Goal: Task Accomplishment & Management: Manage account settings

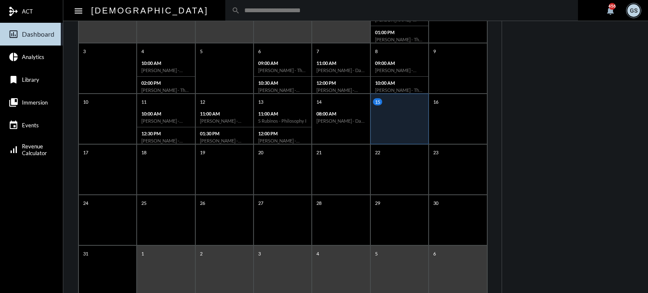
scroll to position [140, 0]
click at [377, 99] on p "15" at bounding box center [377, 101] width 9 height 7
click at [405, 118] on div "15" at bounding box center [399, 119] width 58 height 51
click at [78, 11] on mat-icon "menu" at bounding box center [78, 11] width 10 height 10
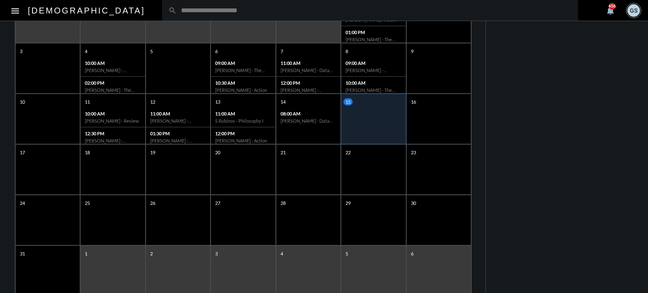
click at [14, 12] on mat-icon "menu" at bounding box center [15, 11] width 10 height 10
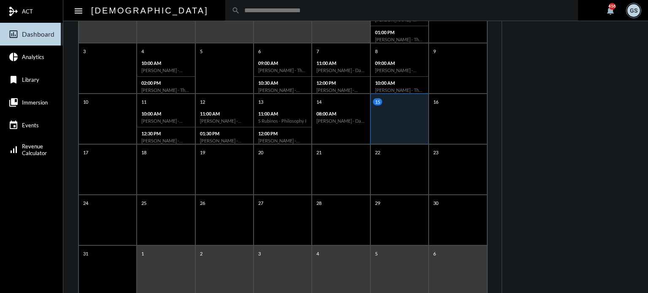
drag, startPoint x: 373, startPoint y: 114, endPoint x: 588, endPoint y: 76, distance: 218.2
click at [588, 76] on div "AGENDA Friday, Aug 15 reorder No Meetings Today!" at bounding box center [575, 132] width 146 height 370
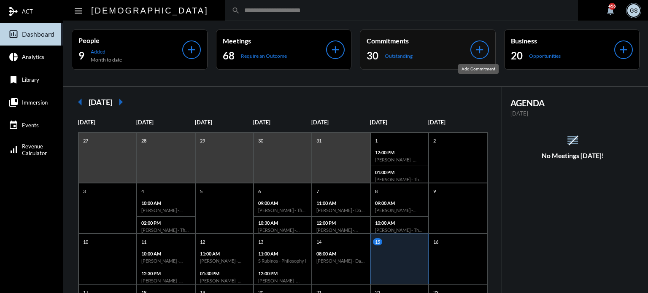
click at [478, 50] on mat-icon "add" at bounding box center [480, 50] width 12 height 12
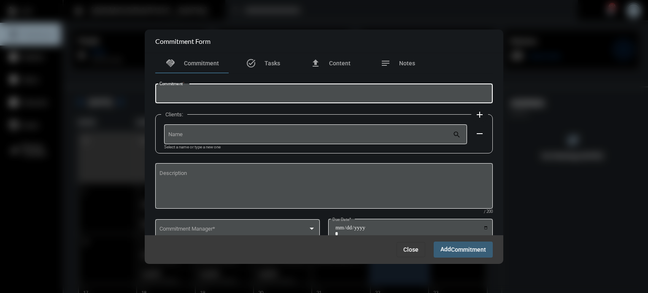
click at [182, 97] on input "Commitment *" at bounding box center [324, 95] width 330 height 6
click at [184, 135] on input "Name" at bounding box center [310, 136] width 285 height 6
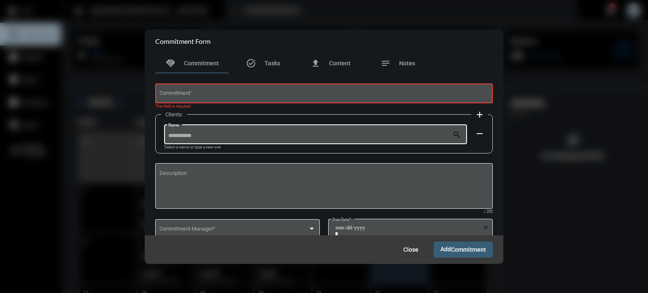
click at [170, 90] on div "Commitment *" at bounding box center [324, 93] width 330 height 22
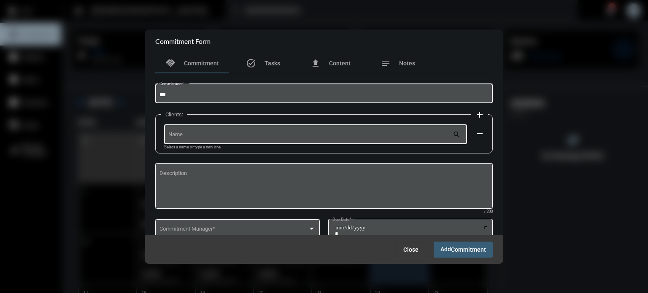
type input "***"
click at [197, 130] on div "Name" at bounding box center [310, 134] width 285 height 22
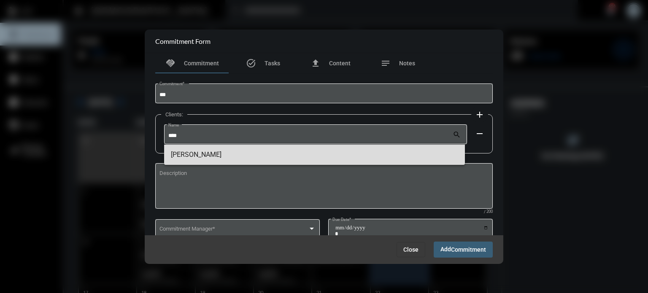
click at [198, 156] on span "[PERSON_NAME]" at bounding box center [315, 155] width 288 height 20
type input "**********"
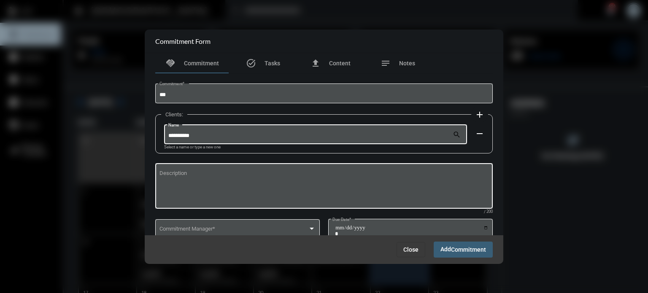
click at [197, 182] on textarea "Description" at bounding box center [324, 187] width 330 height 33
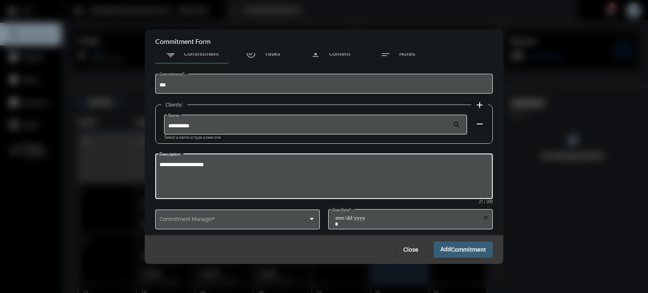
scroll to position [9, 0]
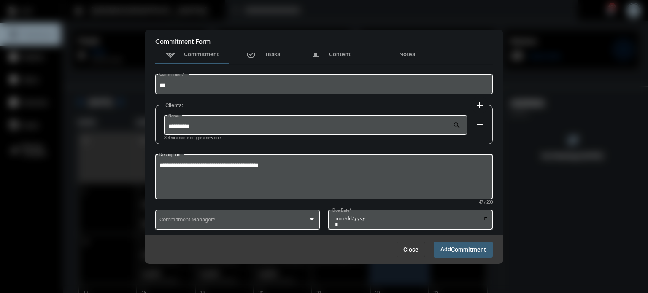
type textarea "**********"
click at [346, 219] on input "Due Date *" at bounding box center [412, 222] width 154 height 12
click at [485, 219] on input "Due Date *" at bounding box center [412, 222] width 154 height 12
type input "**********"
click at [319, 171] on textarea "**********" at bounding box center [324, 178] width 330 height 33
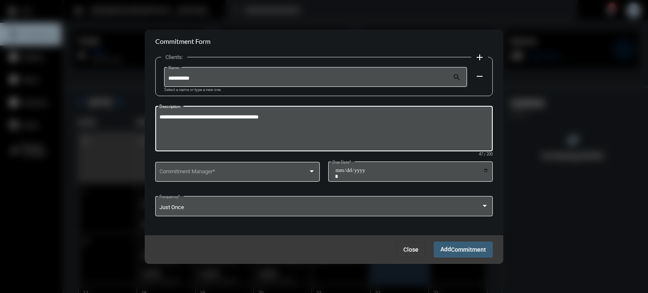
scroll to position [59, 0]
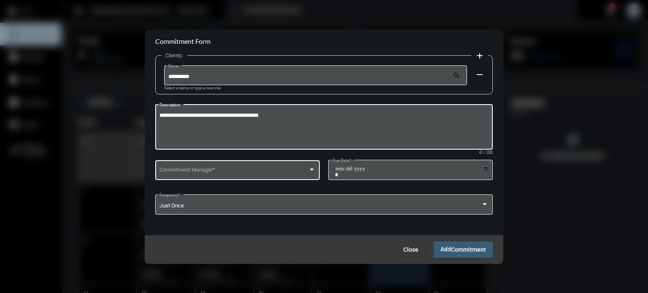
click at [313, 172] on div at bounding box center [312, 170] width 8 height 7
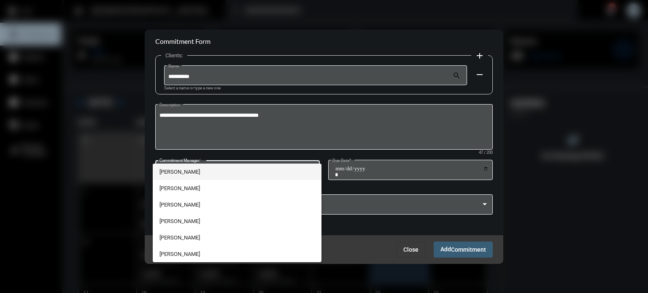
click at [314, 154] on div at bounding box center [324, 146] width 648 height 293
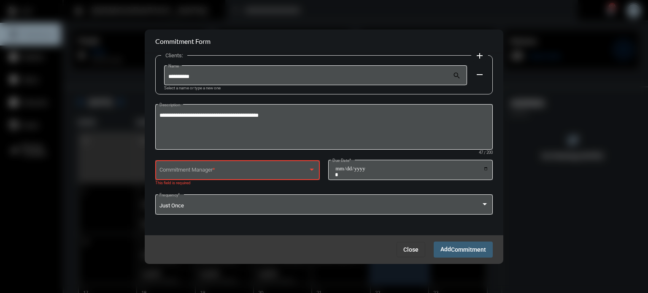
click at [311, 171] on div at bounding box center [312, 170] width 8 height 7
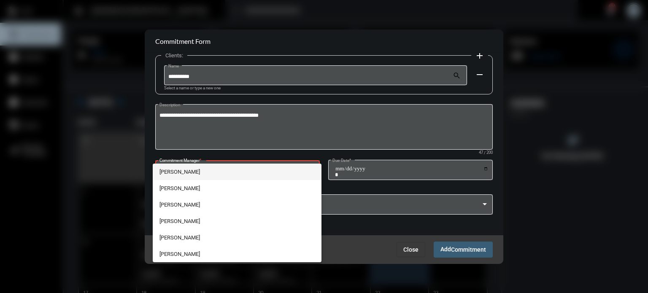
click at [309, 158] on div at bounding box center [324, 146] width 648 height 293
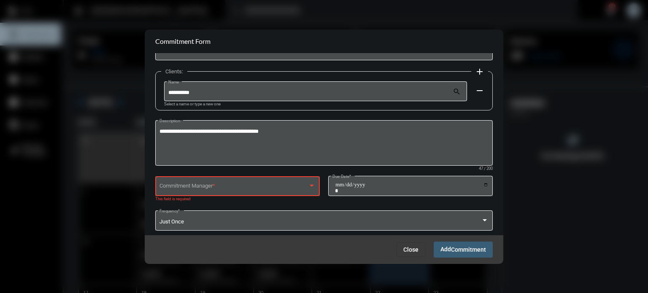
scroll to position [60, 0]
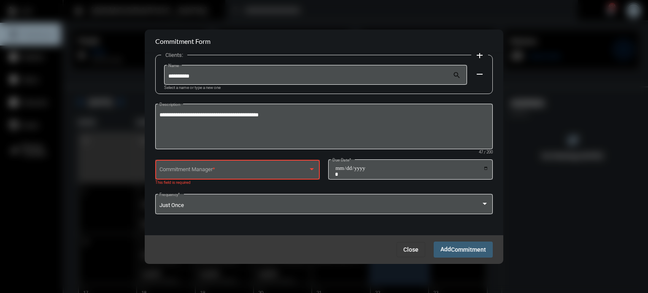
click at [319, 180] on div "**********" at bounding box center [324, 173] width 338 height 30
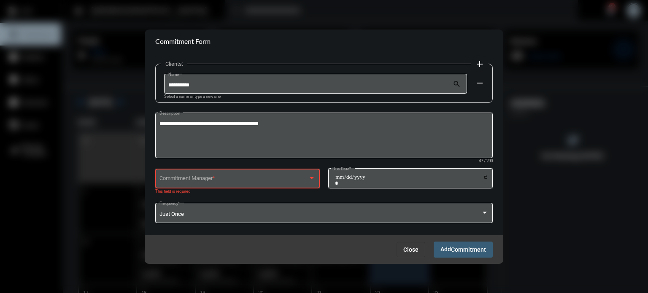
scroll to position [57, 0]
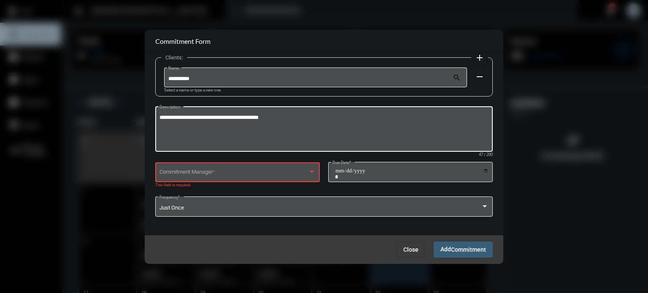
click at [354, 112] on div "**********" at bounding box center [324, 128] width 330 height 47
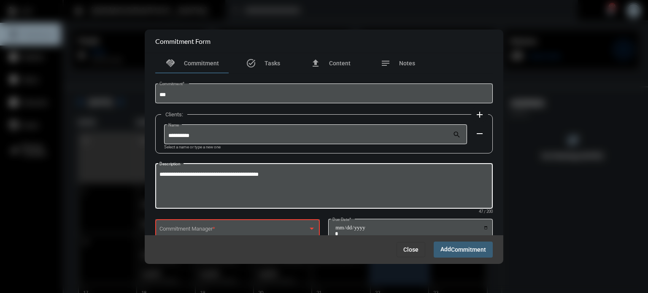
scroll to position [60, 0]
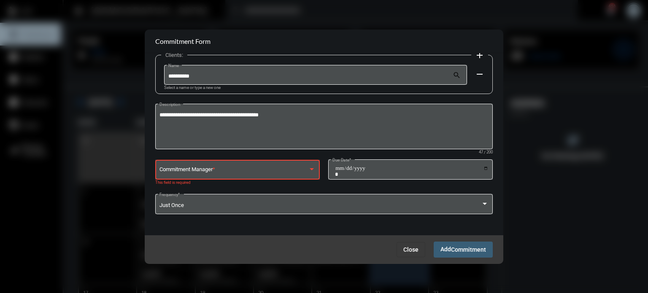
click at [313, 167] on div at bounding box center [312, 169] width 8 height 7
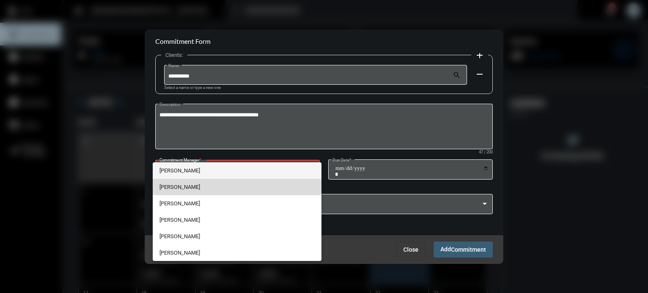
click at [179, 187] on span "[PERSON_NAME]" at bounding box center [236, 187] width 155 height 16
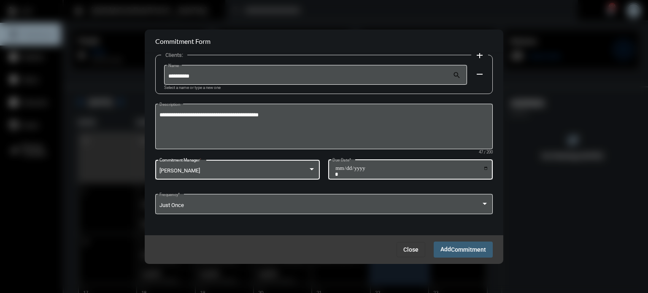
click at [435, 165] on input "**********" at bounding box center [412, 171] width 154 height 12
click at [419, 169] on input "**********" at bounding box center [412, 171] width 154 height 12
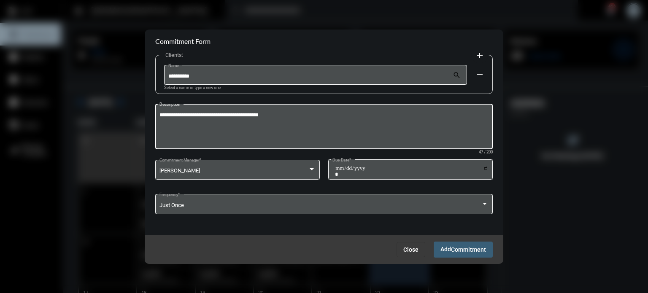
click at [289, 119] on textarea "**********" at bounding box center [324, 127] width 330 height 33
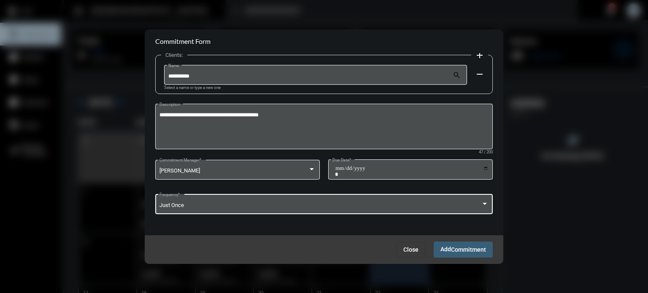
click at [236, 195] on div "Just Once Frequency *" at bounding box center [324, 204] width 330 height 22
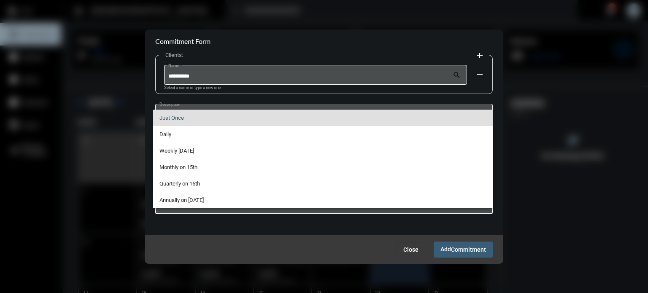
click at [201, 221] on div at bounding box center [324, 146] width 648 height 293
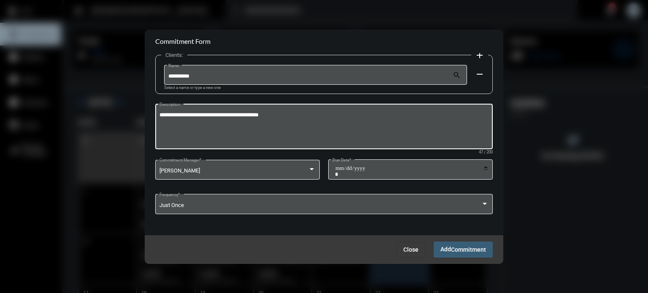
drag, startPoint x: 500, startPoint y: 151, endPoint x: 483, endPoint y: 124, distance: 31.4
click at [483, 124] on div "**********" at bounding box center [324, 144] width 359 height 183
click at [347, 116] on textarea "**********" at bounding box center [324, 127] width 330 height 33
click at [262, 116] on textarea "**********" at bounding box center [324, 127] width 330 height 33
type textarea "**********"
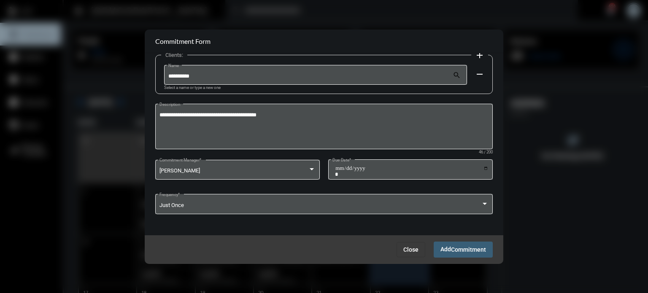
click at [501, 127] on div "**********" at bounding box center [324, 144] width 359 height 183
drag, startPoint x: 501, startPoint y: 127, endPoint x: 496, endPoint y: 101, distance: 27.0
click at [496, 101] on div "**********" at bounding box center [324, 144] width 359 height 183
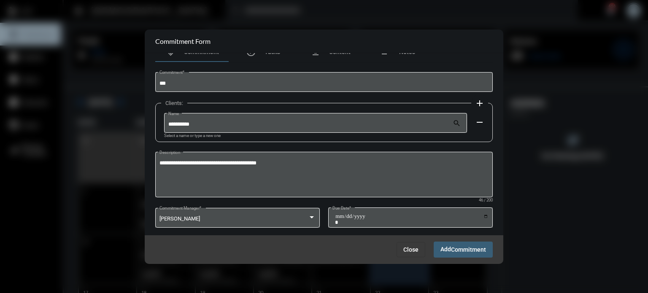
scroll to position [0, 0]
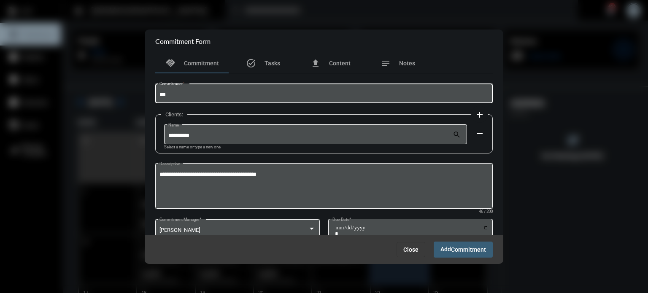
click at [197, 96] on input "***" at bounding box center [324, 95] width 330 height 6
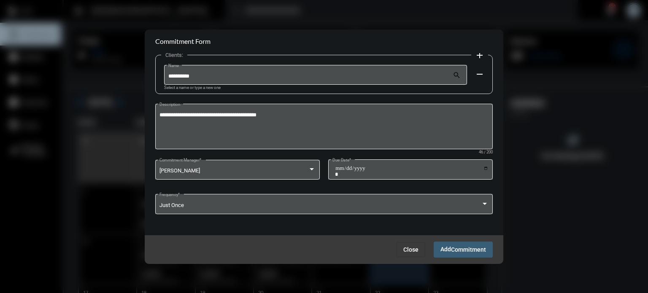
type input "******"
click at [466, 252] on span "Commitment" at bounding box center [468, 250] width 35 height 7
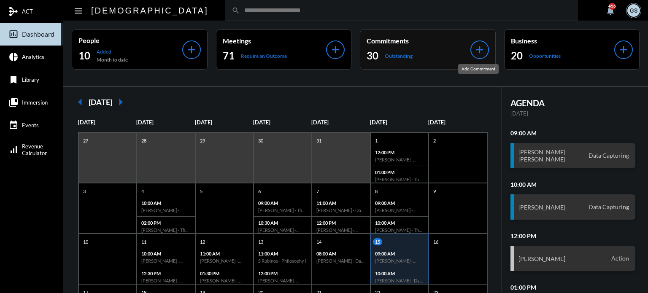
click at [482, 52] on mat-icon "add" at bounding box center [480, 50] width 12 height 12
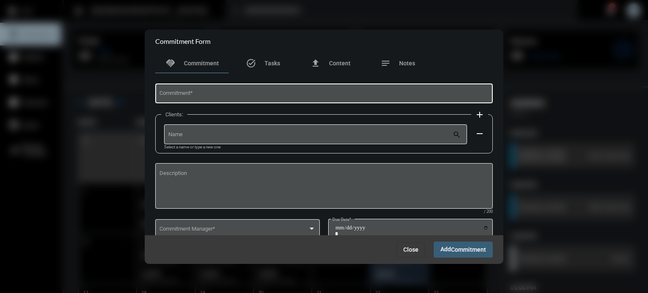
click at [383, 89] on div "Commitment *" at bounding box center [324, 93] width 330 height 22
click at [213, 132] on div "Name" at bounding box center [310, 134] width 285 height 22
click at [214, 87] on div "**********" at bounding box center [324, 93] width 330 height 22
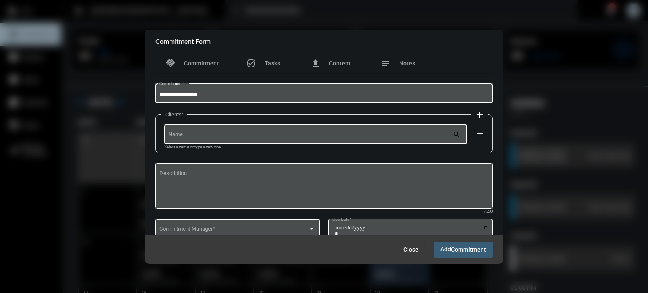
type input "**********"
click at [226, 136] on input "Name" at bounding box center [310, 136] width 285 height 6
type input "*"
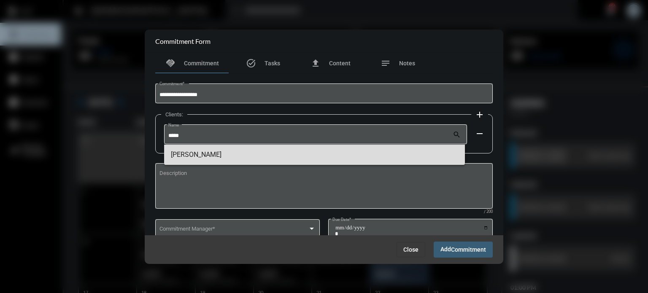
click at [211, 149] on span "[PERSON_NAME]" at bounding box center [315, 155] width 288 height 20
type input "**********"
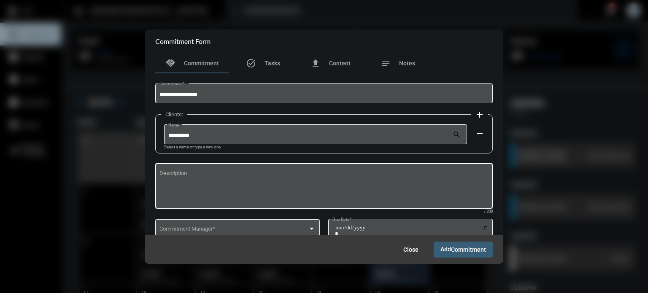
click at [209, 168] on div "Description" at bounding box center [324, 185] width 330 height 47
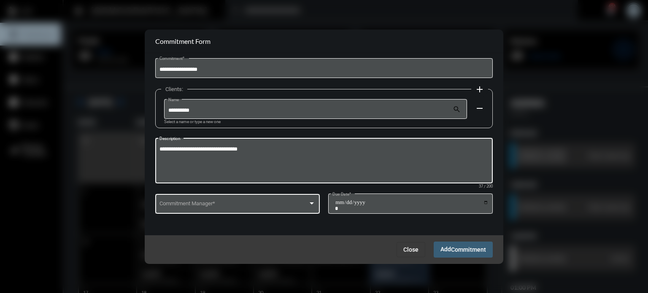
type textarea "**********"
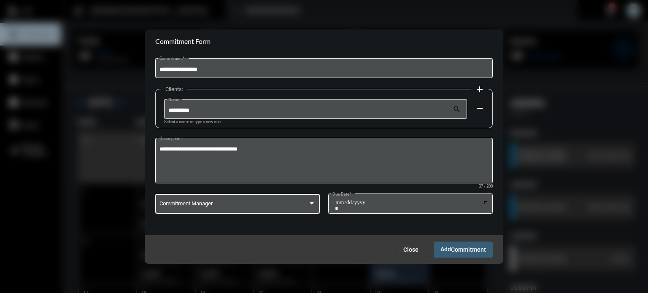
click at [301, 203] on span at bounding box center [233, 205] width 149 height 6
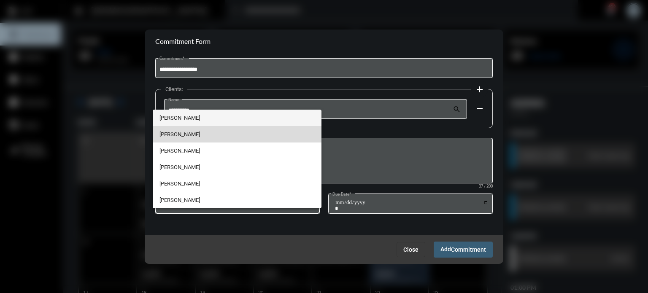
click at [238, 132] on span "[PERSON_NAME]" at bounding box center [236, 134] width 155 height 16
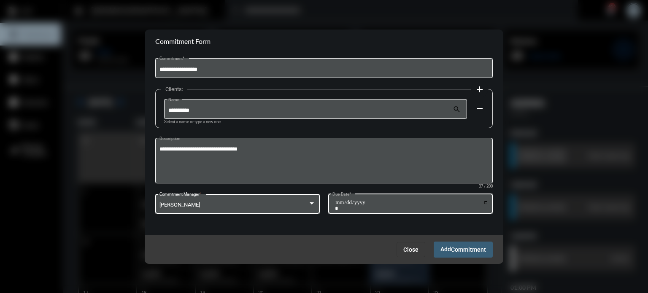
click at [483, 203] on input "Due Date *" at bounding box center [412, 206] width 154 height 12
click at [484, 200] on input "Due Date *" at bounding box center [412, 206] width 154 height 12
click at [387, 226] on div "**********" at bounding box center [324, 142] width 346 height 187
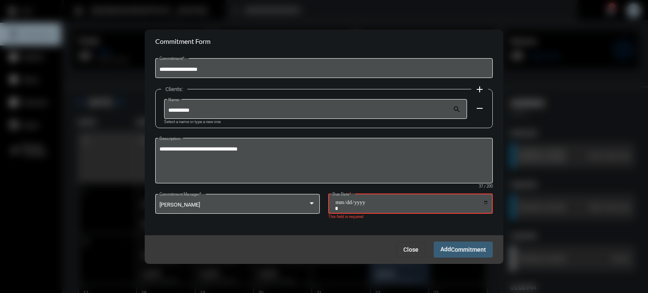
click at [484, 201] on input "Due Date *" at bounding box center [412, 206] width 154 height 12
type input "**********"
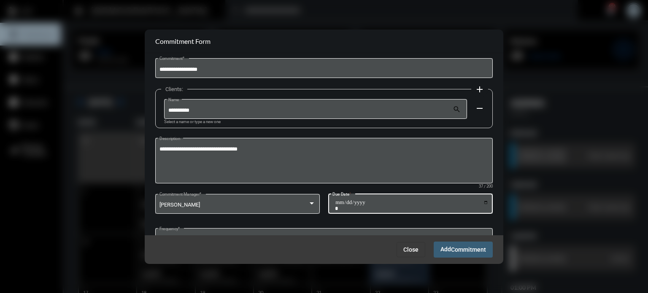
scroll to position [60, 0]
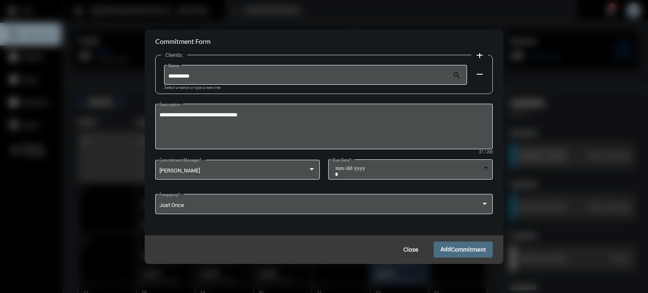
click at [463, 248] on span "Commitment" at bounding box center [468, 250] width 35 height 7
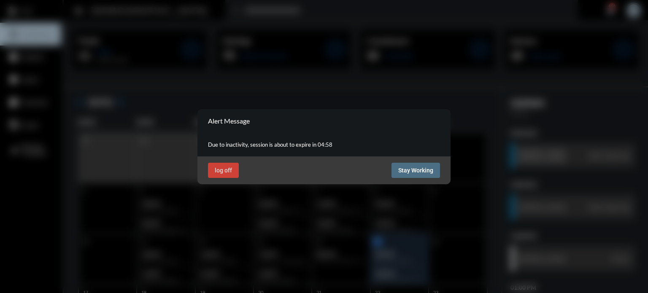
click at [436, 163] on button "Stay Working" at bounding box center [416, 170] width 49 height 15
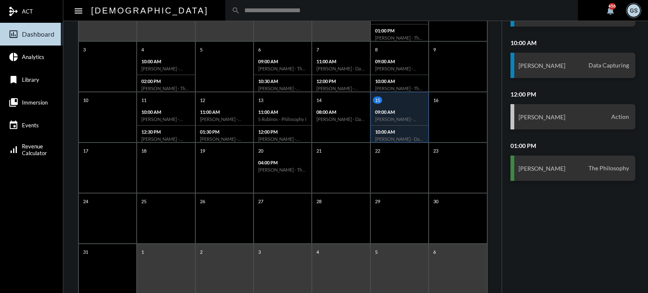
scroll to position [143, 0]
click at [528, 229] on div "AGENDA Friday, Aug 15 09:00 AM Ryn Wongsant Erica Campbell Data Capturing 10:00…" at bounding box center [575, 130] width 146 height 370
click at [38, 182] on mat-nav-list "mediation ACT insert_chart_outlined Dashboard pie_chart Analytics bookmark Libr…" at bounding box center [31, 146] width 63 height 293
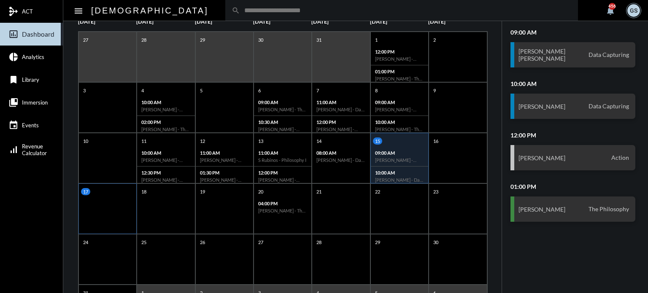
scroll to position [101, 0]
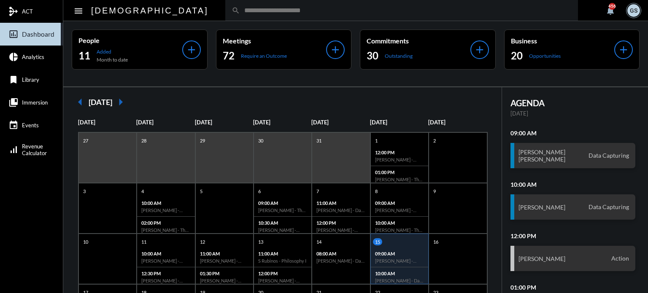
click at [240, 7] on input "text" at bounding box center [406, 10] width 332 height 7
type input "*******"
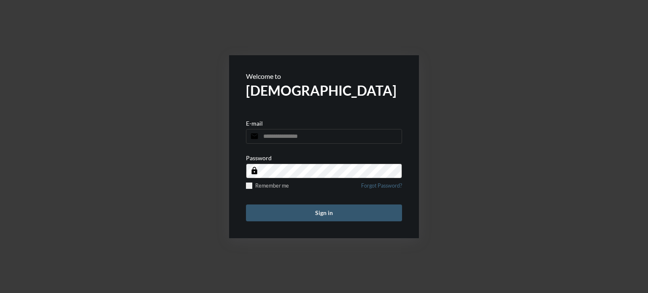
type input "**********"
click at [297, 210] on button "Sign in" at bounding box center [324, 213] width 156 height 17
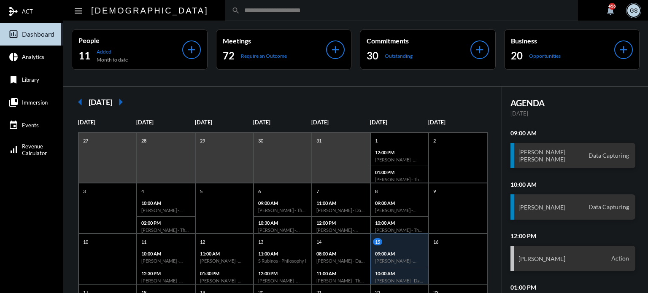
click at [254, 14] on input "text" at bounding box center [406, 10] width 332 height 7
type input "*"
click at [240, 10] on input "text" at bounding box center [406, 10] width 332 height 7
type input "**********"
click at [225, 16] on div "**********" at bounding box center [401, 10] width 353 height 21
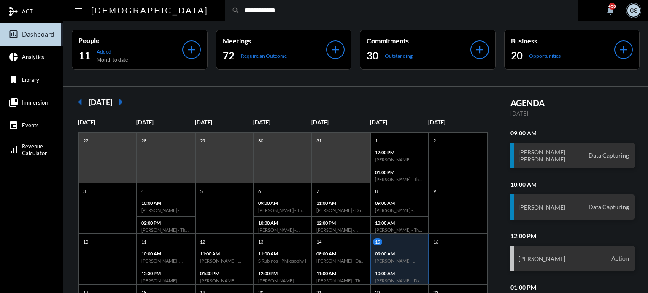
drag, startPoint x: 210, startPoint y: 11, endPoint x: 147, endPoint y: 20, distance: 63.1
click at [225, 20] on div "**********" at bounding box center [401, 10] width 353 height 21
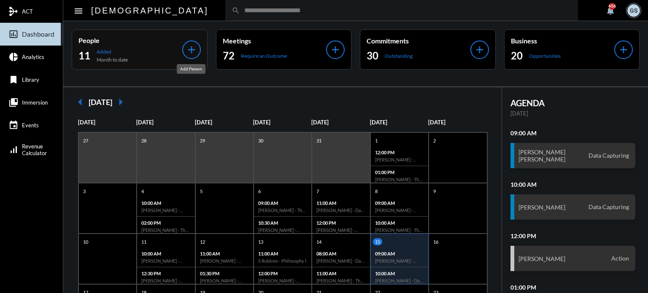
click at [191, 48] on mat-icon "add" at bounding box center [192, 50] width 12 height 12
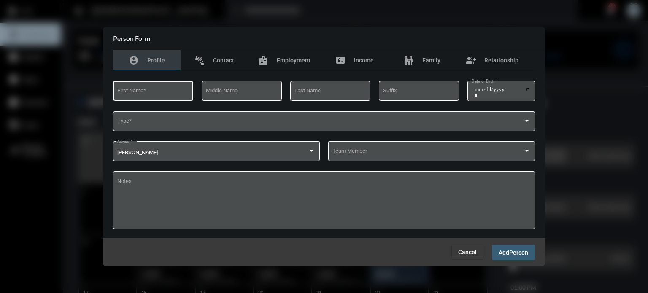
click at [150, 94] on input "First Name *" at bounding box center [153, 92] width 72 height 6
type input "*****"
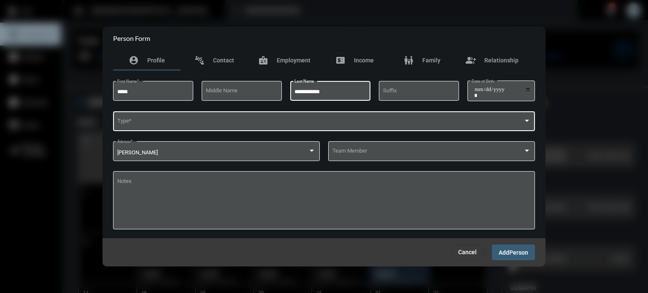
type input "**********"
click at [235, 116] on div "Type *" at bounding box center [324, 121] width 414 height 22
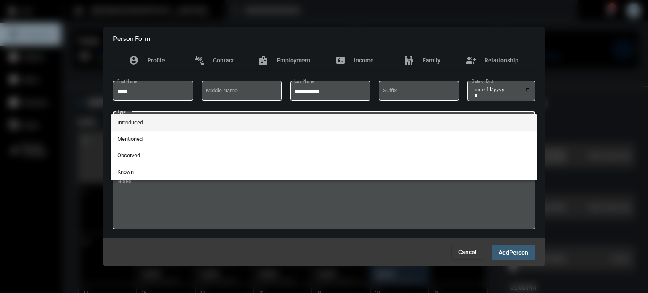
click at [148, 121] on span "Introduced" at bounding box center [324, 122] width 414 height 16
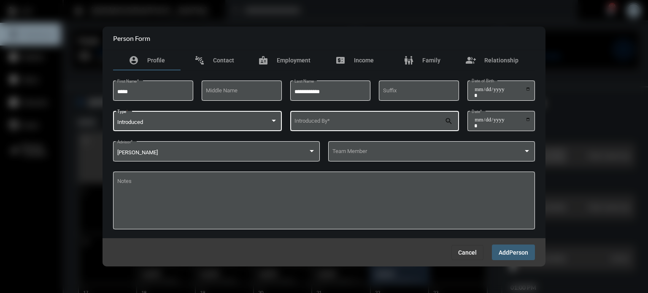
click at [369, 118] on div "Introduced By *" at bounding box center [369, 121] width 151 height 22
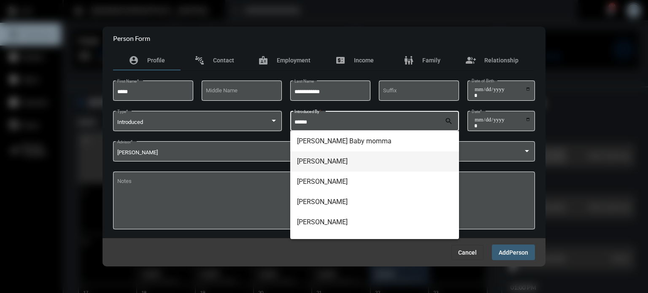
click at [337, 164] on span "Nicole Balkau" at bounding box center [374, 161] width 155 height 20
type input "**********"
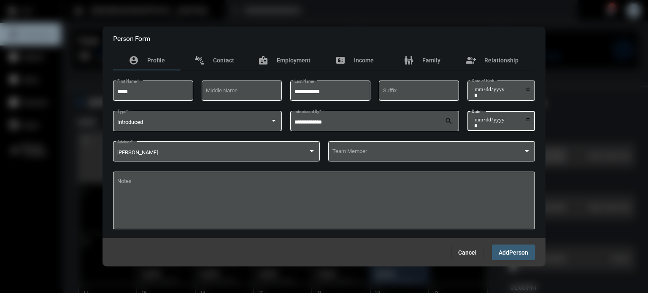
click at [483, 119] on input "Date *" at bounding box center [502, 123] width 57 height 12
click at [528, 121] on input "Date *" at bounding box center [502, 123] width 57 height 12
type input "**********"
click at [392, 155] on span at bounding box center [427, 153] width 191 height 6
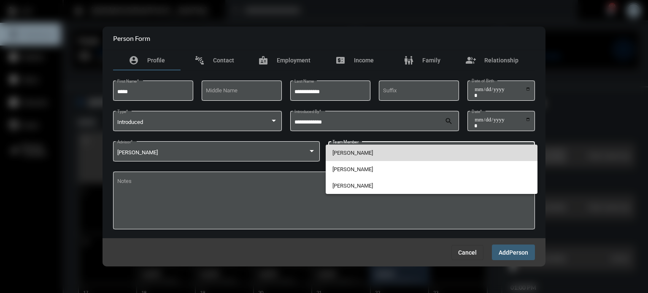
click at [360, 153] on span "[PERSON_NAME]" at bounding box center [431, 153] width 199 height 16
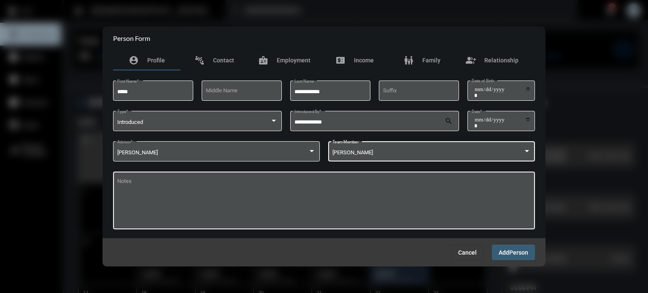
click at [305, 182] on textarea "Notes" at bounding box center [324, 202] width 414 height 46
click at [519, 254] on span "Person" at bounding box center [518, 252] width 19 height 7
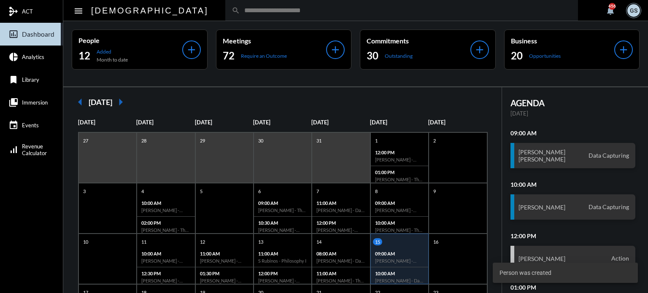
click at [267, 13] on input "text" at bounding box center [406, 10] width 332 height 7
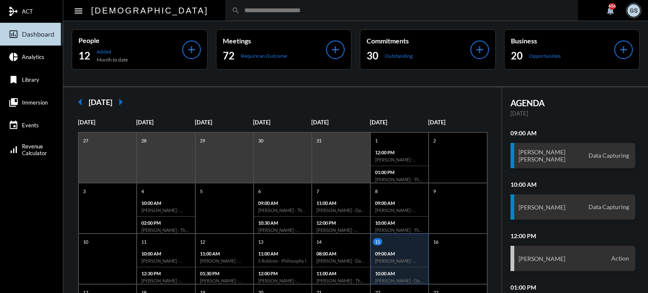
type input "*"
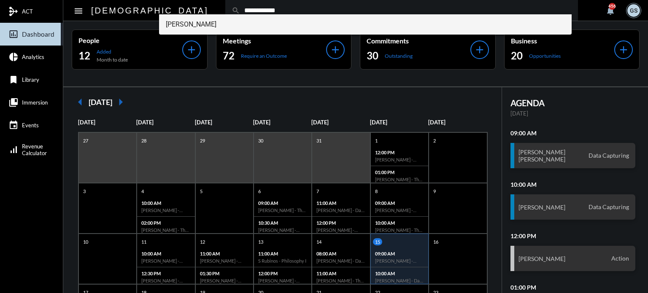
type input "**********"
click at [217, 22] on span "James Ellingsworth" at bounding box center [366, 24] width 400 height 20
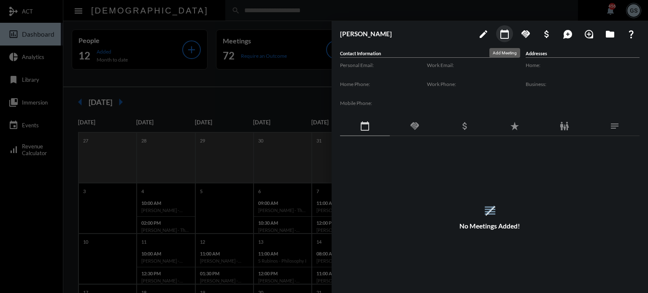
click at [503, 34] on mat-icon "calendar_today" at bounding box center [505, 34] width 10 height 10
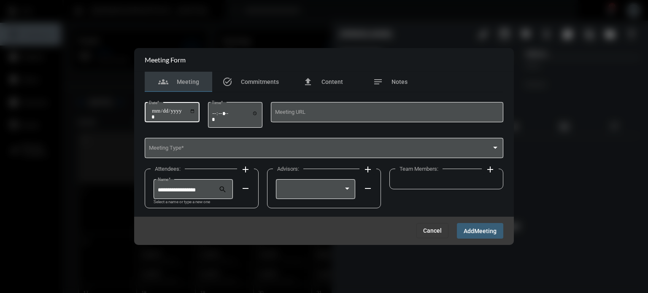
click at [193, 108] on div "Date *" at bounding box center [172, 112] width 46 height 22
click at [162, 111] on input "Date *" at bounding box center [173, 114] width 44 height 12
type input "**********"
click at [227, 111] on input "Time *" at bounding box center [235, 116] width 46 height 12
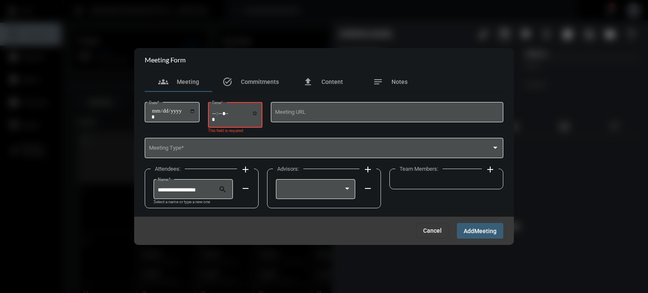
click at [214, 112] on div "Time *" at bounding box center [235, 114] width 55 height 27
type input "*****"
click at [245, 127] on div "***** Time *" at bounding box center [235, 114] width 46 height 27
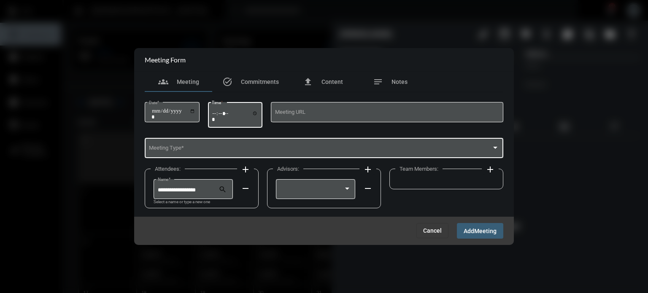
click at [195, 147] on span at bounding box center [320, 149] width 343 height 6
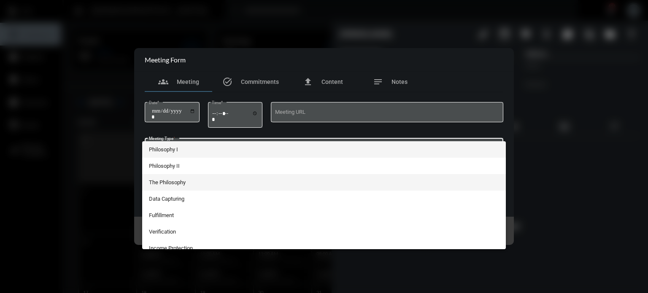
drag, startPoint x: 200, startPoint y: 182, endPoint x: 185, endPoint y: 180, distance: 14.9
click at [185, 180] on span "The Philosophy" at bounding box center [324, 182] width 351 height 16
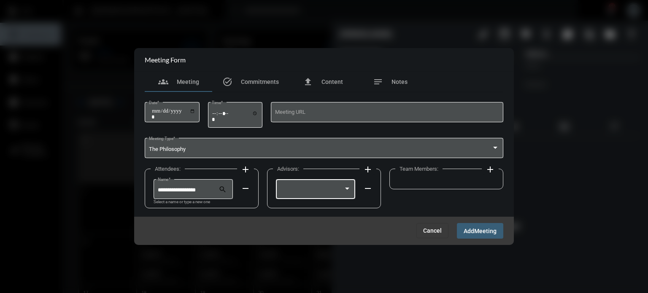
click at [340, 190] on div at bounding box center [312, 190] width 64 height 6
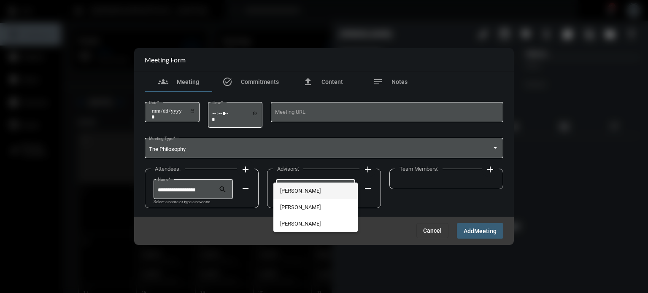
click at [311, 189] on span "[PERSON_NAME]" at bounding box center [315, 191] width 71 height 16
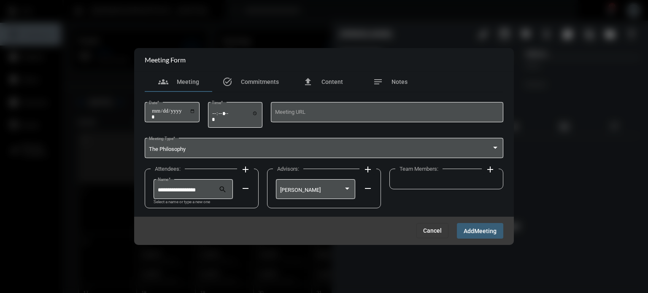
click at [490, 168] on mat-icon "add" at bounding box center [490, 170] width 10 height 10
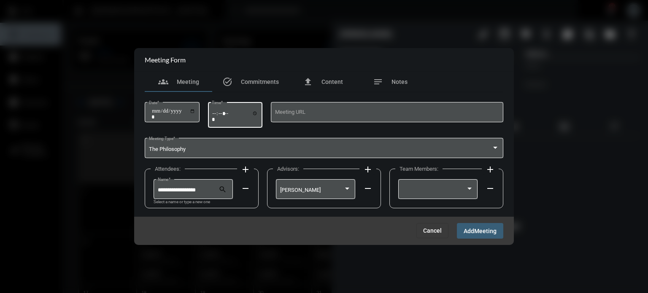
click at [221, 111] on input "*****" at bounding box center [235, 116] width 46 height 12
type input "*****"
click at [422, 190] on div at bounding box center [434, 190] width 64 height 6
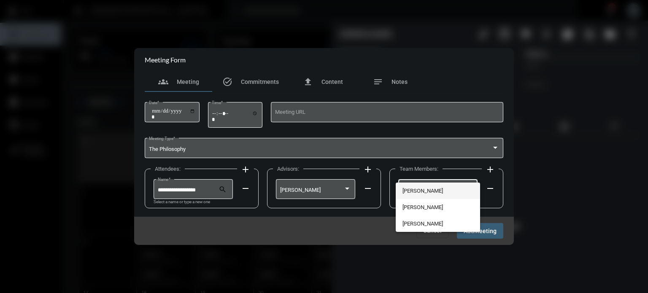
click at [422, 190] on span "[PERSON_NAME]" at bounding box center [437, 191] width 71 height 16
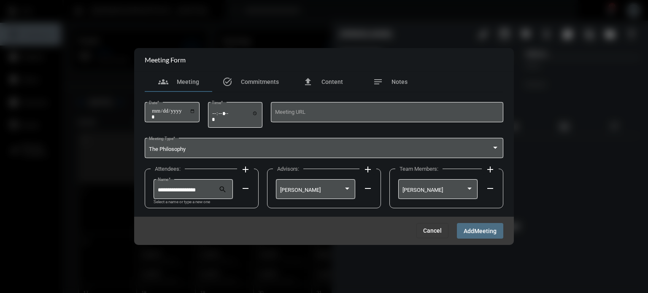
click at [481, 229] on span "Meeting" at bounding box center [485, 231] width 22 height 7
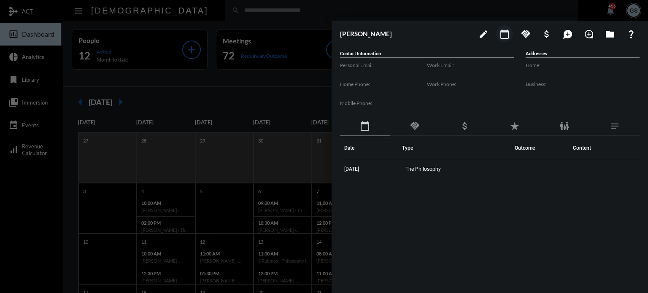
click at [226, 86] on div at bounding box center [324, 146] width 648 height 293
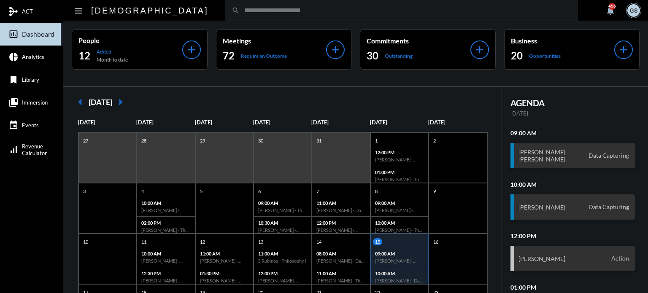
click at [240, 11] on input "text" at bounding box center [406, 10] width 332 height 7
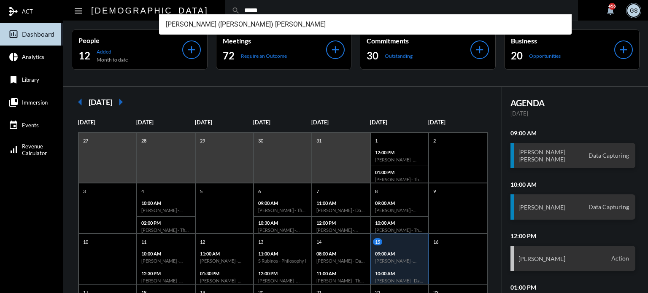
type input "*****"
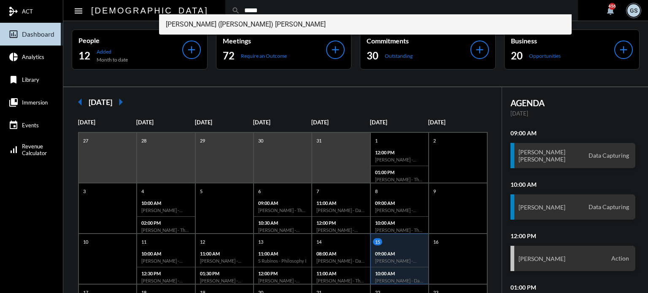
click at [240, 29] on span "Charles (Chuck) Stull" at bounding box center [366, 24] width 400 height 20
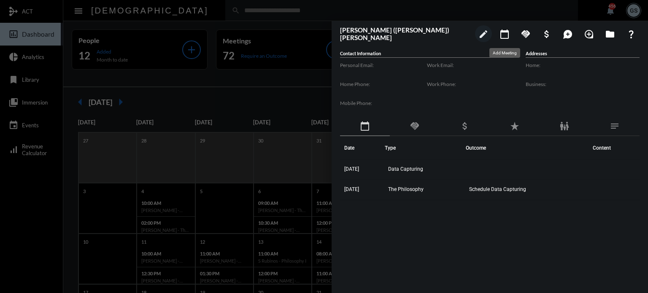
click at [501, 32] on mat-icon "calendar_today" at bounding box center [505, 34] width 10 height 10
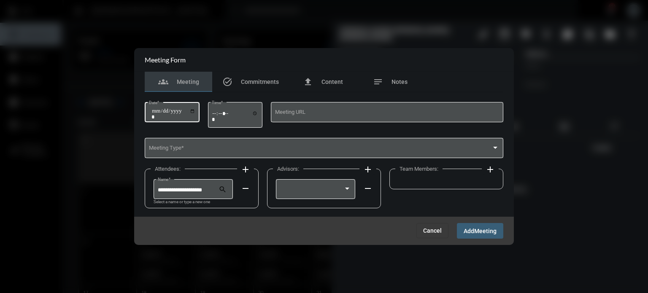
click at [165, 112] on input "Date *" at bounding box center [173, 114] width 44 height 12
click at [153, 110] on input "Date *" at bounding box center [173, 114] width 44 height 12
type input "**********"
click at [218, 112] on input "Time *" at bounding box center [235, 116] width 46 height 12
type input "*****"
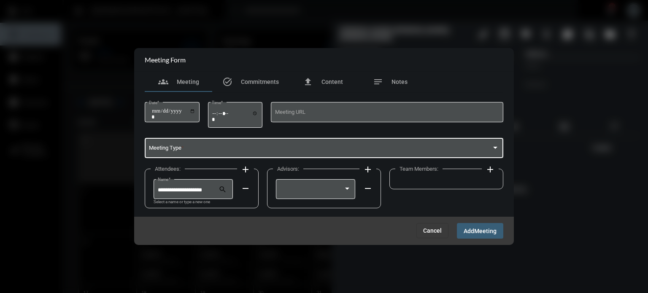
click at [223, 146] on span at bounding box center [320, 149] width 343 height 6
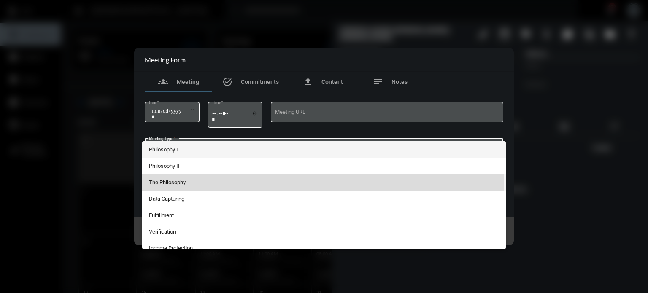
click at [179, 184] on span "The Philosophy" at bounding box center [324, 182] width 351 height 16
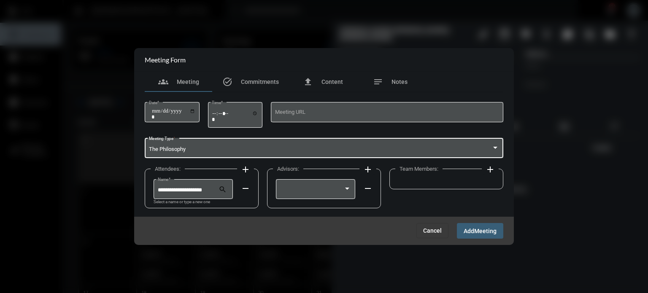
click at [498, 145] on div at bounding box center [496, 147] width 8 height 7
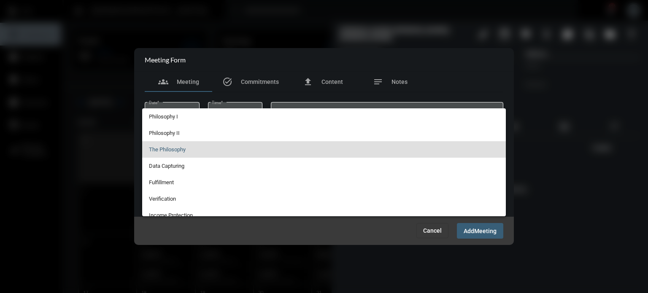
click at [326, 235] on div at bounding box center [324, 146] width 648 height 293
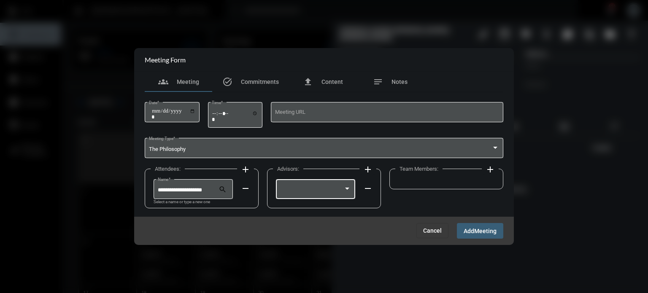
click at [347, 189] on div at bounding box center [347, 189] width 4 height 2
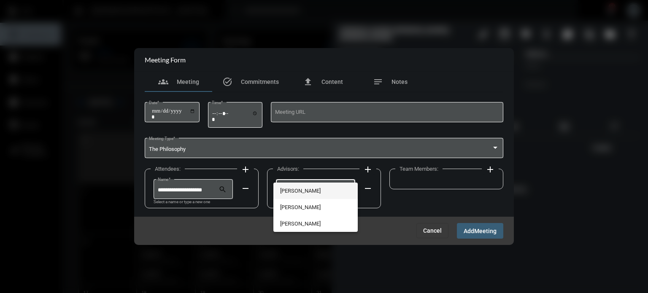
click at [323, 189] on span "[PERSON_NAME]" at bounding box center [315, 191] width 71 height 16
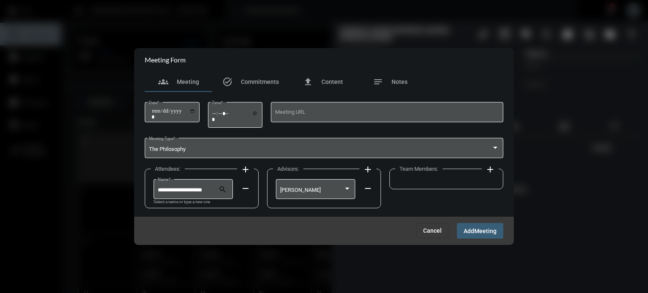
click at [452, 171] on div "Team Members: add" at bounding box center [446, 179] width 114 height 21
click at [492, 168] on mat-icon "add" at bounding box center [490, 170] width 10 height 10
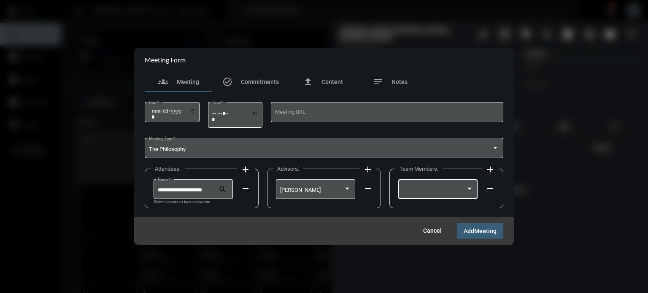
click at [440, 192] on div at bounding box center [434, 190] width 64 height 6
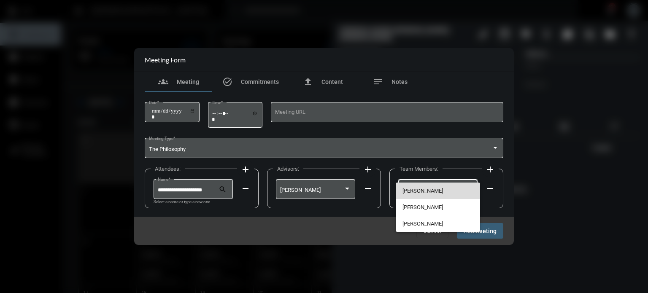
click at [419, 195] on span "[PERSON_NAME]" at bounding box center [437, 191] width 71 height 16
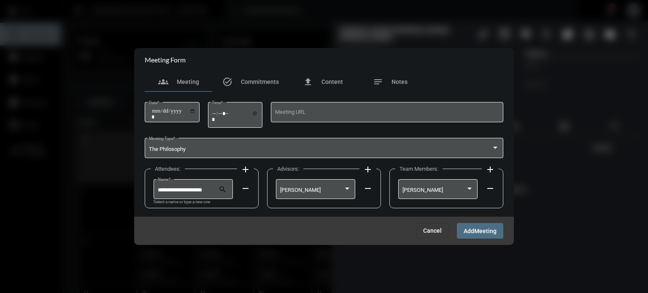
click at [488, 230] on span "Meeting" at bounding box center [485, 231] width 22 height 7
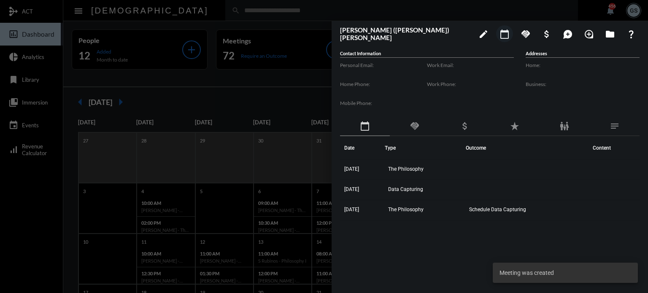
click at [310, 63] on div at bounding box center [324, 146] width 648 height 293
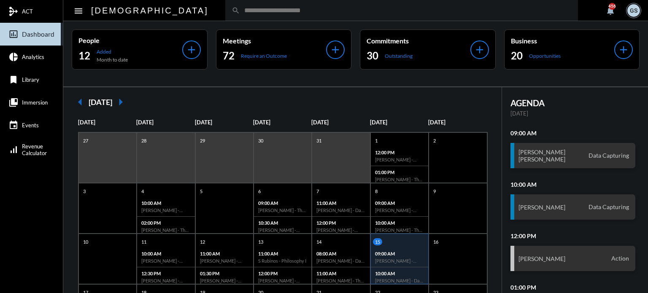
click at [240, 12] on input "text" at bounding box center [406, 10] width 332 height 7
click at [240, 13] on input "text" at bounding box center [406, 10] width 332 height 7
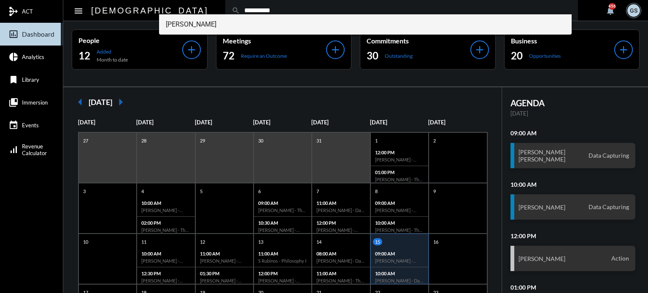
type input "**********"
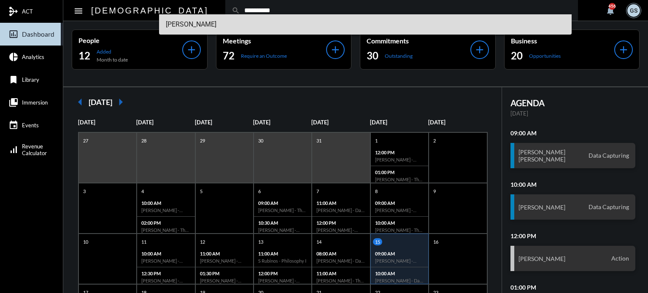
click at [216, 28] on span "Thomas Waltenburg" at bounding box center [366, 24] width 400 height 20
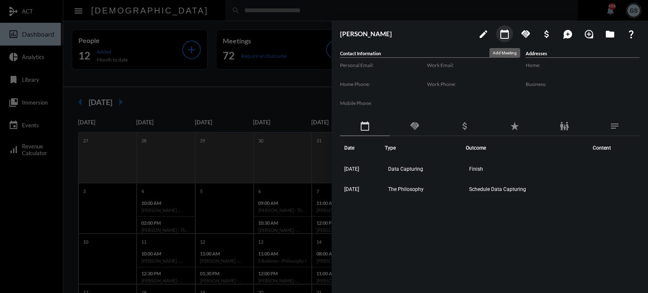
click at [508, 35] on mat-icon "calendar_today" at bounding box center [505, 34] width 10 height 10
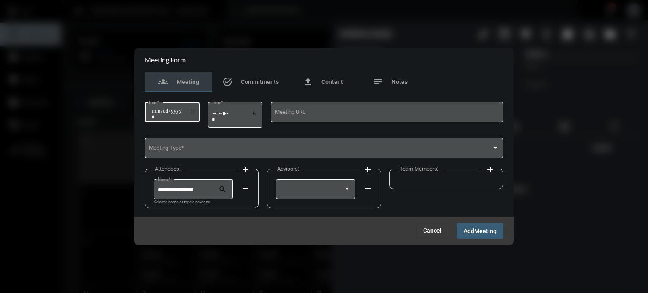
click at [154, 108] on input "Date *" at bounding box center [173, 114] width 44 height 12
type input "**********"
click at [228, 107] on div "Time *" at bounding box center [235, 114] width 46 height 27
type input "*****"
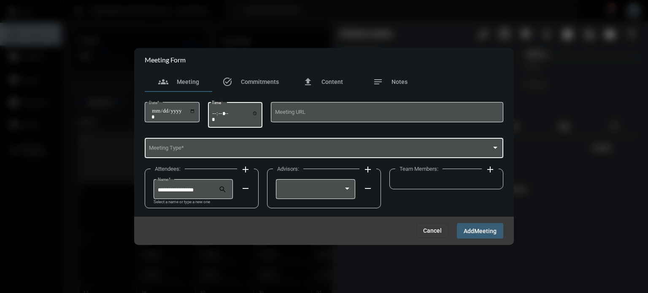
click at [204, 145] on div "Meeting Type *" at bounding box center [324, 148] width 351 height 22
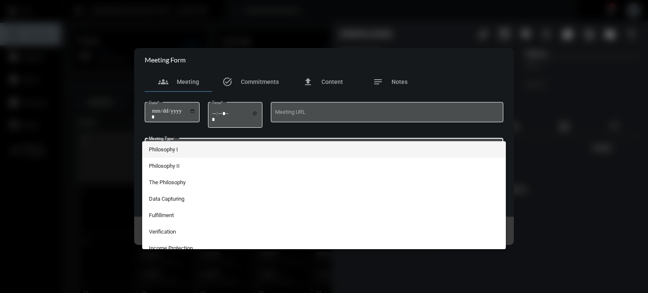
click at [187, 132] on div at bounding box center [324, 146] width 648 height 293
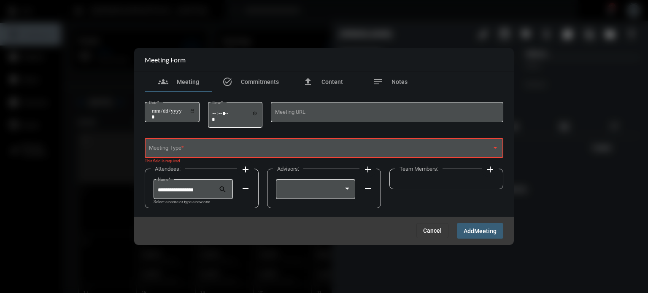
click at [191, 141] on div "Meeting Type *" at bounding box center [324, 148] width 351 height 22
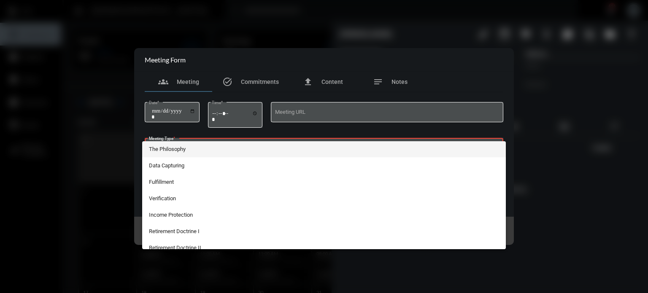
scroll to position [33, 0]
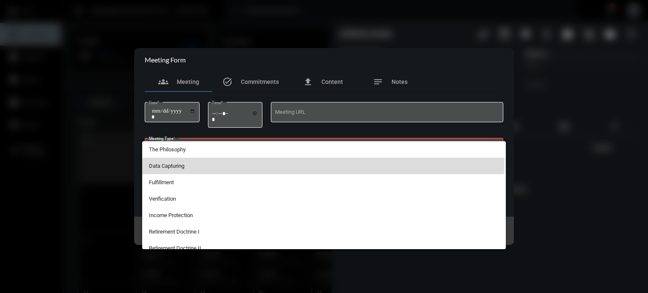
click at [172, 162] on span "Data Capturing" at bounding box center [324, 166] width 351 height 16
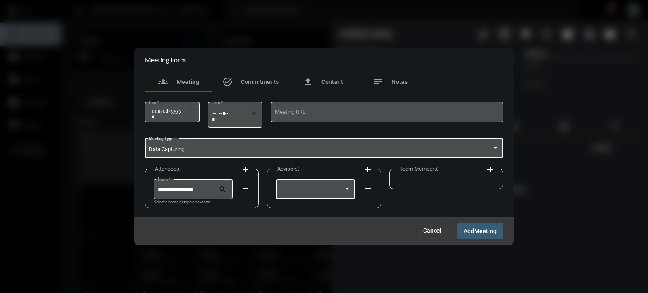
click at [327, 188] on div at bounding box center [312, 190] width 64 height 6
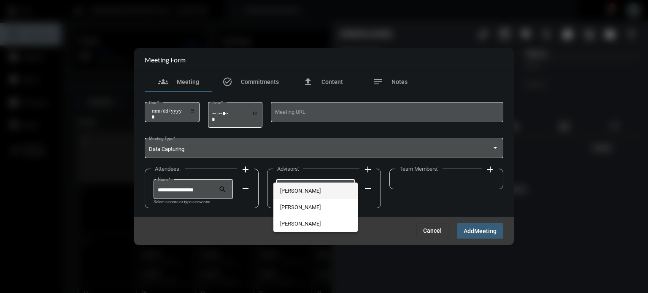
click at [310, 190] on span "[PERSON_NAME]" at bounding box center [315, 191] width 71 height 16
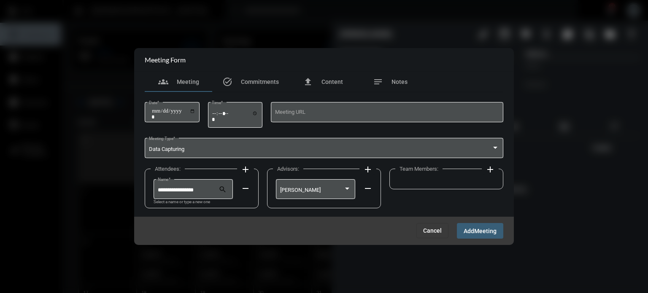
click at [429, 182] on div "Team Members: add" at bounding box center [446, 179] width 114 height 21
click at [494, 172] on mat-icon "add" at bounding box center [490, 170] width 10 height 10
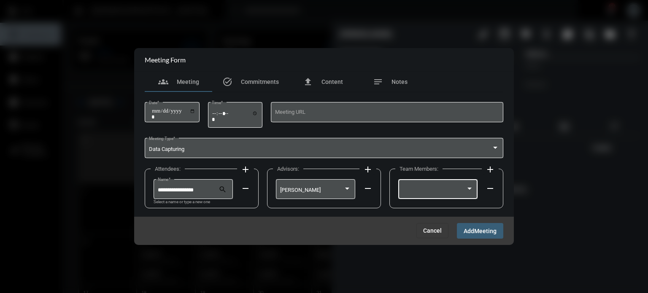
click at [403, 191] on div at bounding box center [434, 190] width 64 height 6
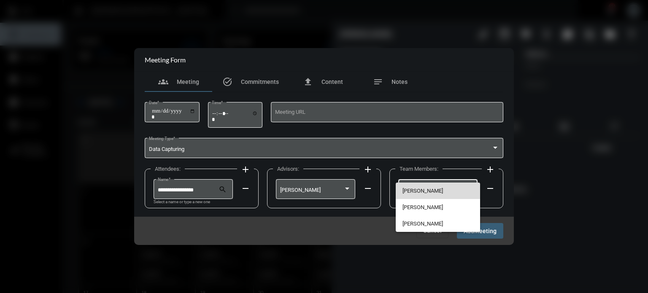
click at [403, 191] on span "[PERSON_NAME]" at bounding box center [437, 191] width 71 height 16
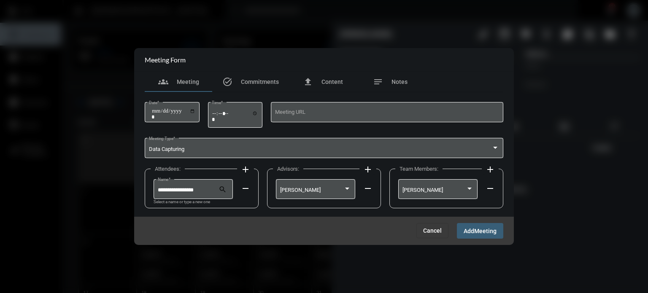
click at [474, 229] on span "Add" at bounding box center [469, 231] width 11 height 7
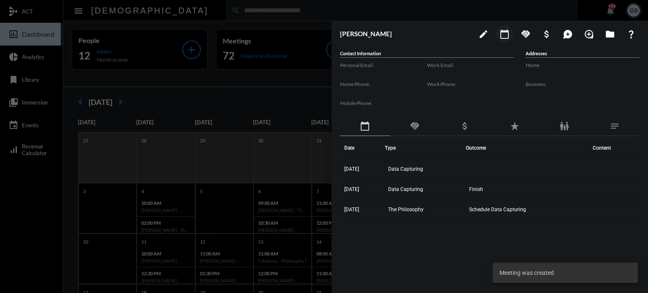
click at [282, 83] on div at bounding box center [324, 146] width 648 height 293
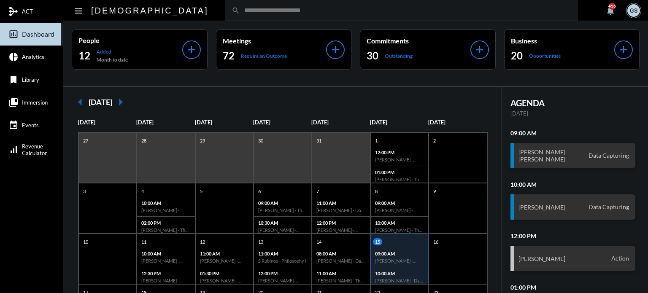
click at [225, 14] on div "search" at bounding box center [401, 10] width 353 height 21
click at [240, 11] on input "text" at bounding box center [406, 10] width 332 height 7
click at [240, 13] on input "text" at bounding box center [406, 10] width 332 height 7
type input "*******"
drag, startPoint x: 197, startPoint y: 15, endPoint x: 164, endPoint y: 12, distance: 33.5
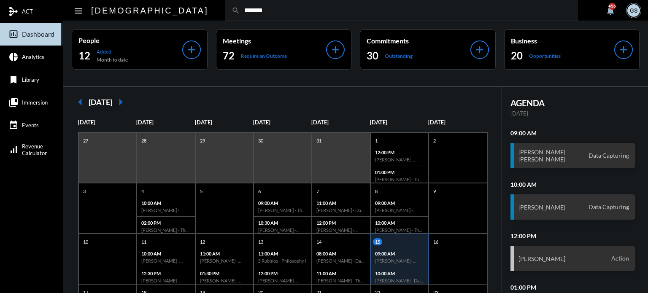
click at [225, 12] on div "search *******" at bounding box center [401, 10] width 353 height 21
click at [240, 8] on input "*******" at bounding box center [406, 10] width 332 height 7
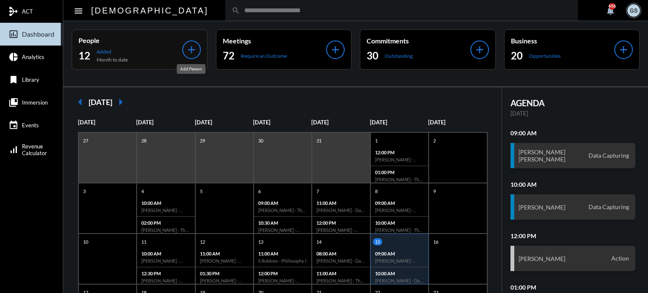
click at [192, 45] on mat-icon "add" at bounding box center [192, 50] width 12 height 12
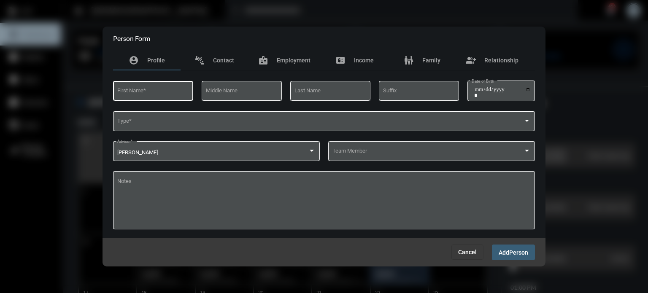
click at [174, 84] on div "First Name *" at bounding box center [153, 90] width 72 height 22
type input "****"
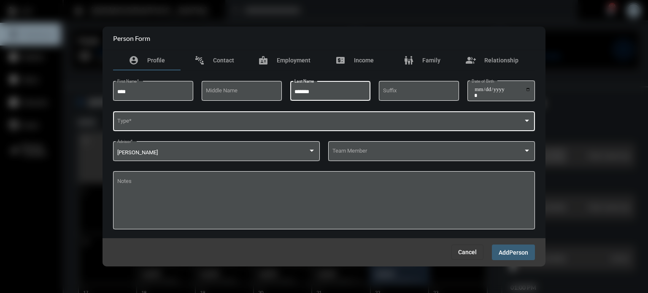
type input "*******"
click at [152, 121] on span at bounding box center [320, 122] width 406 height 6
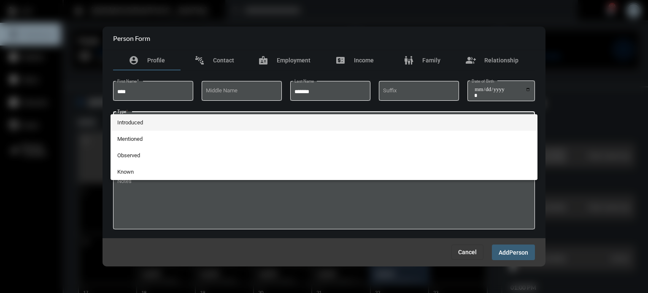
click at [135, 121] on span "Introduced" at bounding box center [324, 122] width 414 height 16
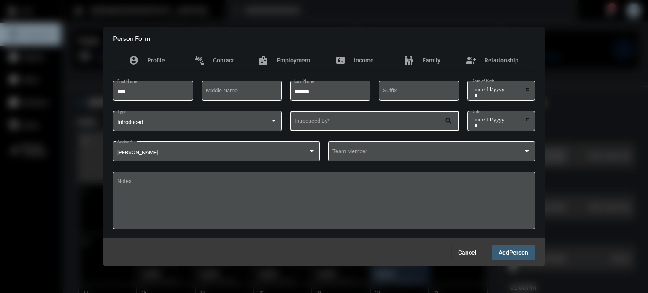
click at [321, 117] on div "Introduced By *" at bounding box center [369, 121] width 151 height 22
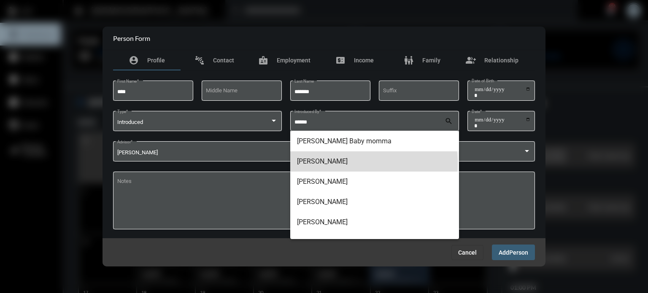
click at [347, 164] on span "[PERSON_NAME]" at bounding box center [374, 161] width 155 height 20
type input "**********"
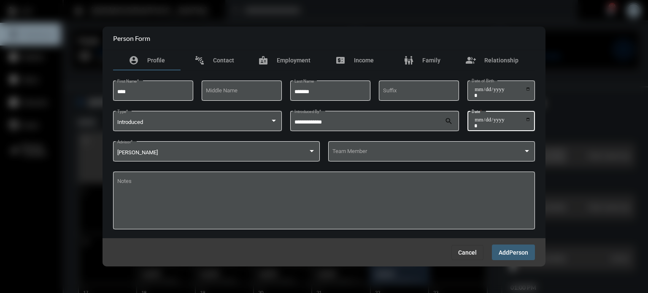
click at [488, 122] on input "Date *" at bounding box center [502, 123] width 57 height 12
click at [478, 124] on input "Date *" at bounding box center [502, 123] width 57 height 12
click at [526, 118] on input "Date *" at bounding box center [502, 123] width 57 height 12
type input "**********"
click at [526, 153] on div at bounding box center [527, 151] width 8 height 7
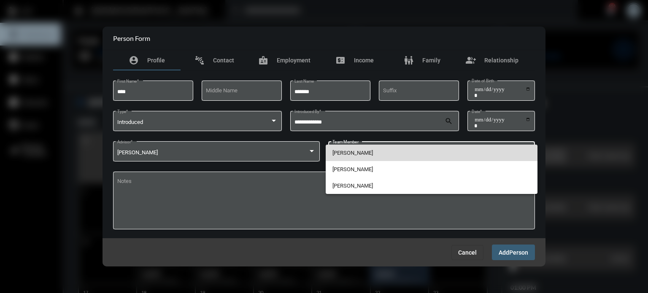
click at [434, 155] on span "[PERSON_NAME]" at bounding box center [431, 153] width 199 height 16
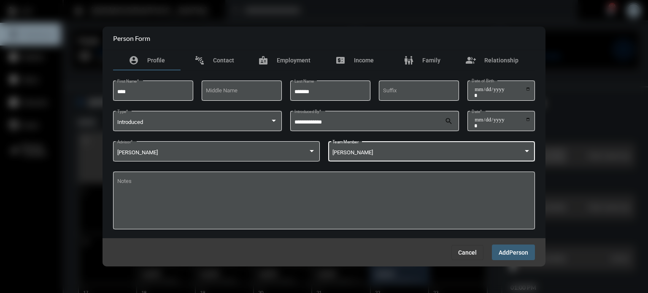
click at [518, 255] on span "Person" at bounding box center [518, 252] width 19 height 7
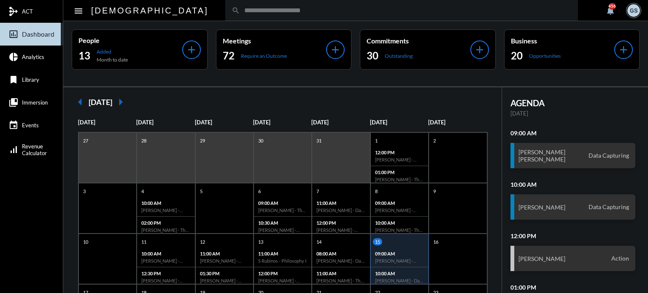
click at [240, 8] on input "text" at bounding box center [406, 10] width 332 height 7
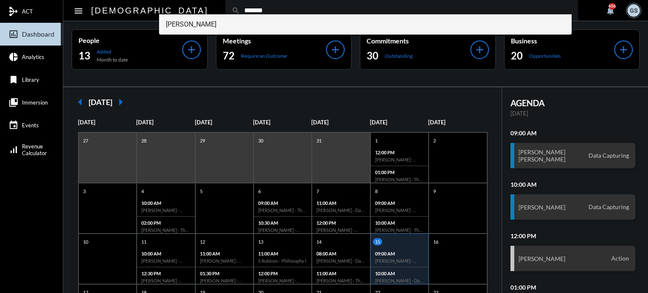
type input "*******"
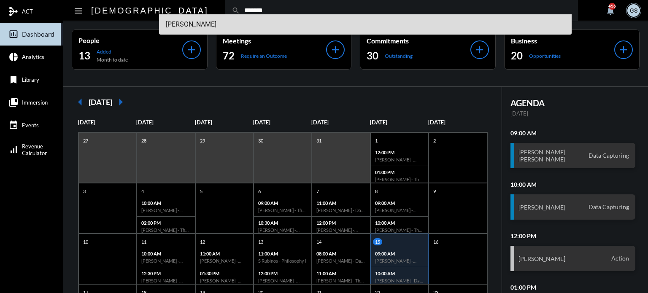
click at [204, 30] on span "Jack Bullock" at bounding box center [366, 24] width 400 height 20
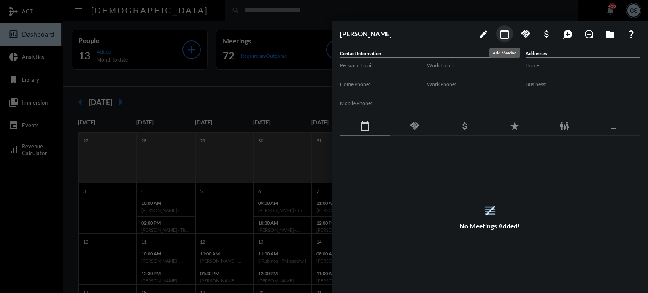
click at [500, 33] on mat-icon "calendar_today" at bounding box center [505, 34] width 10 height 10
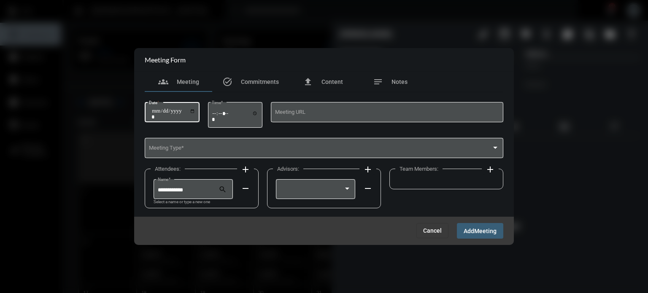
click at [178, 112] on input "Date *" at bounding box center [173, 114] width 44 height 12
click at [156, 109] on input "Date *" at bounding box center [173, 114] width 44 height 12
type input "**********"
click at [225, 112] on input "Time *" at bounding box center [235, 116] width 46 height 12
type input "*****"
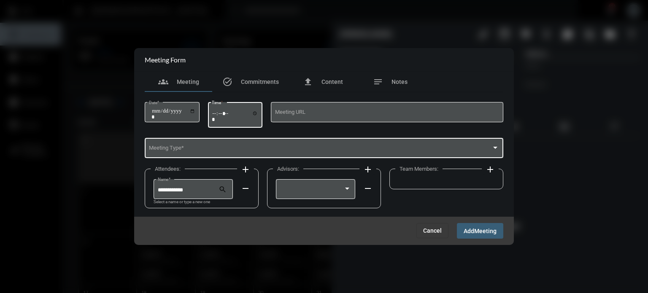
click at [226, 151] on span at bounding box center [320, 149] width 343 height 6
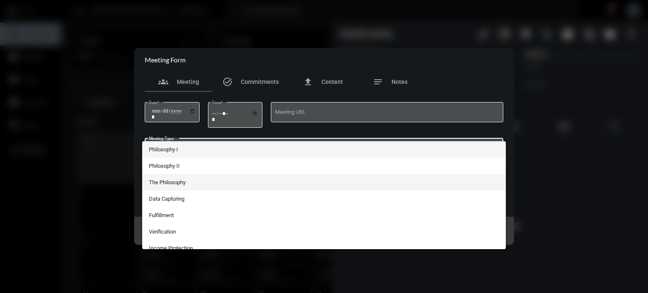
click at [192, 183] on span "The Philosophy" at bounding box center [324, 182] width 351 height 16
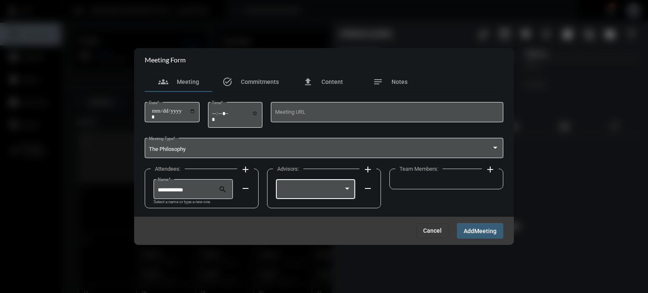
click at [351, 191] on div at bounding box center [347, 189] width 8 height 7
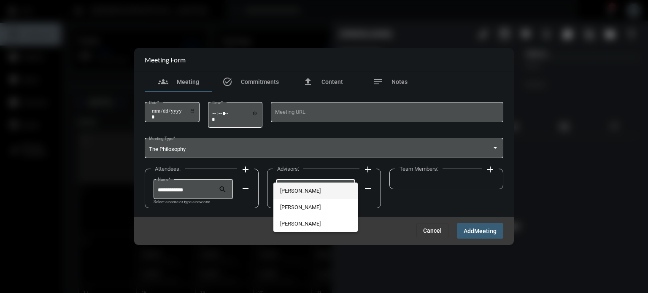
click at [332, 192] on span "[PERSON_NAME]" at bounding box center [315, 191] width 71 height 16
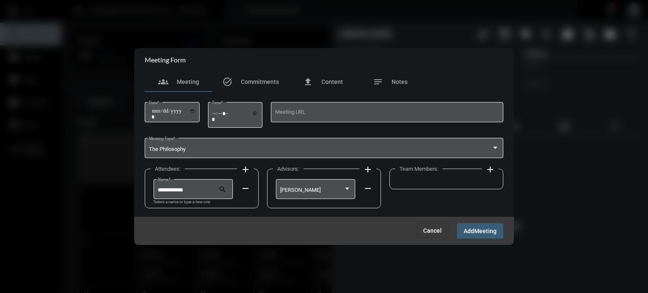
click at [487, 170] on mat-icon "add" at bounding box center [490, 170] width 10 height 10
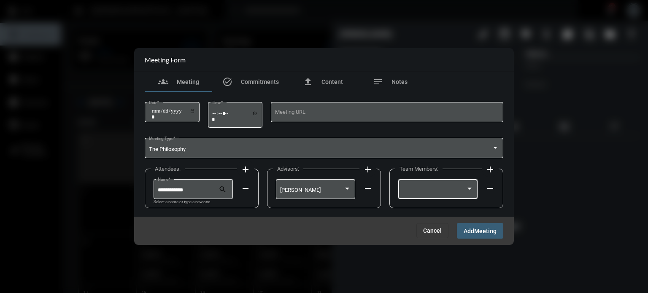
click at [438, 192] on div at bounding box center [434, 190] width 64 height 6
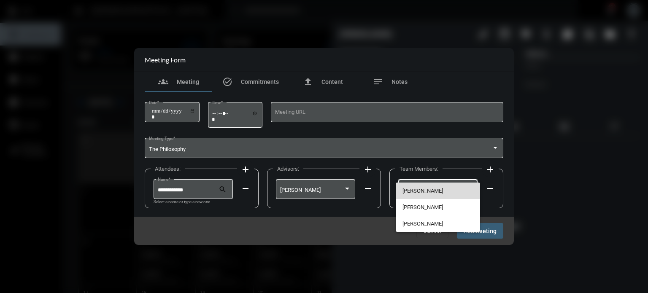
click at [424, 189] on span "[PERSON_NAME]" at bounding box center [437, 191] width 71 height 16
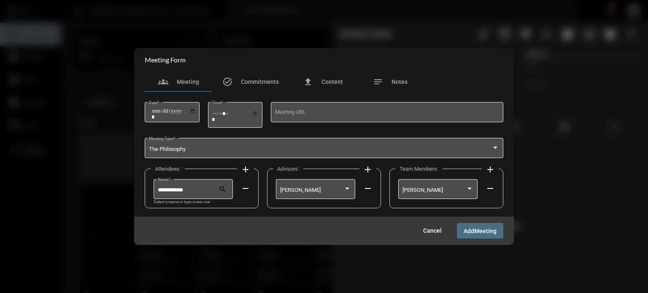
click at [470, 231] on span "Add" at bounding box center [469, 231] width 11 height 7
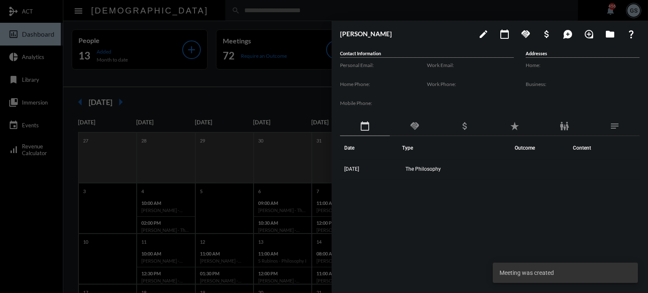
click at [265, 27] on div at bounding box center [324, 146] width 648 height 293
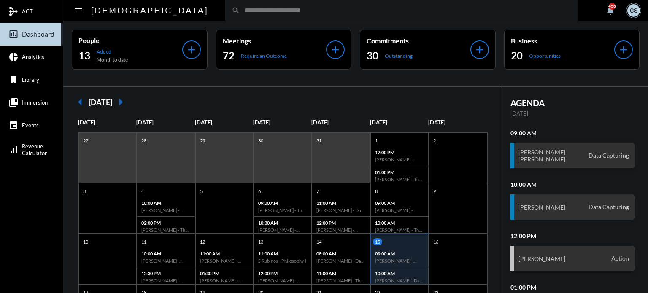
click at [240, 13] on input "text" at bounding box center [406, 10] width 332 height 7
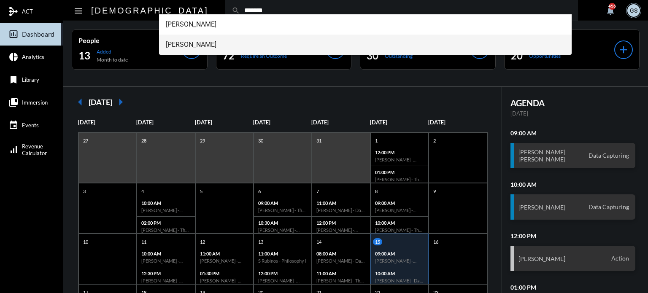
type input "*******"
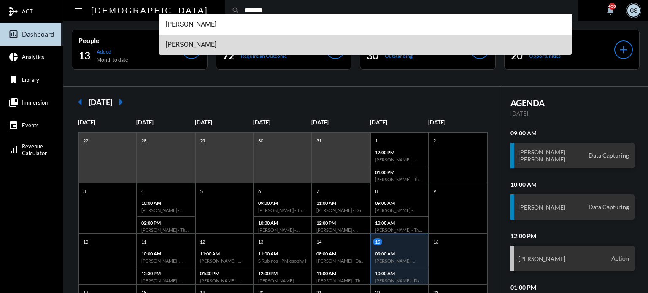
click at [191, 43] on span "Danielle Laurice" at bounding box center [366, 45] width 400 height 20
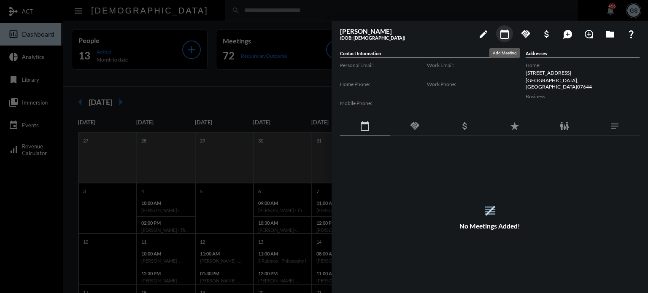
click at [501, 33] on mat-icon "calendar_today" at bounding box center [505, 34] width 10 height 10
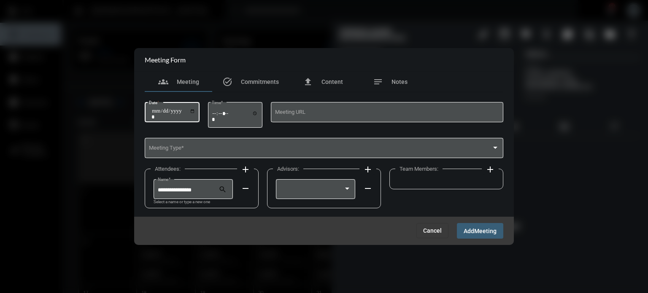
click at [152, 113] on input "Date *" at bounding box center [173, 114] width 44 height 12
type input "**********"
click at [222, 115] on input "Time *" at bounding box center [235, 116] width 46 height 12
click at [217, 113] on input "Time *" at bounding box center [235, 116] width 46 height 12
type input "*****"
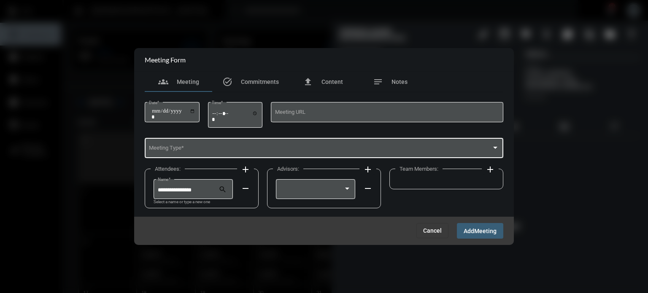
click at [193, 146] on div "Meeting Type *" at bounding box center [324, 148] width 351 height 22
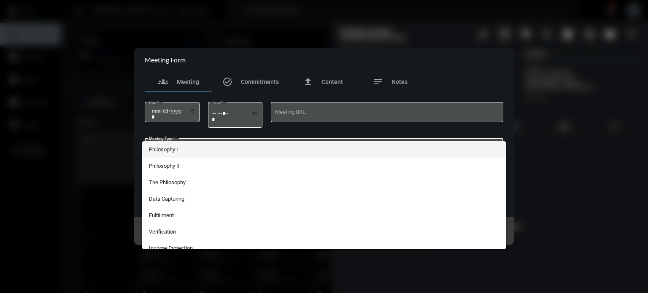
click at [190, 127] on div at bounding box center [324, 146] width 648 height 293
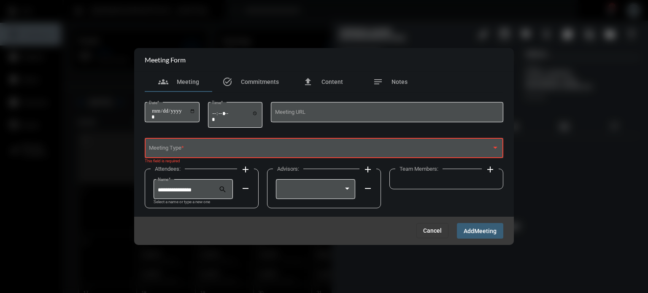
click at [202, 145] on div "Meeting Type *" at bounding box center [324, 148] width 351 height 22
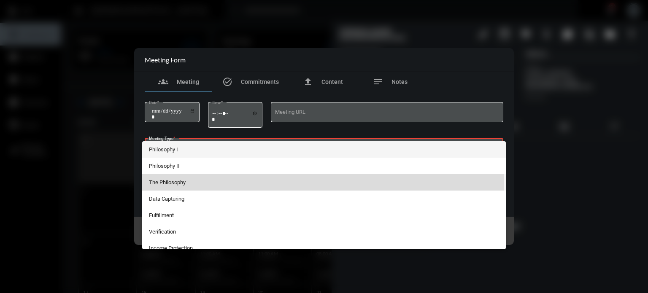
click at [200, 182] on span "The Philosophy" at bounding box center [324, 182] width 351 height 16
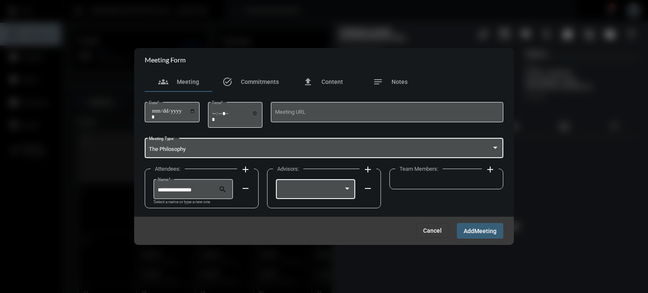
click at [334, 185] on div at bounding box center [315, 189] width 71 height 22
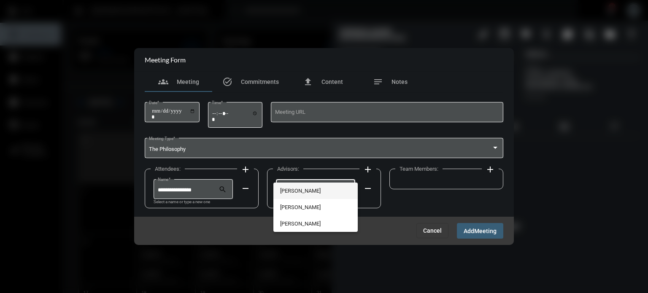
click at [316, 188] on span "[PERSON_NAME]" at bounding box center [315, 191] width 71 height 16
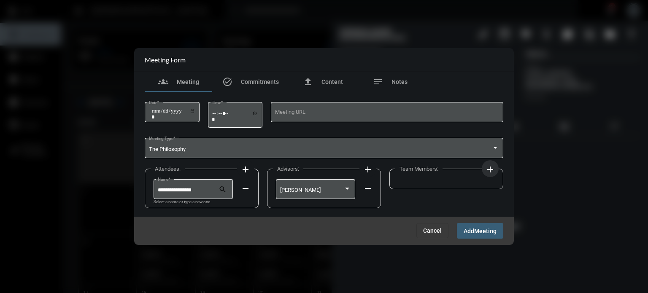
click at [493, 170] on mat-icon "add" at bounding box center [490, 170] width 10 height 10
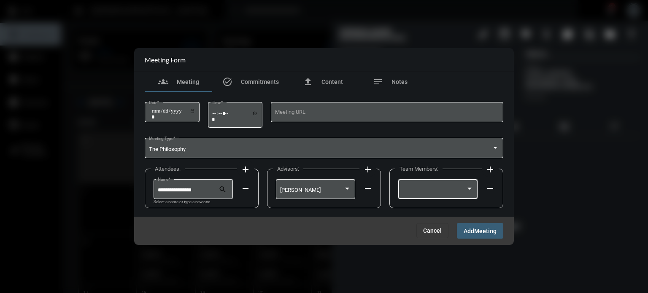
click at [470, 186] on div at bounding box center [470, 189] width 8 height 7
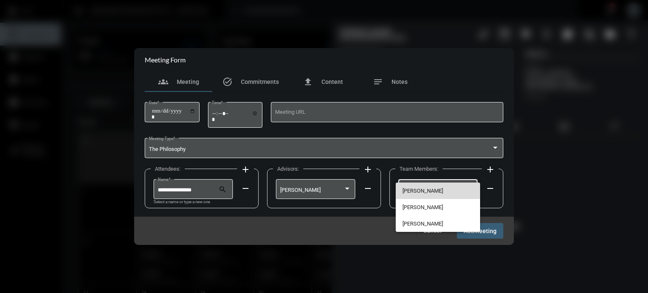
click at [439, 190] on span "[PERSON_NAME]" at bounding box center [437, 191] width 71 height 16
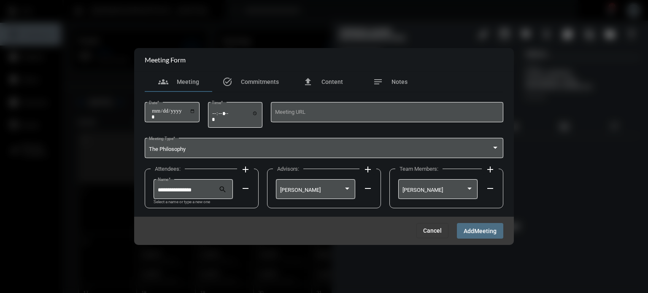
click at [488, 229] on span "Meeting" at bounding box center [485, 231] width 22 height 7
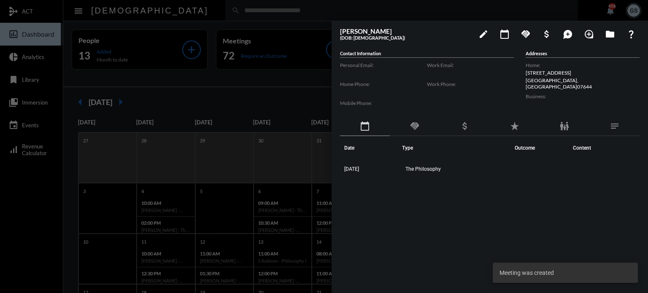
click at [213, 86] on div at bounding box center [324, 146] width 648 height 293
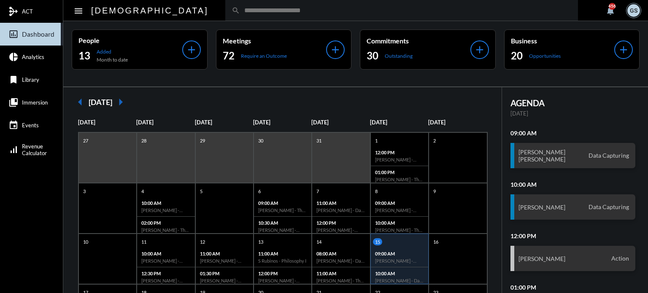
click at [240, 8] on input "text" at bounding box center [406, 10] width 332 height 7
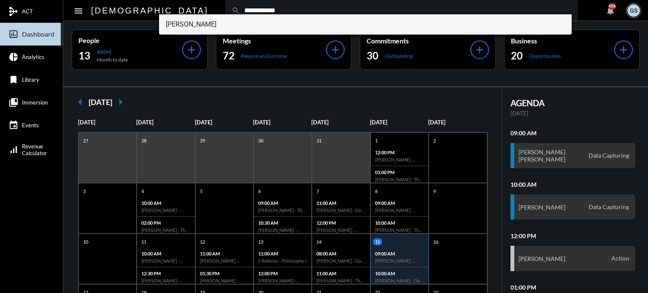
type input "**********"
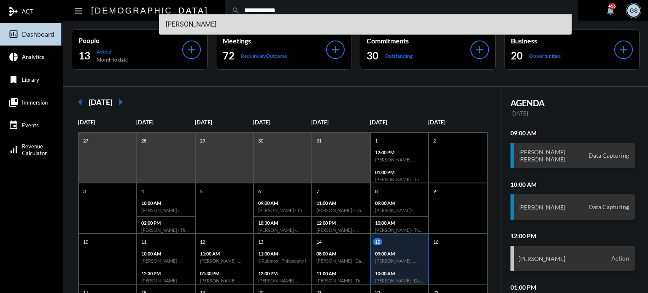
click at [195, 22] on span "Paul Havrilla" at bounding box center [366, 24] width 400 height 20
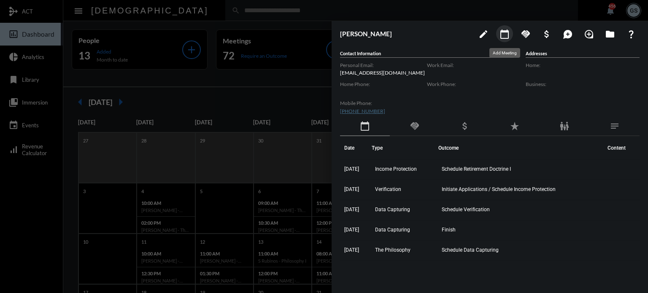
click at [505, 35] on mat-icon "calendar_today" at bounding box center [505, 34] width 10 height 10
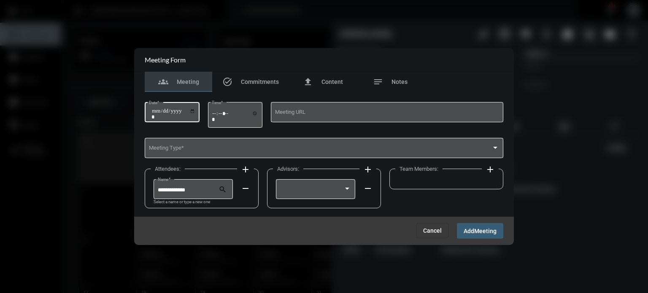
click at [155, 111] on input "Date *" at bounding box center [173, 114] width 44 height 12
type input "**********"
click at [226, 111] on input "Time *" at bounding box center [235, 116] width 46 height 12
click at [216, 111] on input "Time *" at bounding box center [235, 116] width 46 height 12
type input "*****"
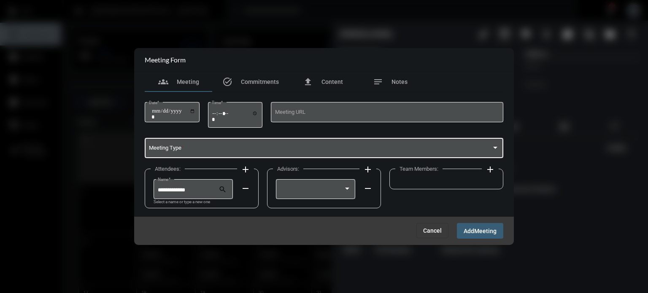
click at [215, 147] on span at bounding box center [320, 149] width 343 height 6
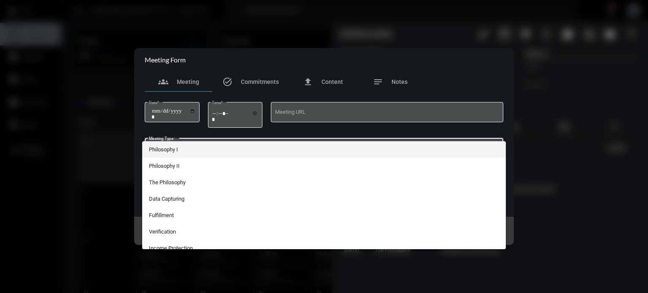
click at [147, 127] on div at bounding box center [324, 146] width 648 height 293
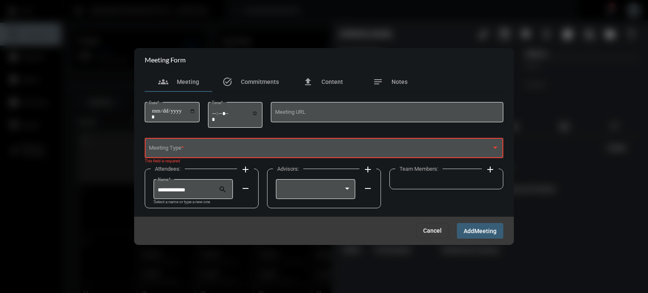
click at [191, 148] on span at bounding box center [320, 149] width 343 height 6
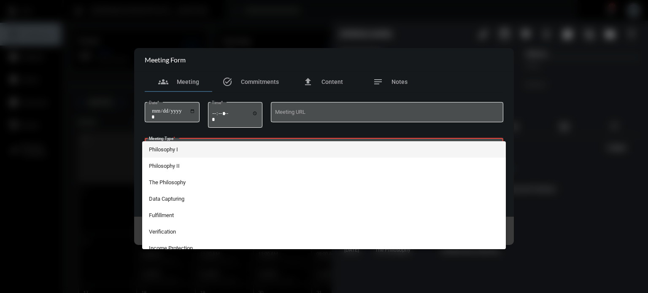
click at [181, 133] on div at bounding box center [324, 146] width 648 height 293
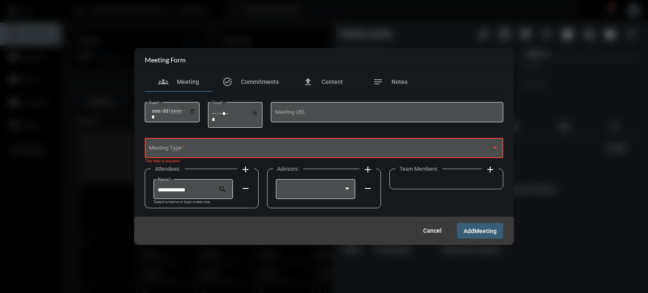
click at [227, 146] on div "Meeting Type *" at bounding box center [324, 148] width 351 height 22
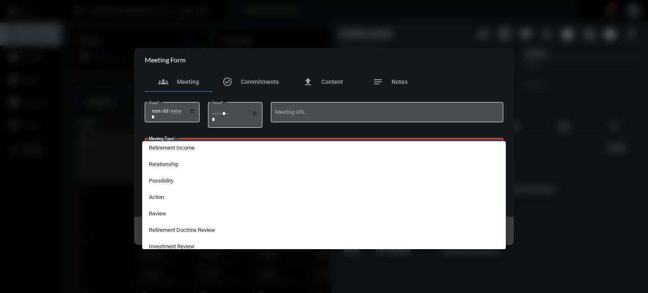
scroll to position [206, 0]
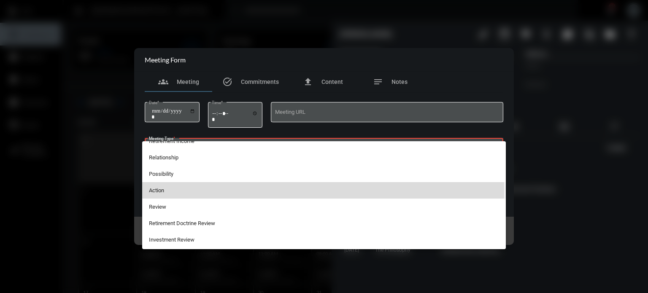
click at [159, 191] on span "Action" at bounding box center [324, 190] width 351 height 16
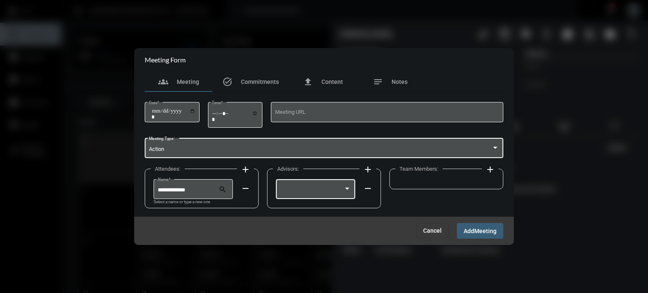
click at [321, 179] on div at bounding box center [315, 189] width 71 height 22
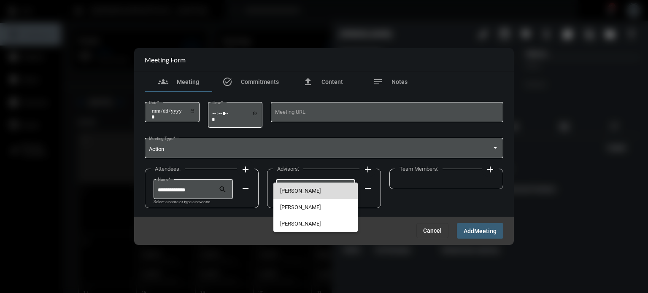
click at [312, 187] on span "[PERSON_NAME]" at bounding box center [315, 191] width 71 height 16
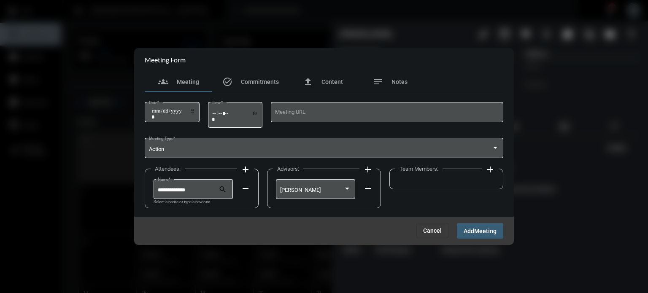
click at [489, 168] on mat-icon "add" at bounding box center [490, 170] width 10 height 10
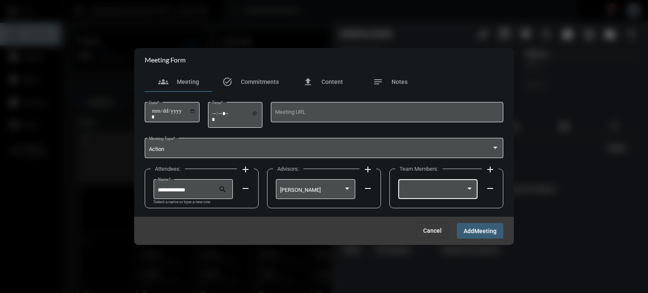
click at [469, 186] on div at bounding box center [470, 189] width 8 height 7
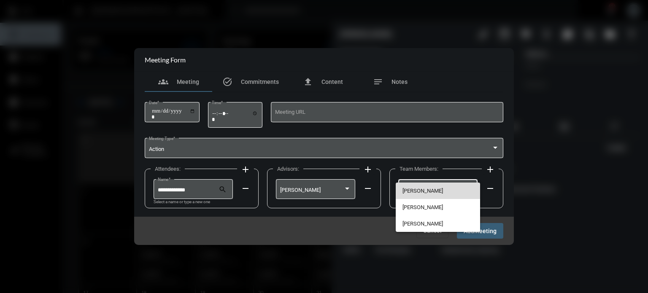
click at [444, 192] on span "[PERSON_NAME]" at bounding box center [437, 191] width 71 height 16
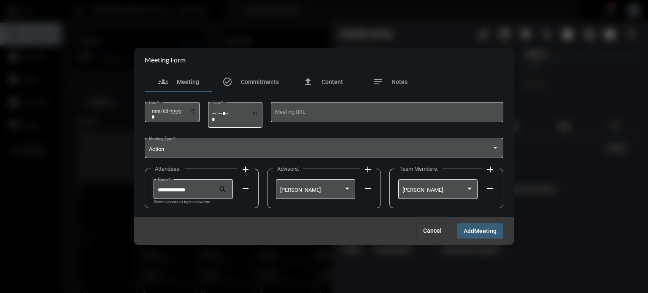
click at [479, 228] on span "Meeting" at bounding box center [485, 231] width 22 height 7
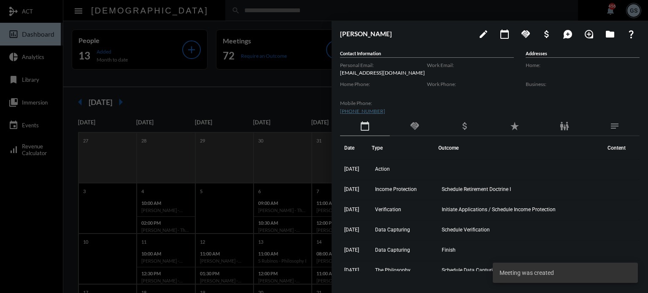
click at [281, 101] on div at bounding box center [324, 146] width 648 height 293
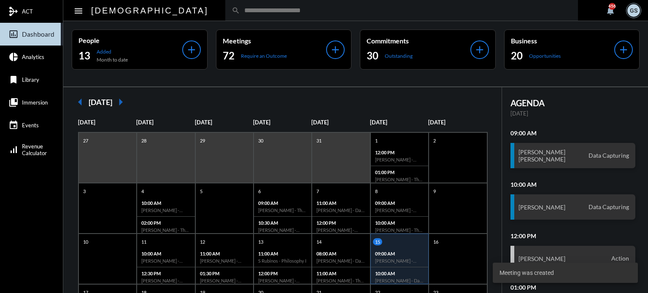
click at [240, 11] on input "text" at bounding box center [406, 10] width 332 height 7
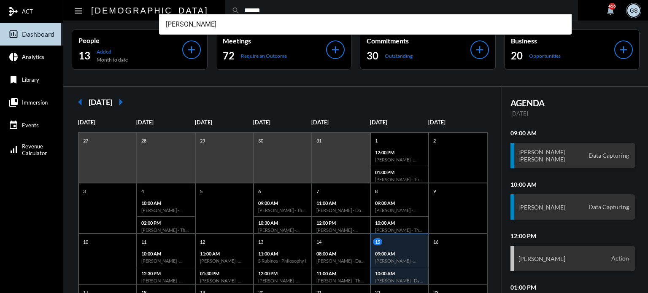
type input "******"
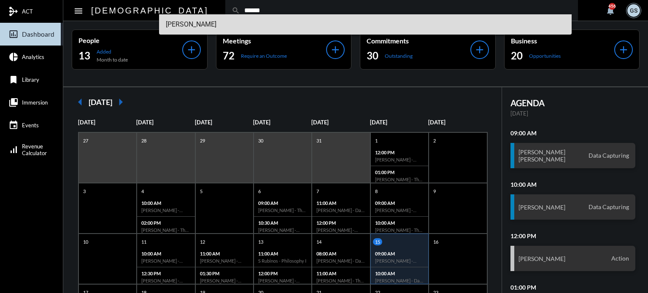
click at [192, 22] on span "John Gabriel Didden III" at bounding box center [366, 24] width 400 height 20
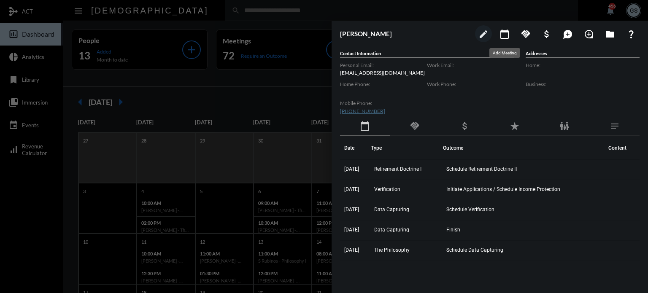
click at [505, 32] on mat-icon "calendar_today" at bounding box center [505, 34] width 10 height 10
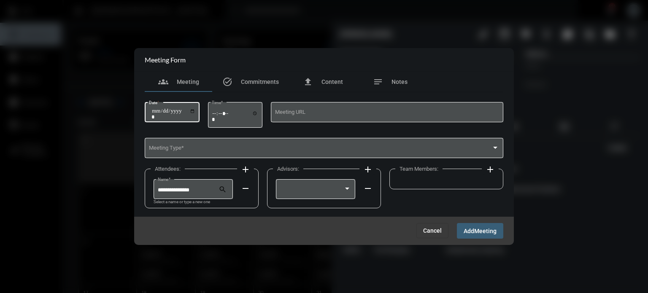
click at [154, 113] on input "Date *" at bounding box center [173, 114] width 44 height 12
type input "**********"
click at [218, 114] on input "Time *" at bounding box center [235, 116] width 46 height 12
type input "*****"
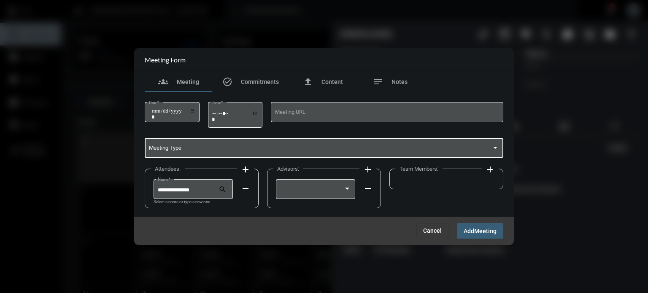
click at [184, 146] on span at bounding box center [320, 149] width 343 height 6
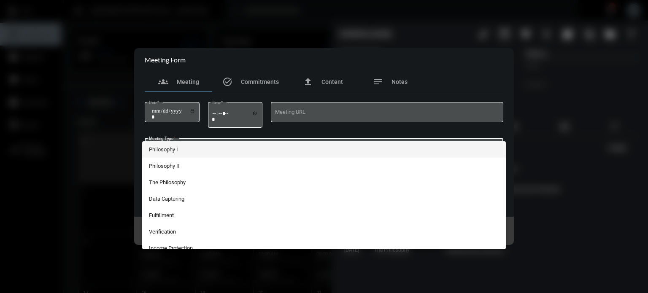
click at [496, 60] on div at bounding box center [324, 146] width 648 height 293
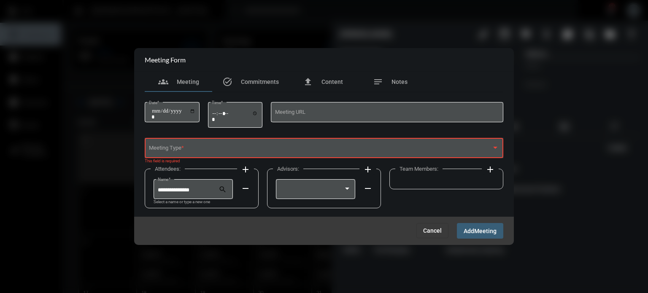
click at [427, 233] on span "Cancel" at bounding box center [432, 230] width 19 height 7
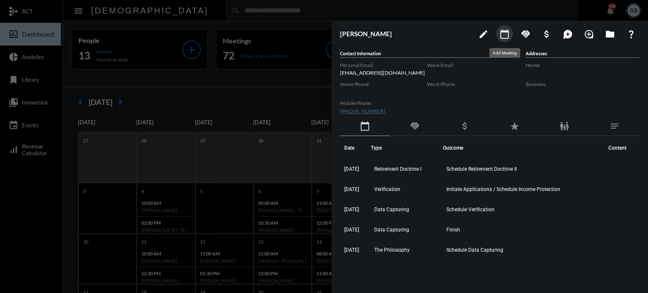
click at [508, 31] on mat-icon "calendar_today" at bounding box center [505, 34] width 10 height 10
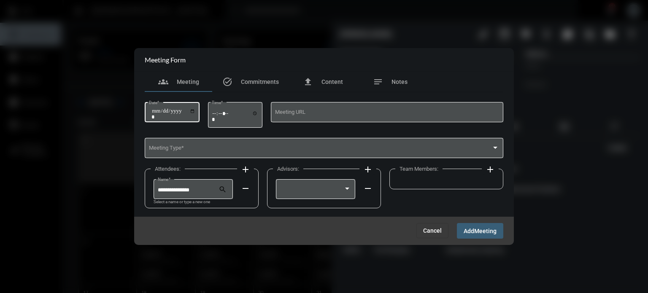
click at [152, 108] on div "Date *" at bounding box center [172, 112] width 46 height 22
type input "**********"
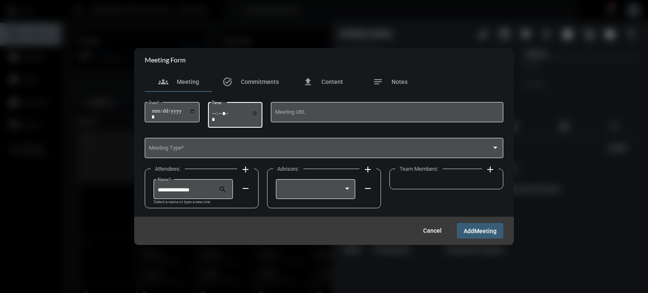
click at [216, 111] on input "Time *" at bounding box center [235, 116] width 46 height 12
click at [217, 111] on input "Time *" at bounding box center [235, 116] width 46 height 12
type input "*****"
click at [221, 151] on span at bounding box center [320, 149] width 343 height 6
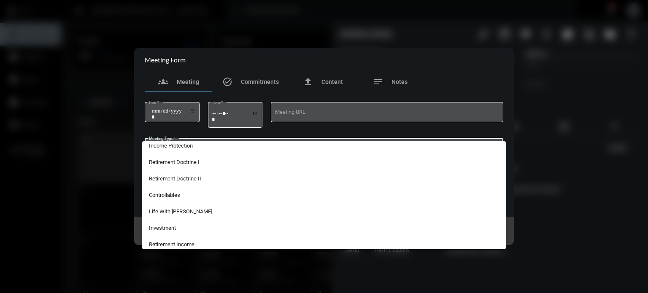
scroll to position [106, 0]
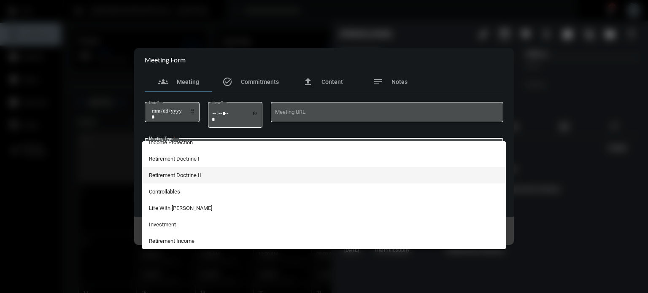
click at [186, 171] on span "Retirement Doctrine II" at bounding box center [324, 175] width 351 height 16
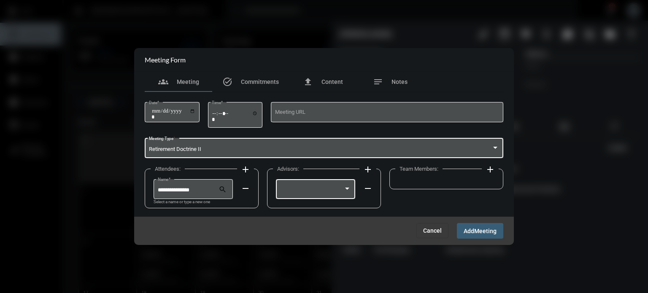
click at [349, 192] on div at bounding box center [347, 189] width 8 height 7
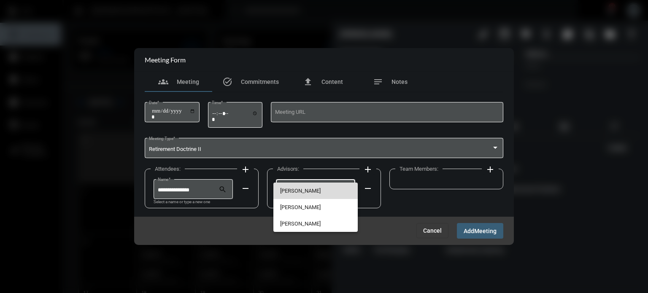
click at [308, 188] on span "[PERSON_NAME]" at bounding box center [315, 191] width 71 height 16
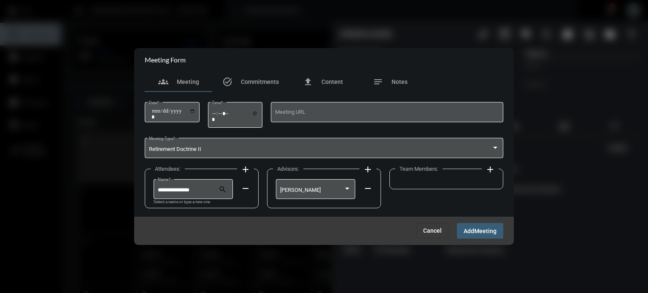
click at [405, 185] on div "Team Members: add" at bounding box center [446, 179] width 114 height 21
click at [419, 184] on div "Team Members: add" at bounding box center [446, 179] width 114 height 21
click at [492, 170] on mat-icon "add" at bounding box center [490, 170] width 10 height 10
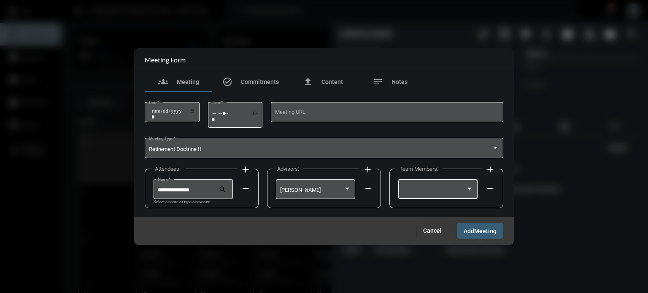
click at [446, 185] on div at bounding box center [437, 189] width 71 height 22
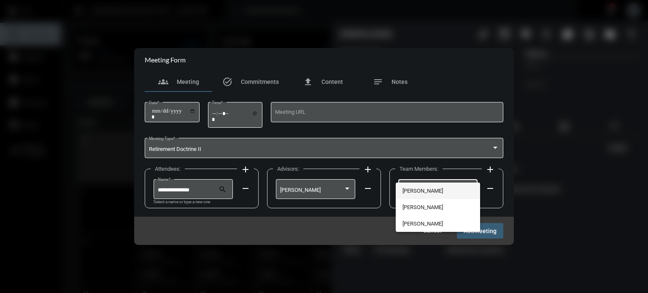
click at [427, 193] on span "[PERSON_NAME]" at bounding box center [437, 191] width 71 height 16
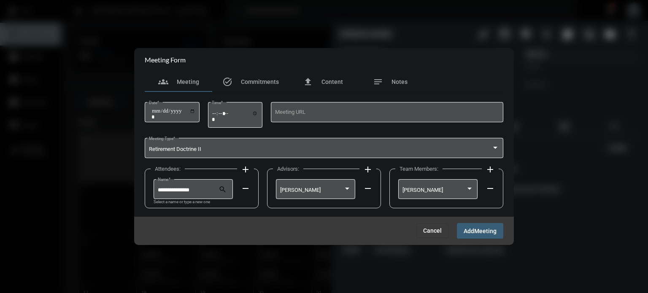
click at [483, 232] on span "Meeting" at bounding box center [485, 231] width 22 height 7
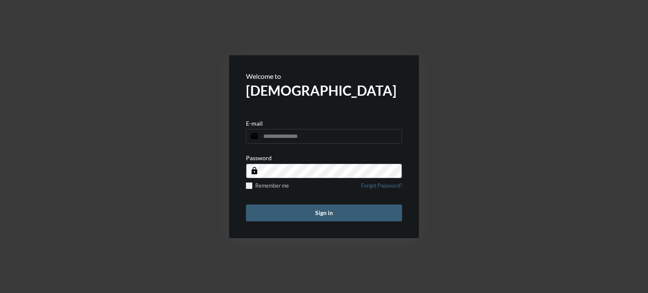
type input "**********"
click at [316, 208] on button "Sign in" at bounding box center [324, 213] width 156 height 17
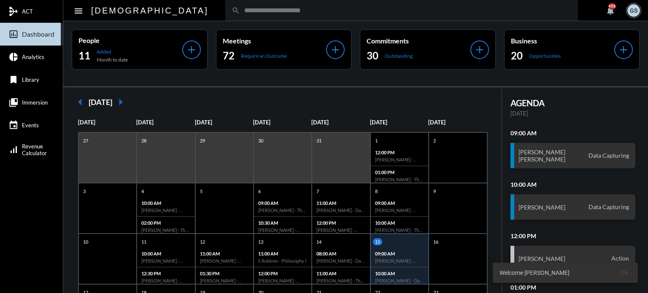
click at [240, 11] on input "text" at bounding box center [406, 10] width 332 height 7
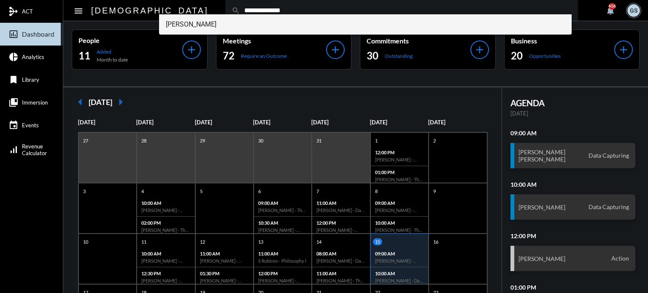
type input "**********"
click at [206, 22] on span "Michael Joseph" at bounding box center [366, 24] width 400 height 20
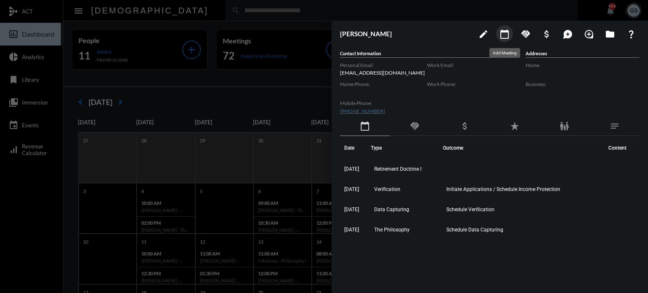
click at [507, 35] on mat-icon "calendar_today" at bounding box center [505, 34] width 10 height 10
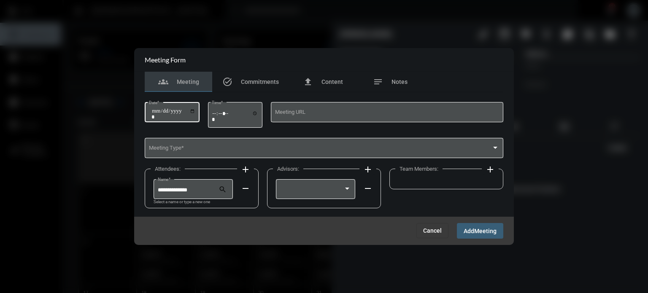
click at [165, 111] on input "Date *" at bounding box center [173, 114] width 44 height 12
click at [153, 110] on input "Date *" at bounding box center [173, 114] width 44 height 12
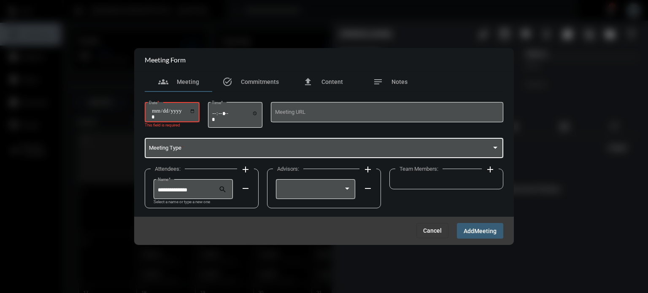
click at [233, 150] on span at bounding box center [320, 149] width 343 height 6
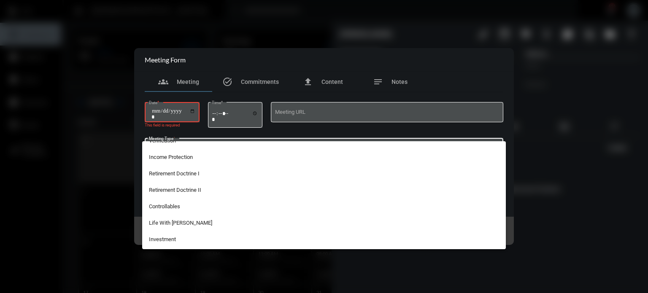
scroll to position [111, 0]
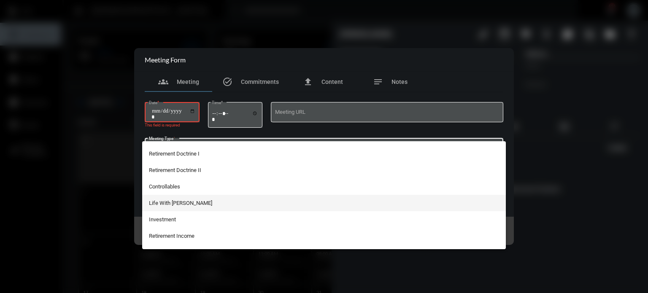
click at [186, 201] on span "Life With [PERSON_NAME]" at bounding box center [324, 203] width 351 height 16
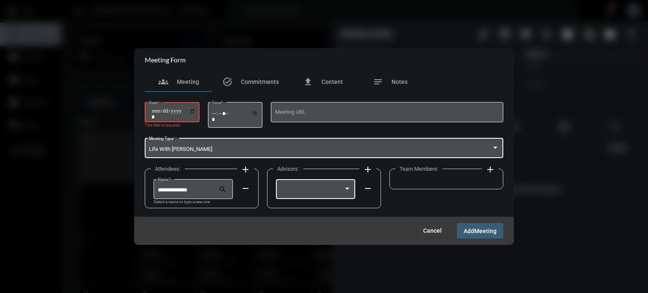
click at [346, 187] on div at bounding box center [347, 189] width 8 height 7
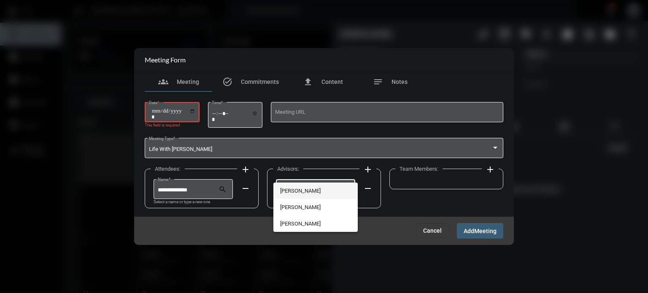
click at [314, 192] on span "George Siderias" at bounding box center [315, 191] width 71 height 16
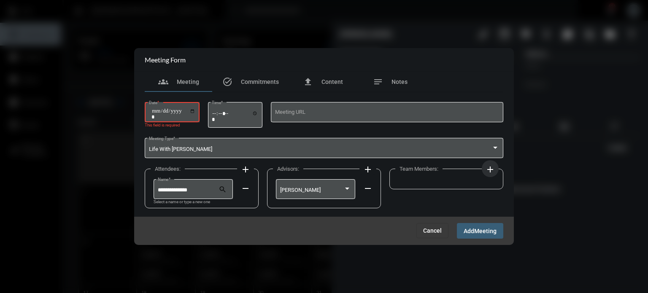
click at [491, 169] on mat-icon "add" at bounding box center [490, 170] width 10 height 10
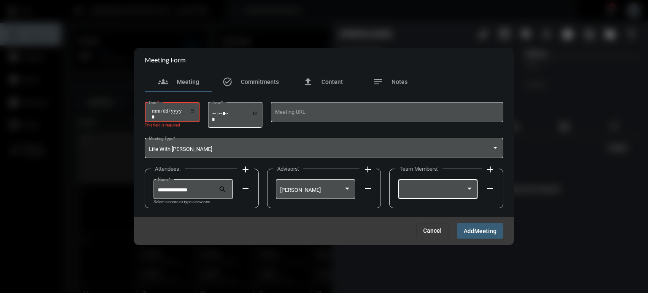
click at [469, 190] on div at bounding box center [470, 189] width 8 height 7
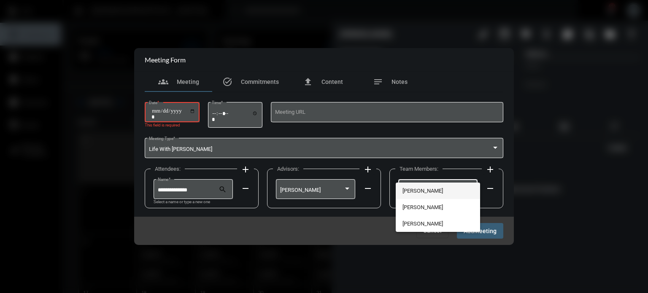
click at [438, 192] on span "Joe Siderias" at bounding box center [437, 191] width 71 height 16
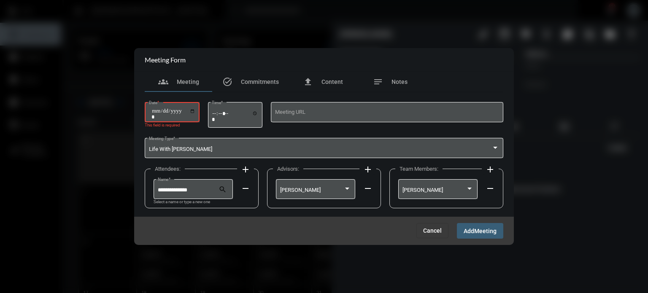
click at [161, 108] on input "Date *" at bounding box center [173, 114] width 44 height 12
click at [150, 108] on div "Date *" at bounding box center [172, 112] width 46 height 22
type input "**********"
click at [230, 113] on input "Time *" at bounding box center [235, 116] width 46 height 12
click at [216, 111] on input "Time *" at bounding box center [235, 116] width 46 height 12
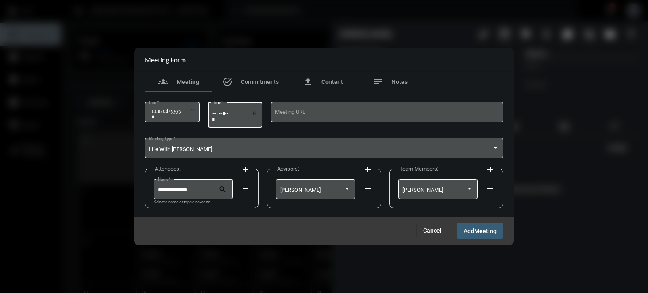
type input "*****"
click at [483, 231] on span "Meeting" at bounding box center [485, 231] width 22 height 7
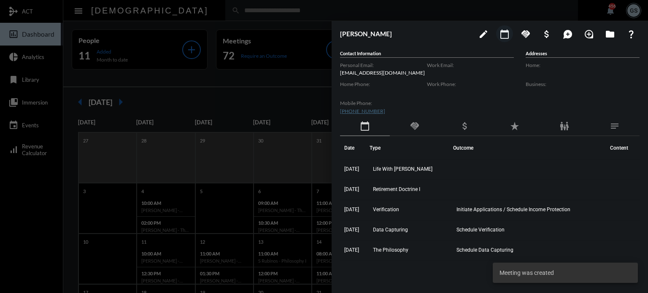
click at [275, 74] on div at bounding box center [324, 146] width 648 height 293
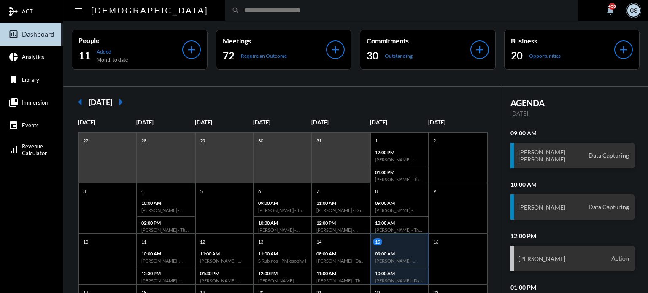
click at [240, 11] on input "text" at bounding box center [406, 10] width 332 height 7
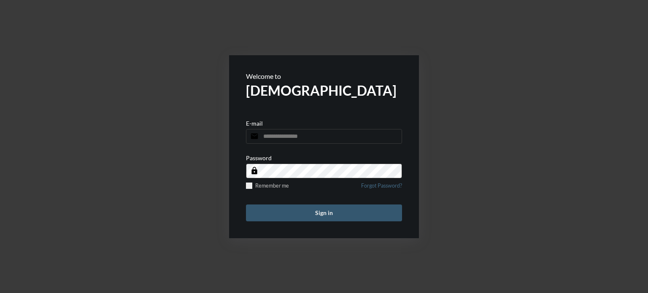
type input "**********"
click at [323, 216] on button "Sign in" at bounding box center [324, 213] width 156 height 17
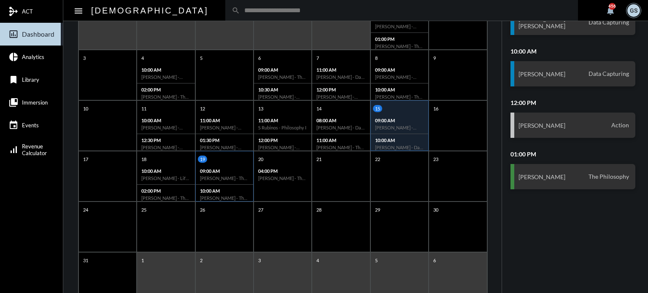
scroll to position [163, 0]
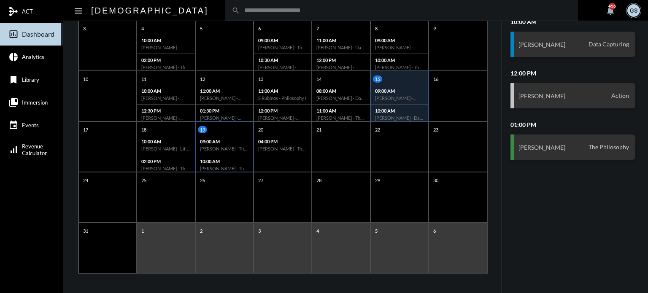
click at [226, 145] on div "09:00 AM Jack Bullock - The Philosophy" at bounding box center [224, 145] width 57 height 20
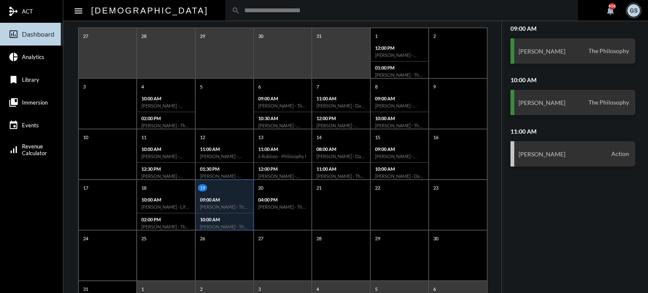
scroll to position [0, 0]
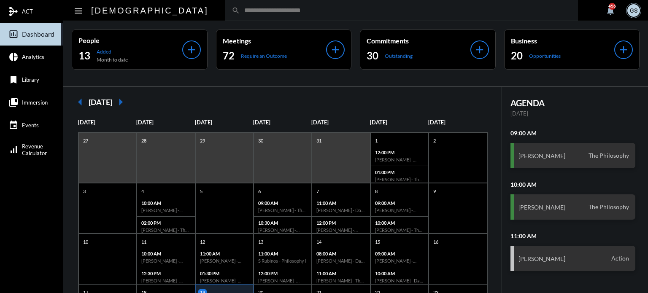
click at [247, 9] on input "text" at bounding box center [406, 10] width 332 height 7
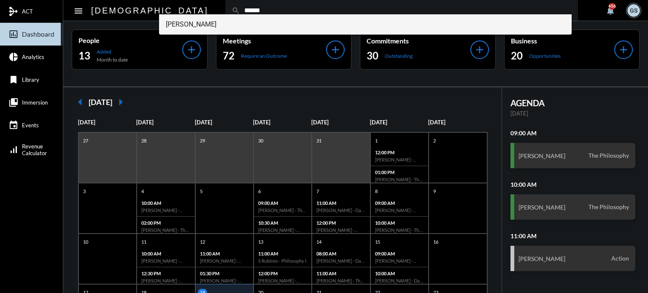
type input "******"
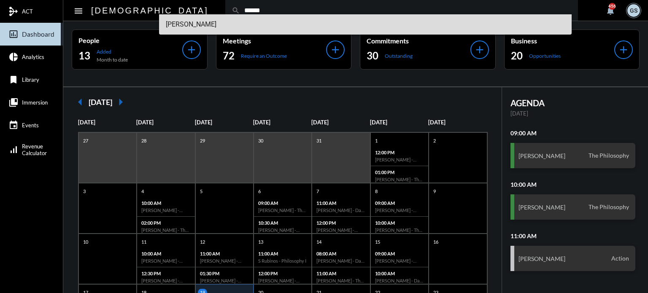
click at [185, 24] on span "John Gabriel Didden III" at bounding box center [366, 24] width 400 height 20
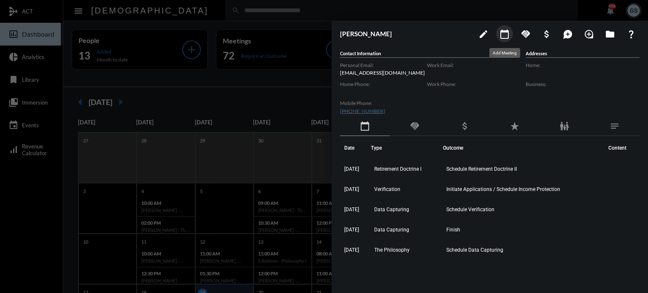
click at [504, 32] on mat-icon "calendar_today" at bounding box center [505, 34] width 10 height 10
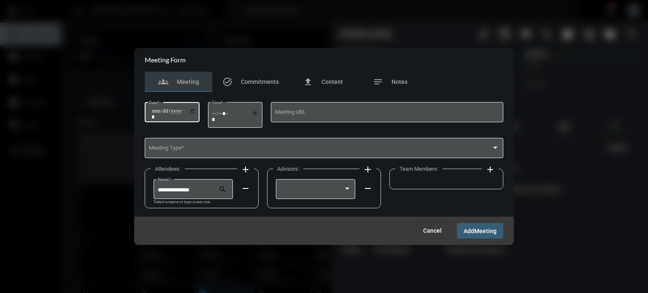
click at [156, 108] on input "Date *" at bounding box center [173, 114] width 44 height 12
type input "**********"
click at [217, 113] on input "Time *" at bounding box center [235, 116] width 46 height 12
type input "*****"
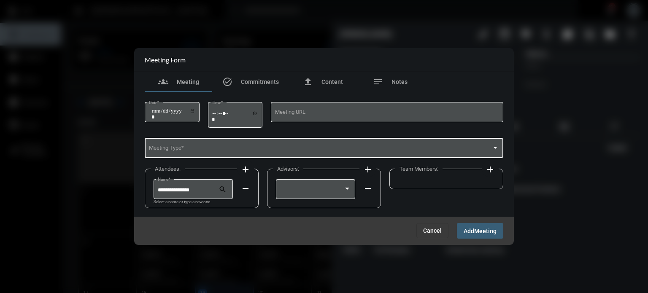
click at [211, 155] on div "Meeting Type *" at bounding box center [324, 148] width 351 height 22
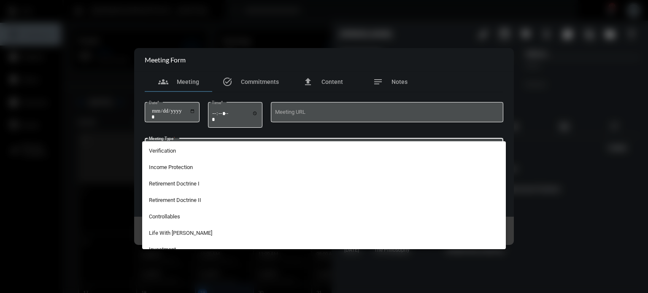
scroll to position [93, 0]
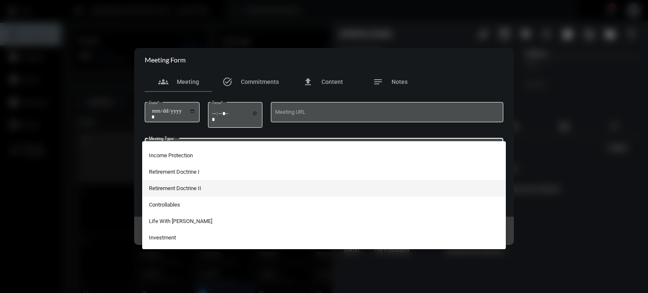
click at [187, 185] on span "Retirement Doctrine II" at bounding box center [324, 188] width 351 height 16
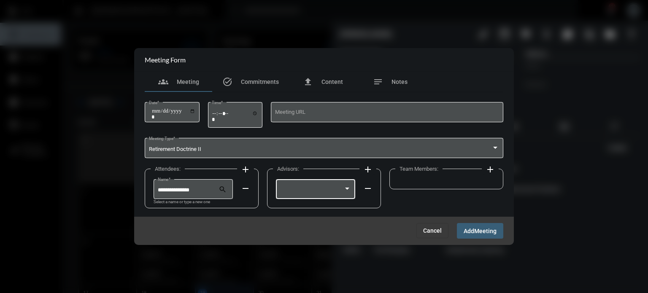
click at [328, 184] on div at bounding box center [315, 189] width 71 height 22
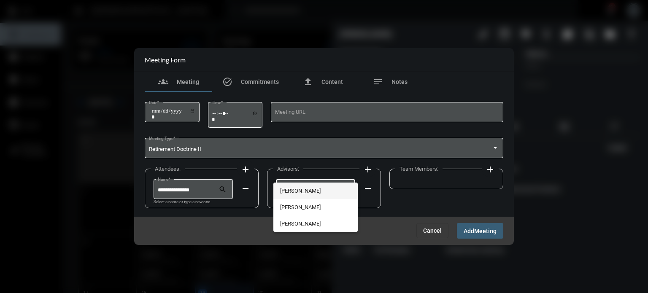
click at [319, 192] on span "[PERSON_NAME]" at bounding box center [315, 191] width 71 height 16
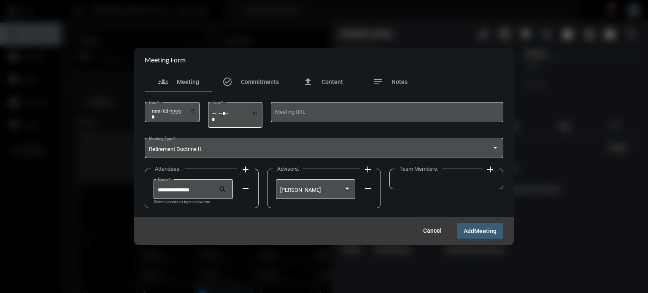
click at [492, 170] on mat-icon "add" at bounding box center [490, 170] width 10 height 10
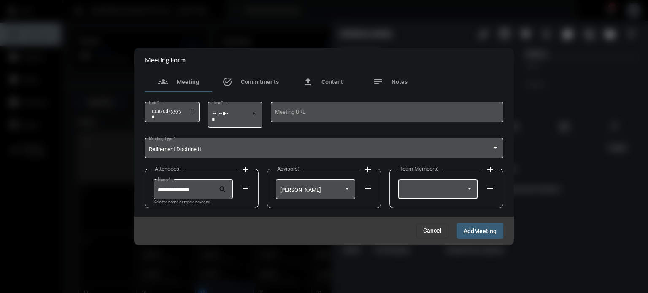
click at [454, 190] on div at bounding box center [434, 190] width 64 height 6
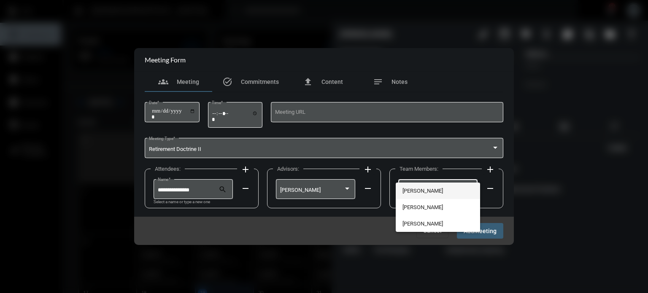
click at [426, 194] on span "[PERSON_NAME]" at bounding box center [437, 191] width 71 height 16
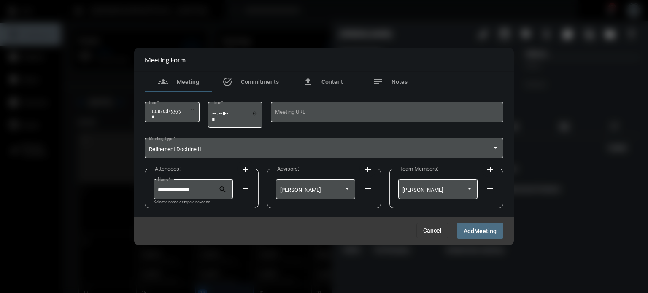
click at [471, 232] on span "Add" at bounding box center [469, 231] width 11 height 7
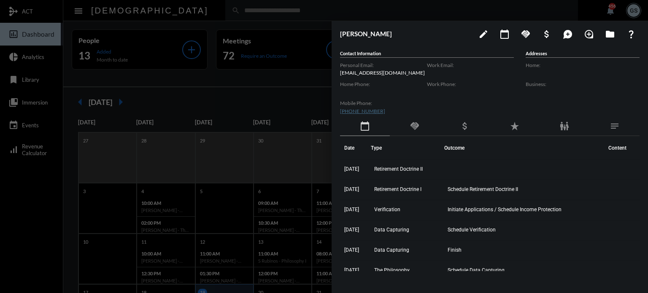
click at [275, 84] on div at bounding box center [324, 146] width 648 height 293
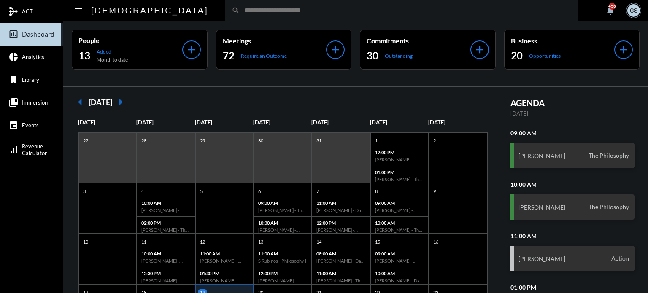
click at [240, 8] on input "text" at bounding box center [406, 10] width 332 height 7
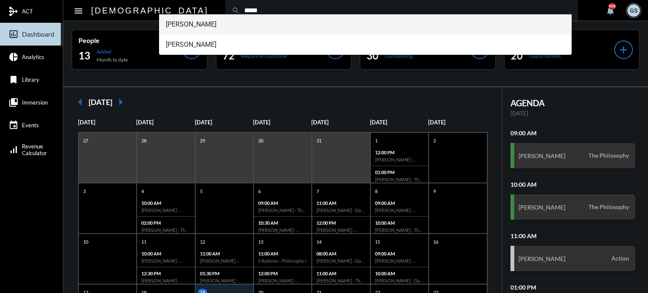
type input "*****"
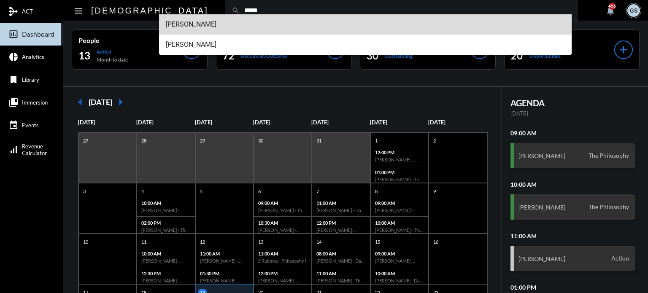
click at [207, 25] on span "Joe Marranca" at bounding box center [366, 24] width 400 height 20
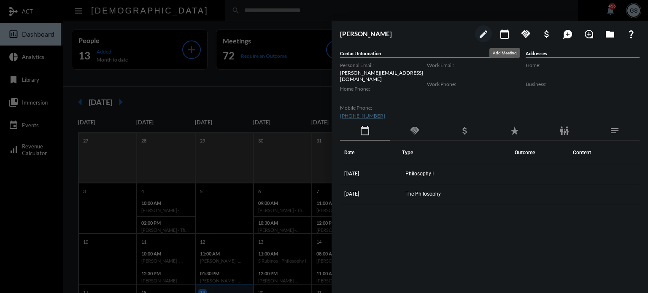
click at [501, 30] on mat-icon "calendar_today" at bounding box center [505, 34] width 10 height 10
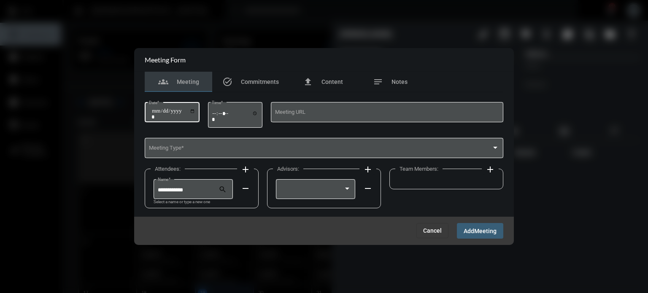
click at [155, 111] on input "Date *" at bounding box center [173, 114] width 44 height 12
type input "**********"
click at [216, 112] on input "Time *" at bounding box center [235, 116] width 46 height 12
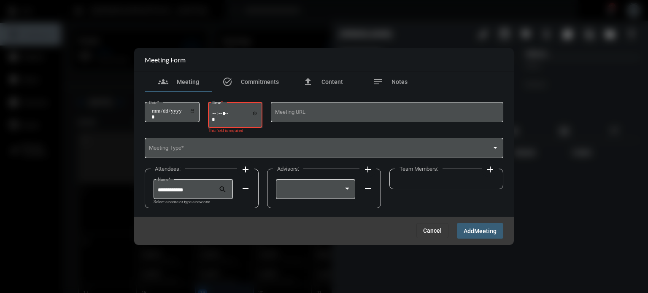
type input "*****"
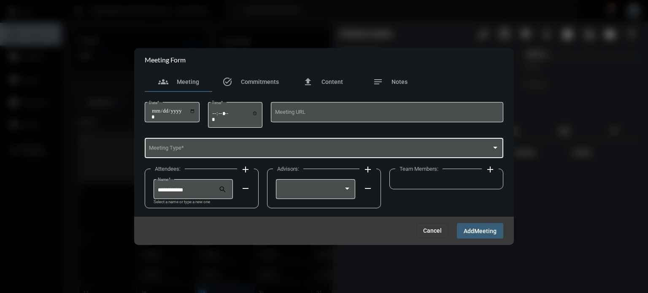
click at [242, 140] on div "Meeting Type *" at bounding box center [324, 148] width 351 height 22
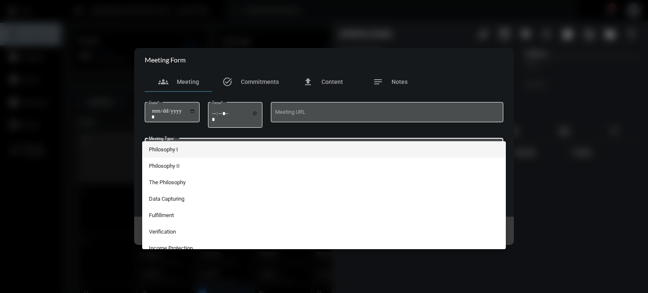
drag, startPoint x: 314, startPoint y: 57, endPoint x: 261, endPoint y: 54, distance: 53.6
click at [261, 54] on div at bounding box center [324, 146] width 648 height 293
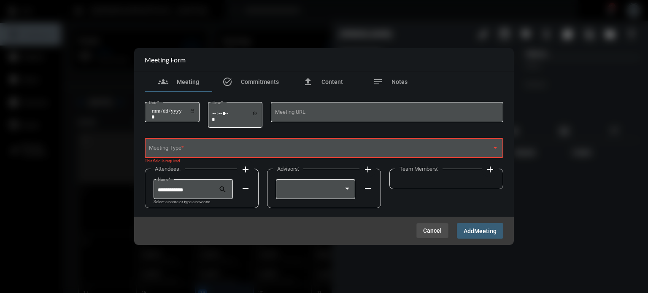
click at [435, 226] on button "Cancel" at bounding box center [432, 230] width 32 height 15
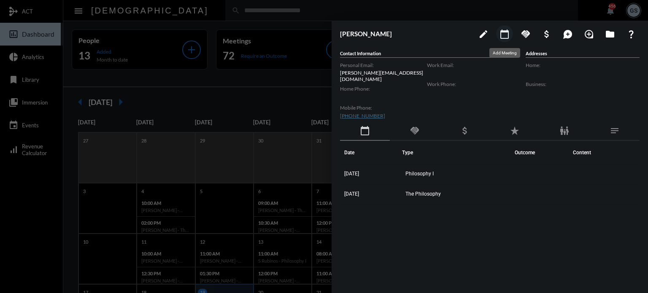
click at [508, 30] on mat-icon "calendar_today" at bounding box center [505, 34] width 10 height 10
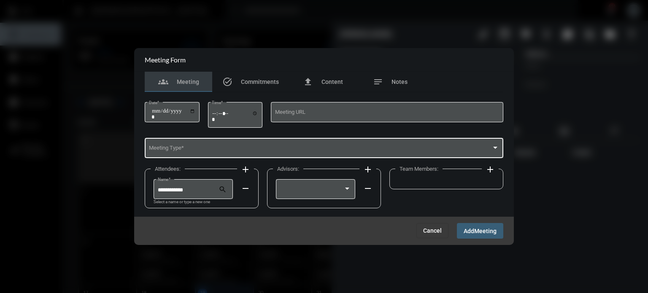
click at [228, 146] on div "Meeting Type *" at bounding box center [324, 148] width 351 height 22
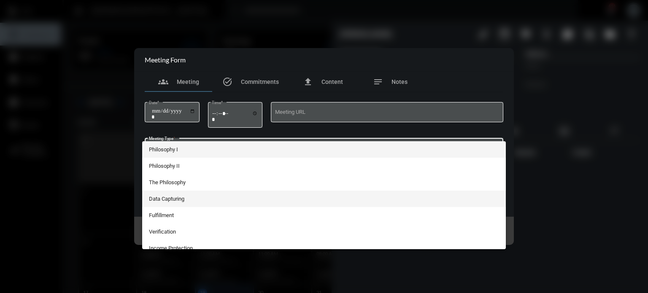
click at [167, 203] on span "Data Capturing" at bounding box center [324, 199] width 351 height 16
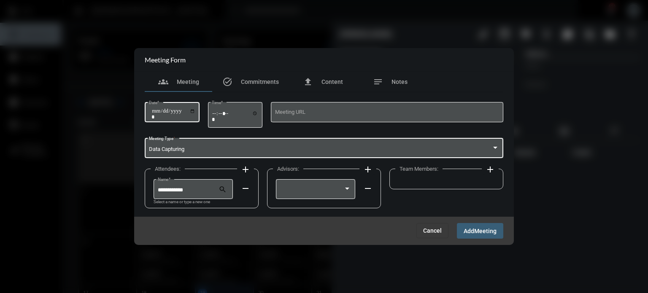
click at [154, 109] on input "Date *" at bounding box center [173, 114] width 44 height 12
type input "**********"
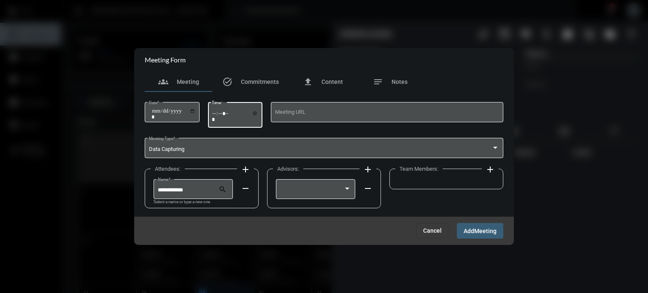
click at [233, 114] on input "Time *" at bounding box center [235, 116] width 46 height 12
type input "*****"
click at [341, 187] on div at bounding box center [315, 189] width 71 height 22
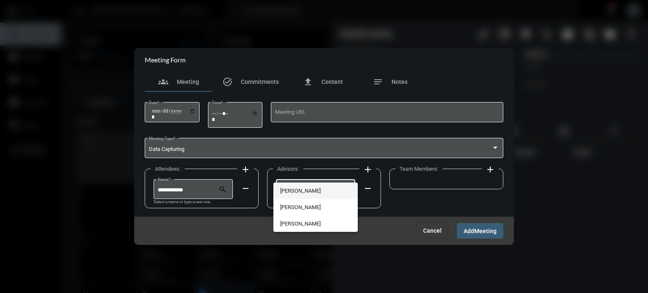
click at [325, 189] on span "[PERSON_NAME]" at bounding box center [315, 191] width 71 height 16
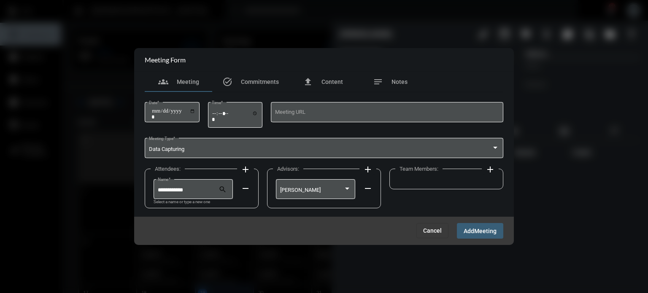
click at [488, 170] on mat-icon "add" at bounding box center [490, 170] width 10 height 10
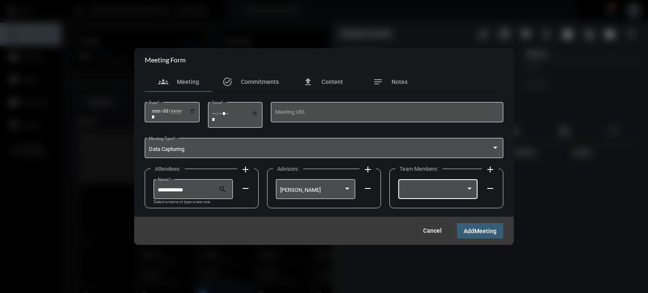
click at [469, 188] on div at bounding box center [469, 189] width 4 height 2
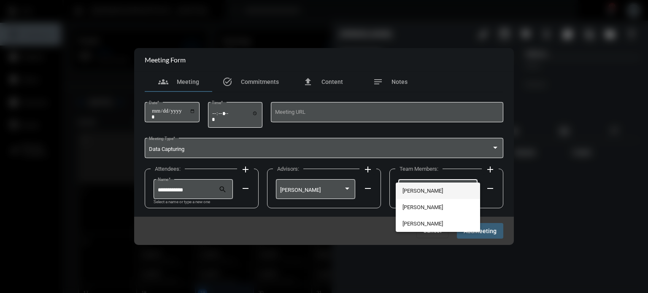
click at [416, 192] on span "[PERSON_NAME]" at bounding box center [437, 191] width 71 height 16
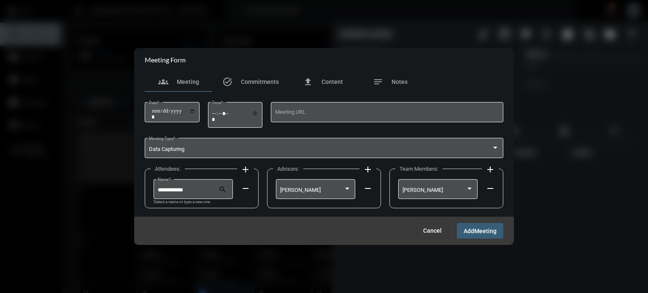
click at [484, 232] on span "Meeting" at bounding box center [485, 231] width 22 height 7
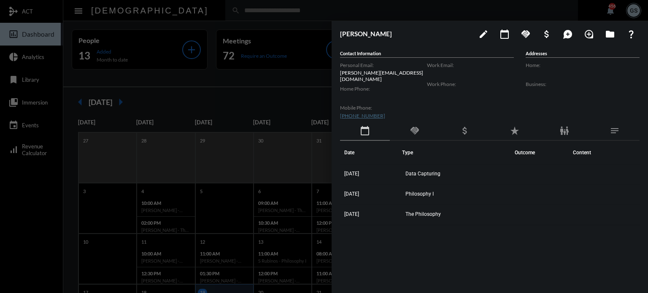
click at [244, 85] on div at bounding box center [324, 146] width 648 height 293
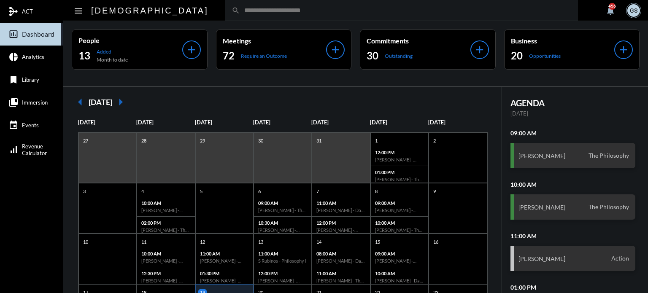
click at [240, 7] on input "text" at bounding box center [406, 10] width 332 height 7
click at [240, 11] on input "text" at bounding box center [406, 10] width 332 height 7
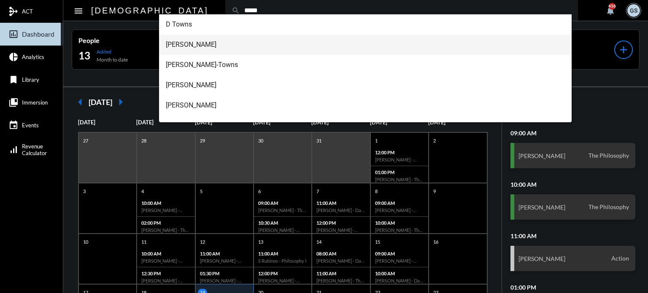
type input "*****"
click at [192, 43] on span "Desmond Towns" at bounding box center [366, 45] width 400 height 20
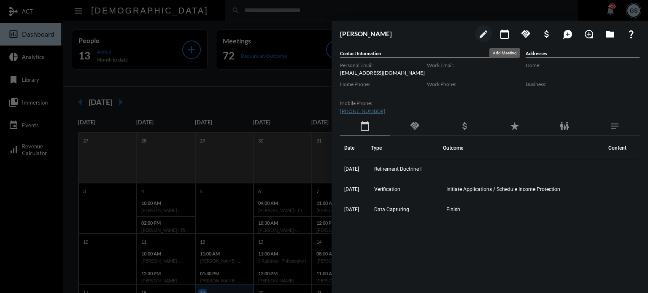
click at [505, 31] on mat-icon "calendar_today" at bounding box center [505, 34] width 10 height 10
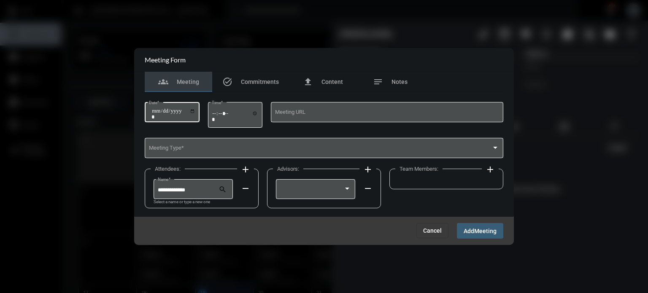
click at [157, 110] on input "Date *" at bounding box center [173, 114] width 44 height 12
type input "**********"
click at [217, 115] on input "Time *" at bounding box center [235, 116] width 46 height 12
type input "*****"
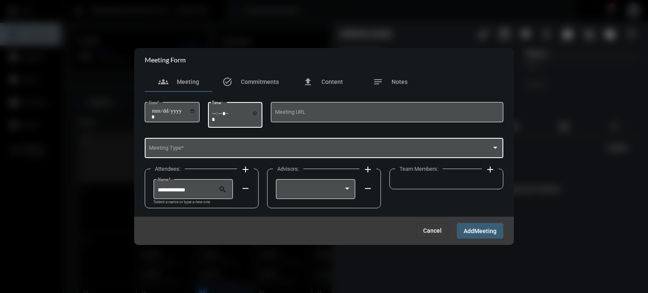
click at [208, 145] on div "Meeting Type *" at bounding box center [324, 148] width 351 height 22
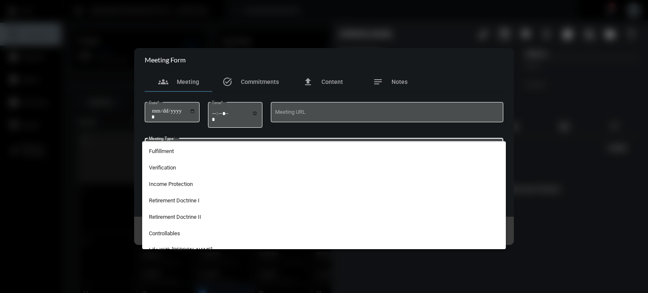
scroll to position [64, 0]
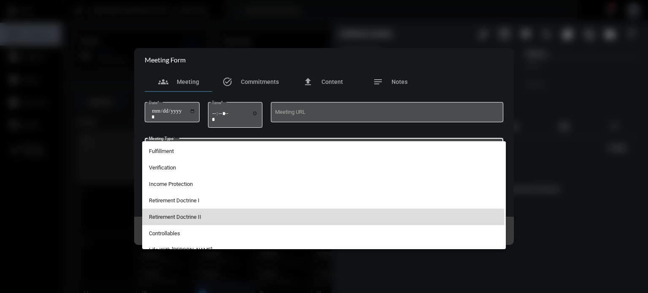
click at [192, 218] on span "Retirement Doctrine II" at bounding box center [324, 217] width 351 height 16
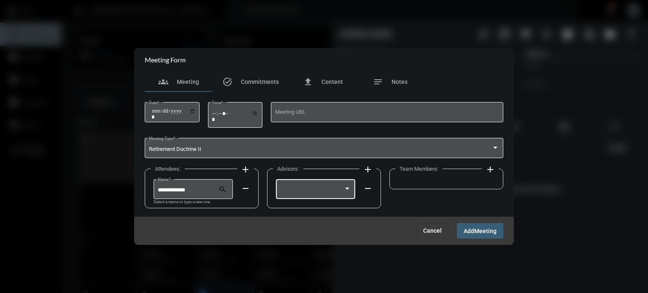
click at [332, 184] on div at bounding box center [315, 189] width 71 height 22
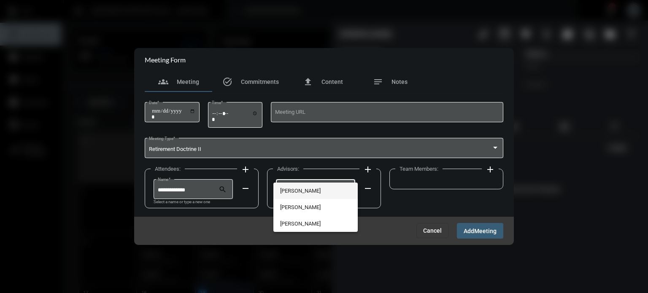
click at [324, 191] on span "[PERSON_NAME]" at bounding box center [315, 191] width 71 height 16
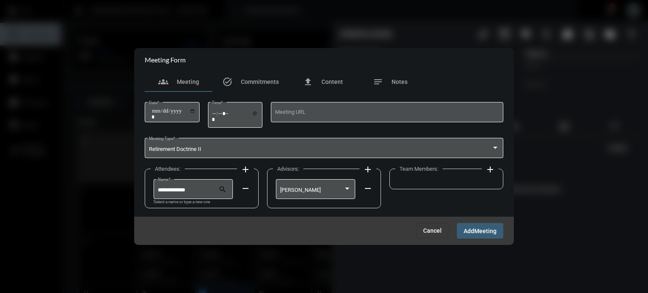
click at [490, 171] on mat-icon "add" at bounding box center [490, 170] width 10 height 10
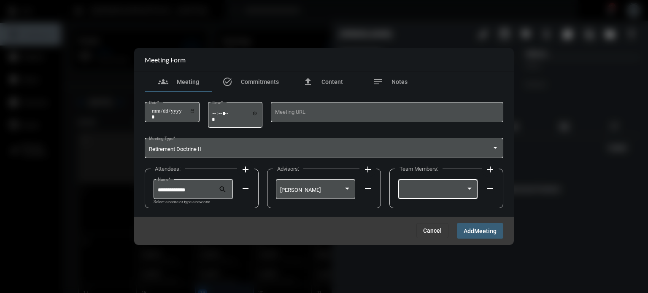
click at [446, 188] on div at bounding box center [434, 190] width 64 height 6
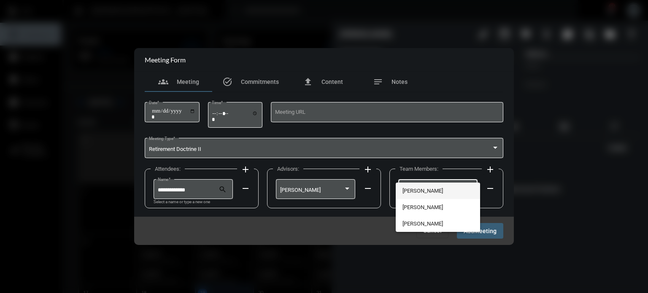
click at [436, 193] on span "[PERSON_NAME]" at bounding box center [437, 191] width 71 height 16
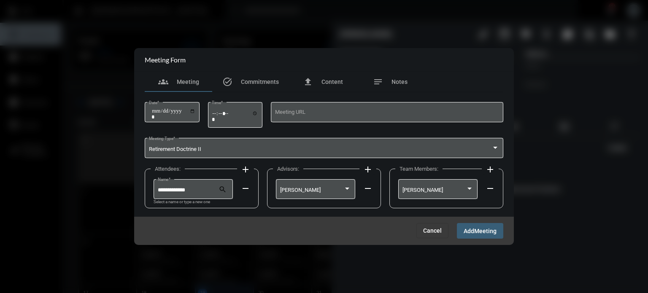
click at [468, 231] on span "Add" at bounding box center [469, 231] width 11 height 7
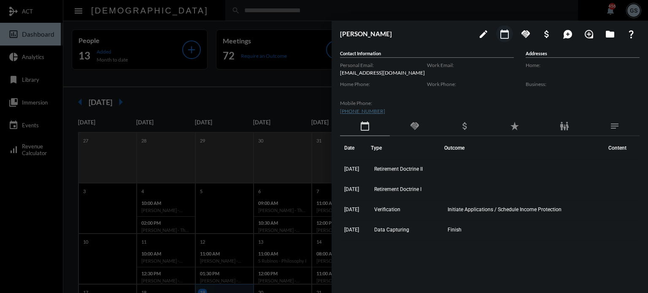
click at [216, 16] on div at bounding box center [324, 146] width 648 height 293
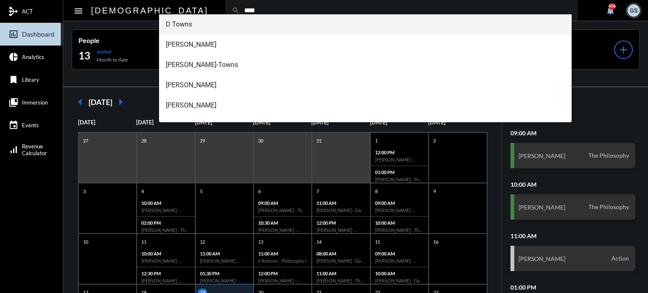
type input "****"
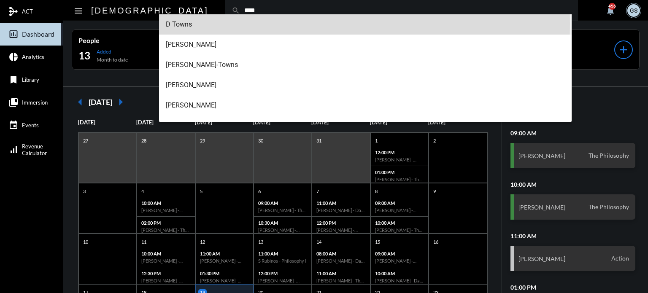
click at [204, 23] on span "D Towns" at bounding box center [366, 24] width 400 height 20
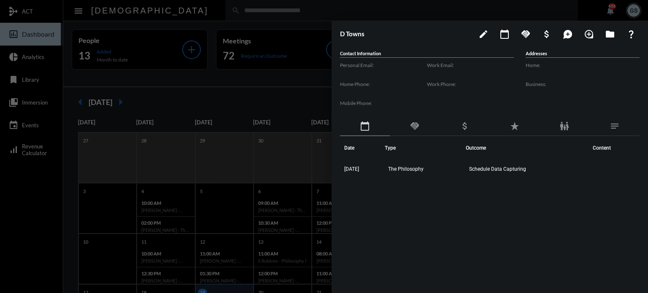
click at [227, 30] on div at bounding box center [324, 146] width 648 height 293
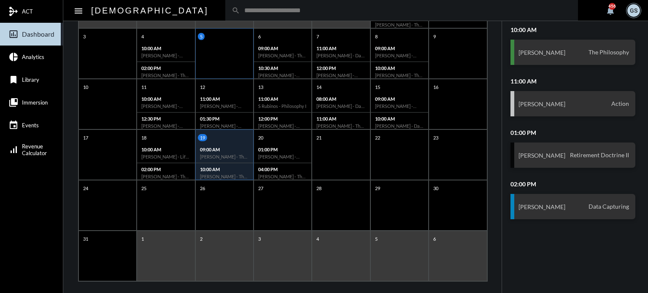
scroll to position [155, 0]
click at [211, 150] on p "09:00 AM" at bounding box center [224, 148] width 49 height 5
click at [268, 157] on h6 "Desmond Towns - Retirement Doctrine II" at bounding box center [282, 156] width 49 height 5
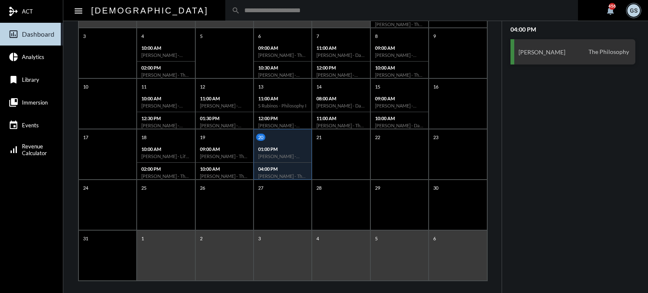
scroll to position [0, 0]
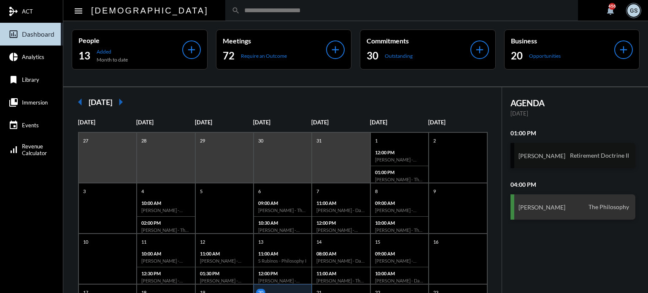
click at [615, 156] on span "Retirement Doctrine II" at bounding box center [599, 156] width 63 height 8
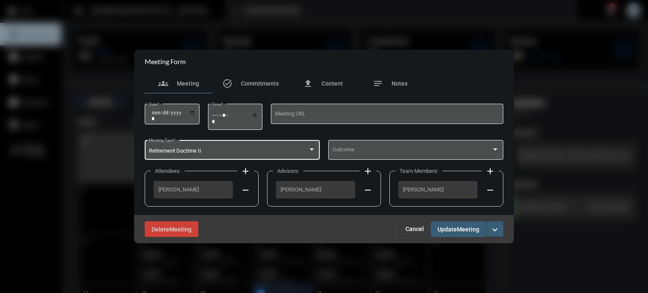
click at [315, 145] on div "Retirement Doctrine II Meeting Type *" at bounding box center [232, 149] width 167 height 22
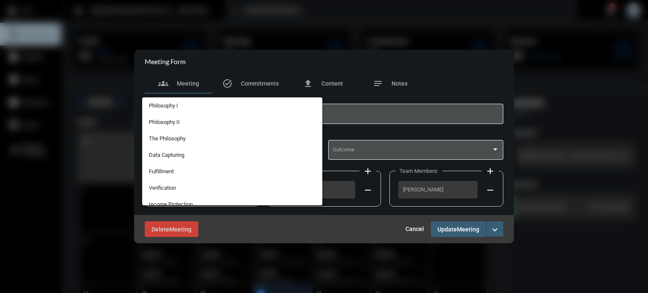
scroll to position [86, 0]
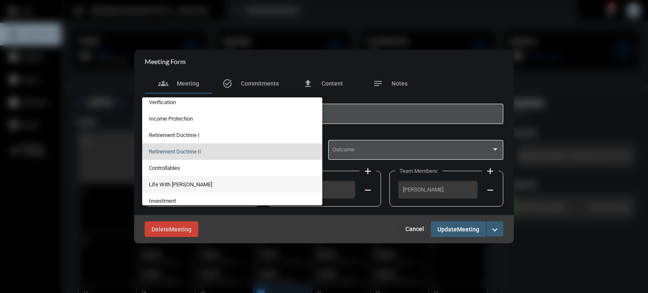
click at [188, 184] on span "Life With [PERSON_NAME]" at bounding box center [232, 184] width 167 height 16
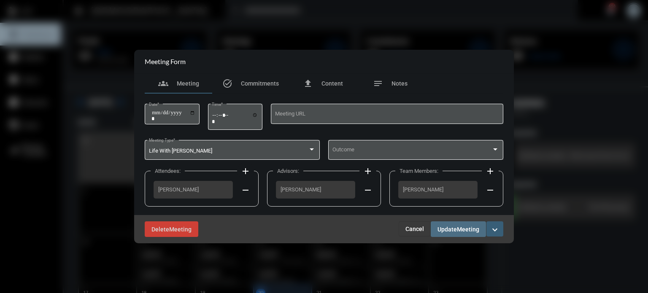
click at [471, 227] on span "Meeting" at bounding box center [468, 229] width 22 height 7
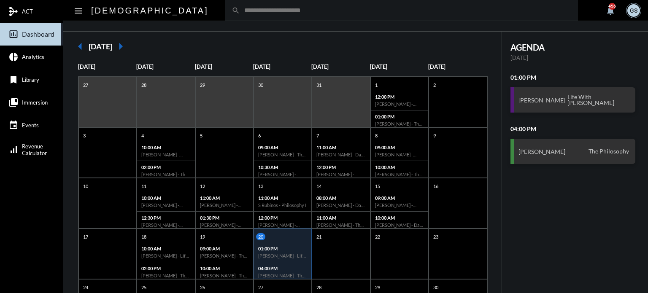
scroll to position [56, 0]
click at [225, 15] on div "search" at bounding box center [401, 10] width 353 height 21
click at [240, 9] on input "text" at bounding box center [406, 10] width 332 height 7
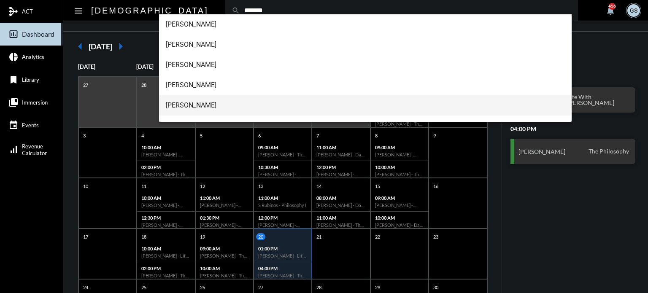
scroll to position [14, 0]
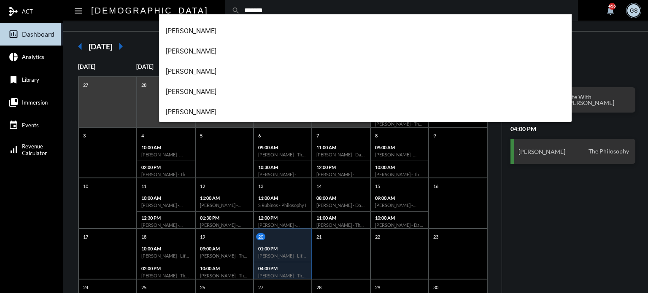
click at [52, 226] on mat-nav-list "mediation ACT insert_chart_outlined Dashboard pie_chart Analytics bookmark Libr…" at bounding box center [31, 146] width 63 height 293
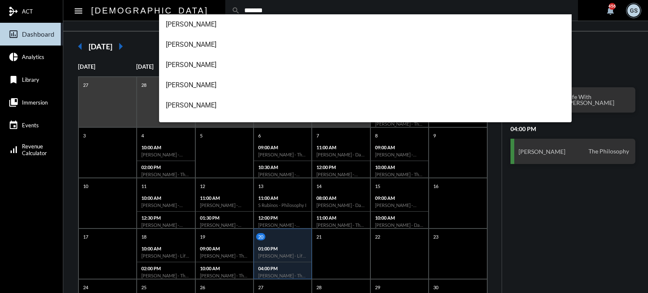
click at [240, 8] on input "*******" at bounding box center [406, 10] width 332 height 7
type input "*"
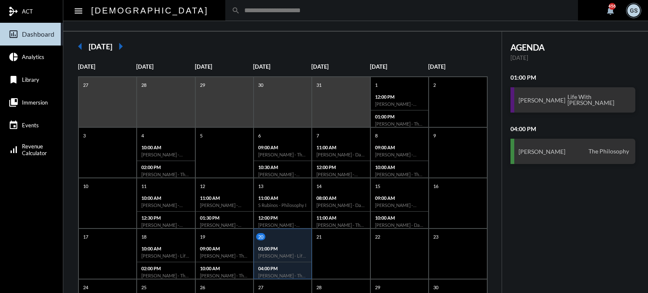
click at [240, 13] on input "text" at bounding box center [406, 10] width 332 height 7
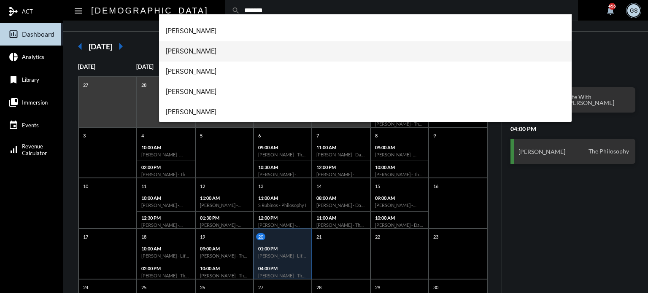
scroll to position [0, 0]
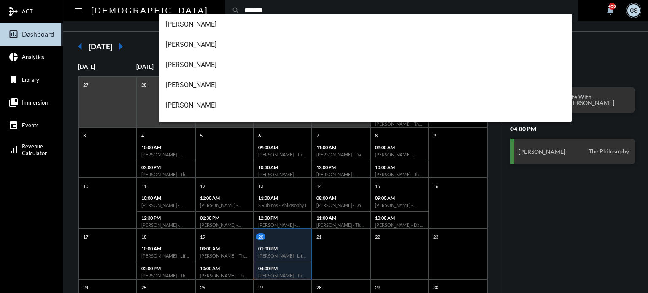
type input "*******"
click at [240, 11] on input "*******" at bounding box center [406, 10] width 332 height 7
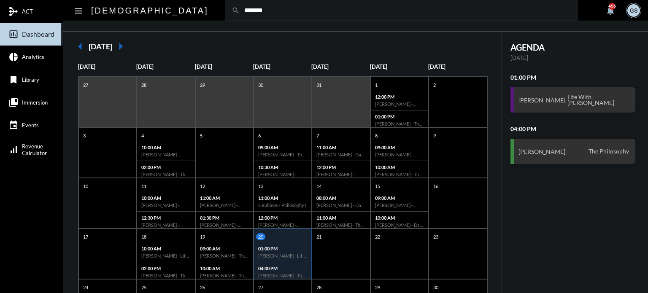
click at [240, 14] on input "*******" at bounding box center [406, 10] width 332 height 7
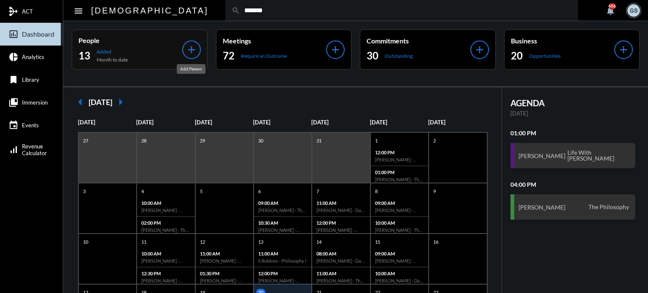
click at [191, 50] on mat-icon "add" at bounding box center [192, 50] width 12 height 12
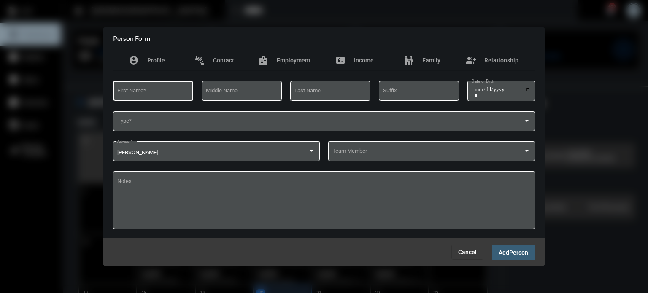
click at [162, 85] on div "First Name *" at bounding box center [153, 90] width 72 height 22
type input "*"
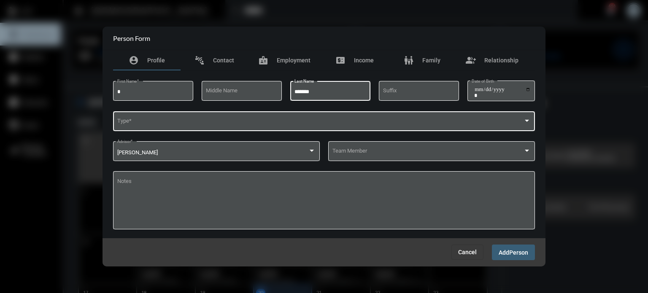
type input "*******"
click at [203, 114] on div "Type *" at bounding box center [324, 121] width 414 height 22
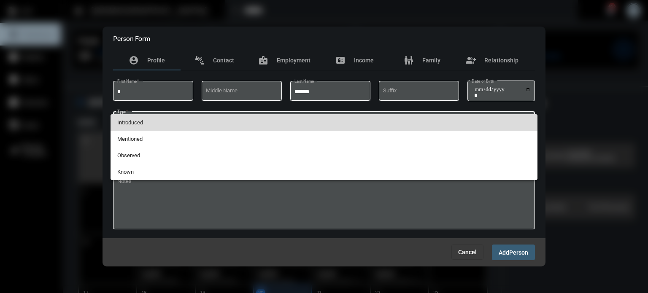
click at [148, 122] on span "Introduced" at bounding box center [324, 122] width 414 height 16
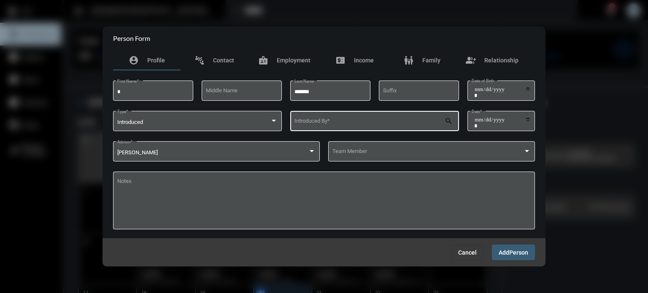
click at [314, 118] on div "Introduced By *" at bounding box center [369, 121] width 151 height 22
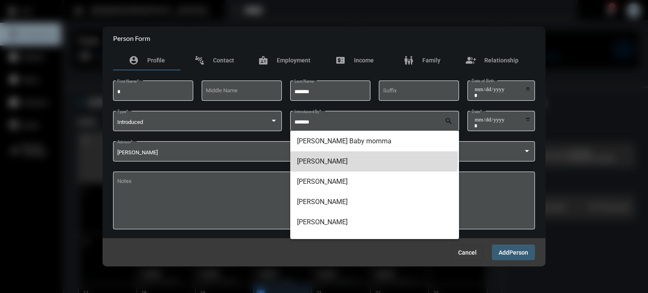
click at [332, 159] on span "[PERSON_NAME]" at bounding box center [374, 161] width 155 height 20
type input "**********"
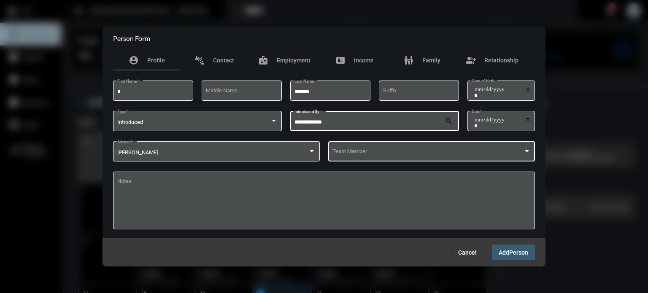
click at [395, 141] on div "Team Member" at bounding box center [431, 151] width 199 height 22
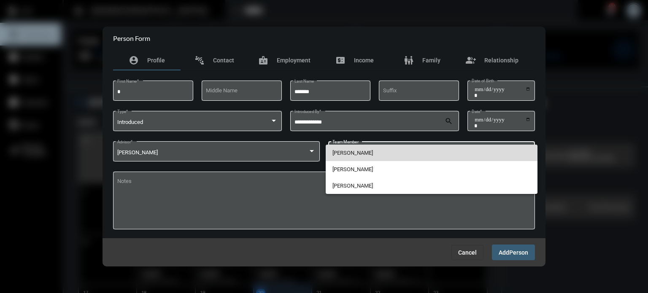
click at [373, 154] on span "[PERSON_NAME]" at bounding box center [431, 153] width 199 height 16
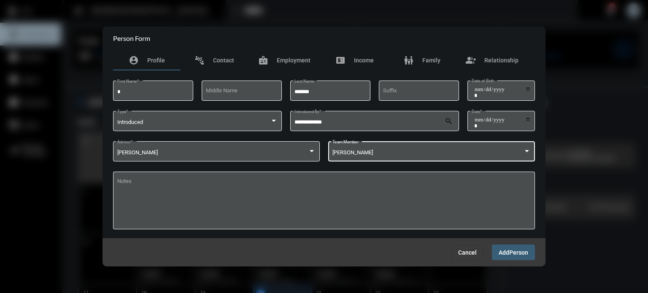
click at [510, 253] on span "Person" at bounding box center [518, 252] width 19 height 7
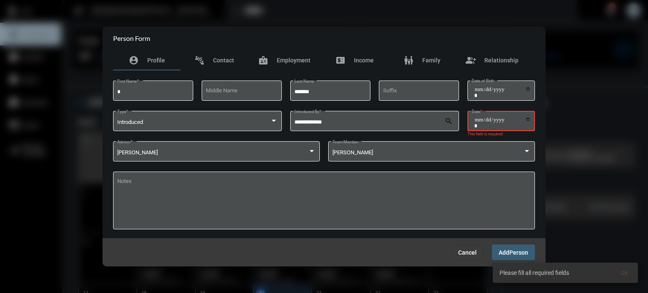
click at [527, 118] on input "Date *" at bounding box center [502, 123] width 57 height 12
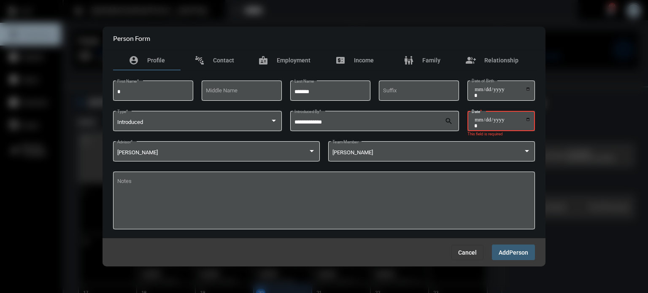
type input "**********"
click at [511, 256] on span "Person" at bounding box center [518, 252] width 19 height 7
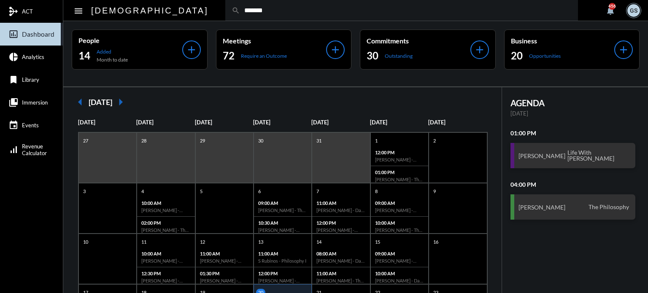
click at [225, 14] on div "search *******" at bounding box center [401, 10] width 353 height 21
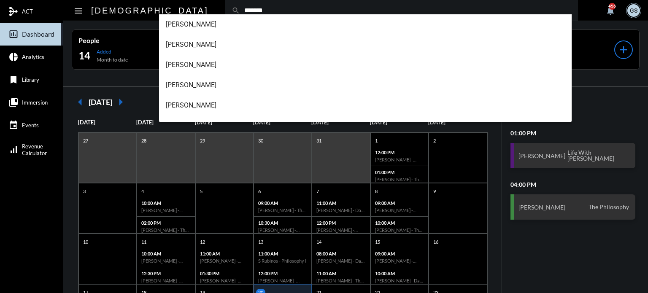
click at [240, 14] on input "*******" at bounding box center [406, 10] width 332 height 7
click at [225, 20] on div "search *******" at bounding box center [401, 10] width 353 height 21
click at [240, 8] on input "*******" at bounding box center [406, 10] width 332 height 7
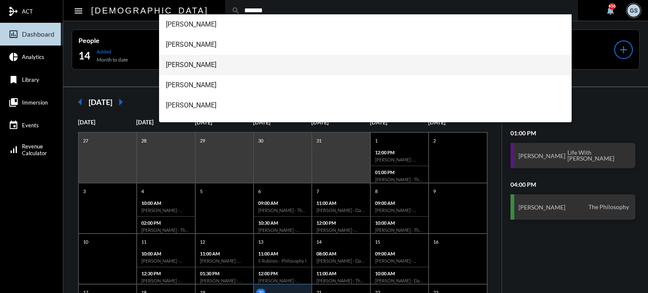
scroll to position [34, 0]
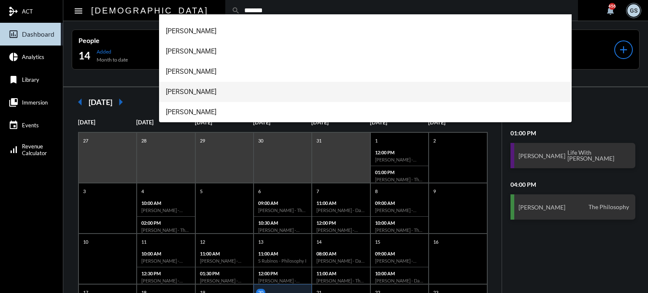
type input "*******"
click at [182, 87] on span "M Bradley" at bounding box center [366, 92] width 400 height 20
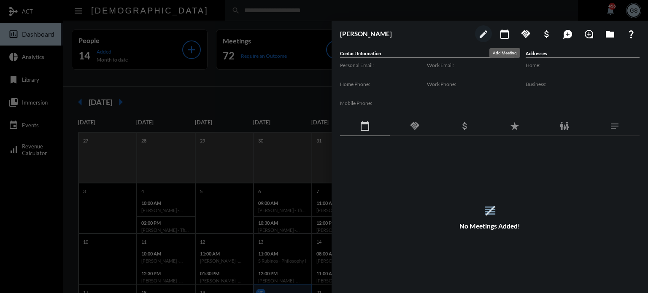
click at [502, 40] on button "calendar_today" at bounding box center [504, 33] width 17 height 17
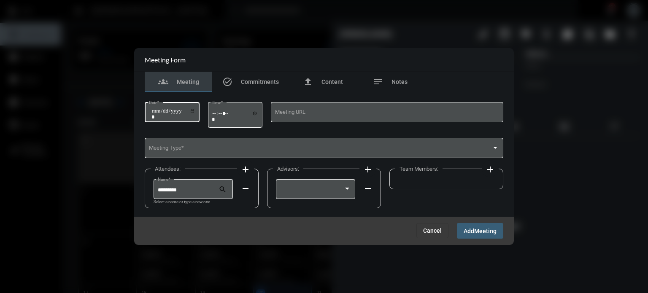
click at [155, 113] on input "Date *" at bounding box center [173, 114] width 44 height 12
type input "**********"
click at [218, 117] on input "Time *" at bounding box center [235, 116] width 46 height 12
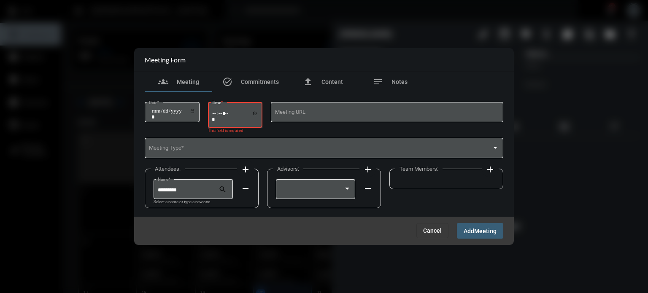
type input "*****"
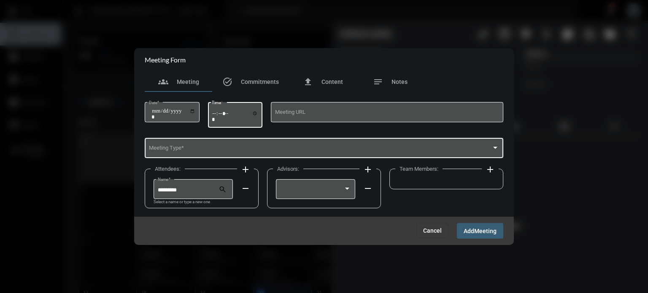
click at [278, 146] on span at bounding box center [320, 149] width 343 height 6
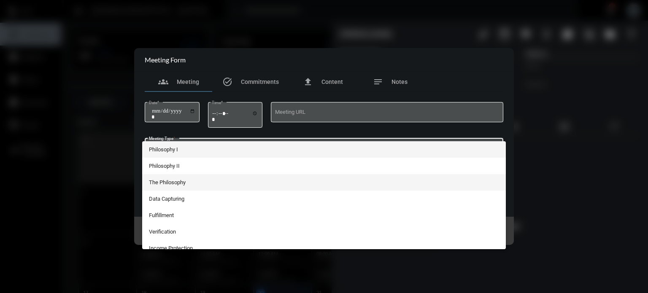
click at [181, 181] on span "The Philosophy" at bounding box center [324, 182] width 351 height 16
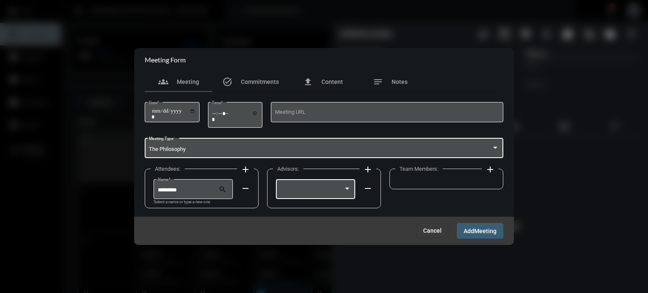
click at [349, 186] on div at bounding box center [347, 189] width 8 height 7
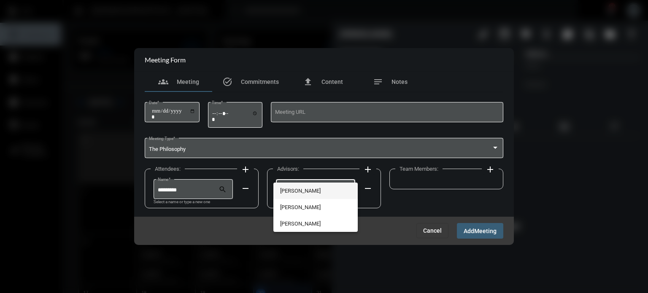
click at [308, 189] on span "[PERSON_NAME]" at bounding box center [315, 191] width 71 height 16
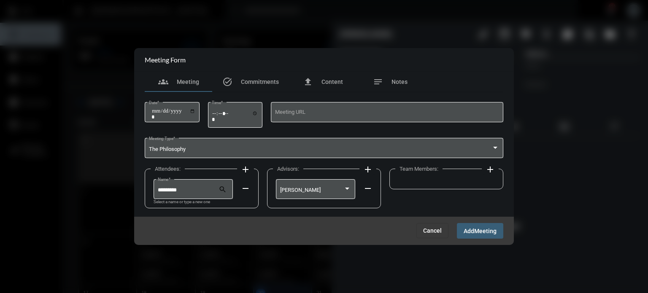
click at [493, 165] on mat-icon "add" at bounding box center [490, 170] width 10 height 10
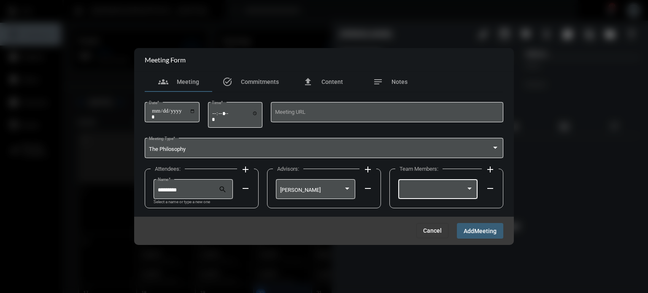
click at [447, 185] on div at bounding box center [437, 189] width 71 height 22
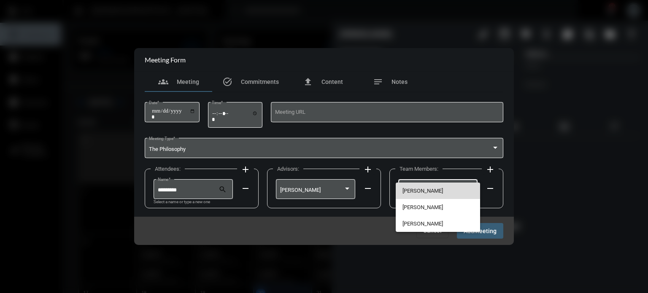
click at [421, 192] on span "[PERSON_NAME]" at bounding box center [437, 191] width 71 height 16
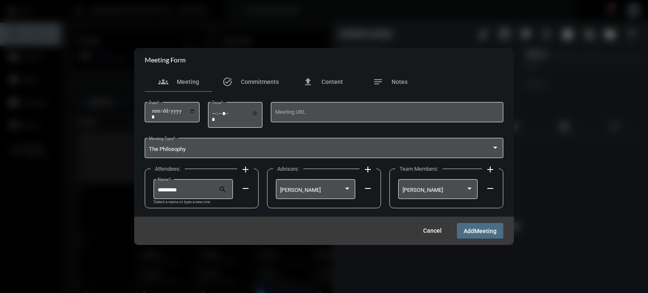
click at [481, 235] on span "Meeting" at bounding box center [485, 231] width 22 height 7
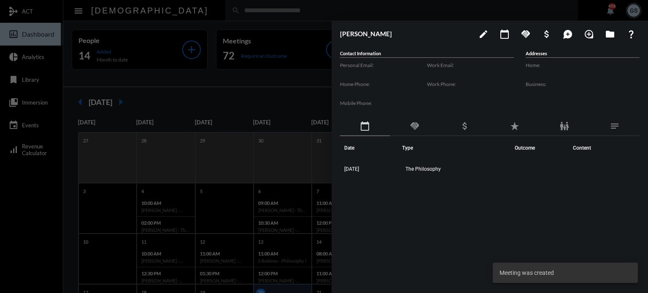
click at [262, 79] on div at bounding box center [324, 146] width 648 height 293
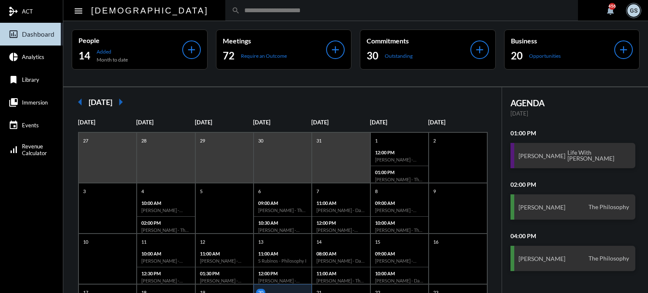
click at [240, 11] on input "text" at bounding box center [406, 10] width 332 height 7
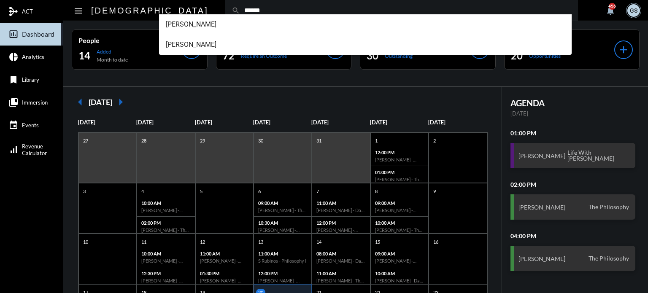
type input "******"
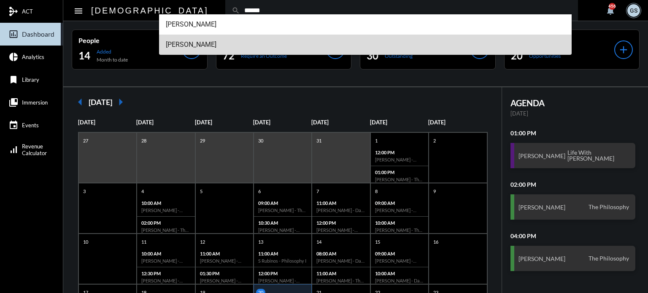
click at [195, 43] on span "Mark Stehli" at bounding box center [366, 45] width 400 height 20
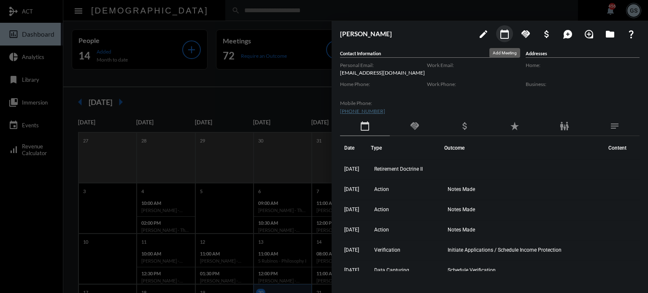
click at [503, 35] on mat-icon "calendar_today" at bounding box center [505, 34] width 10 height 10
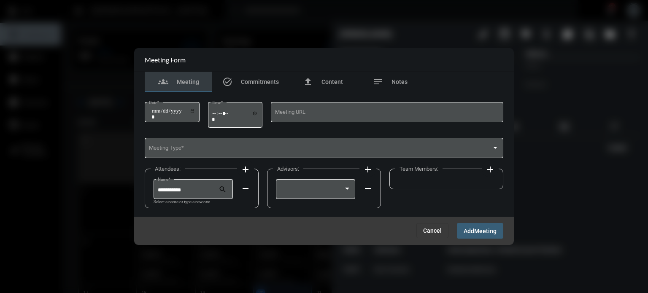
click at [243, 171] on mat-icon "add" at bounding box center [245, 170] width 10 height 10
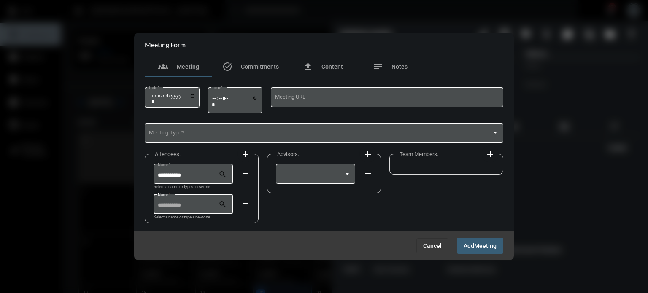
click at [186, 208] on input "Name *" at bounding box center [188, 206] width 61 height 6
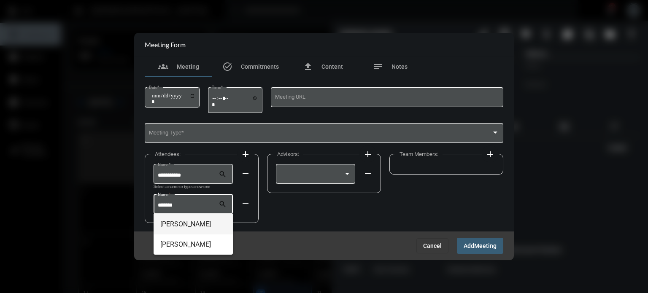
click at [191, 220] on span "[PERSON_NAME]" at bounding box center [193, 224] width 66 height 20
type input "**********"
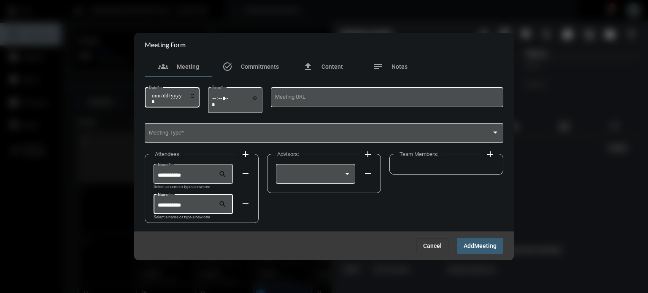
click at [155, 91] on div "Date *" at bounding box center [172, 97] width 46 height 22
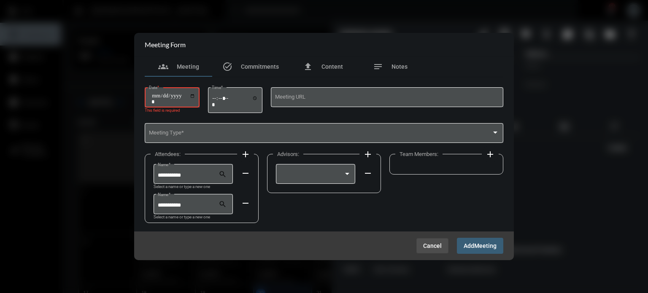
click at [430, 244] on span "Cancel" at bounding box center [432, 246] width 19 height 7
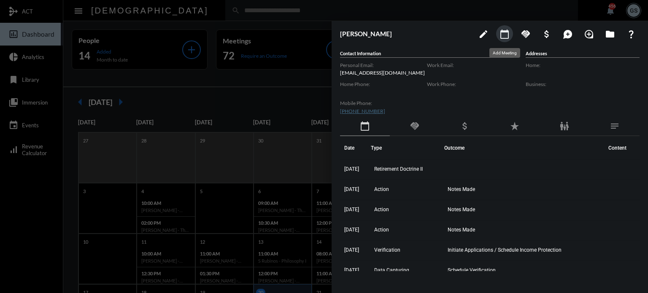
click at [505, 36] on mat-icon "calendar_today" at bounding box center [505, 34] width 10 height 10
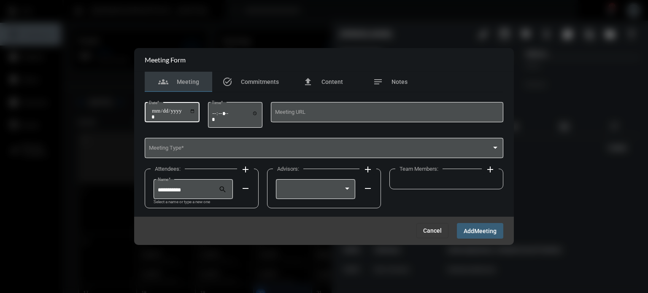
click at [156, 113] on input "Date *" at bounding box center [173, 114] width 44 height 12
type input "**********"
click at [217, 113] on input "Time *" at bounding box center [235, 116] width 46 height 12
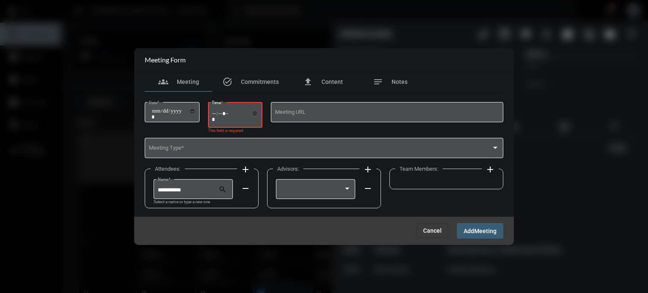
type input "*****"
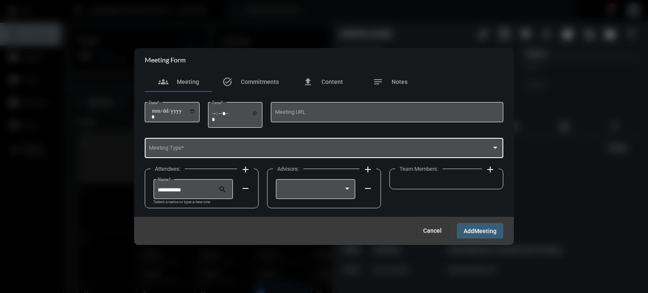
click at [230, 142] on div "Meeting Type *" at bounding box center [324, 148] width 351 height 22
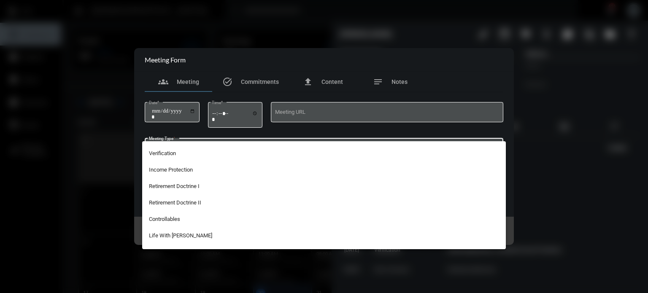
scroll to position [131, 0]
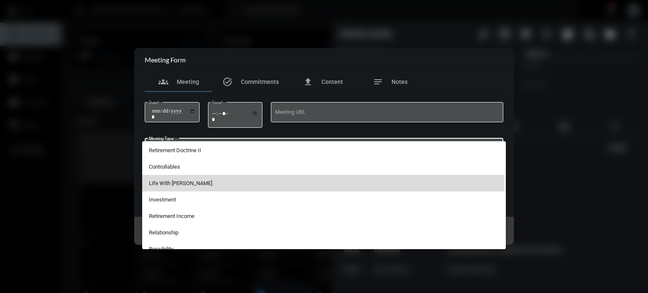
click at [194, 186] on span "Life With [PERSON_NAME]" at bounding box center [324, 183] width 351 height 16
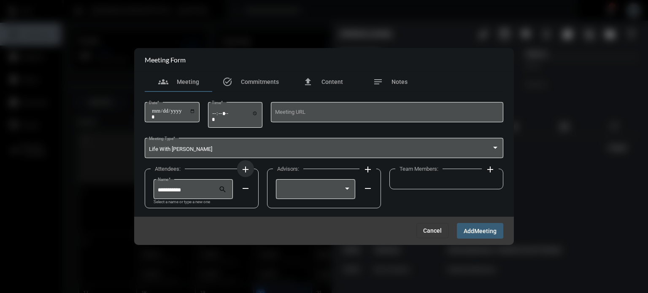
click at [244, 170] on mat-icon "add" at bounding box center [245, 170] width 10 height 10
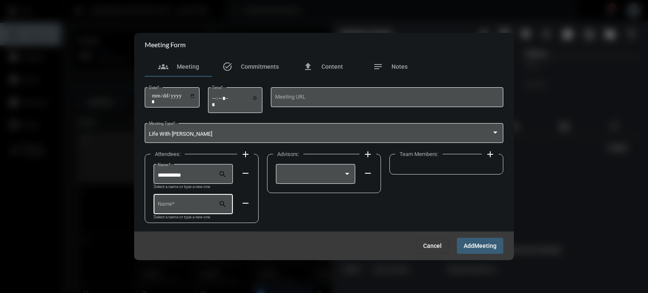
click at [204, 210] on div "Name *" at bounding box center [188, 204] width 61 height 22
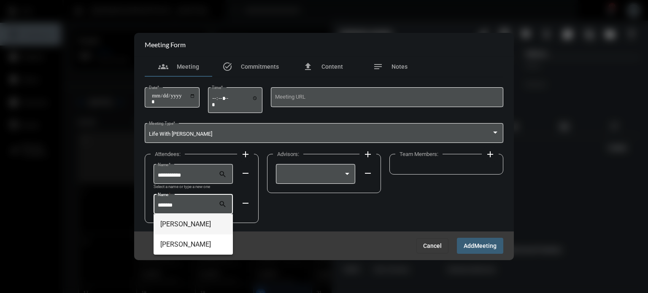
click at [187, 227] on span "[PERSON_NAME]" at bounding box center [193, 224] width 66 height 20
type input "**********"
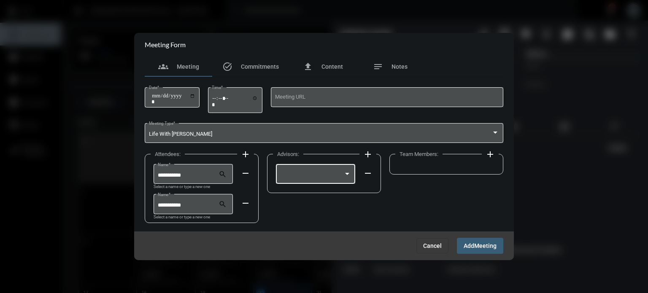
click at [351, 172] on div at bounding box center [347, 173] width 8 height 7
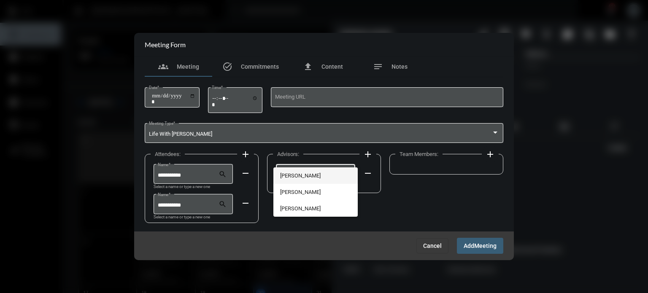
click at [329, 173] on span "[PERSON_NAME]" at bounding box center [315, 175] width 71 height 16
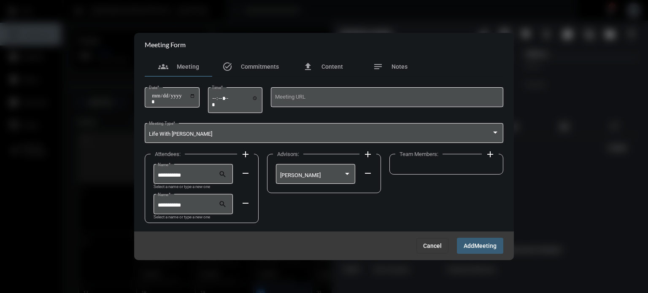
click at [489, 154] on mat-icon "add" at bounding box center [490, 154] width 10 height 10
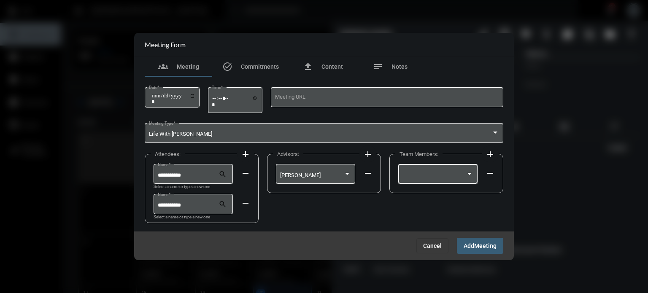
click at [465, 171] on div at bounding box center [437, 174] width 71 height 22
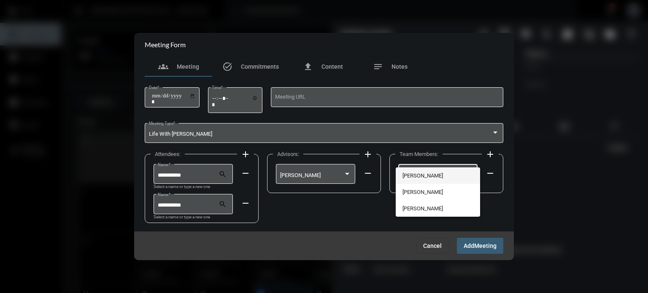
click at [442, 175] on span "[PERSON_NAME]" at bounding box center [437, 175] width 71 height 16
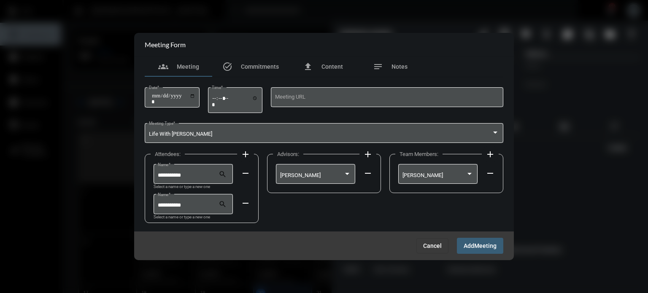
click at [483, 244] on span "Meeting" at bounding box center [485, 246] width 22 height 7
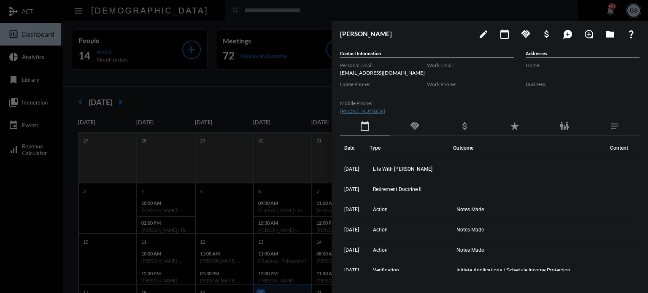
click at [269, 77] on div at bounding box center [324, 146] width 648 height 293
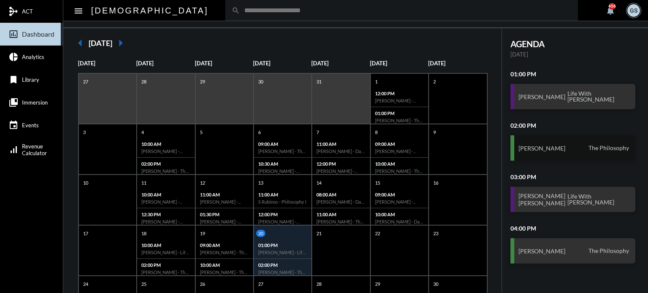
scroll to position [59, 0]
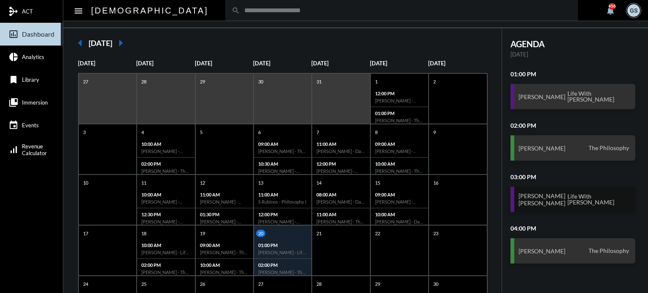
click at [615, 197] on span "Life With [PERSON_NAME]" at bounding box center [598, 200] width 66 height 14
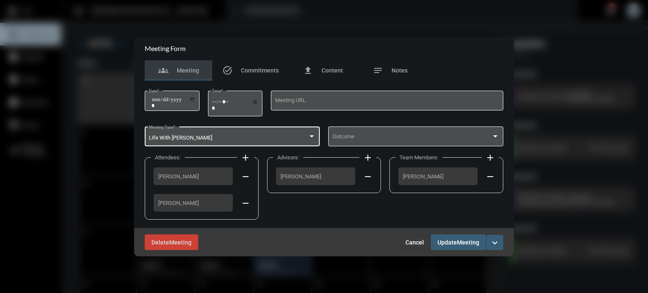
click at [227, 135] on div "Life With Alacrity Meeting Type *" at bounding box center [232, 136] width 167 height 22
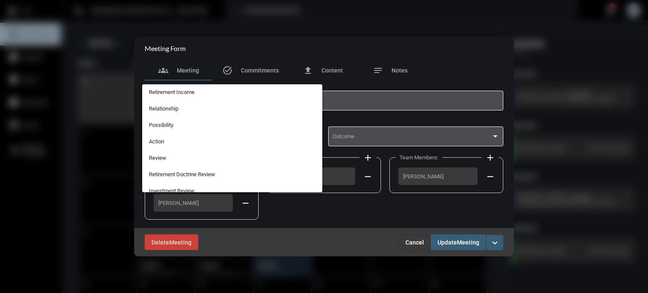
scroll to position [198, 0]
click at [154, 141] on span "Action" at bounding box center [232, 141] width 167 height 16
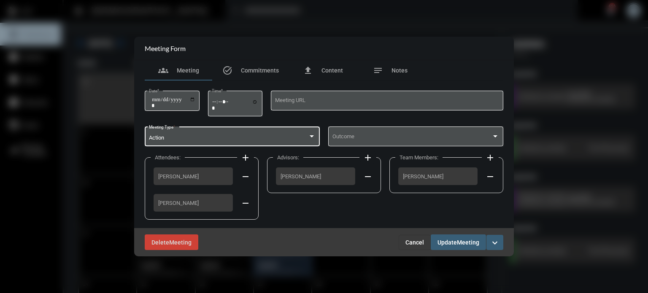
click at [452, 243] on span "Update" at bounding box center [447, 242] width 19 height 7
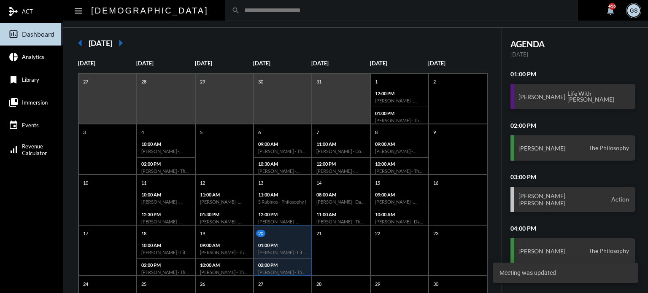
click at [240, 13] on input "text" at bounding box center [406, 10] width 332 height 7
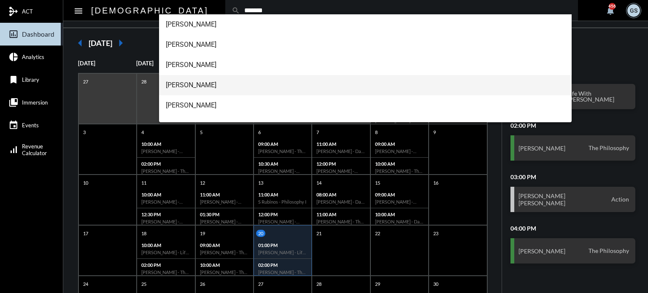
scroll to position [34, 0]
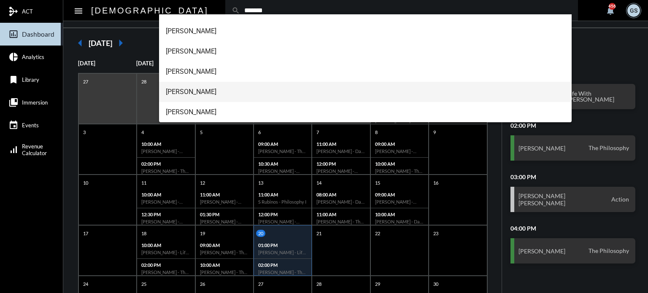
type input "*******"
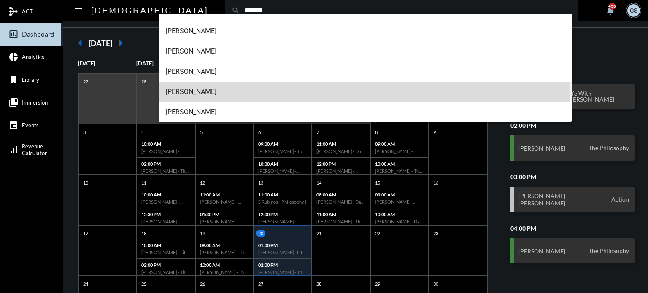
click at [173, 95] on span "M Bradley" at bounding box center [366, 92] width 400 height 20
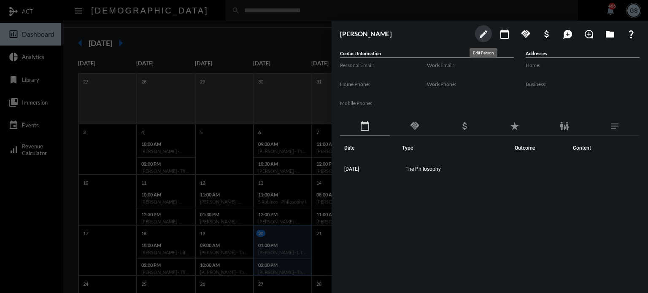
click at [484, 32] on mat-icon "edit" at bounding box center [483, 34] width 10 height 10
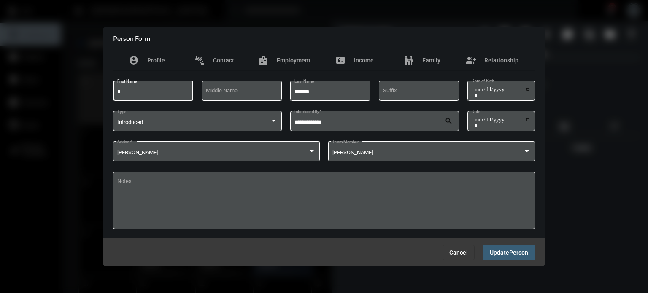
click at [138, 94] on input "*" at bounding box center [153, 92] width 72 height 6
click at [511, 254] on span "Person" at bounding box center [518, 252] width 19 height 7
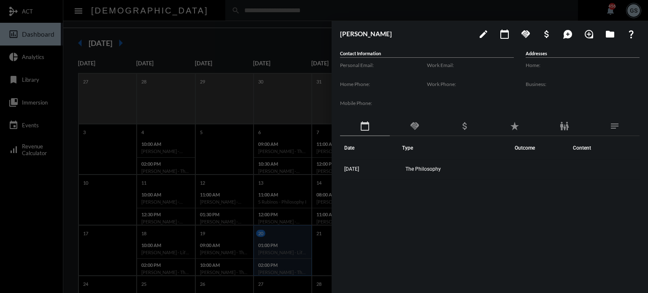
click at [35, 238] on div at bounding box center [324, 146] width 648 height 293
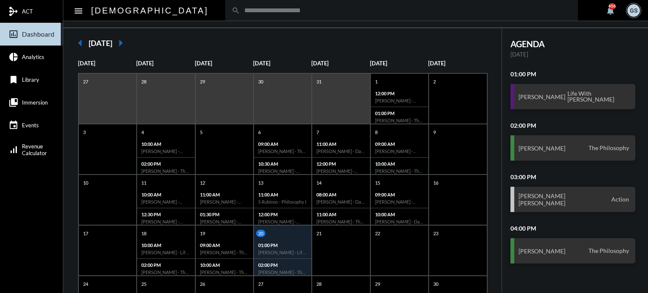
click at [240, 11] on input "text" at bounding box center [406, 10] width 332 height 7
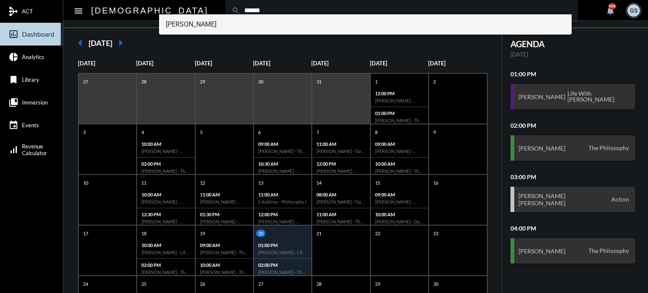
type input "******"
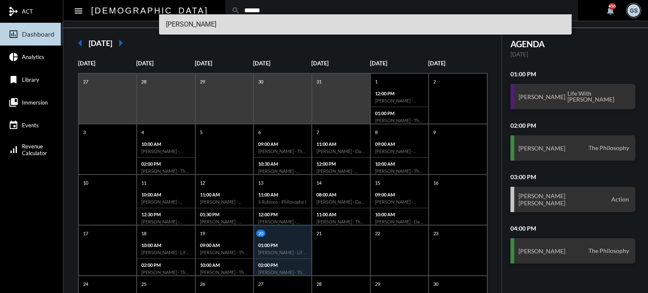
click at [187, 27] on span "Gray Bailey" at bounding box center [366, 24] width 400 height 20
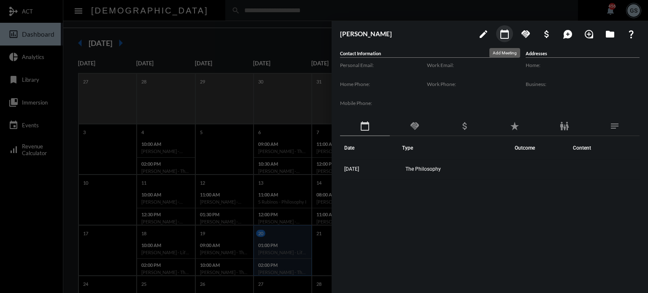
click at [506, 28] on button "calendar_today" at bounding box center [504, 33] width 17 height 17
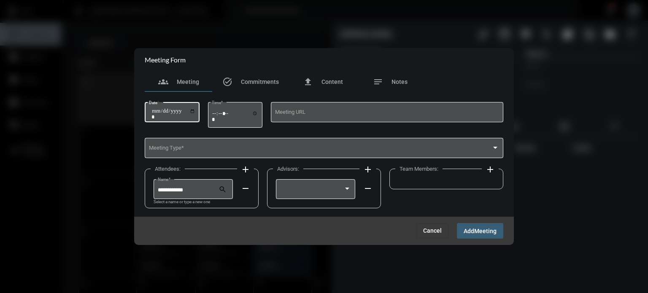
click at [159, 109] on input "Date *" at bounding box center [173, 114] width 44 height 12
type input "**********"
click at [228, 115] on input "Time *" at bounding box center [235, 116] width 46 height 12
click at [219, 115] on input "Time *" at bounding box center [235, 116] width 46 height 12
type input "*****"
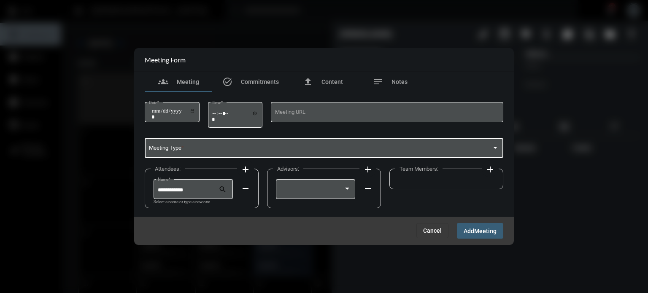
click at [200, 147] on span at bounding box center [320, 149] width 343 height 6
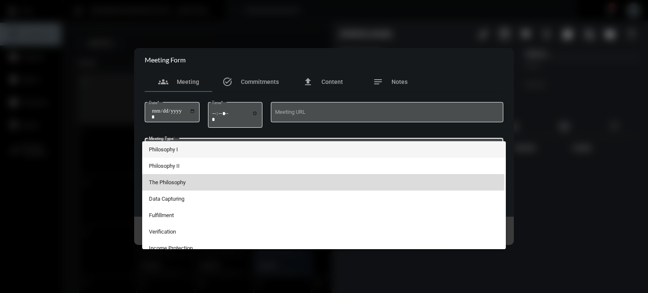
click at [186, 180] on span "The Philosophy" at bounding box center [324, 182] width 351 height 16
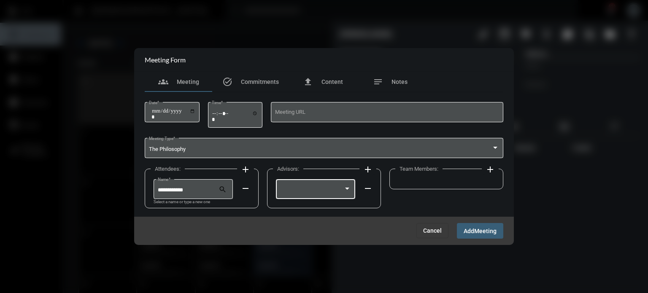
click at [347, 189] on div at bounding box center [347, 189] width 4 height 2
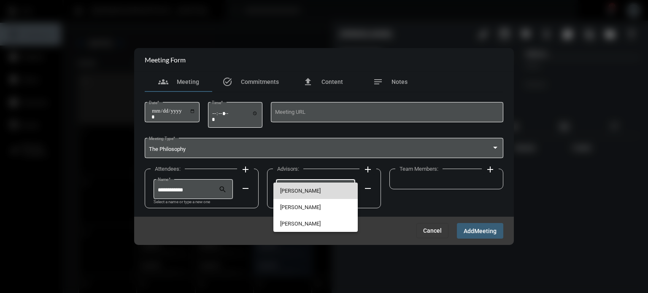
click at [336, 187] on span "[PERSON_NAME]" at bounding box center [315, 191] width 71 height 16
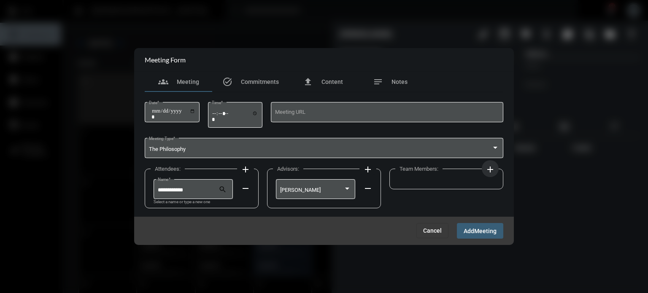
click at [489, 175] on button "add" at bounding box center [490, 168] width 17 height 17
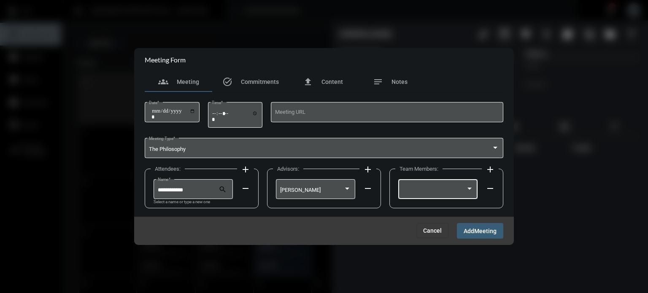
click at [471, 192] on div at bounding box center [470, 189] width 8 height 7
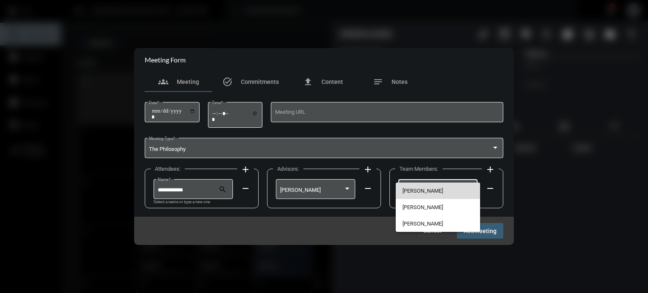
click at [413, 189] on span "[PERSON_NAME]" at bounding box center [437, 191] width 71 height 16
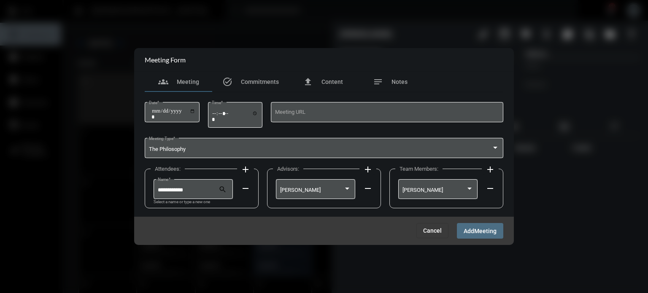
click at [474, 231] on span "Add" at bounding box center [469, 231] width 11 height 7
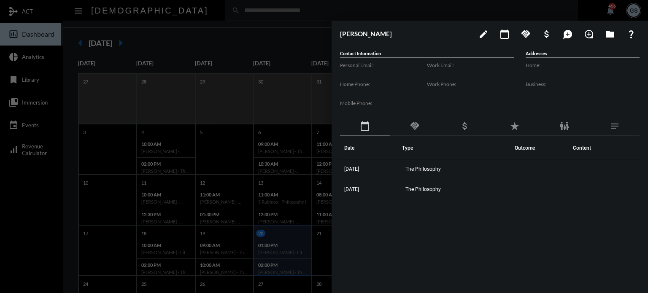
click at [284, 37] on div at bounding box center [324, 146] width 648 height 293
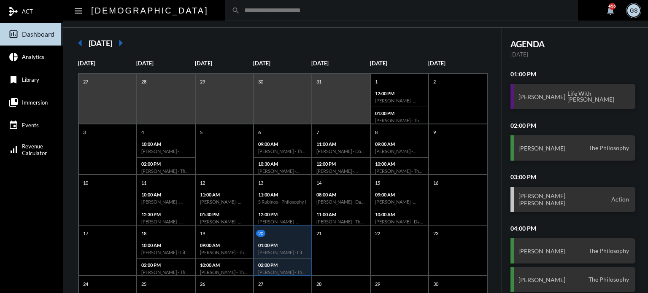
click at [225, 15] on div "search" at bounding box center [401, 10] width 353 height 21
click at [240, 11] on input "text" at bounding box center [406, 10] width 332 height 7
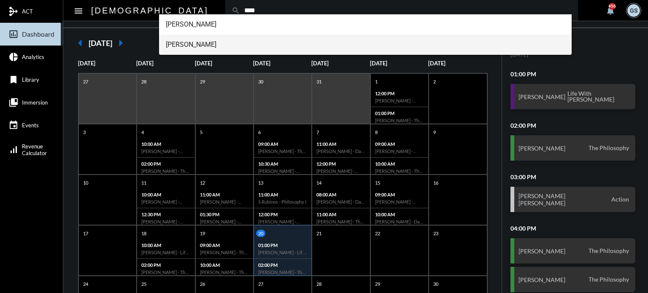
type input "****"
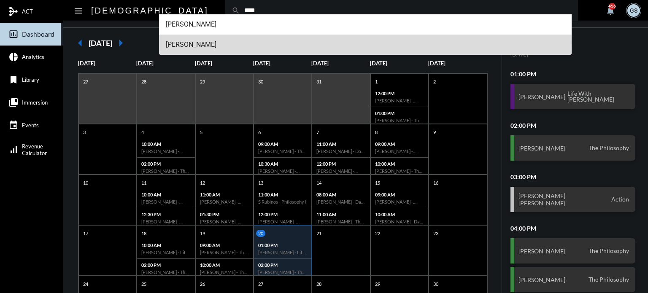
click at [179, 43] on span "Frank Voce" at bounding box center [366, 45] width 400 height 20
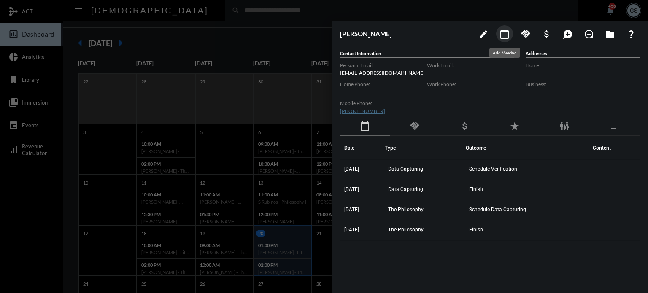
click at [500, 41] on button "calendar_today" at bounding box center [504, 33] width 17 height 17
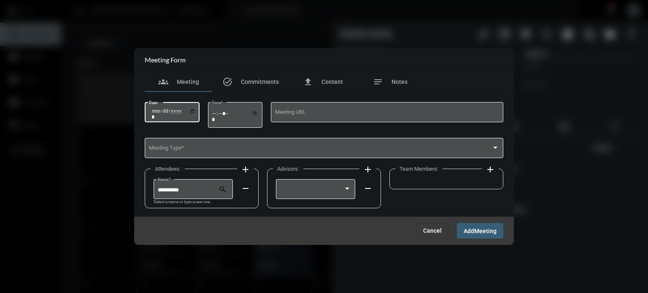
click at [155, 110] on input "Date *" at bounding box center [173, 114] width 44 height 12
type input "**********"
click at [214, 112] on div "Time *" at bounding box center [235, 114] width 55 height 27
type input "*****"
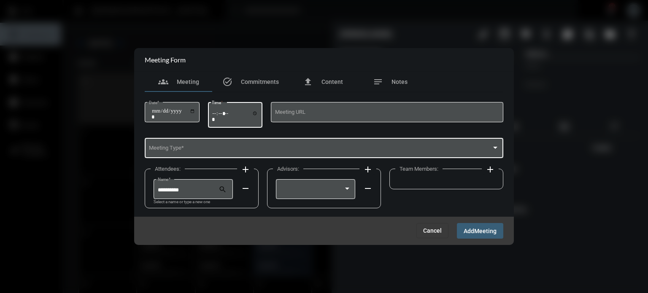
click at [201, 142] on div "Meeting Type *" at bounding box center [324, 148] width 351 height 22
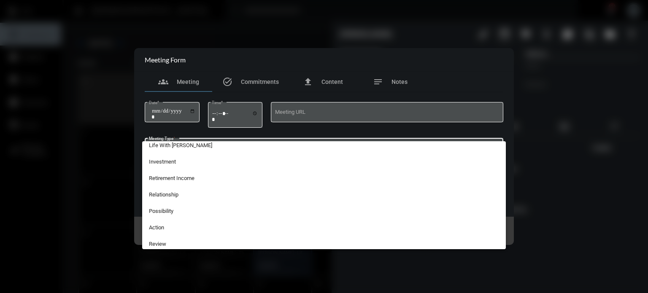
scroll to position [169, 0]
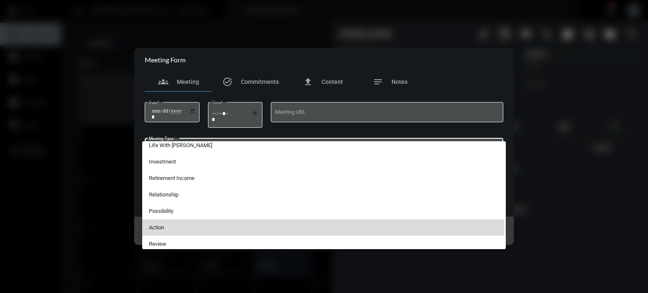
click at [174, 229] on span "Action" at bounding box center [324, 227] width 351 height 16
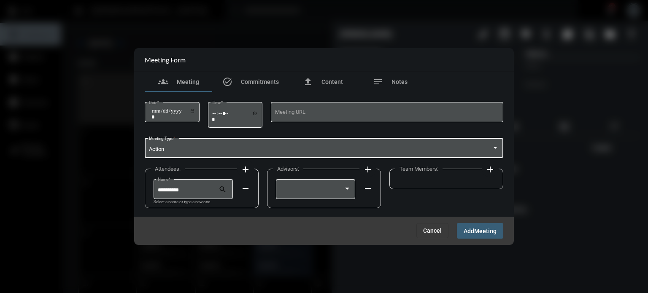
click at [246, 168] on mat-icon "add" at bounding box center [245, 170] width 10 height 10
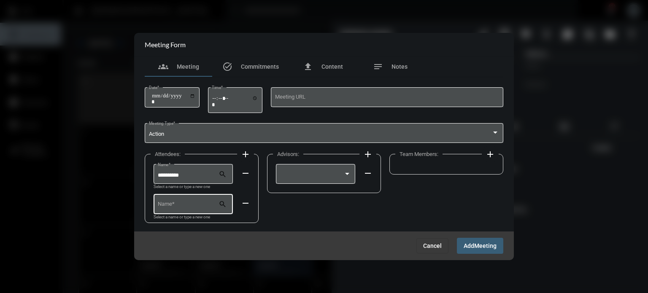
click at [182, 203] on input "Name *" at bounding box center [188, 206] width 61 height 6
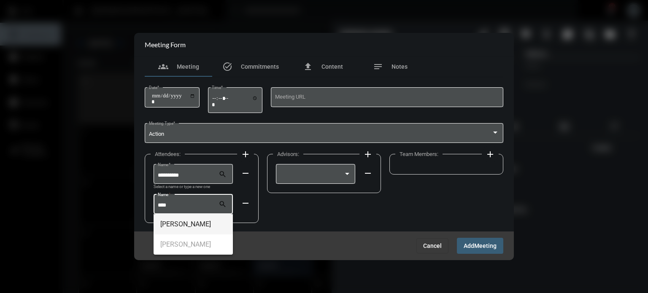
click at [182, 223] on span "[PERSON_NAME]" at bounding box center [193, 224] width 66 height 20
type input "**********"
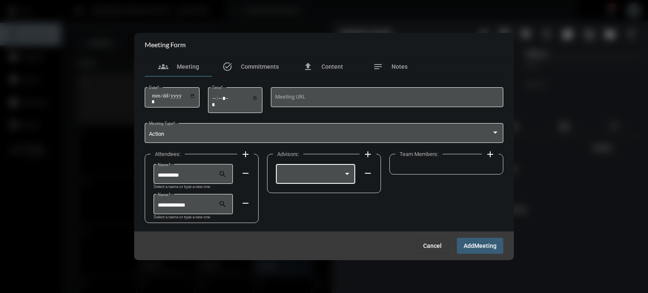
click at [348, 173] on div at bounding box center [347, 174] width 4 height 2
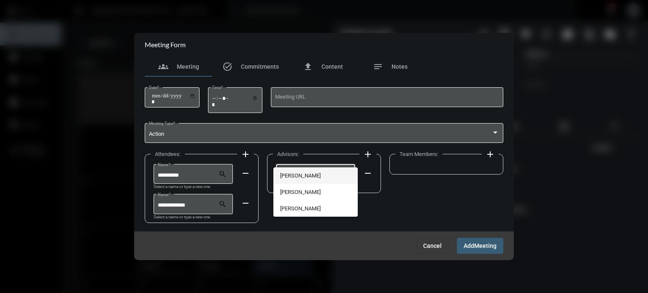
click at [327, 178] on span "[PERSON_NAME]" at bounding box center [315, 175] width 71 height 16
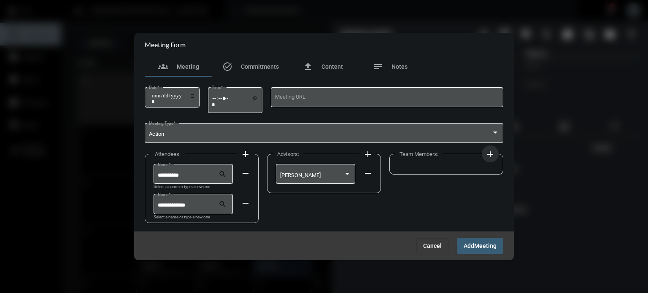
click at [486, 153] on mat-icon "add" at bounding box center [490, 154] width 10 height 10
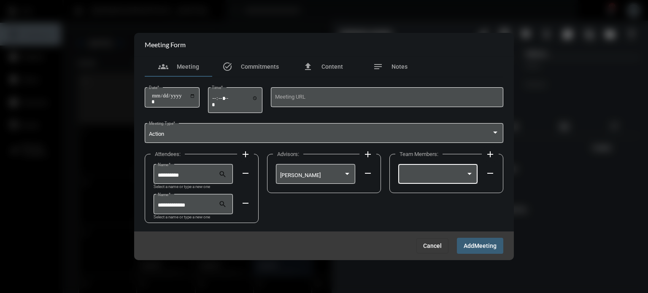
click at [437, 170] on div at bounding box center [437, 174] width 71 height 22
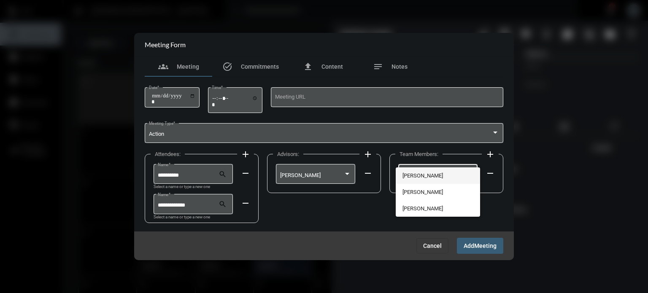
click at [428, 172] on span "[PERSON_NAME]" at bounding box center [437, 175] width 71 height 16
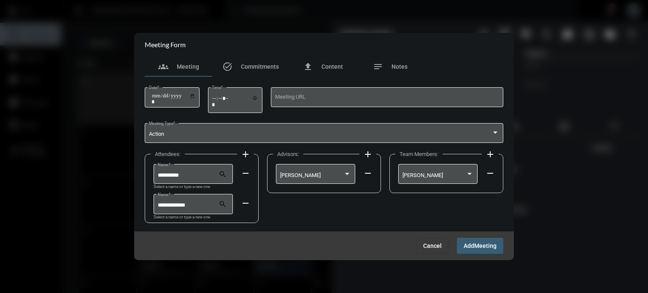
click at [467, 248] on span "Add" at bounding box center [469, 246] width 11 height 7
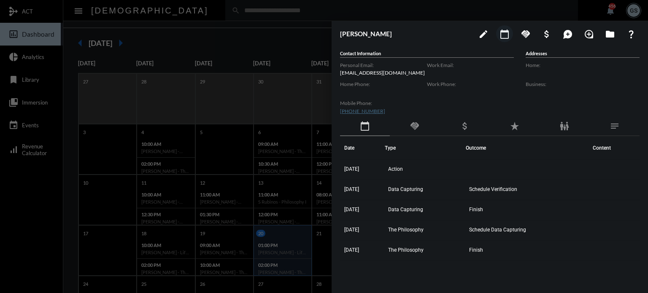
click at [49, 231] on div at bounding box center [324, 146] width 648 height 293
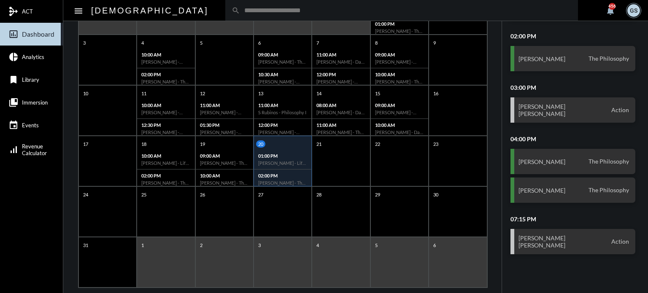
scroll to position [163, 0]
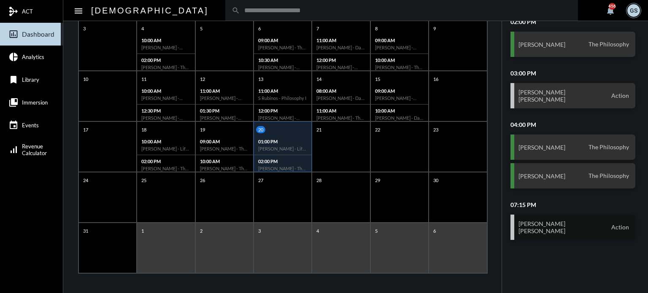
click at [584, 223] on div "Frank Voce Cristina Voce Action" at bounding box center [572, 227] width 125 height 25
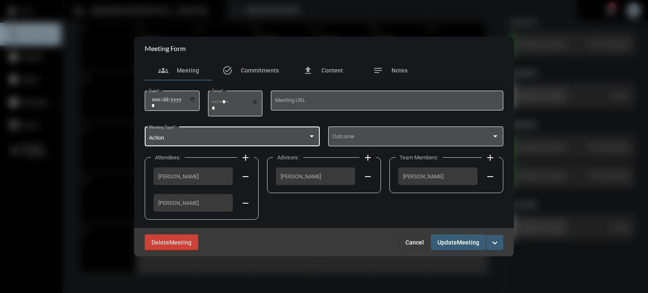
click at [305, 133] on div "Action Meeting Type *" at bounding box center [232, 136] width 167 height 22
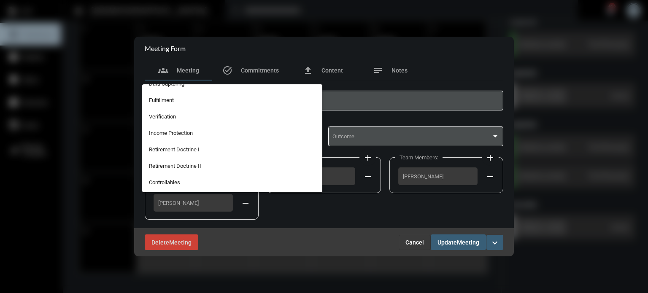
scroll to position [56, 0]
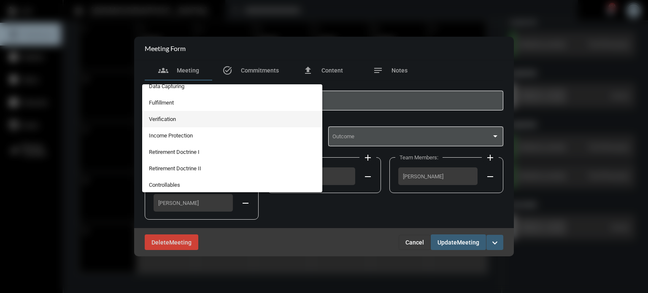
click at [164, 115] on span "Verification" at bounding box center [232, 119] width 167 height 16
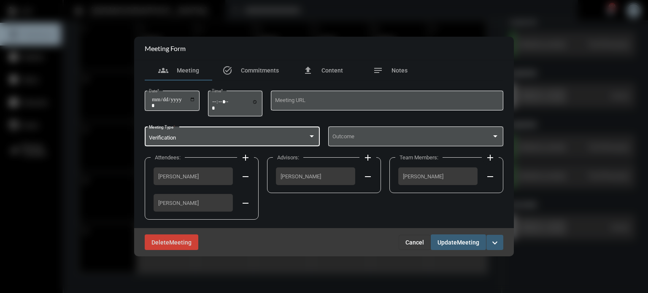
click at [351, 175] on div "[PERSON_NAME]" at bounding box center [315, 176] width 79 height 18
click at [343, 176] on span "[PERSON_NAME]" at bounding box center [316, 176] width 70 height 6
click at [478, 240] on span "Meeting" at bounding box center [468, 242] width 22 height 7
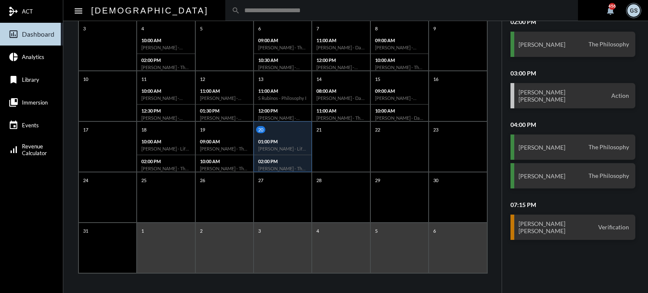
click at [562, 159] on div "04:00 PM Gray Bailey The Philosophy Gray Bailey The Philosophy" at bounding box center [573, 155] width 142 height 68
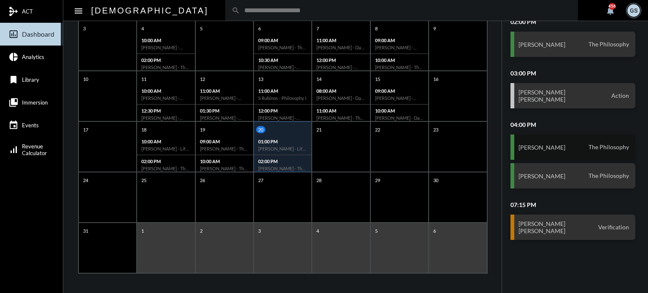
click at [562, 147] on div "Gray Bailey The Philosophy" at bounding box center [572, 147] width 125 height 25
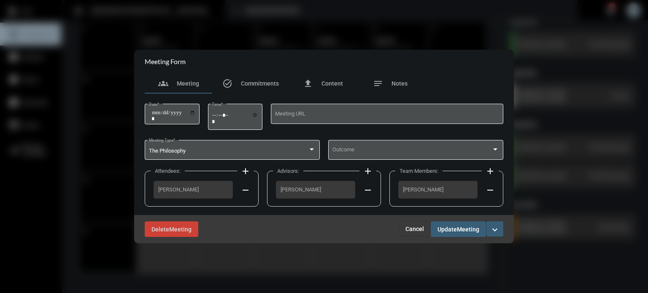
click at [558, 176] on div at bounding box center [324, 146] width 648 height 293
click at [412, 228] on span "Cancel" at bounding box center [414, 229] width 19 height 7
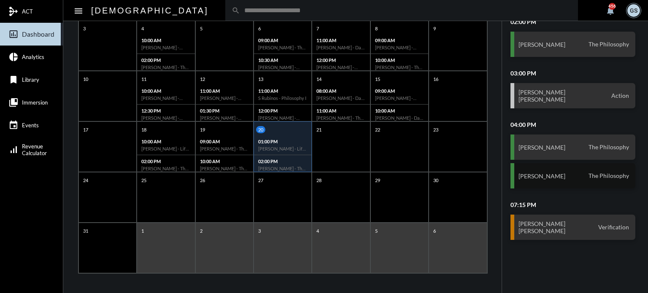
click at [554, 170] on div "Gray Bailey The Philosophy" at bounding box center [572, 175] width 125 height 25
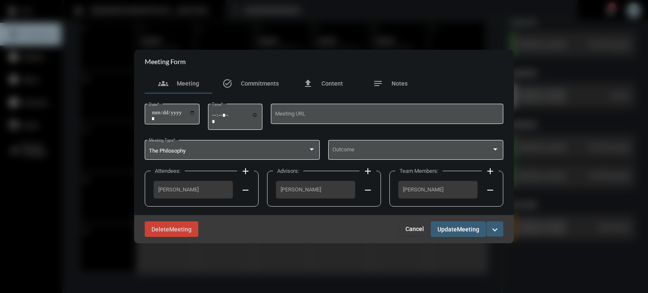
click at [533, 184] on div at bounding box center [324, 146] width 648 height 293
click at [421, 230] on span "Cancel" at bounding box center [414, 229] width 19 height 7
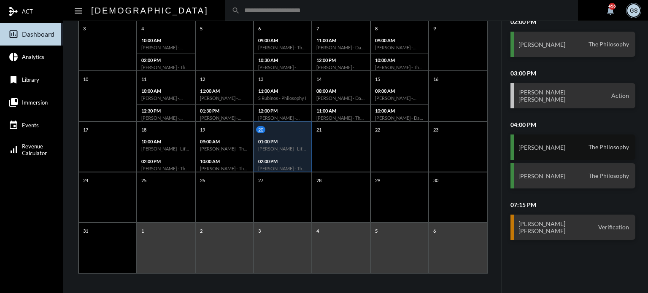
click at [575, 151] on div "Gray Bailey The Philosophy" at bounding box center [572, 147] width 125 height 25
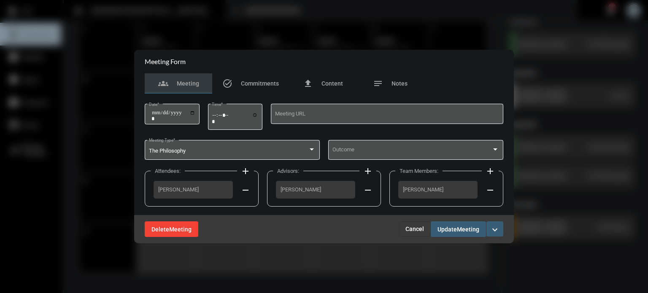
click at [173, 227] on span "Meeting" at bounding box center [180, 229] width 22 height 7
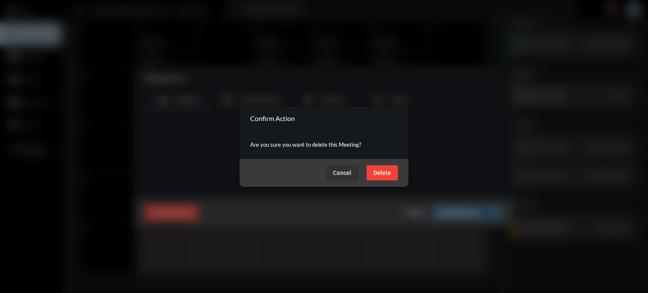
click at [381, 174] on span "Delete" at bounding box center [382, 173] width 18 height 7
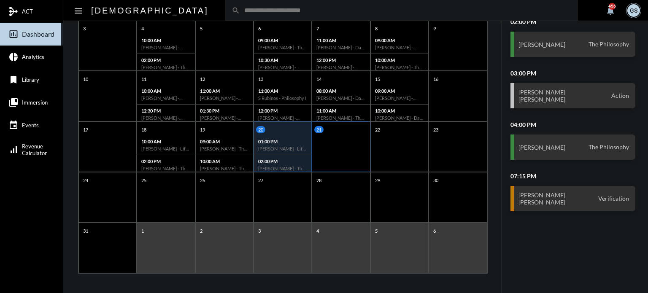
click at [344, 146] on div "21" at bounding box center [341, 147] width 58 height 51
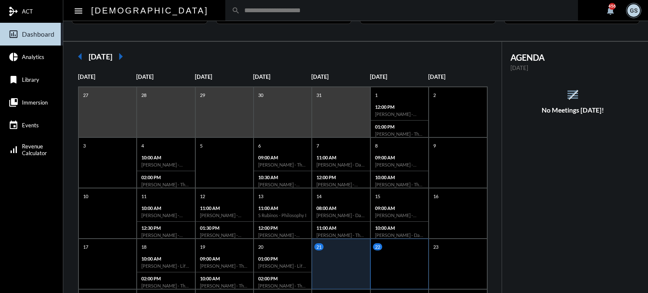
scroll to position [41, 0]
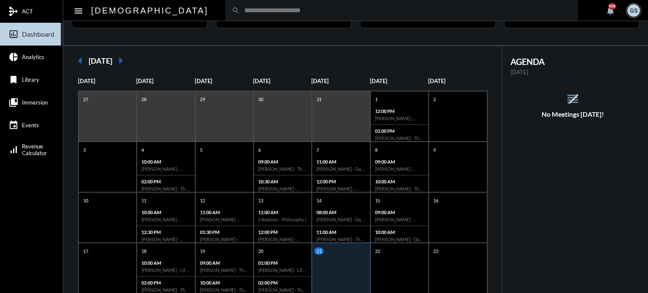
click at [335, 253] on div "21" at bounding box center [341, 251] width 55 height 7
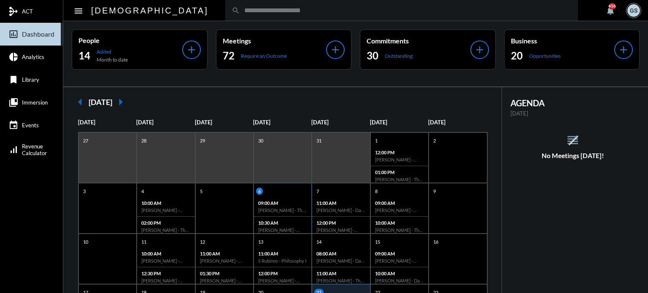
drag, startPoint x: 184, startPoint y: 8, endPoint x: 287, endPoint y: 183, distance: 203.7
click at [287, 183] on mat-sidenav-content "menu apostle search notifications 456 GS People 14 Added Month to date add Meet…" at bounding box center [355, 146] width 585 height 293
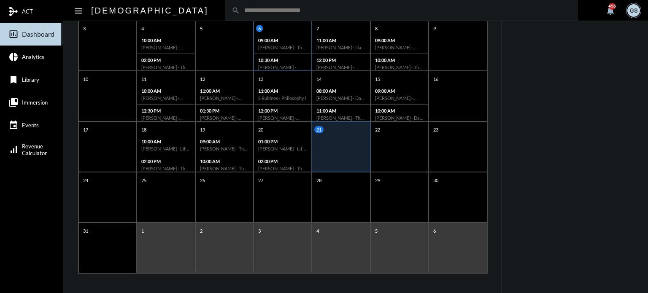
scroll to position [147, 0]
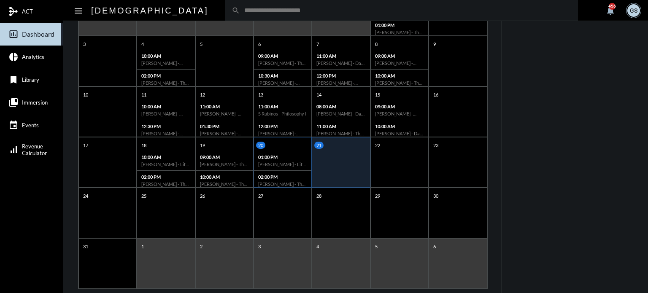
click at [280, 167] on div "01:00 PM Desmond Towns - Life With Alacrity" at bounding box center [282, 161] width 57 height 20
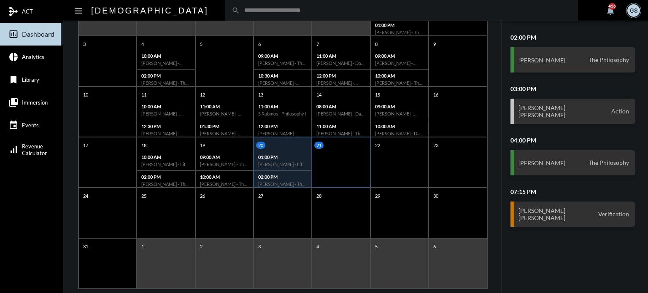
click at [333, 154] on div "21" at bounding box center [341, 162] width 58 height 51
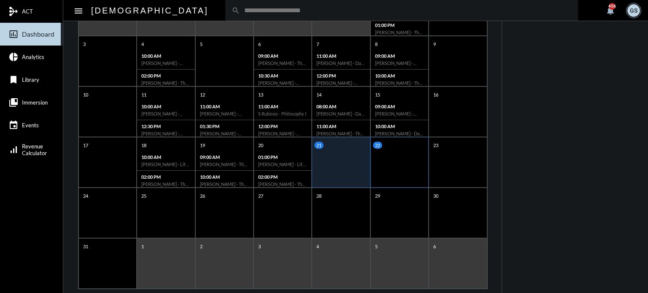
click at [382, 145] on div "22" at bounding box center [400, 145] width 55 height 7
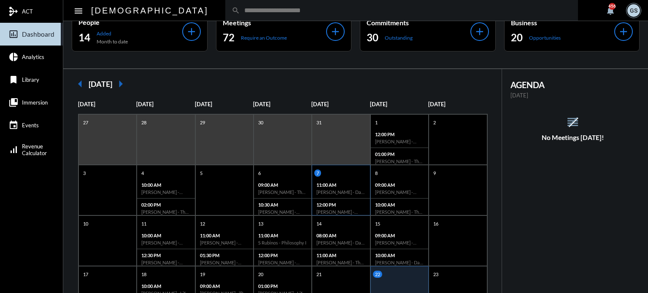
scroll to position [0, 0]
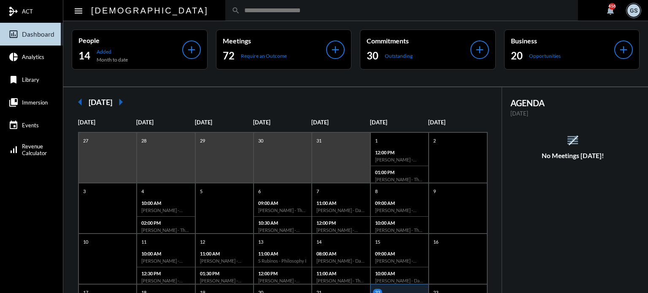
click at [240, 8] on input "text" at bounding box center [406, 10] width 332 height 7
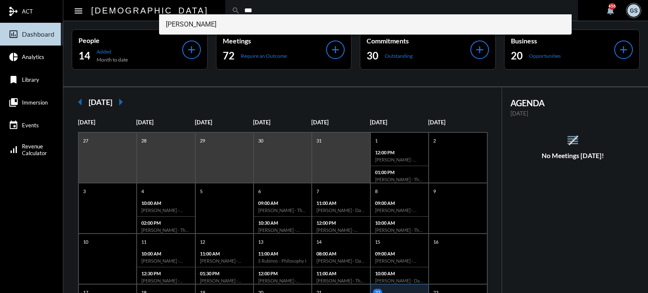
type input "***"
click at [191, 20] on span "Ryn Wongsant" at bounding box center [366, 24] width 400 height 20
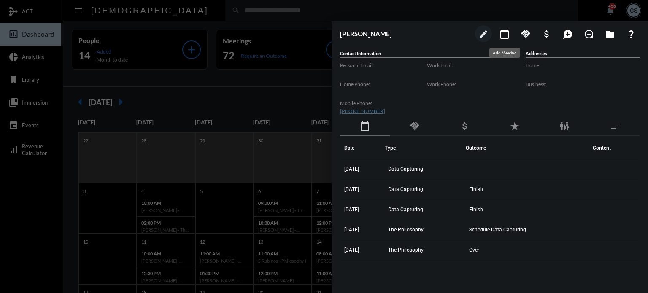
click at [501, 30] on mat-icon "calendar_today" at bounding box center [505, 34] width 10 height 10
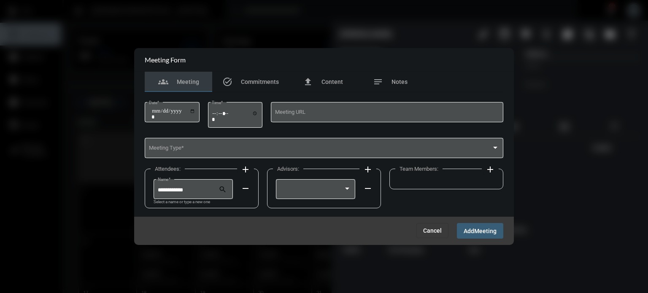
click at [427, 227] on button "Cancel" at bounding box center [432, 230] width 32 height 15
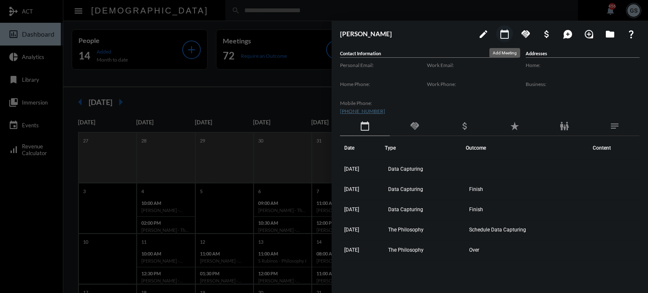
click at [504, 35] on mat-icon "calendar_today" at bounding box center [505, 34] width 10 height 10
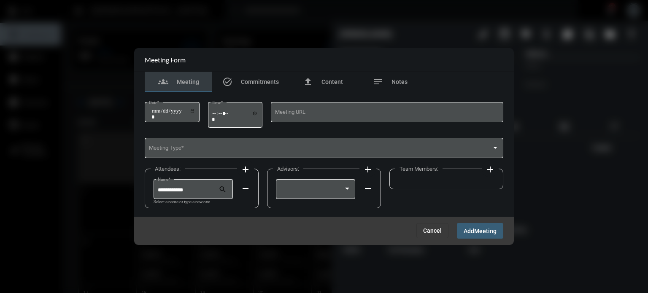
click at [244, 168] on mat-icon "add" at bounding box center [245, 170] width 10 height 10
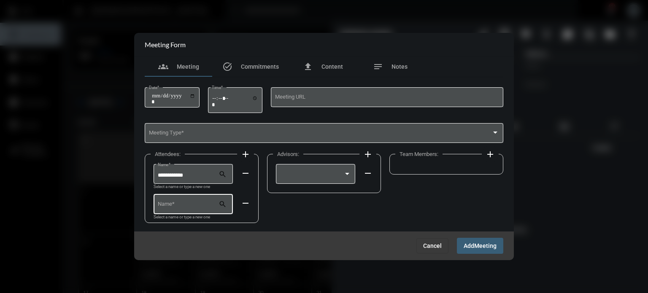
click at [181, 200] on div "Name *" at bounding box center [188, 204] width 61 height 22
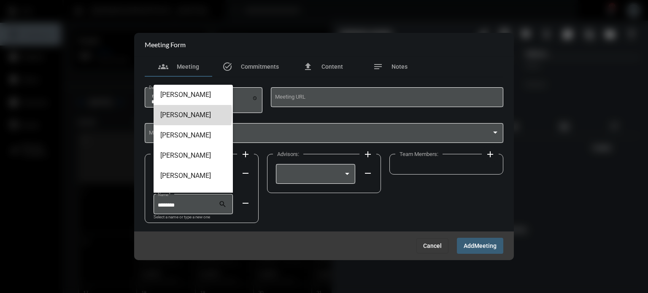
click at [169, 114] on span "[PERSON_NAME]" at bounding box center [193, 115] width 66 height 20
type input "**********"
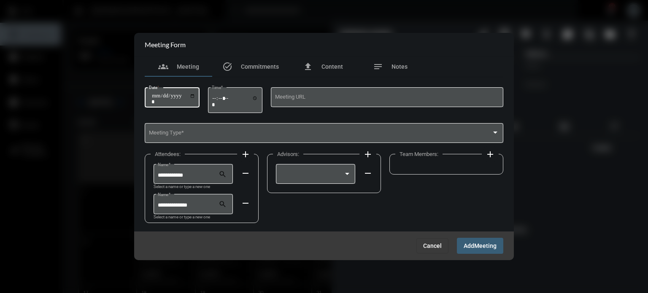
click at [154, 94] on input "Date *" at bounding box center [173, 99] width 44 height 12
type input "**********"
click at [216, 99] on input "Time *" at bounding box center [235, 101] width 46 height 12
type input "*****"
click at [204, 128] on div "Meeting Type *" at bounding box center [324, 133] width 351 height 22
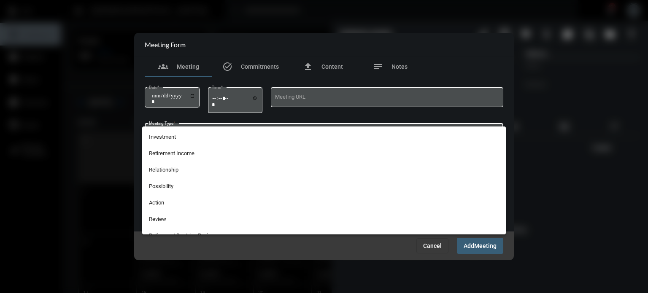
scroll to position [179, 0]
click at [196, 197] on span "Action" at bounding box center [324, 202] width 351 height 16
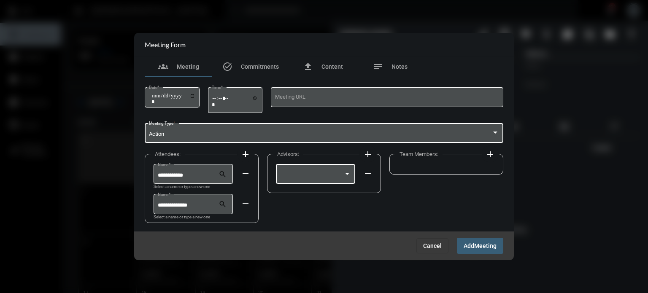
click at [328, 170] on div at bounding box center [315, 174] width 71 height 22
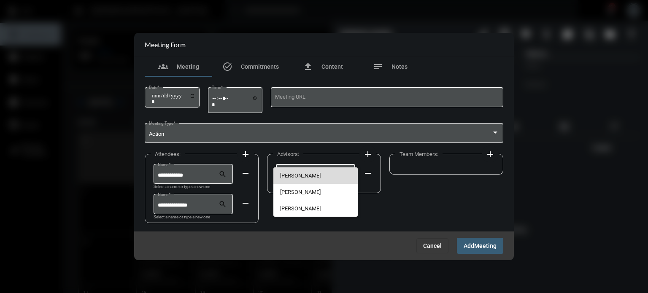
click at [323, 176] on span "[PERSON_NAME]" at bounding box center [315, 175] width 71 height 16
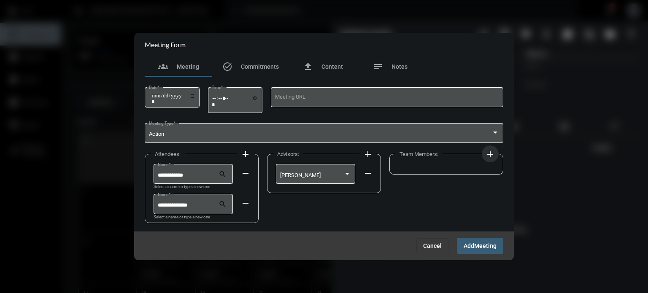
click at [489, 155] on mat-icon "add" at bounding box center [490, 154] width 10 height 10
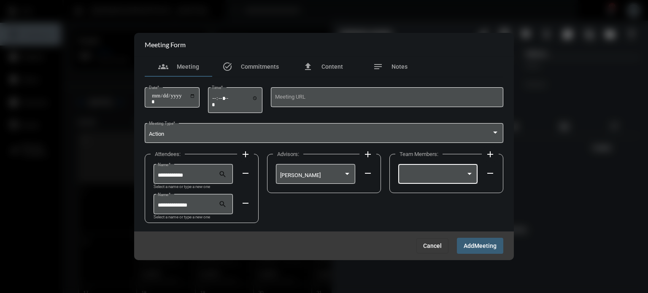
click at [457, 174] on div at bounding box center [434, 176] width 64 height 6
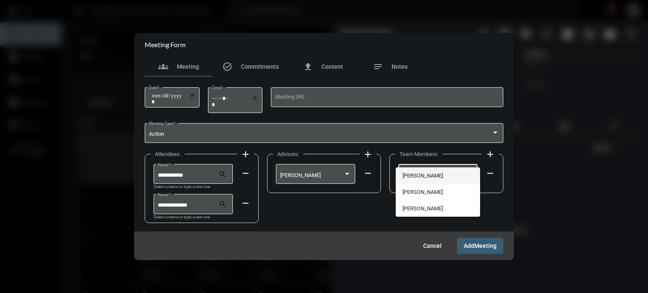
click at [438, 174] on span "[PERSON_NAME]" at bounding box center [437, 175] width 71 height 16
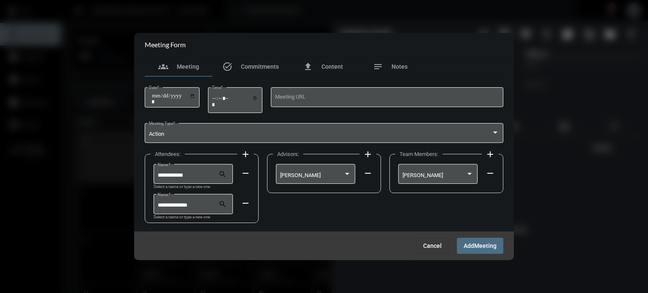
click at [481, 238] on button "Add Meeting" at bounding box center [480, 246] width 46 height 16
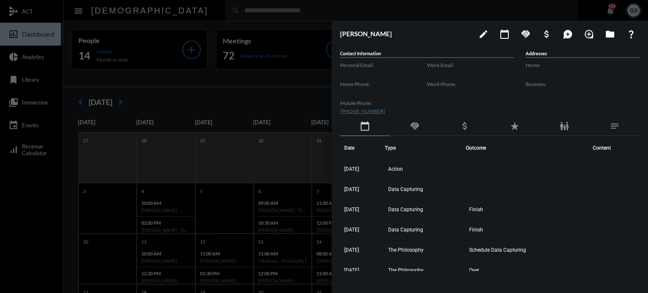
click at [189, 76] on div at bounding box center [324, 146] width 648 height 293
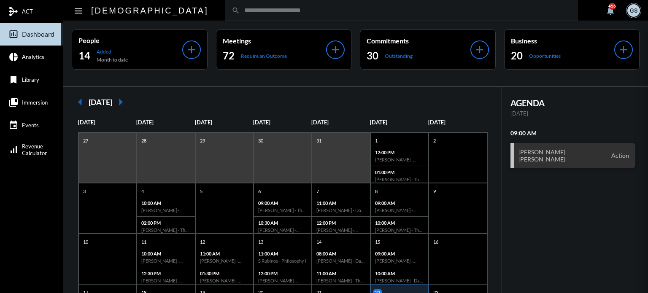
click at [189, 76] on mat-sidenav-container "mediation ACT insert_chart_outlined Dashboard pie_chart Analytics bookmark Libr…" at bounding box center [324, 146] width 648 height 293
click at [240, 13] on input "text" at bounding box center [406, 10] width 332 height 7
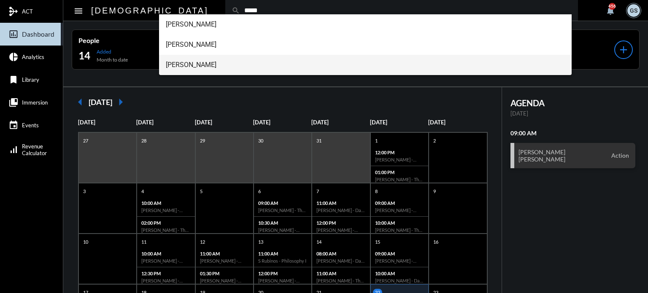
type input "*****"
click at [222, 61] on span "Tom Calabrase" at bounding box center [366, 65] width 400 height 20
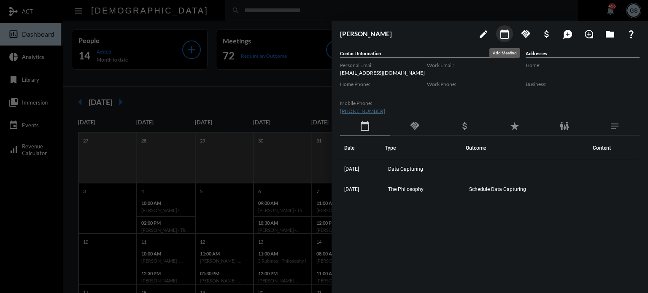
click at [502, 32] on mat-icon "calendar_today" at bounding box center [505, 34] width 10 height 10
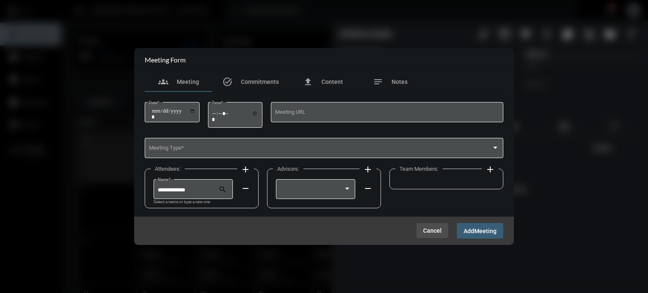
click at [428, 232] on span "Cancel" at bounding box center [432, 230] width 19 height 7
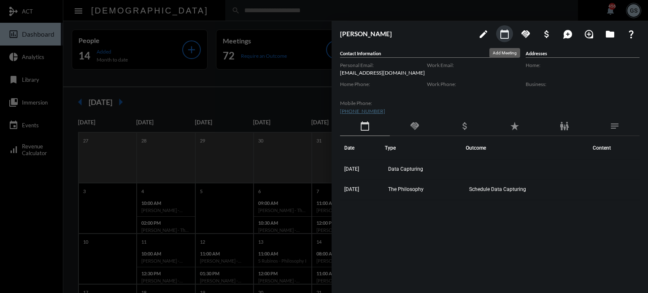
click at [508, 37] on mat-icon "calendar_today" at bounding box center [505, 34] width 10 height 10
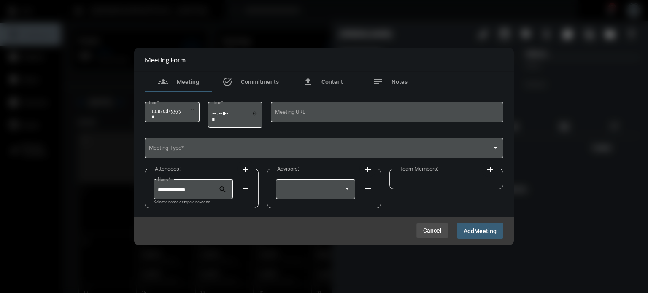
click at [435, 230] on span "Cancel" at bounding box center [432, 230] width 19 height 7
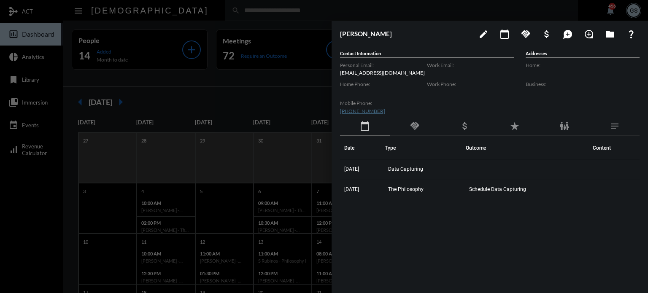
click at [266, 97] on div at bounding box center [324, 146] width 648 height 293
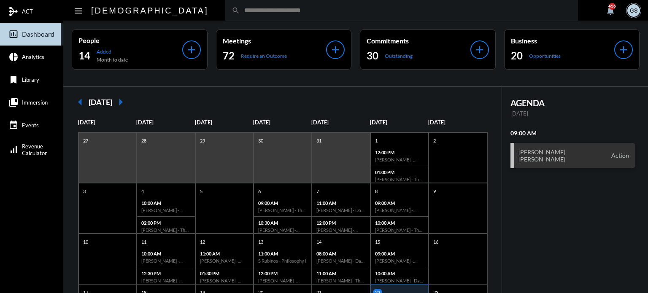
scroll to position [163, 0]
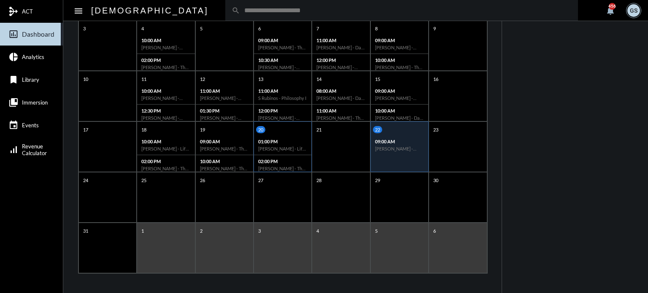
click at [270, 157] on div "02:00 PM [PERSON_NAME] - The Philosophy" at bounding box center [282, 164] width 57 height 19
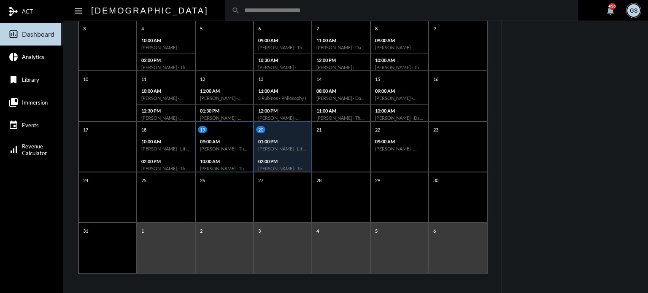
click at [231, 154] on div "09:00 AM Jack Bullock - The Philosophy" at bounding box center [224, 145] width 57 height 20
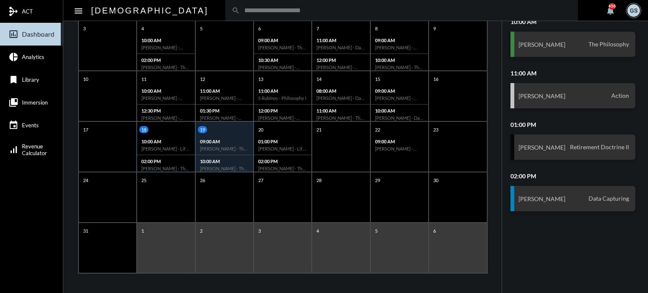
click at [178, 151] on div "10:00 AM [PERSON_NAME] - Life With [PERSON_NAME]" at bounding box center [165, 145] width 57 height 20
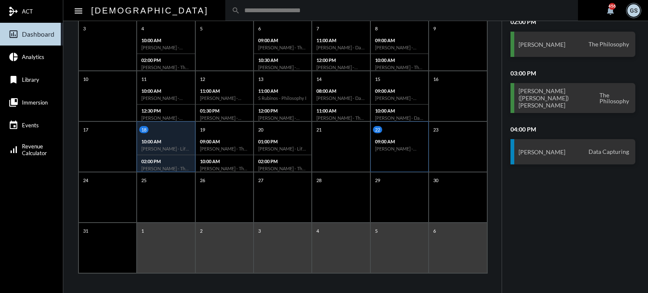
click at [392, 145] on div "09:00 AM Ryn Wongsant - Erica Campbell - Action" at bounding box center [399, 144] width 57 height 19
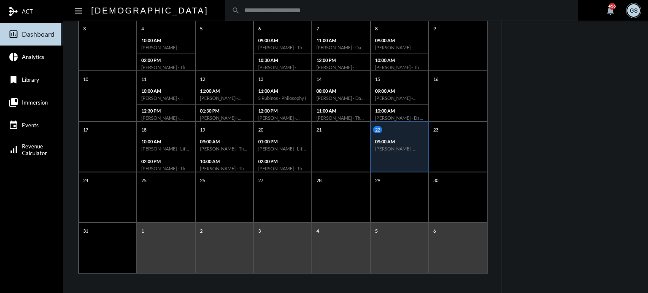
click at [403, 139] on p "09:00 AM" at bounding box center [399, 141] width 49 height 5
click at [243, 9] on input "text" at bounding box center [406, 10] width 332 height 7
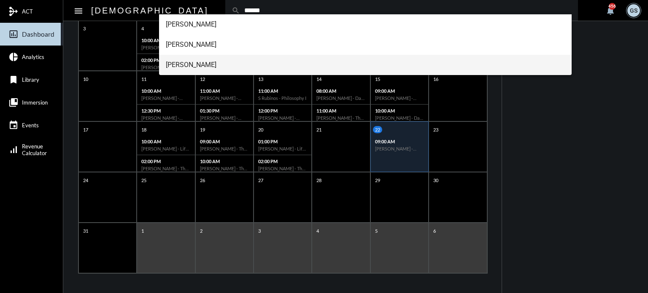
type input "******"
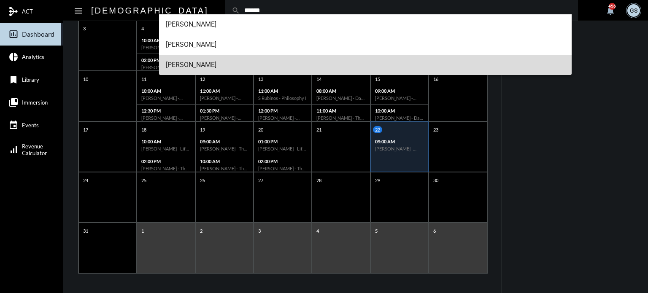
click at [205, 68] on span "Tom Calabrase" at bounding box center [366, 65] width 400 height 20
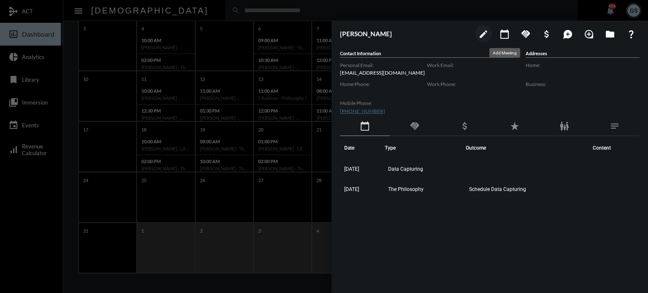
click at [502, 31] on mat-icon "calendar_today" at bounding box center [505, 34] width 10 height 10
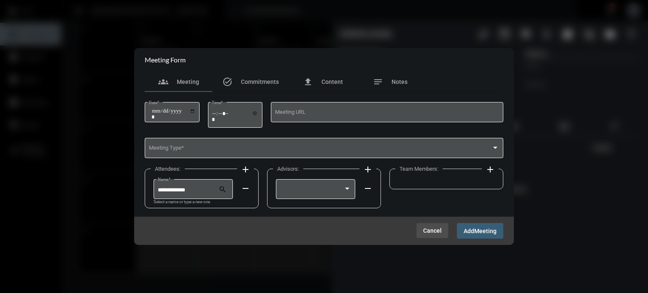
click at [429, 228] on span "Cancel" at bounding box center [432, 230] width 19 height 7
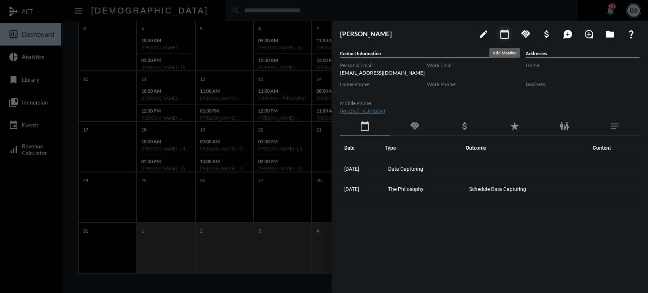
click at [505, 34] on mat-icon "calendar_today" at bounding box center [505, 34] width 10 height 10
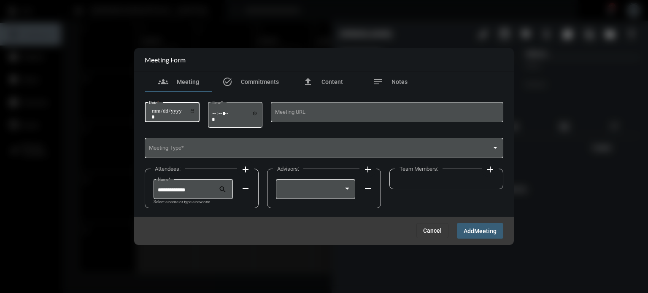
click at [154, 112] on input "Date *" at bounding box center [173, 114] width 44 height 12
click at [162, 111] on input "Date *" at bounding box center [173, 114] width 44 height 12
type input "**********"
click at [219, 114] on input "Time *" at bounding box center [235, 116] width 46 height 12
type input "*****"
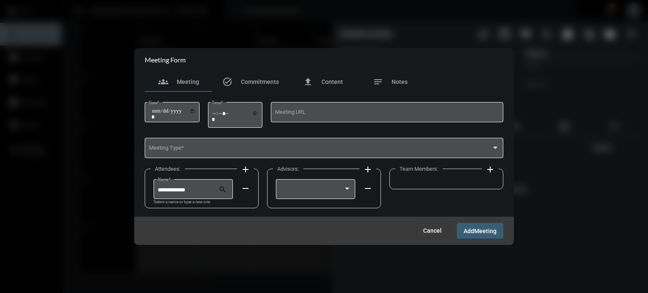
click at [278, 135] on apt-input-string "Meeting URL" at bounding box center [387, 119] width 232 height 36
click at [278, 147] on span at bounding box center [320, 149] width 343 height 6
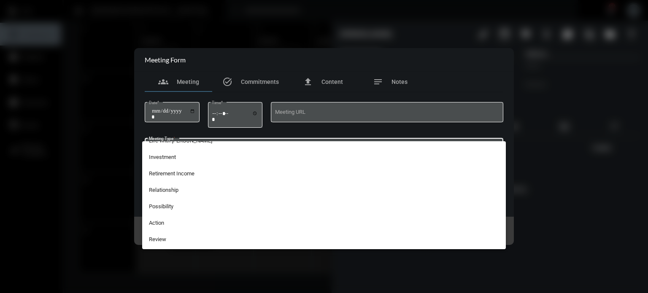
scroll to position [177, 0]
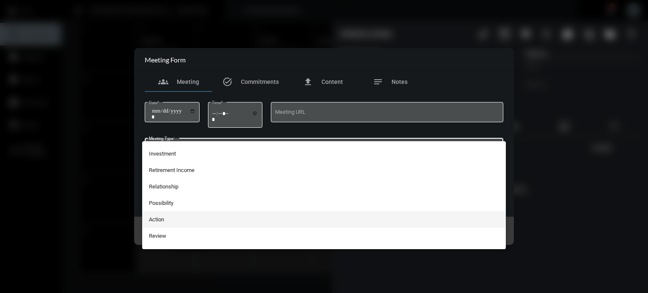
click at [181, 215] on span "Action" at bounding box center [324, 219] width 351 height 16
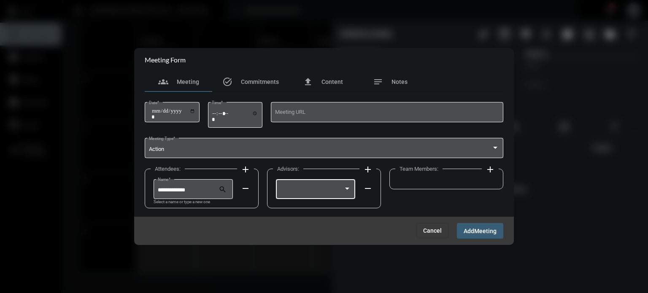
click at [346, 186] on div at bounding box center [347, 189] width 8 height 7
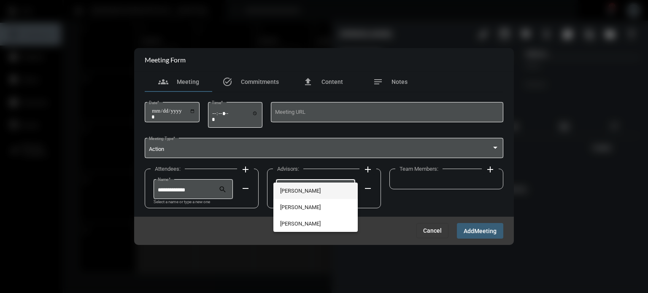
click at [319, 189] on span "[PERSON_NAME]" at bounding box center [315, 191] width 71 height 16
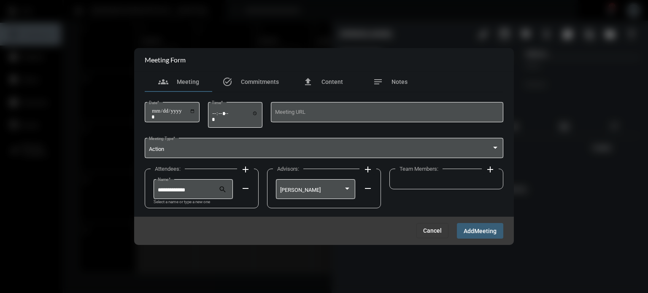
click at [470, 187] on div "Team Members: add" at bounding box center [446, 179] width 114 height 21
click at [495, 154] on div "Action Meeting Type *" at bounding box center [324, 148] width 351 height 22
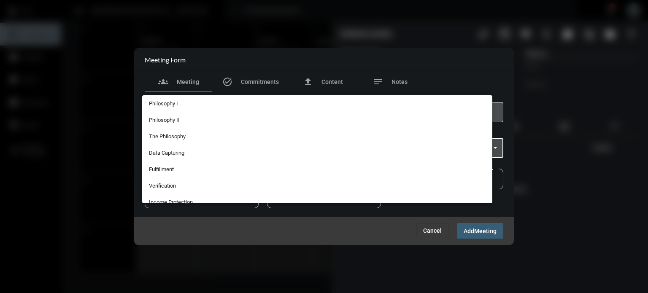
scroll to position [201, 0]
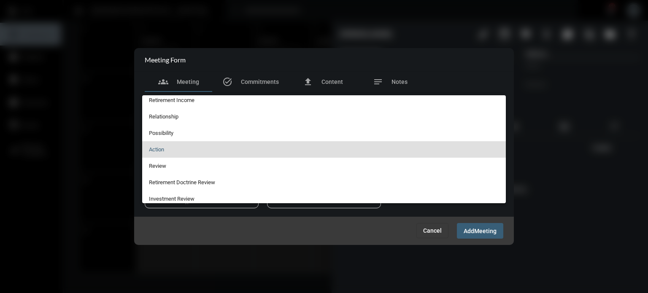
click at [397, 227] on div at bounding box center [324, 146] width 648 height 293
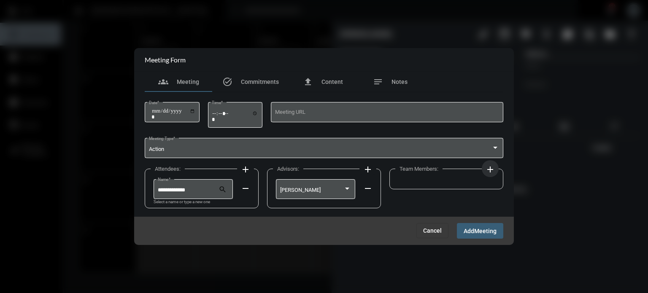
click at [488, 173] on mat-icon "add" at bounding box center [490, 170] width 10 height 10
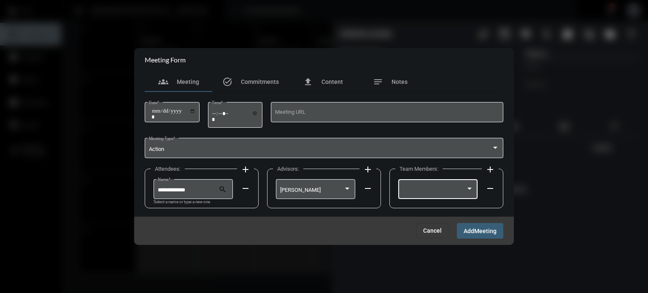
click at [472, 187] on div at bounding box center [470, 189] width 8 height 7
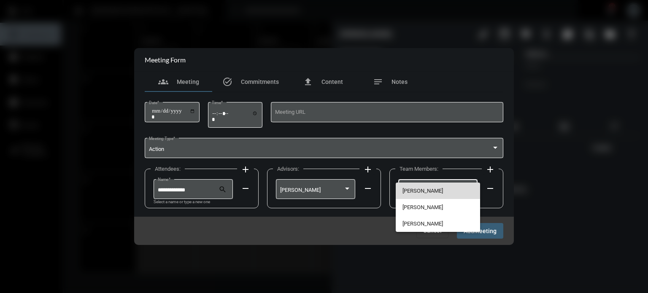
click at [428, 189] on span "[PERSON_NAME]" at bounding box center [437, 191] width 71 height 16
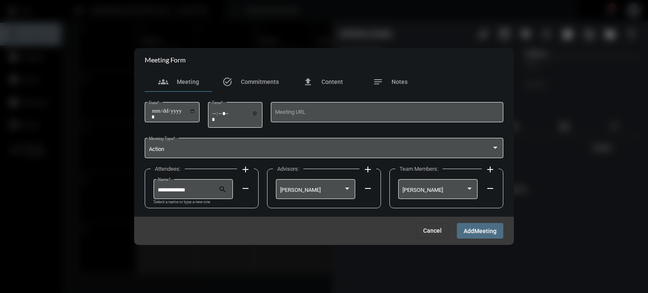
click at [477, 232] on span "Meeting" at bounding box center [485, 231] width 22 height 7
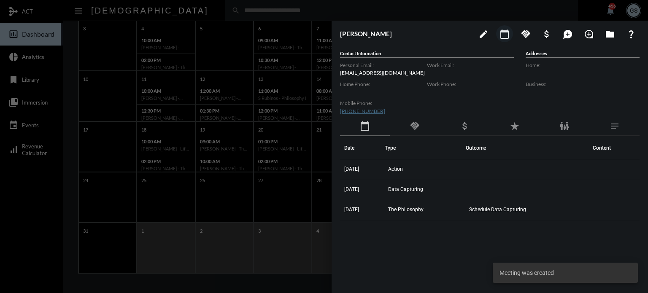
click at [26, 220] on div at bounding box center [324, 146] width 648 height 293
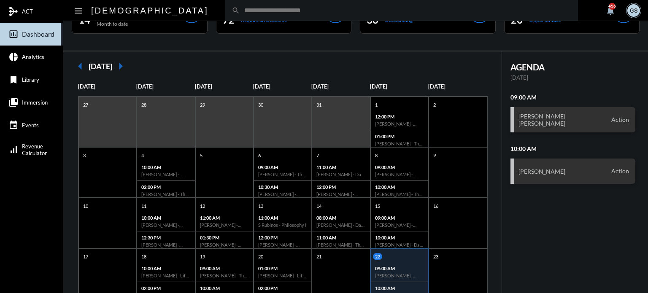
scroll to position [35, 0]
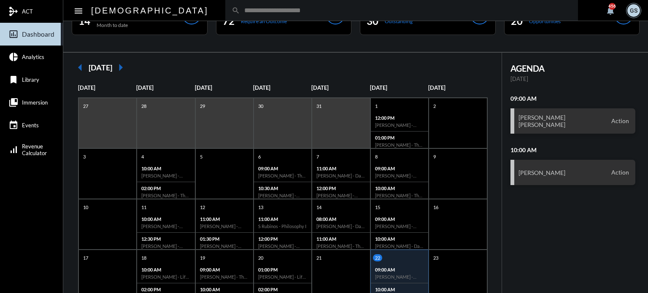
click at [565, 174] on div "Tom Calabrase Action" at bounding box center [572, 172] width 125 height 25
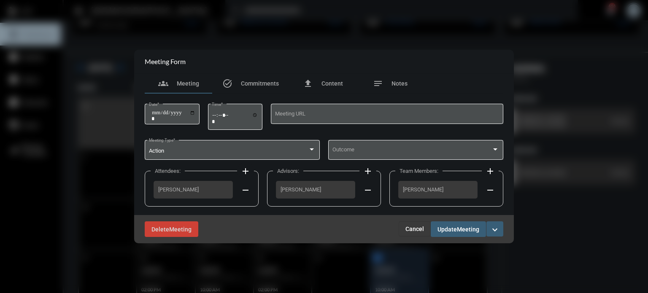
click at [418, 237] on div "Delete Meeting Cancel Update Meeting expand_more" at bounding box center [324, 229] width 380 height 28
click at [419, 234] on button "Cancel" at bounding box center [415, 228] width 32 height 15
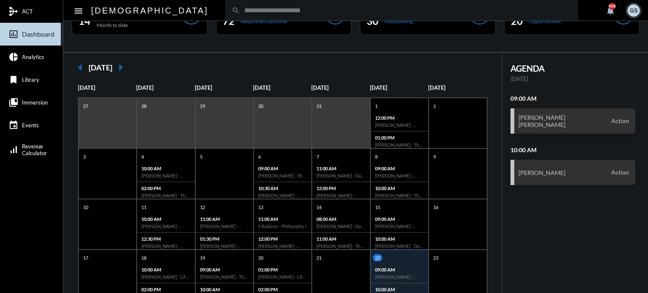
click at [278, 8] on input "text" at bounding box center [406, 10] width 332 height 7
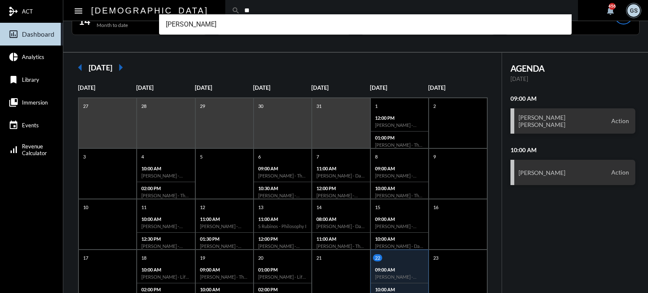
type input "*"
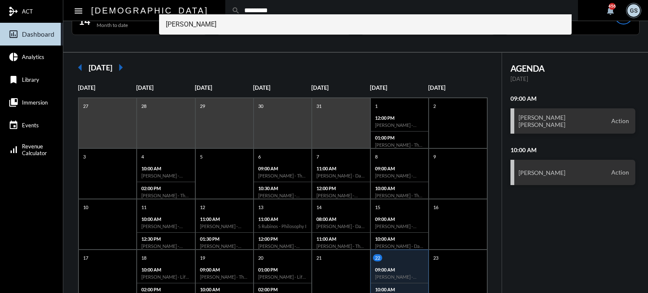
type input "*********"
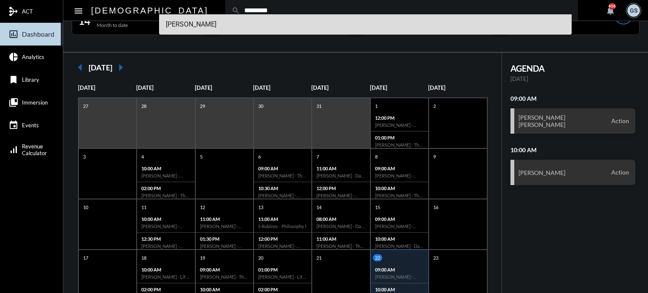
click at [230, 24] on span "Tom Calabrase" at bounding box center [366, 24] width 400 height 20
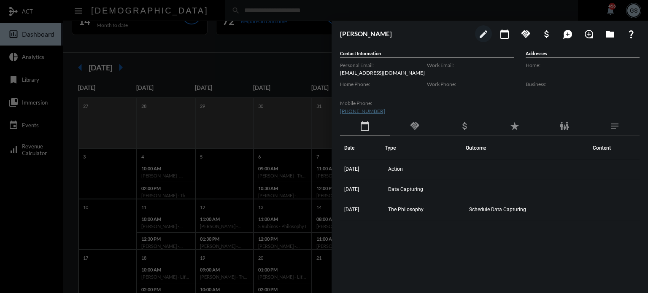
click at [19, 186] on div at bounding box center [324, 146] width 648 height 293
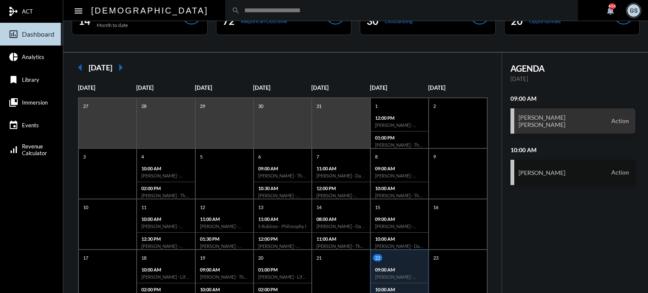
click at [610, 174] on span "Action" at bounding box center [620, 173] width 22 height 8
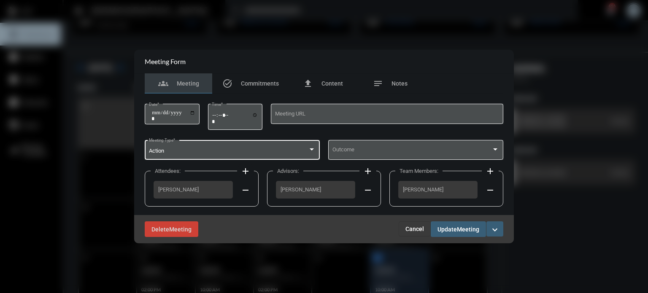
click at [253, 149] on div "Action" at bounding box center [228, 151] width 159 height 6
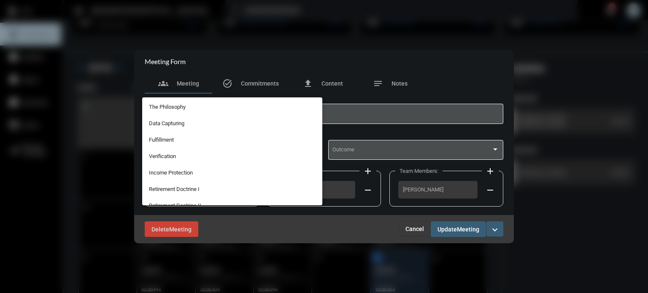
scroll to position [0, 0]
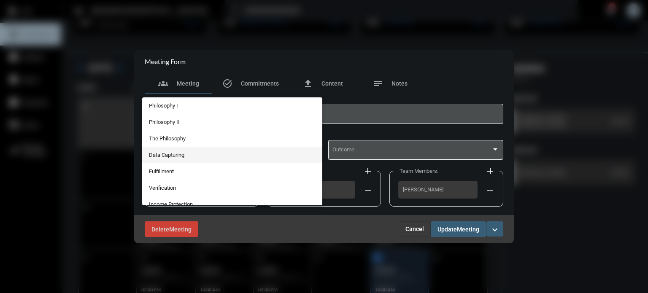
click at [169, 154] on span "Data Capturing" at bounding box center [232, 155] width 167 height 16
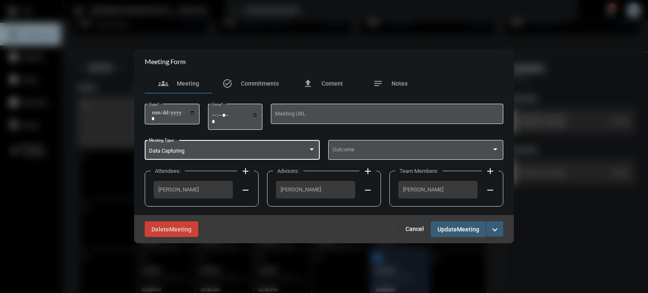
click at [448, 227] on span "Update" at bounding box center [447, 229] width 19 height 7
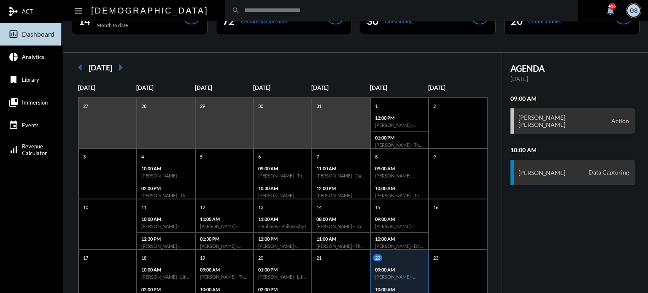
click at [240, 14] on input "text" at bounding box center [406, 10] width 332 height 7
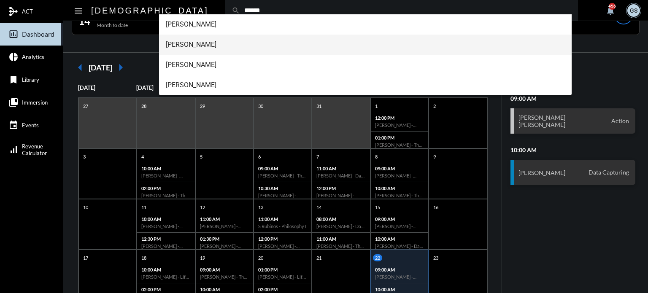
type input "******"
click at [197, 46] on span "Brian Willis" at bounding box center [366, 45] width 400 height 20
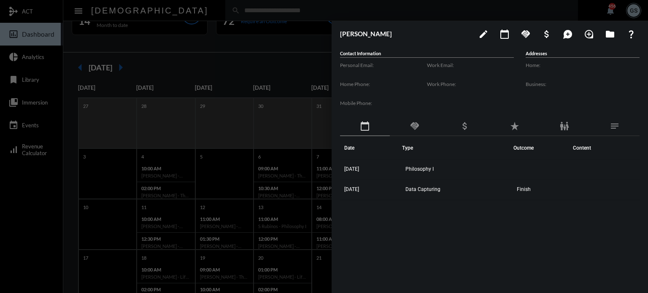
click at [192, 8] on div at bounding box center [324, 146] width 648 height 293
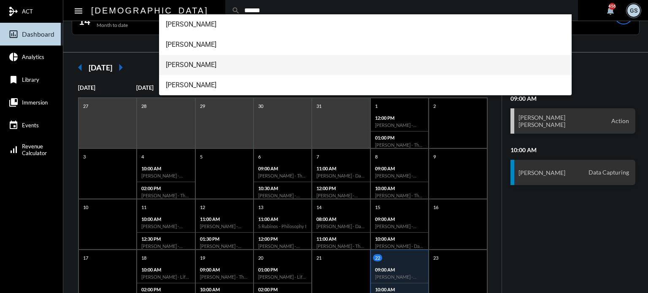
type input "******"
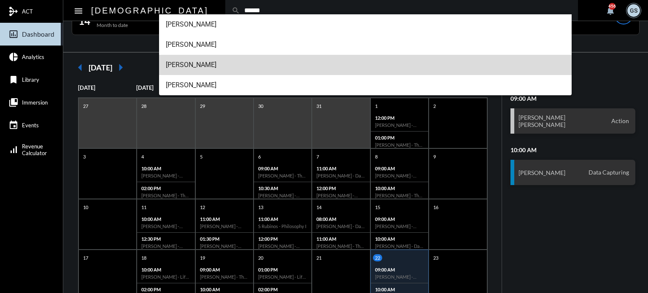
click at [199, 66] on span "[PERSON_NAME]" at bounding box center [366, 65] width 400 height 20
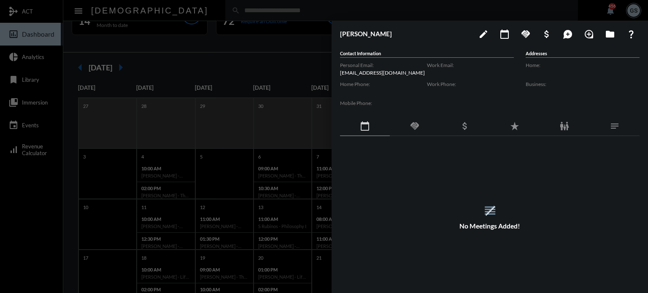
click at [186, 11] on div at bounding box center [324, 146] width 648 height 293
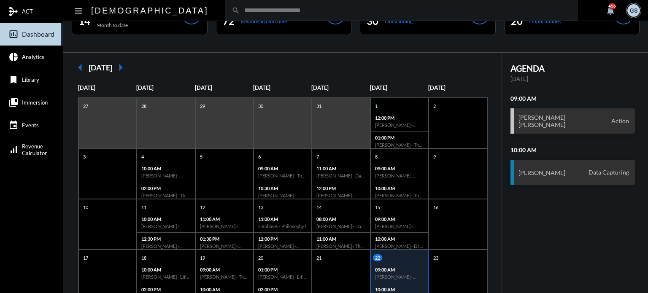
click at [240, 11] on input "text" at bounding box center [406, 10] width 332 height 7
type input "*"
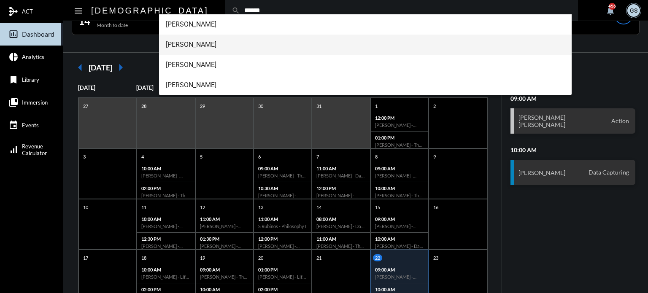
type input "******"
click at [206, 45] on span "Brian Willis" at bounding box center [366, 45] width 400 height 20
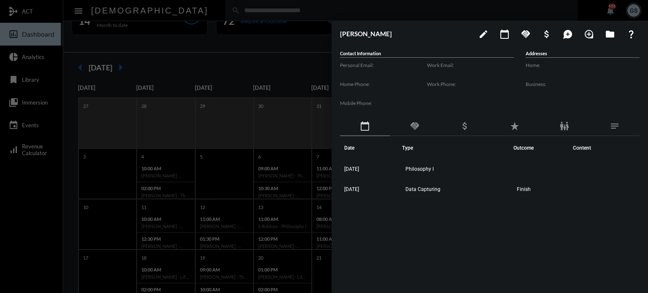
click at [240, 54] on div at bounding box center [324, 146] width 648 height 293
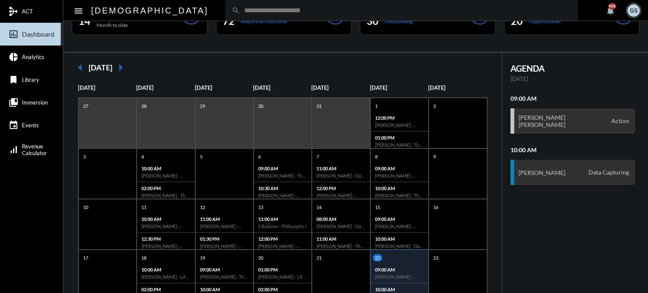
click at [240, 11] on input "text" at bounding box center [406, 10] width 332 height 7
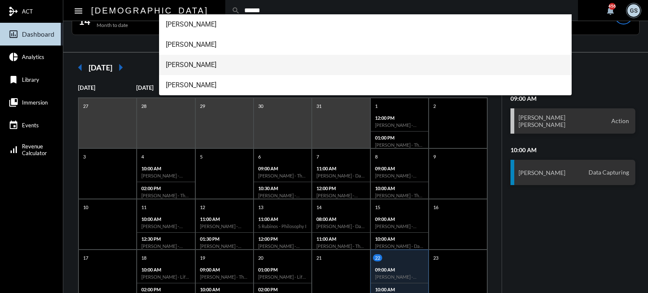
type input "******"
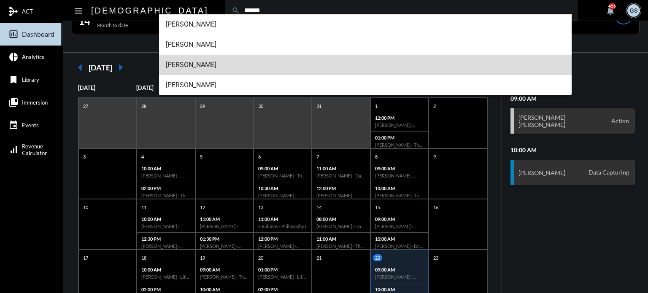
click at [213, 68] on span "[PERSON_NAME]" at bounding box center [366, 65] width 400 height 20
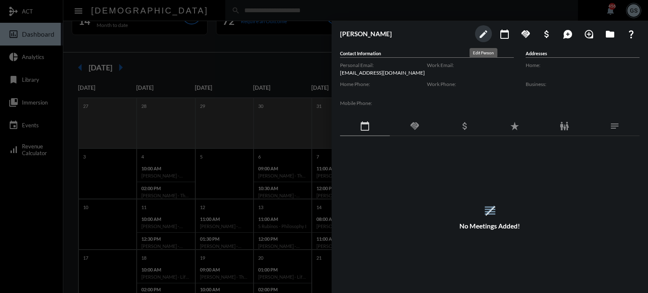
click at [481, 32] on mat-icon "edit" at bounding box center [483, 34] width 10 height 10
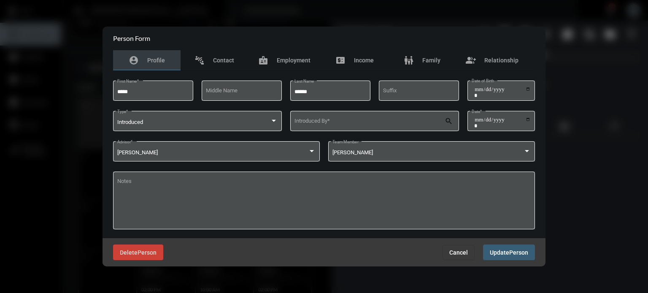
click at [456, 251] on span "Cancel" at bounding box center [458, 252] width 19 height 7
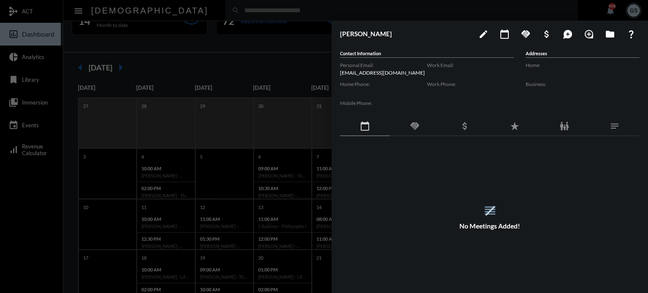
drag, startPoint x: 386, startPoint y: 70, endPoint x: 338, endPoint y: 70, distance: 48.9
click at [338, 70] on div "Brian Willis edit calendar_today handshake attach_money maps_ugc loupe folder q…" at bounding box center [490, 155] width 316 height 268
copy p "Bw321a@aol.com"
click at [483, 32] on mat-icon "edit" at bounding box center [483, 34] width 10 height 10
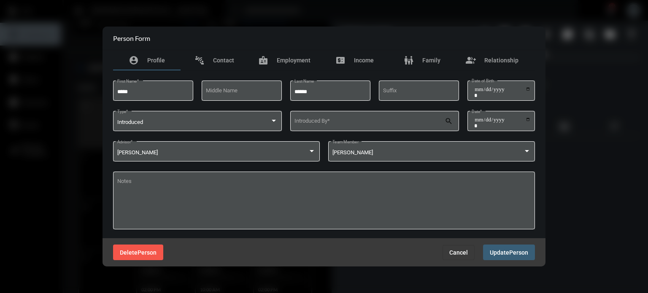
click at [132, 253] on span "Delete" at bounding box center [129, 252] width 18 height 7
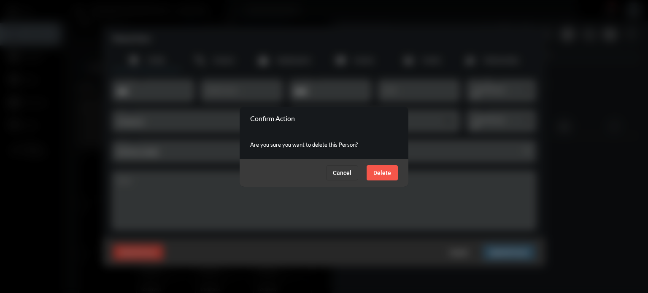
click at [384, 171] on span "Delete" at bounding box center [382, 173] width 18 height 7
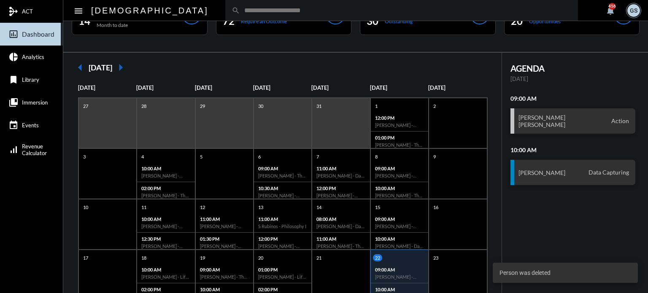
click at [240, 14] on input "text" at bounding box center [406, 10] width 332 height 7
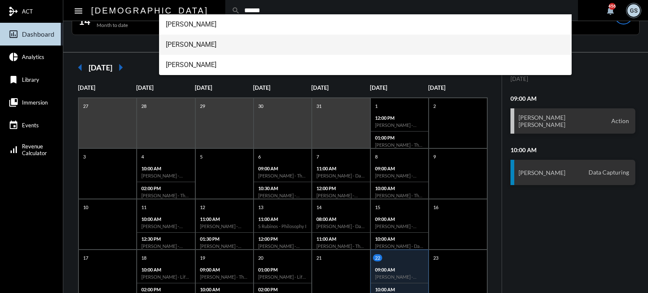
type input "******"
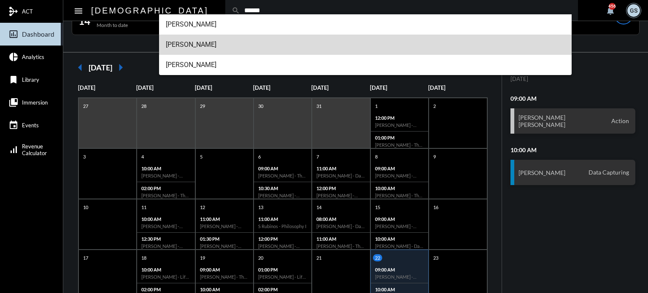
click at [189, 37] on span "Brian Willis" at bounding box center [366, 45] width 400 height 20
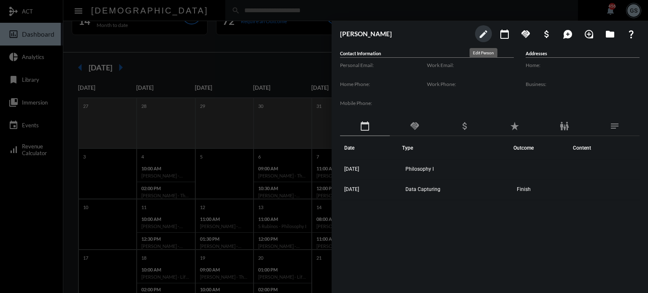
click at [486, 32] on mat-icon "edit" at bounding box center [483, 34] width 10 height 10
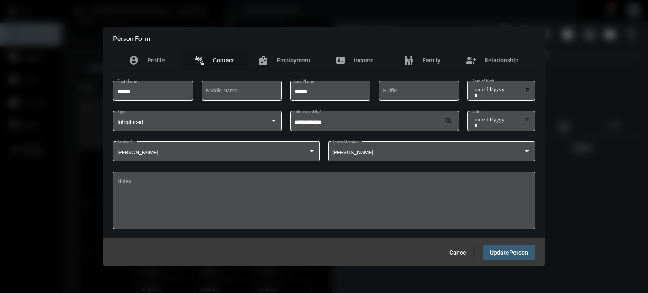
click at [219, 58] on span "Contact" at bounding box center [223, 60] width 21 height 7
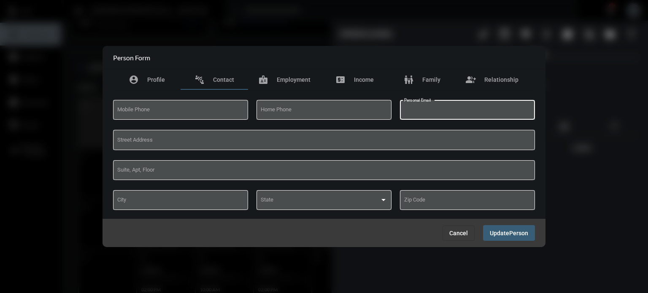
click at [438, 110] on input "Personal Email" at bounding box center [467, 111] width 127 height 6
paste input "**********"
type input "**********"
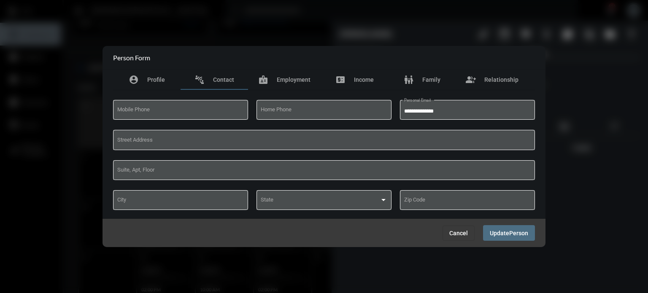
click at [498, 232] on span "Update" at bounding box center [499, 233] width 19 height 7
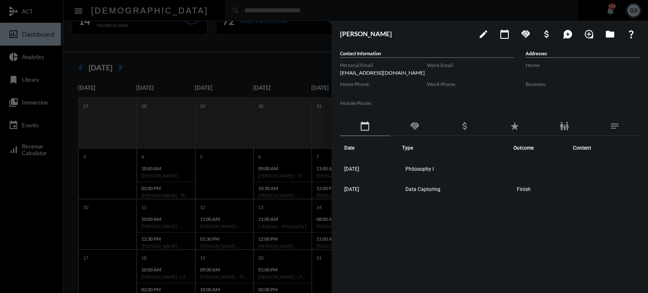
click at [49, 197] on div at bounding box center [324, 146] width 648 height 293
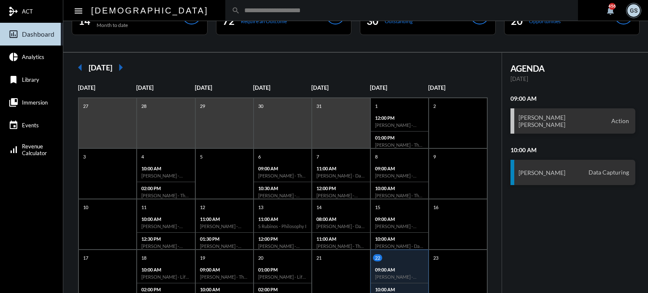
click at [240, 10] on input "text" at bounding box center [406, 10] width 332 height 7
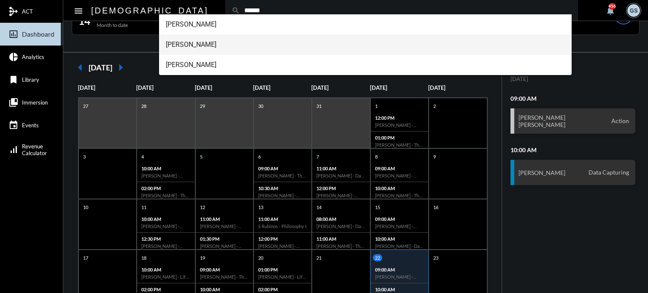
type input "******"
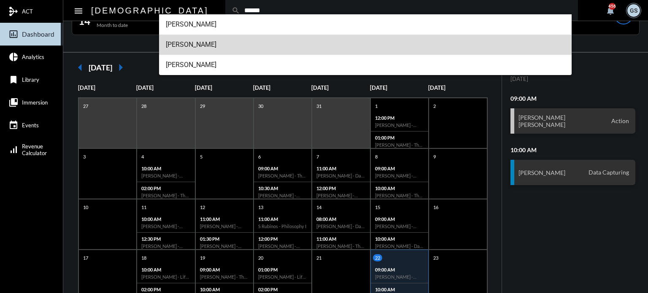
click at [193, 47] on span "Brian Willis" at bounding box center [366, 45] width 400 height 20
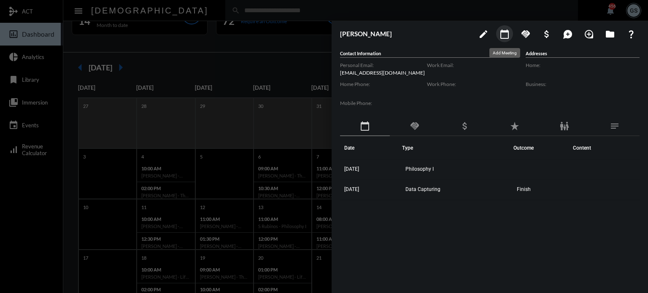
click at [505, 32] on mat-icon "calendar_today" at bounding box center [505, 34] width 10 height 10
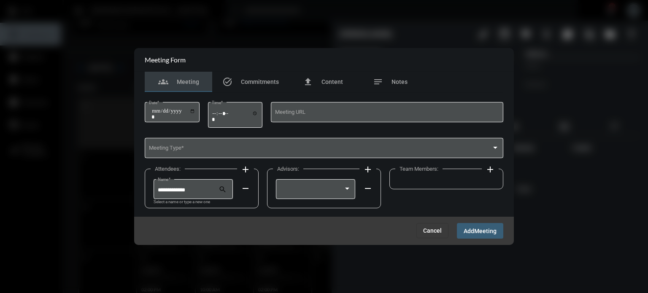
click at [243, 168] on mat-icon "add" at bounding box center [245, 170] width 10 height 10
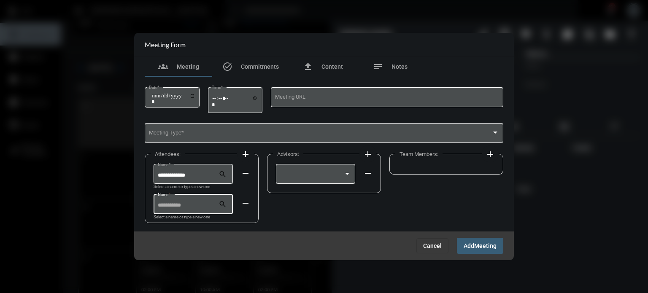
click at [179, 206] on input "Name *" at bounding box center [188, 206] width 61 height 6
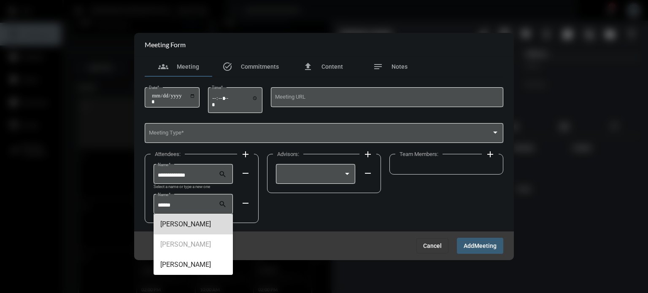
click at [189, 226] on span "[PERSON_NAME]" at bounding box center [193, 224] width 66 height 20
type input "**********"
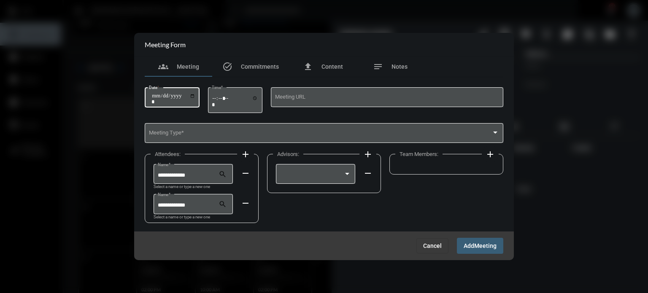
click at [156, 96] on input "Date *" at bounding box center [173, 99] width 44 height 12
type input "**********"
click at [218, 99] on input "Time *" at bounding box center [235, 101] width 46 height 12
type input "*****"
click at [240, 143] on div "Meeting Type *" at bounding box center [324, 136] width 359 height 27
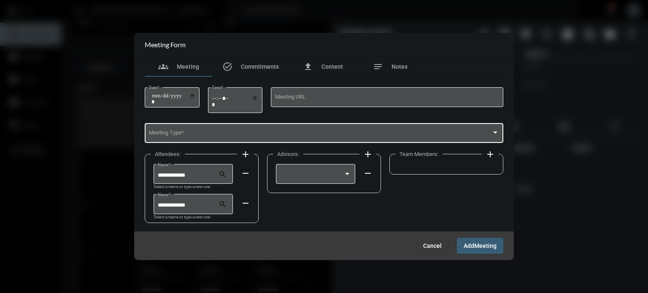
click at [240, 138] on div "Meeting Type *" at bounding box center [324, 133] width 351 height 22
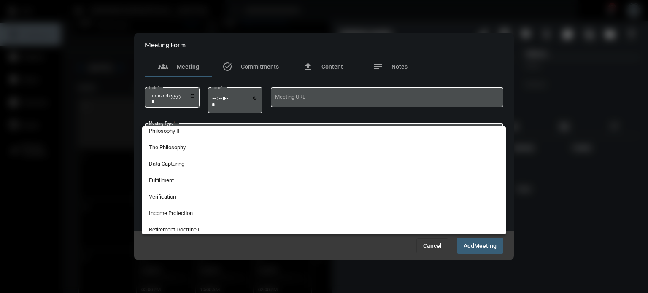
scroll to position [19, 0]
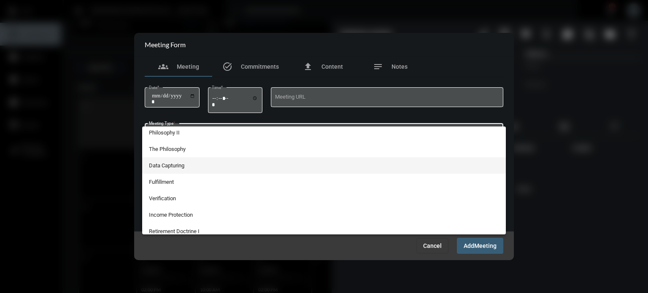
click at [180, 164] on span "Data Capturing" at bounding box center [324, 165] width 351 height 16
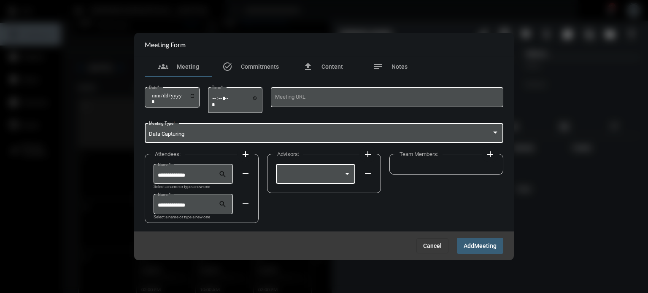
click at [349, 173] on div at bounding box center [347, 174] width 4 height 2
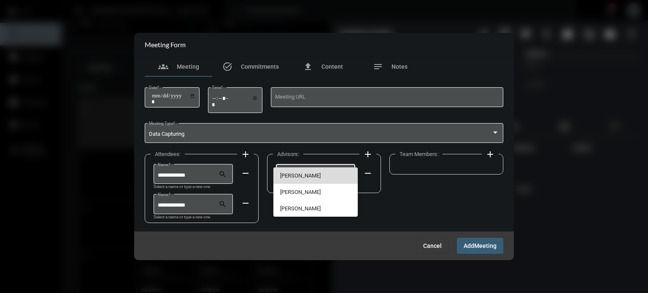
click at [326, 172] on span "[PERSON_NAME]" at bounding box center [315, 175] width 71 height 16
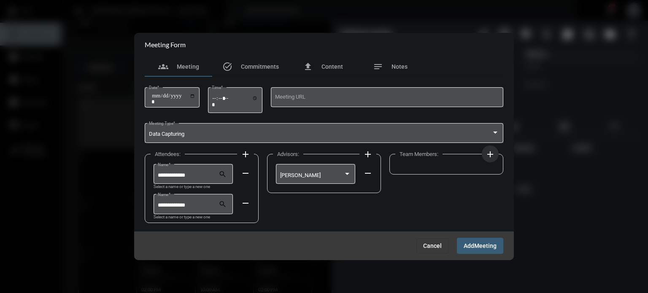
click at [486, 157] on mat-icon "add" at bounding box center [490, 154] width 10 height 10
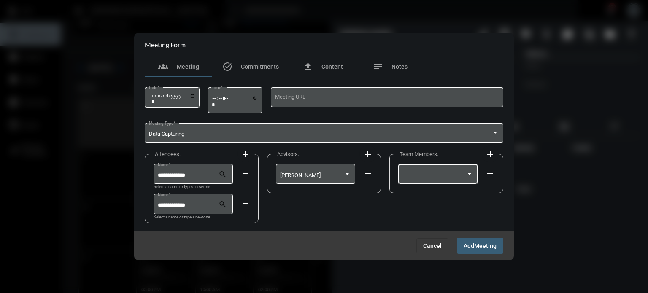
click at [431, 171] on div at bounding box center [437, 174] width 71 height 22
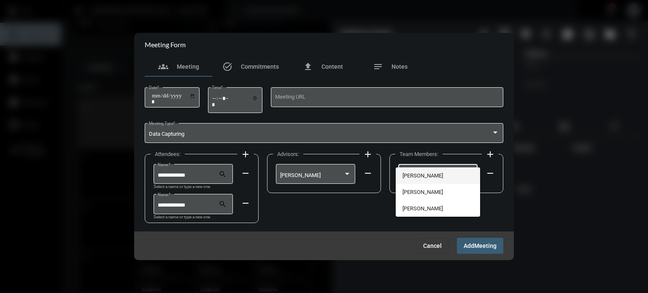
click at [424, 173] on span "[PERSON_NAME]" at bounding box center [437, 175] width 71 height 16
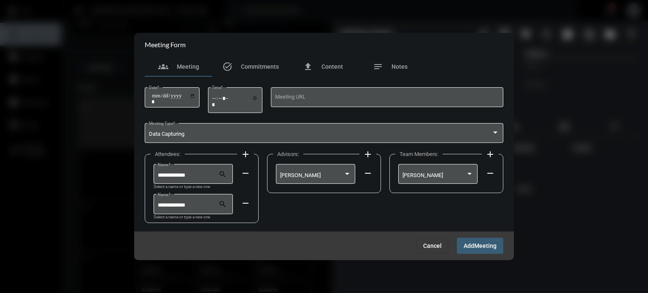
click at [481, 241] on button "Add Meeting" at bounding box center [480, 246] width 46 height 16
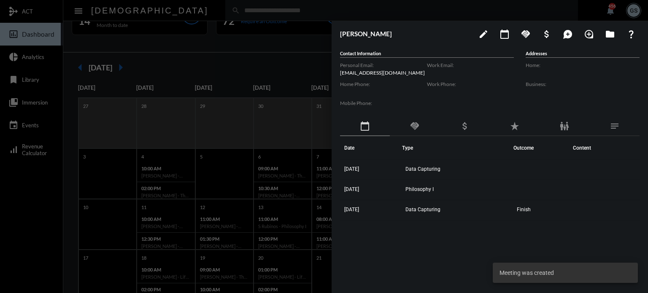
click at [182, 59] on div at bounding box center [324, 146] width 648 height 293
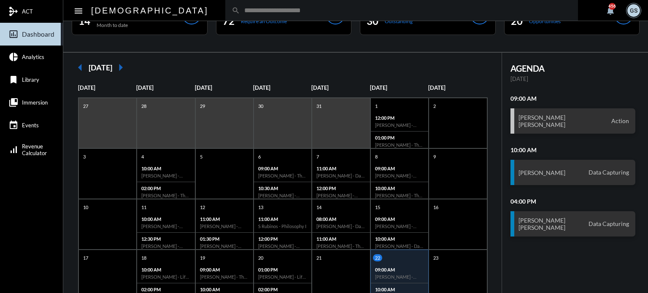
click at [240, 11] on input "text" at bounding box center [406, 10] width 332 height 7
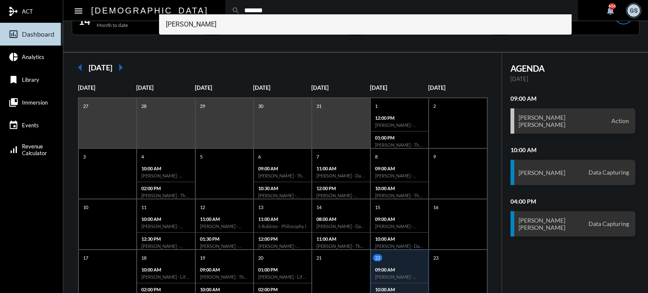
type input "*******"
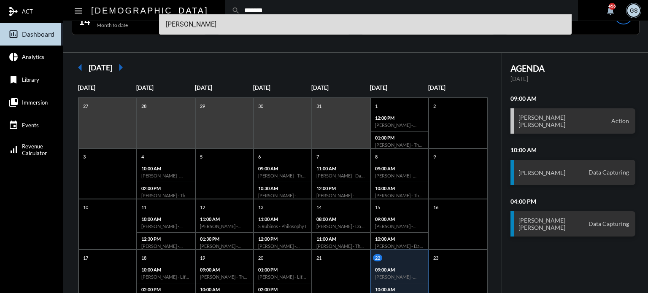
click at [182, 22] on span "Paul Havrilla" at bounding box center [366, 24] width 400 height 20
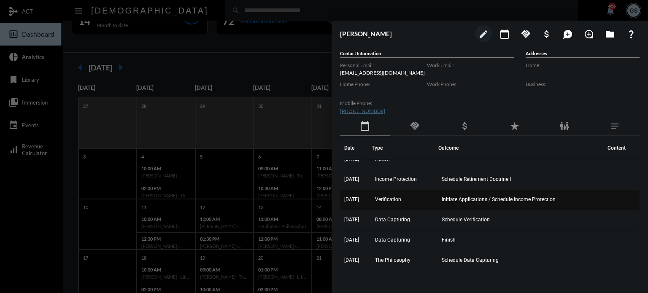
scroll to position [0, 0]
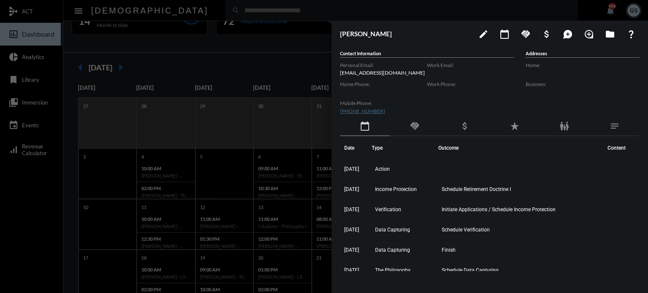
click at [165, 43] on div at bounding box center [324, 146] width 648 height 293
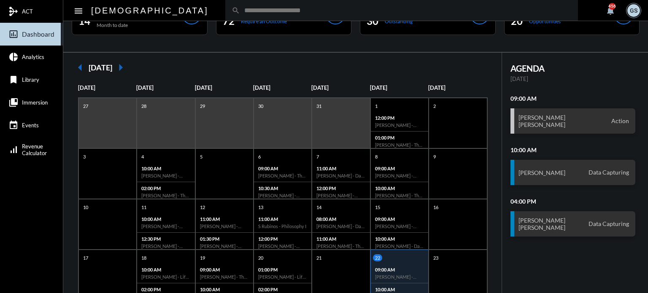
click at [240, 11] on input "text" at bounding box center [406, 10] width 332 height 7
type input "******"
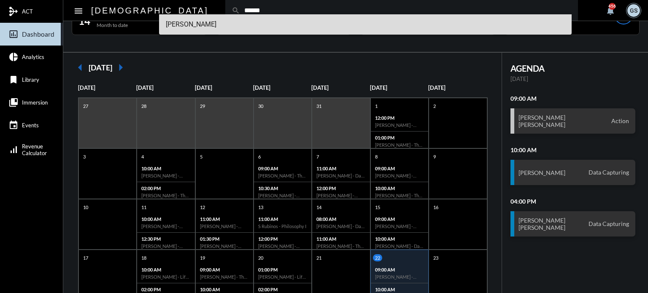
click at [206, 19] on span "John Gabriel Didden III" at bounding box center [366, 24] width 400 height 20
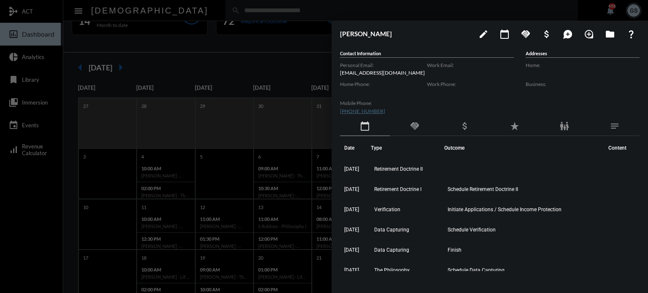
click at [213, 27] on div at bounding box center [324, 146] width 648 height 293
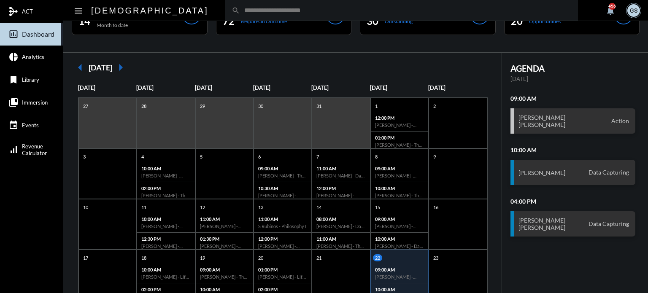
click at [240, 8] on input "text" at bounding box center [406, 10] width 332 height 7
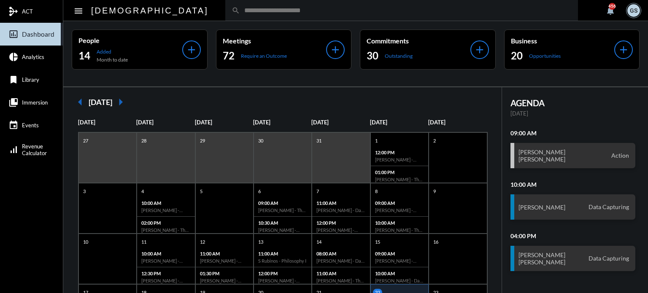
click at [240, 14] on input "text" at bounding box center [406, 10] width 332 height 7
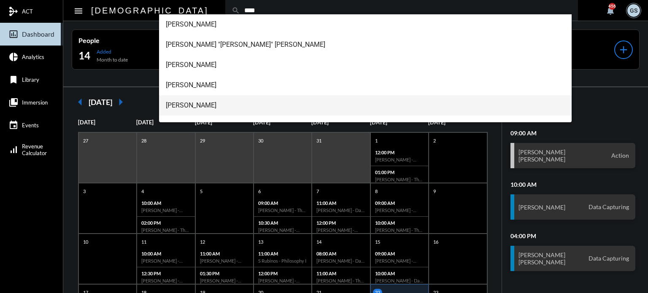
type input "****"
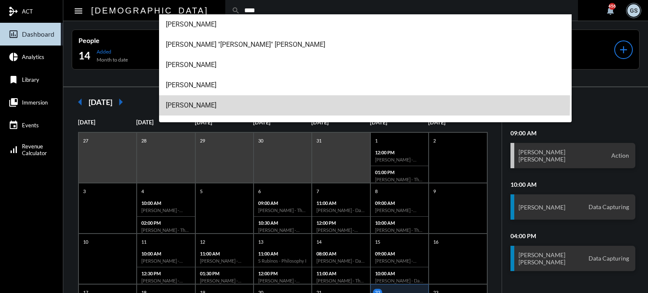
click at [196, 100] on span "Ryan Hull" at bounding box center [366, 105] width 400 height 20
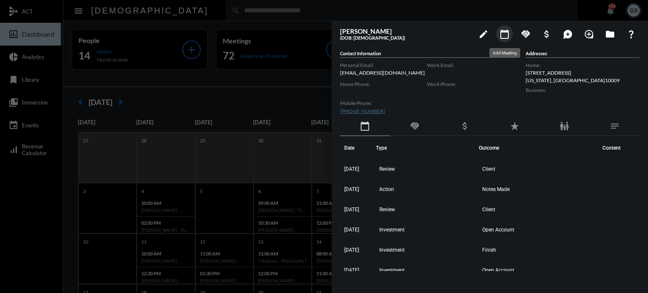
click at [501, 32] on mat-icon "calendar_today" at bounding box center [505, 34] width 10 height 10
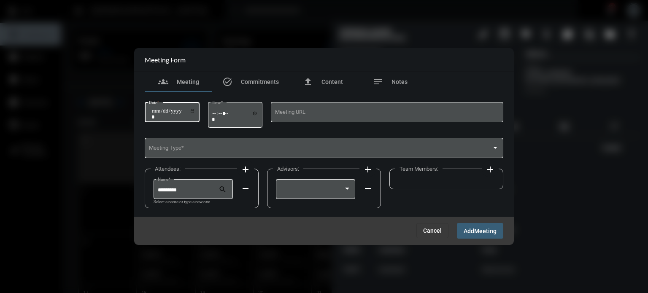
click at [157, 108] on input "Date *" at bounding box center [173, 114] width 44 height 12
type input "**********"
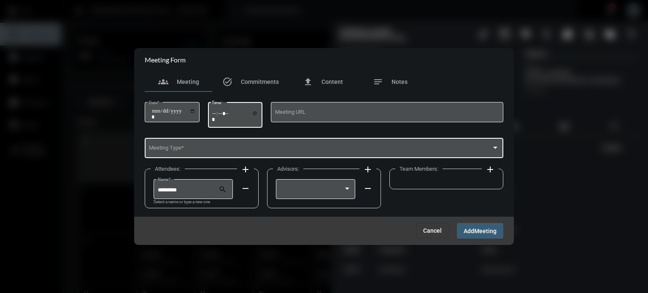
click at [224, 149] on span at bounding box center [320, 149] width 343 height 6
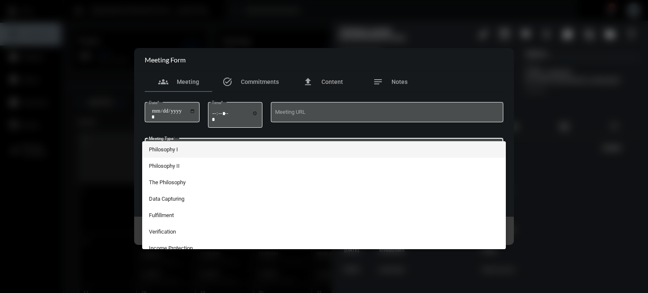
click at [219, 113] on div at bounding box center [324, 146] width 648 height 293
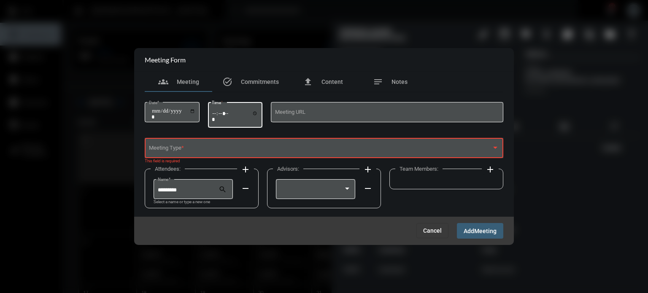
click at [219, 113] on input "*****" at bounding box center [235, 116] width 46 height 12
click at [227, 111] on input "*****" at bounding box center [235, 116] width 46 height 12
type input "*****"
click at [213, 150] on span at bounding box center [320, 149] width 343 height 6
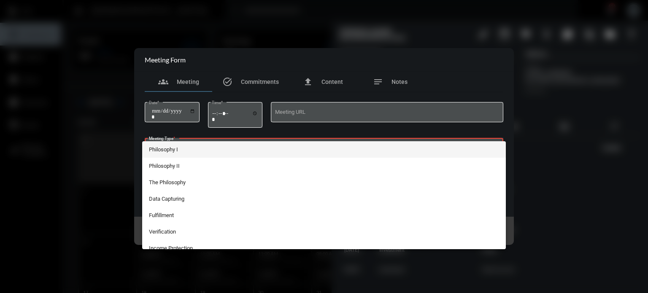
click at [413, 58] on div at bounding box center [324, 146] width 648 height 293
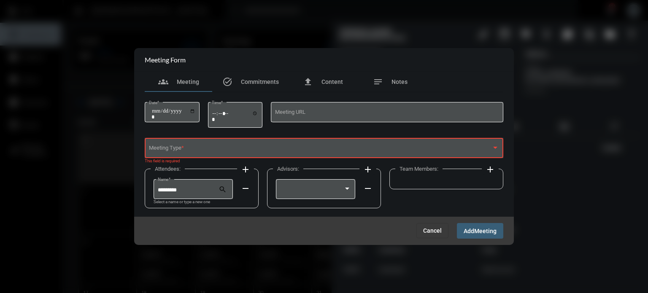
drag, startPoint x: 366, startPoint y: 45, endPoint x: 320, endPoint y: 32, distance: 47.9
click at [320, 32] on div "**********" at bounding box center [324, 146] width 648 height 293
click at [268, 141] on div "Meeting Type *" at bounding box center [324, 148] width 351 height 22
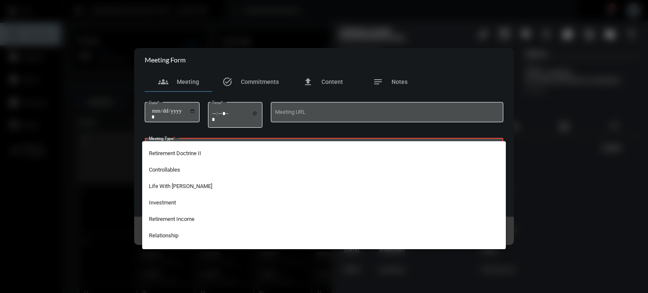
scroll to position [195, 0]
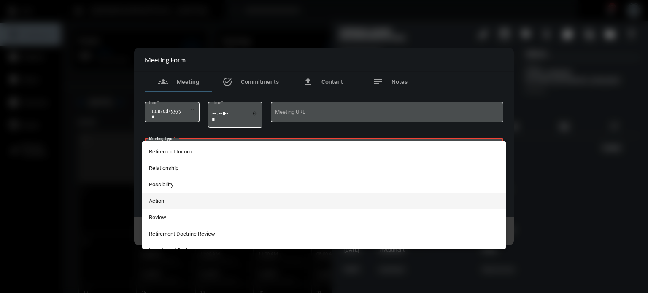
click at [191, 198] on span "Action" at bounding box center [324, 201] width 351 height 16
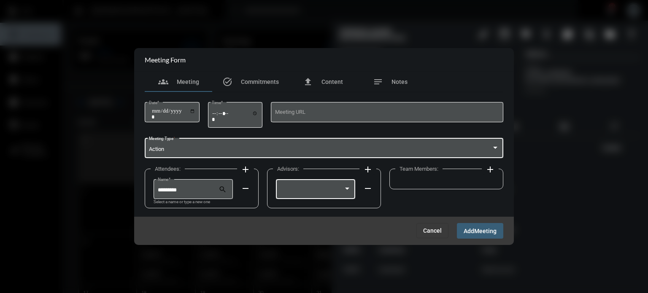
click at [319, 185] on div at bounding box center [315, 189] width 71 height 22
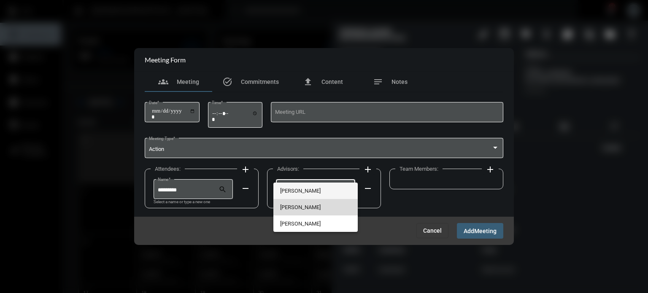
click at [314, 208] on span "[PERSON_NAME]" at bounding box center [315, 207] width 71 height 16
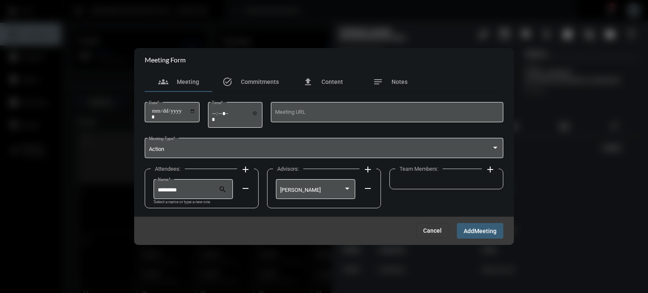
click at [486, 169] on mat-icon "add" at bounding box center [490, 170] width 10 height 10
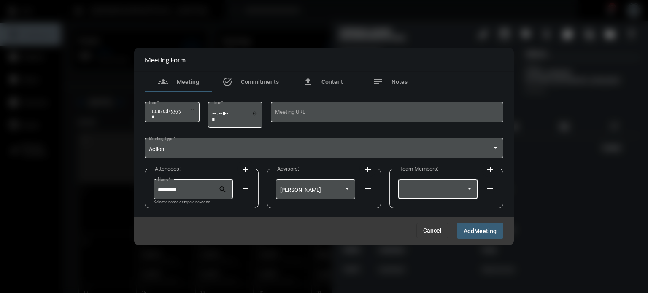
click at [451, 183] on div at bounding box center [437, 189] width 71 height 22
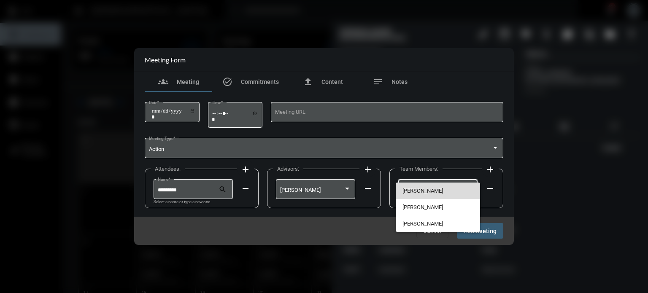
click at [427, 189] on span "[PERSON_NAME]" at bounding box center [437, 191] width 71 height 16
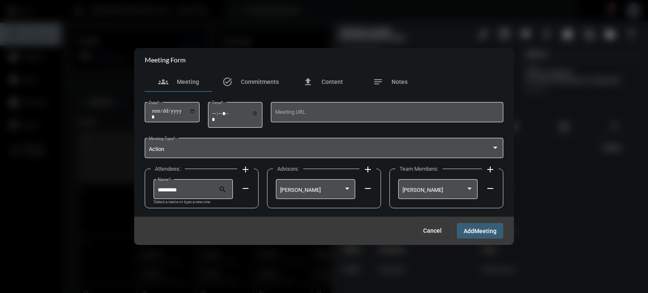
click at [477, 235] on span "Meeting" at bounding box center [485, 231] width 22 height 7
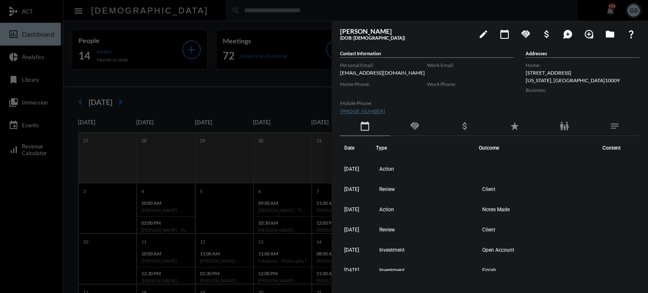
click at [38, 216] on div at bounding box center [324, 146] width 648 height 293
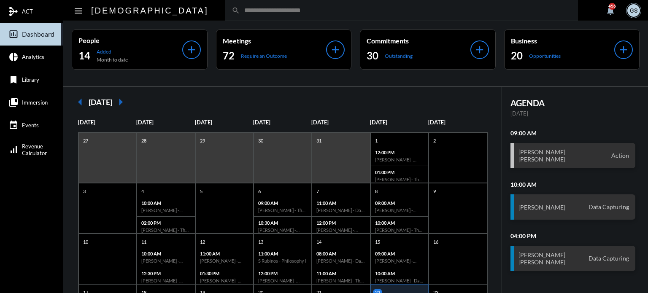
click at [240, 12] on input "text" at bounding box center [406, 10] width 332 height 7
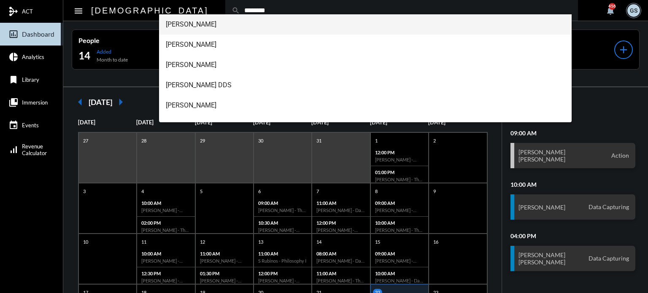
type input "********"
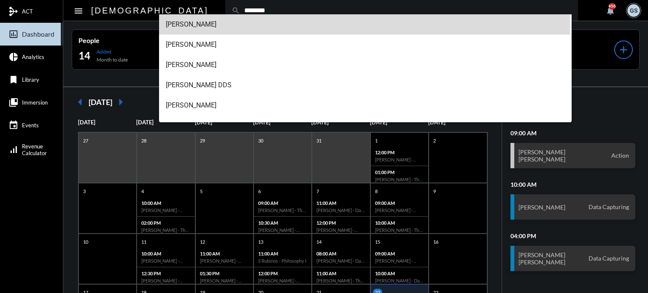
click at [213, 26] on span "Melanie Richards" at bounding box center [366, 24] width 400 height 20
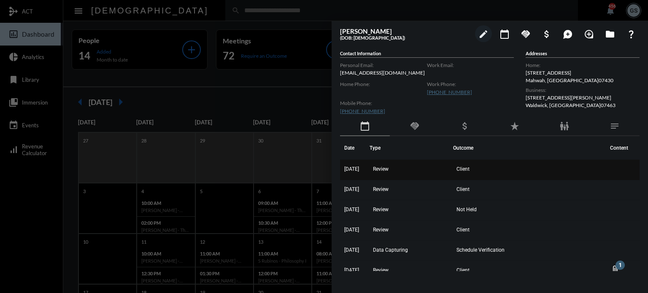
scroll to position [0, 0]
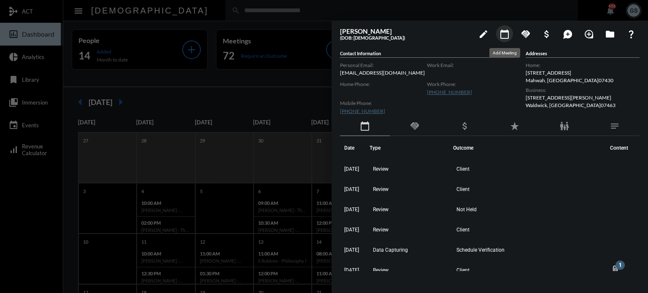
click at [506, 30] on mat-icon "calendar_today" at bounding box center [505, 34] width 10 height 10
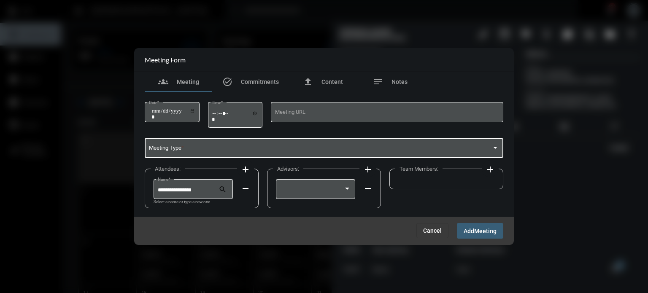
click at [226, 151] on span at bounding box center [320, 149] width 343 height 6
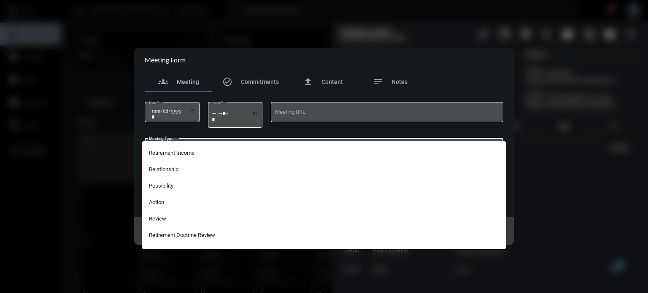
scroll to position [208, 0]
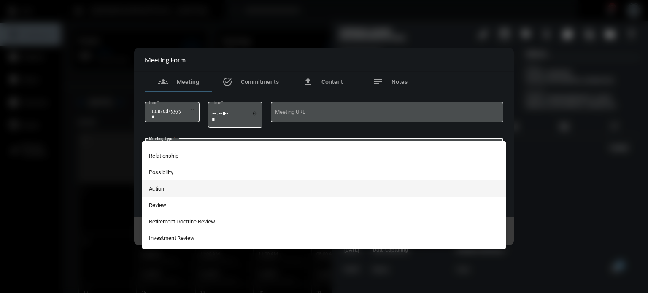
click at [188, 191] on span "Action" at bounding box center [324, 189] width 351 height 16
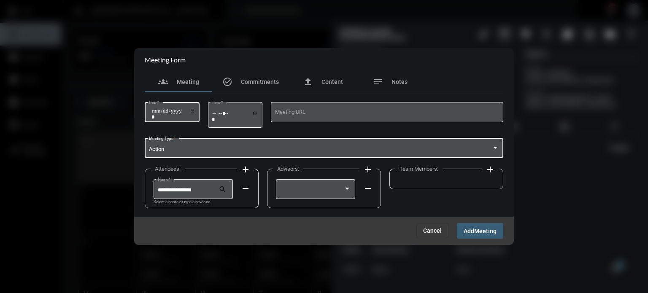
click at [179, 111] on input "Date *" at bounding box center [173, 114] width 44 height 12
click at [157, 110] on input "Date *" at bounding box center [173, 114] width 44 height 12
type input "**********"
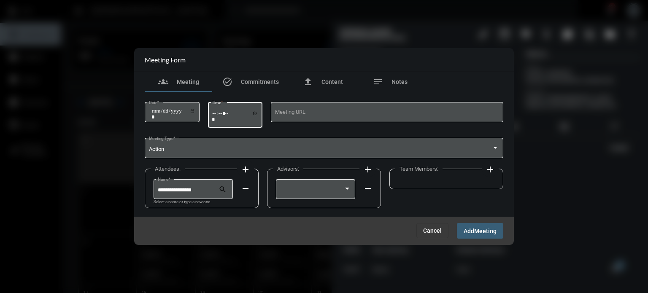
click at [215, 115] on input "Time *" at bounding box center [235, 116] width 46 height 12
type input "*****"
click at [299, 196] on div at bounding box center [315, 189] width 71 height 22
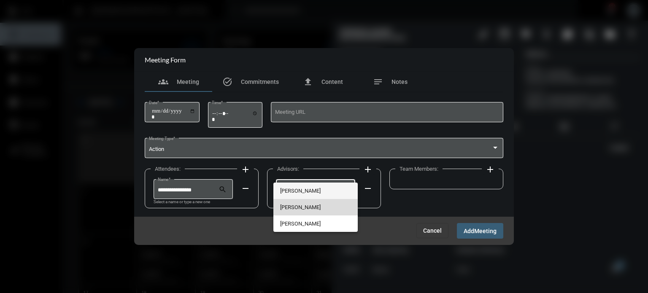
click at [299, 210] on span "[PERSON_NAME]" at bounding box center [315, 207] width 71 height 16
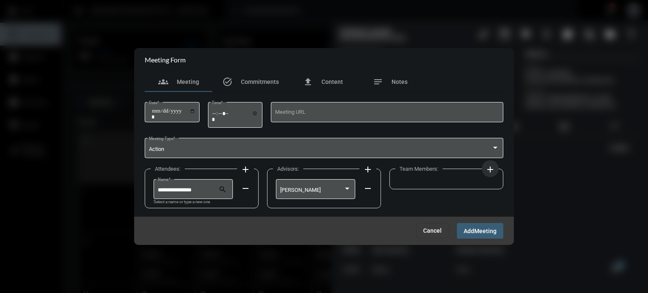
click at [489, 167] on mat-icon "add" at bounding box center [490, 170] width 10 height 10
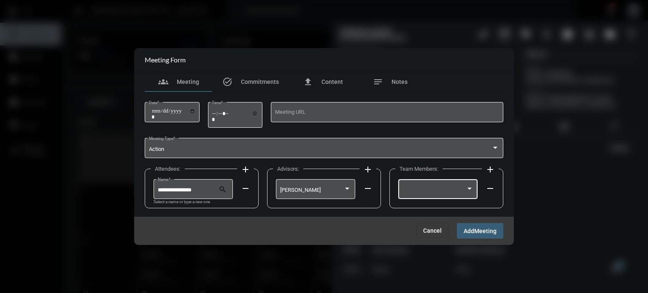
click at [437, 184] on div at bounding box center [437, 189] width 71 height 22
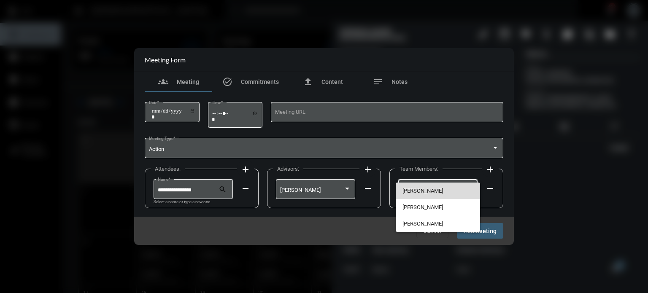
click at [422, 189] on span "[PERSON_NAME]" at bounding box center [437, 191] width 71 height 16
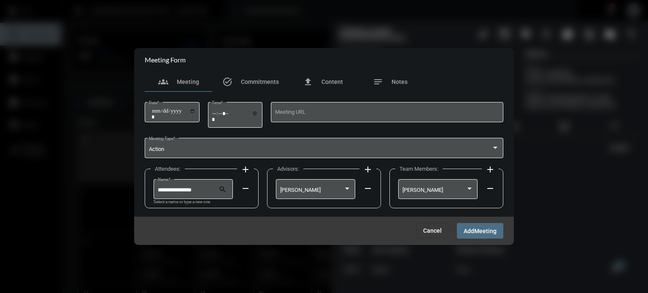
click at [475, 229] on span "Meeting" at bounding box center [485, 231] width 22 height 7
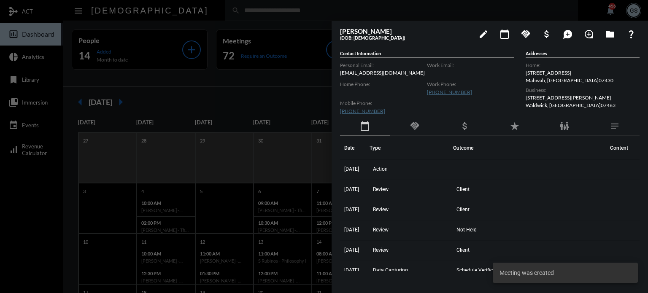
click at [238, 82] on div at bounding box center [324, 146] width 648 height 293
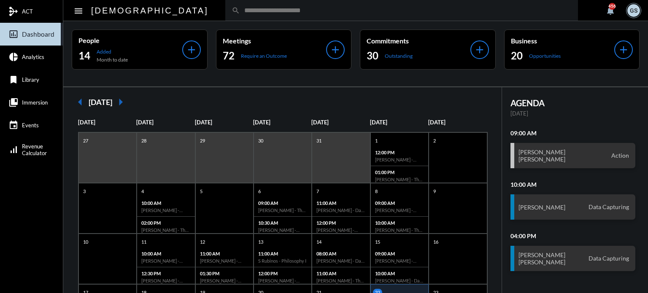
click at [240, 11] on input "text" at bounding box center [406, 10] width 332 height 7
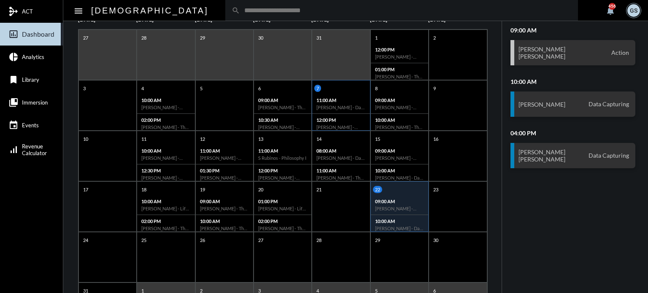
scroll to position [132, 0]
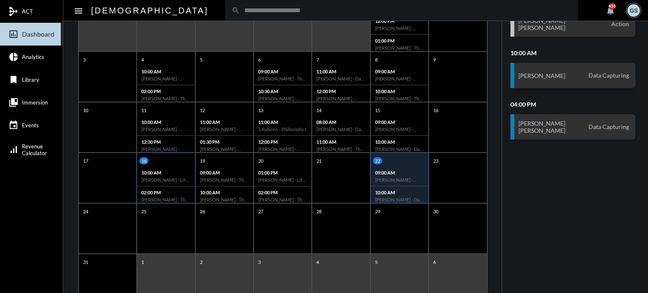
click at [164, 172] on p "10:00 AM" at bounding box center [165, 172] width 49 height 5
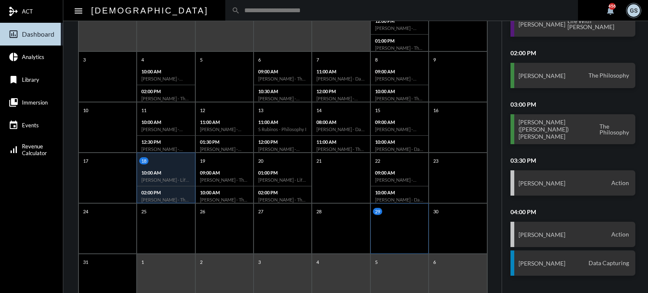
scroll to position [0, 0]
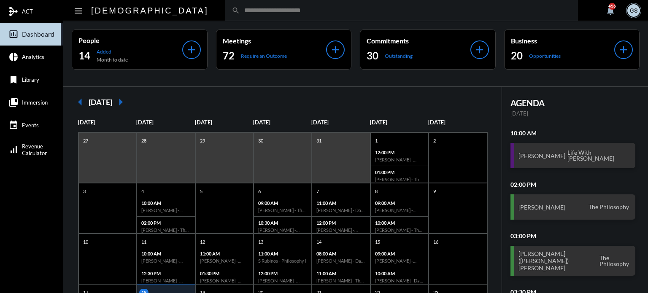
click at [240, 11] on input "text" at bounding box center [406, 10] width 332 height 7
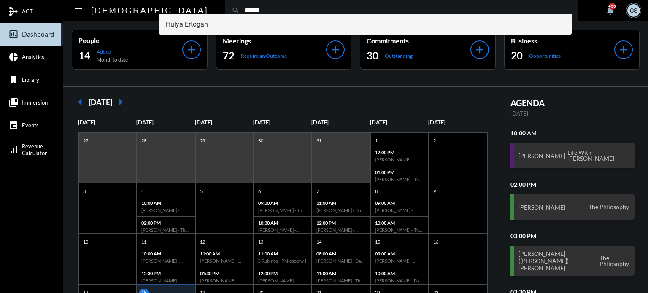
type input "******"
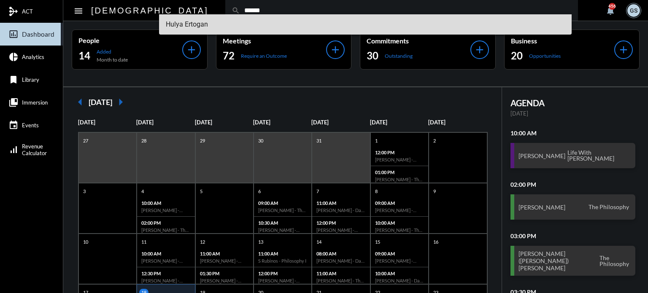
click at [194, 30] on span "Hulya Ertogan" at bounding box center [366, 24] width 400 height 20
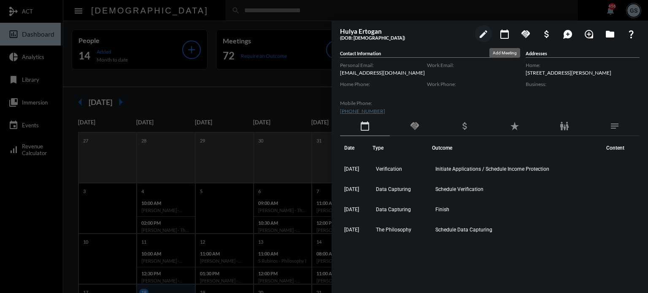
click at [502, 34] on mat-icon "calendar_today" at bounding box center [505, 34] width 10 height 10
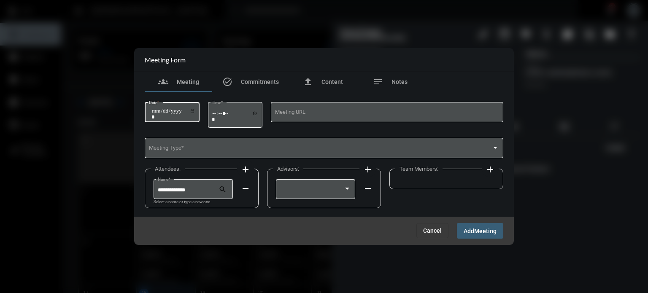
click at [154, 110] on input "Date *" at bounding box center [173, 114] width 44 height 12
type input "**********"
click at [218, 109] on div "Time *" at bounding box center [235, 114] width 46 height 27
type input "*****"
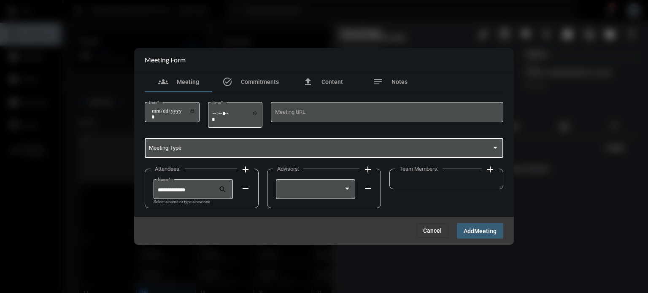
click at [218, 151] on span at bounding box center [320, 149] width 343 height 6
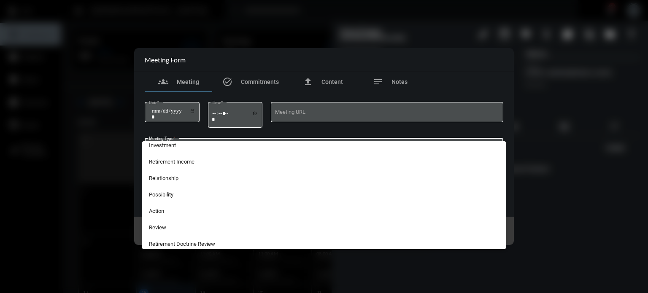
scroll to position [186, 0]
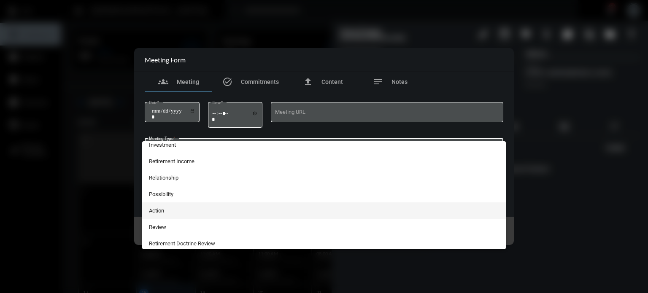
click at [177, 212] on span "Action" at bounding box center [324, 211] width 351 height 16
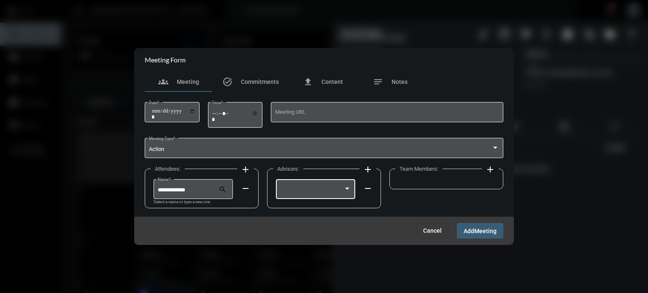
click at [326, 181] on div at bounding box center [315, 189] width 71 height 22
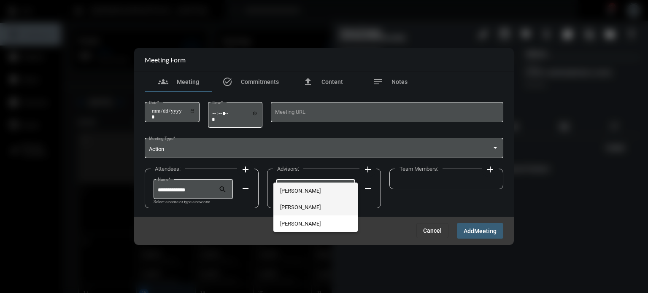
click at [292, 212] on span "[PERSON_NAME]" at bounding box center [315, 207] width 71 height 16
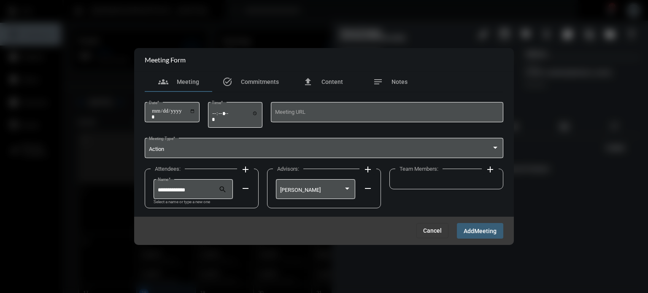
click at [489, 167] on mat-icon "add" at bounding box center [490, 170] width 10 height 10
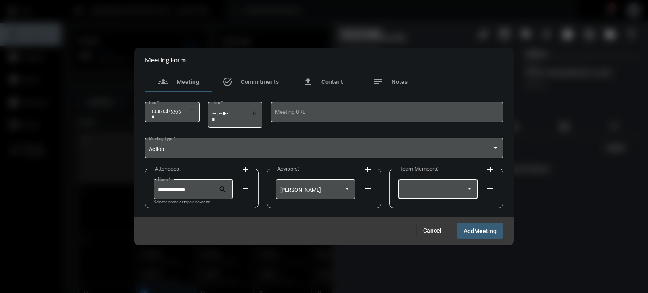
click at [450, 185] on div at bounding box center [437, 189] width 71 height 22
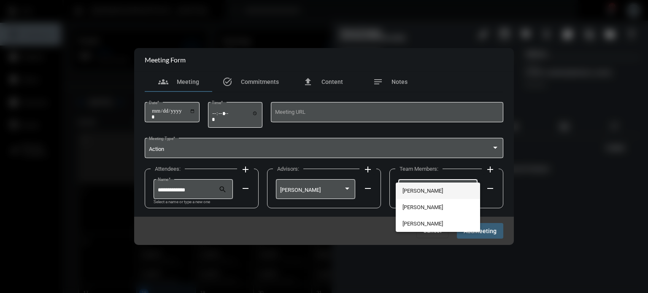
click at [426, 194] on span "[PERSON_NAME]" at bounding box center [437, 191] width 71 height 16
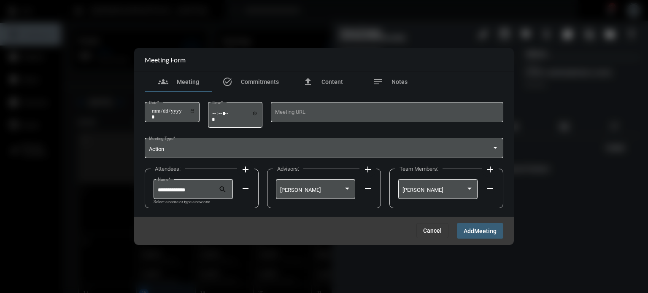
click at [478, 224] on button "Add Meeting" at bounding box center [480, 231] width 46 height 16
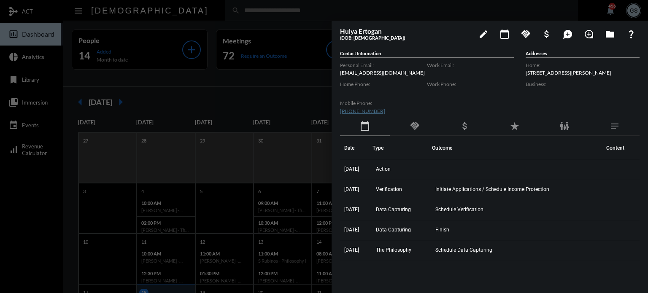
click at [182, 104] on div at bounding box center [324, 146] width 648 height 293
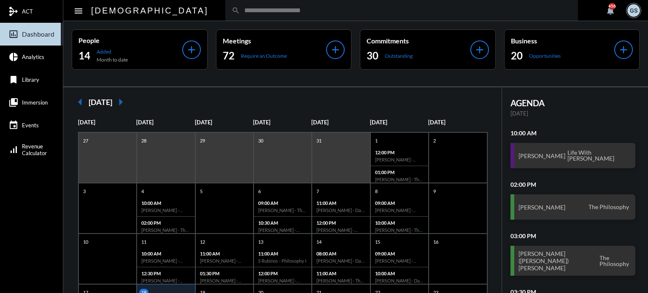
click at [240, 10] on input "text" at bounding box center [406, 10] width 332 height 7
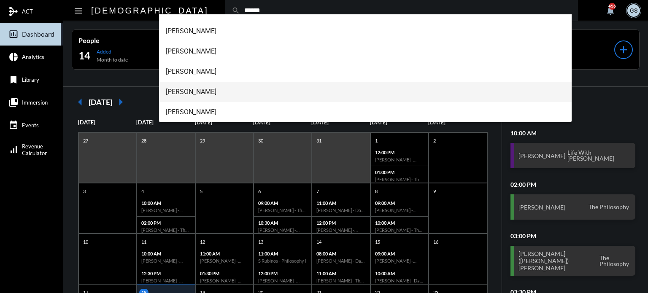
scroll to position [95, 0]
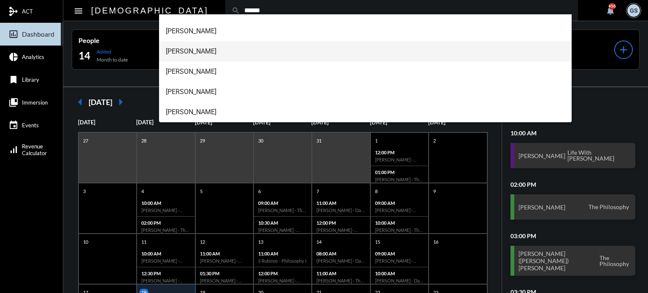
type input "******"
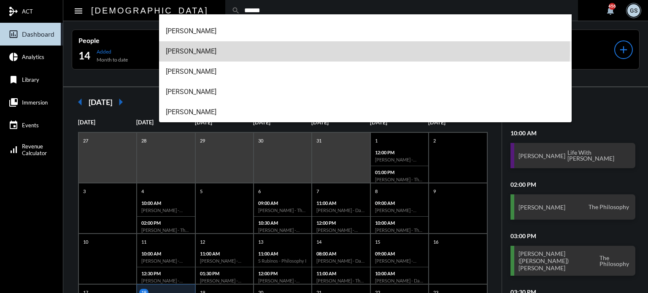
click at [203, 49] on span "[PERSON_NAME]" at bounding box center [366, 51] width 400 height 20
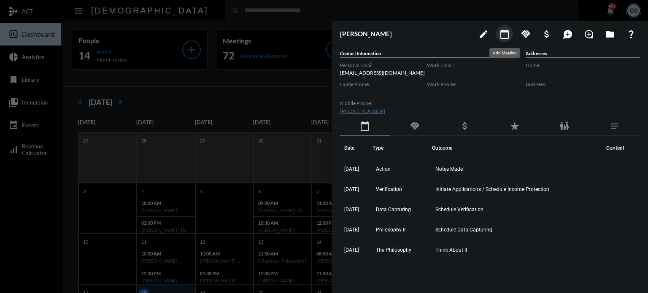
click at [501, 32] on mat-icon "calendar_today" at bounding box center [505, 34] width 10 height 10
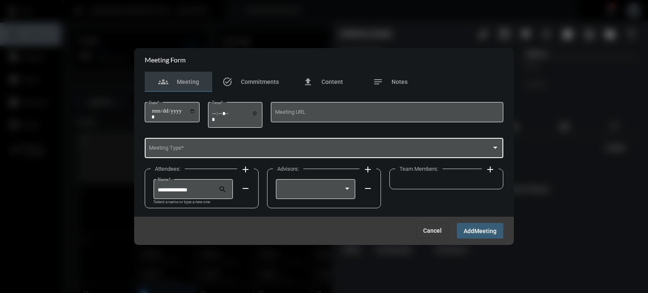
click at [216, 146] on span at bounding box center [320, 149] width 343 height 6
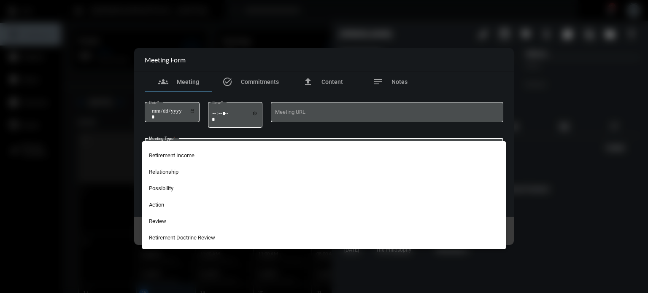
scroll to position [195, 0]
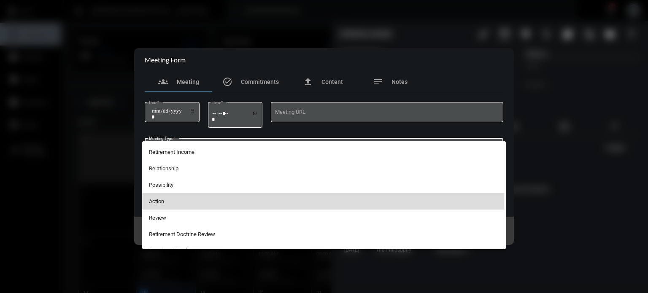
click at [209, 203] on span "Action" at bounding box center [324, 201] width 351 height 16
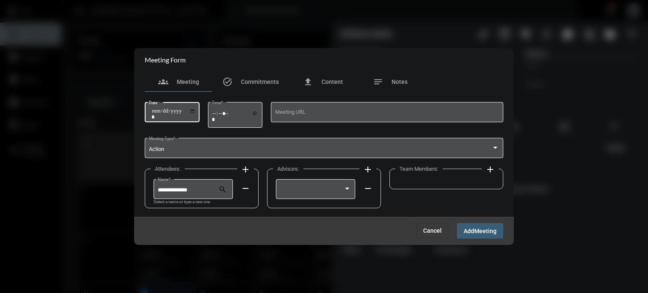
click at [156, 109] on input "Date *" at bounding box center [173, 114] width 44 height 12
type input "**********"
click at [218, 113] on input "Time *" at bounding box center [235, 116] width 46 height 12
type input "*****"
click at [245, 170] on mat-icon "add" at bounding box center [245, 170] width 10 height 10
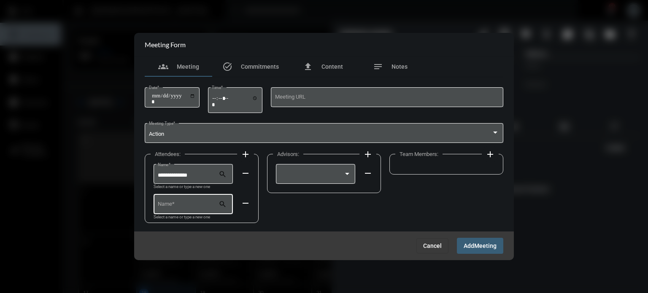
click at [184, 203] on input "Name *" at bounding box center [188, 206] width 61 height 6
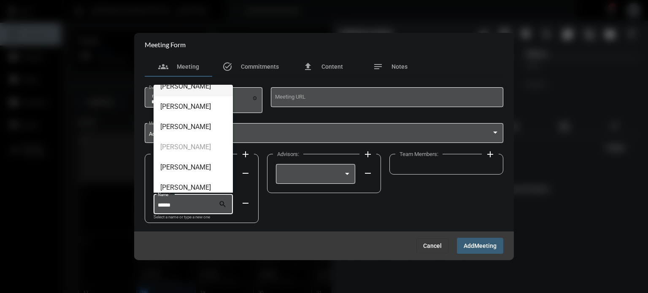
scroll to position [115, 0]
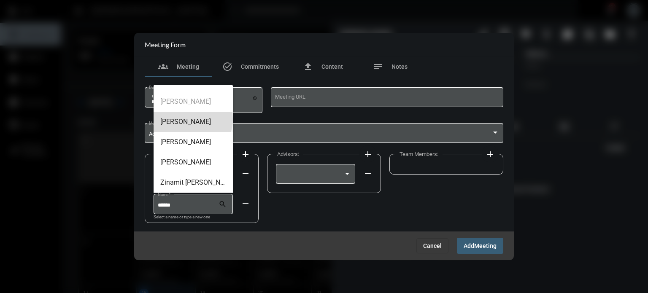
click at [189, 119] on span "[PERSON_NAME]" at bounding box center [193, 122] width 66 height 20
type input "**********"
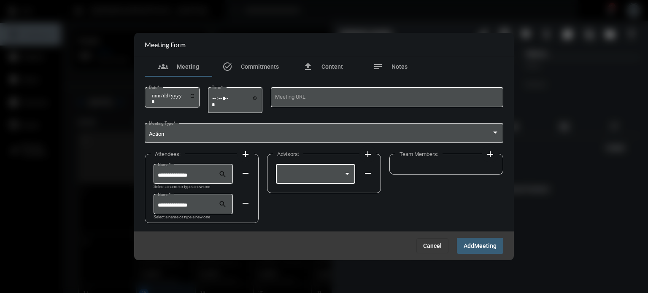
click at [340, 176] on div at bounding box center [312, 176] width 64 height 6
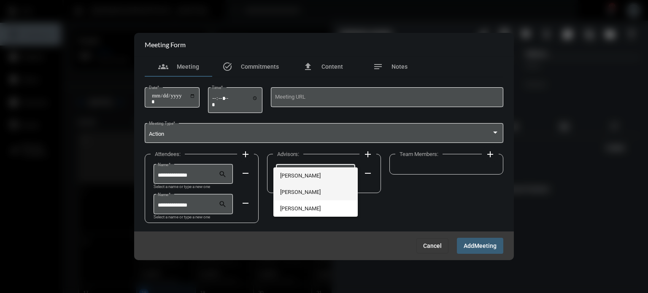
click at [312, 192] on span "[PERSON_NAME]" at bounding box center [315, 192] width 71 height 16
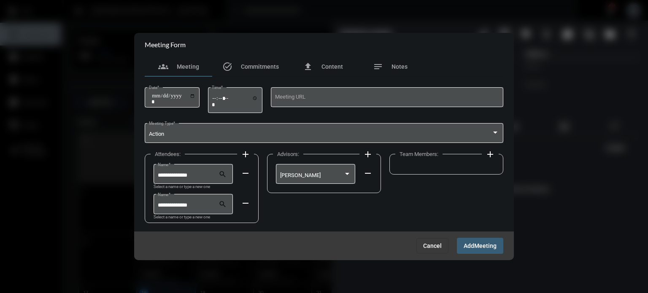
click at [491, 154] on mat-icon "add" at bounding box center [490, 154] width 10 height 10
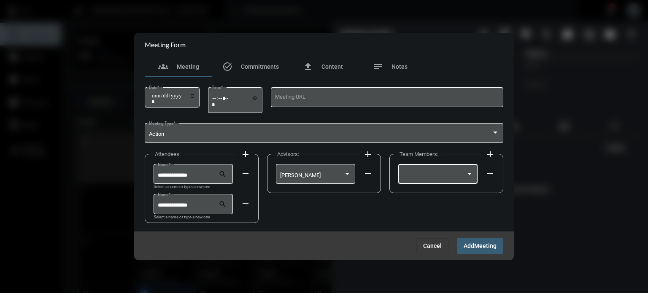
click at [467, 176] on div at bounding box center [470, 173] width 8 height 7
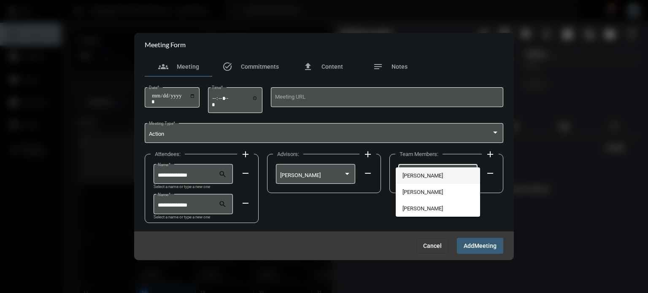
click at [426, 175] on span "[PERSON_NAME]" at bounding box center [437, 175] width 71 height 16
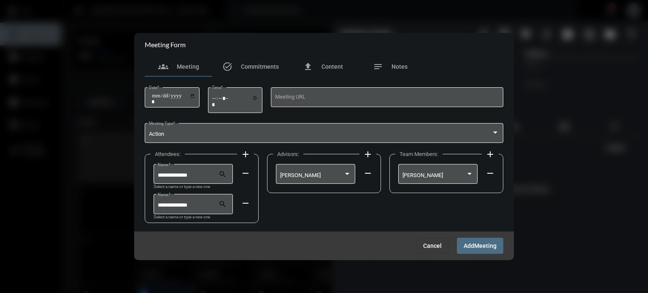
click at [484, 246] on span "Meeting" at bounding box center [485, 246] width 22 height 7
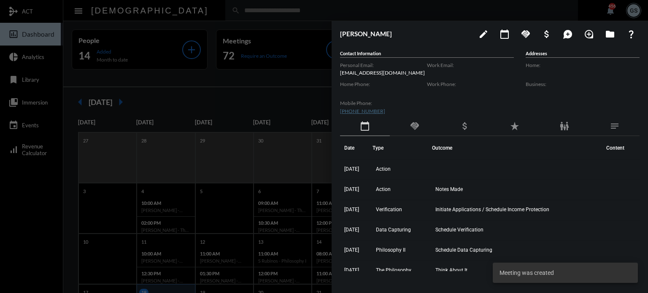
click at [305, 85] on div at bounding box center [324, 146] width 648 height 293
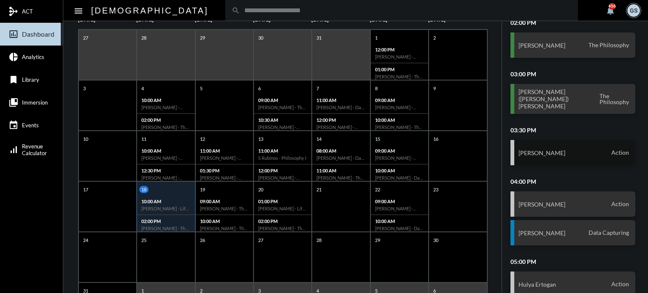
scroll to position [163, 0]
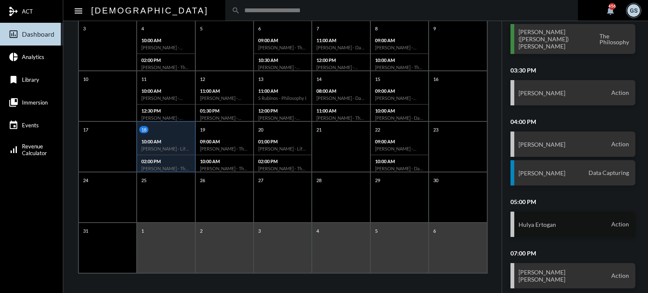
click at [560, 218] on div "Hulya Ertogan Action" at bounding box center [572, 224] width 125 height 25
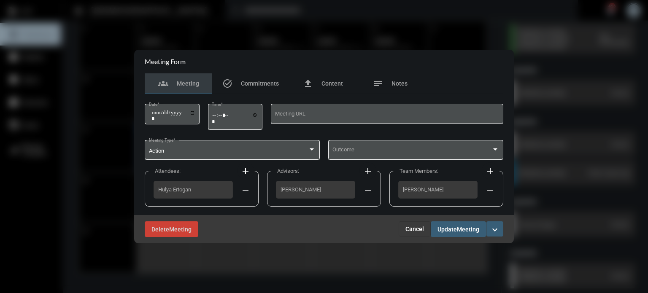
click at [413, 232] on span "Cancel" at bounding box center [414, 229] width 19 height 7
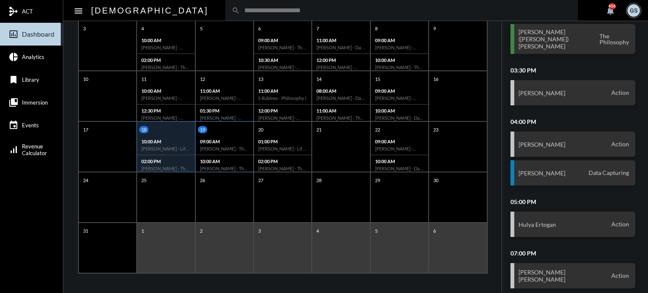
click at [198, 146] on div "09:00 AM Jack Bullock - The Philosophy" at bounding box center [224, 145] width 57 height 20
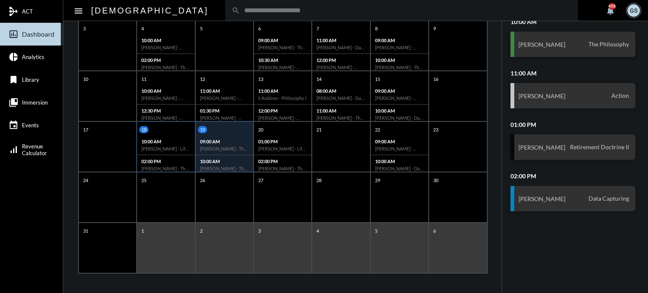
click at [165, 151] on div "10:00 AM [PERSON_NAME] - Life With [PERSON_NAME]" at bounding box center [165, 145] width 57 height 20
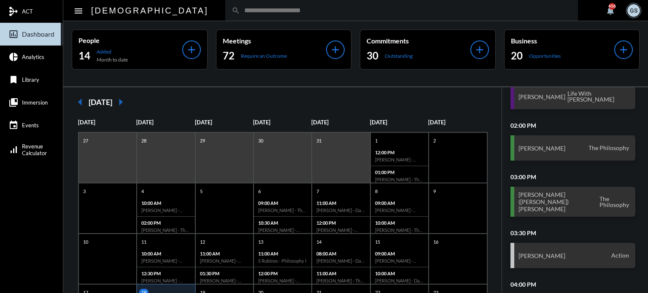
click at [240, 7] on input "text" at bounding box center [406, 10] width 332 height 7
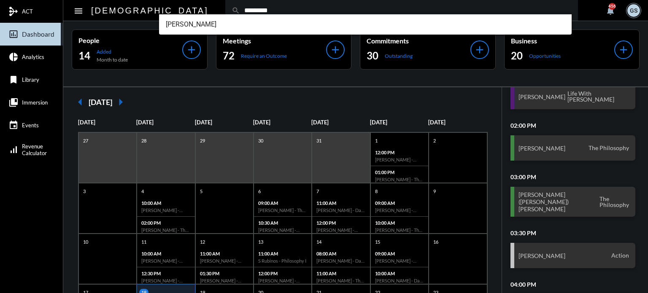
type input "*********"
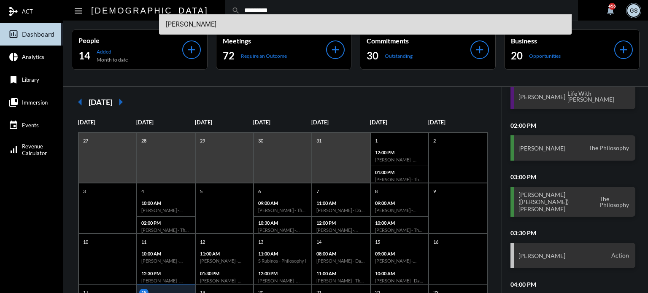
click at [208, 25] on span "[PERSON_NAME]" at bounding box center [366, 24] width 400 height 20
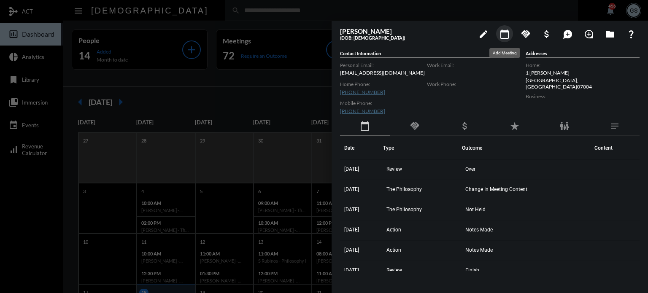
click at [506, 33] on mat-icon "calendar_today" at bounding box center [505, 34] width 10 height 10
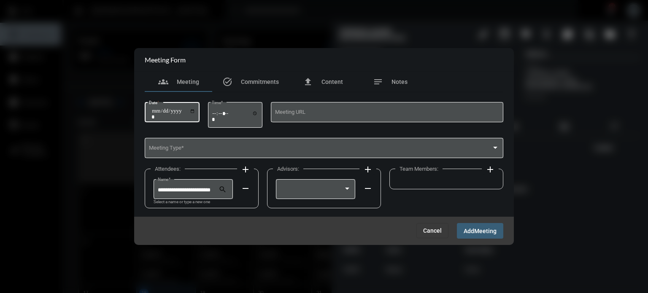
click at [154, 109] on input "Date *" at bounding box center [173, 114] width 44 height 12
click at [181, 145] on div "Meeting Type *" at bounding box center [324, 148] width 351 height 22
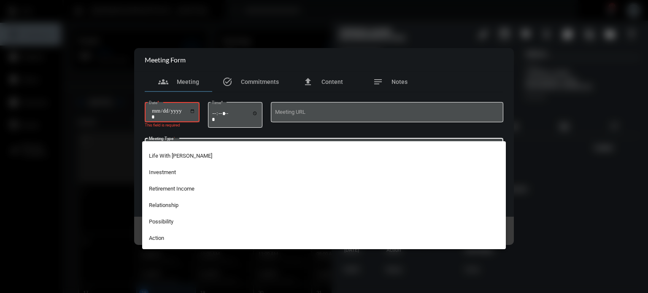
scroll to position [205, 0]
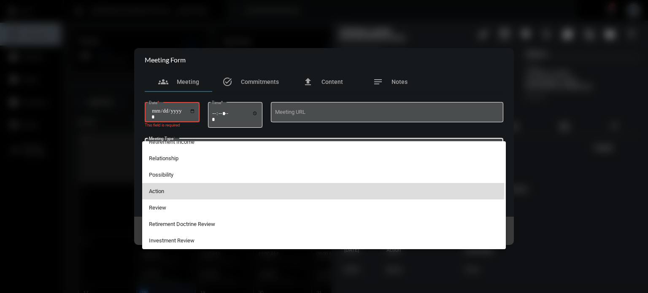
click at [166, 187] on span "Action" at bounding box center [324, 191] width 351 height 16
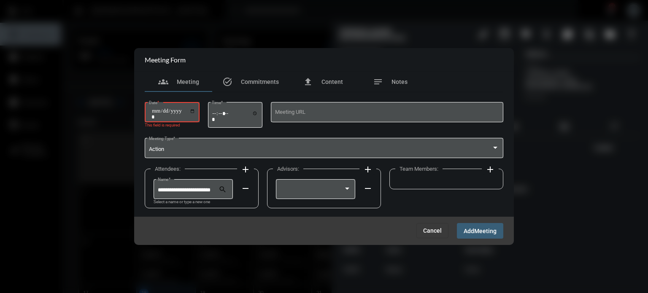
click at [157, 108] on div "Date *" at bounding box center [172, 112] width 46 height 22
click at [166, 108] on input "Date *" at bounding box center [173, 114] width 44 height 12
type input "**********"
click at [217, 113] on input "Time *" at bounding box center [235, 116] width 46 height 12
type input "*****"
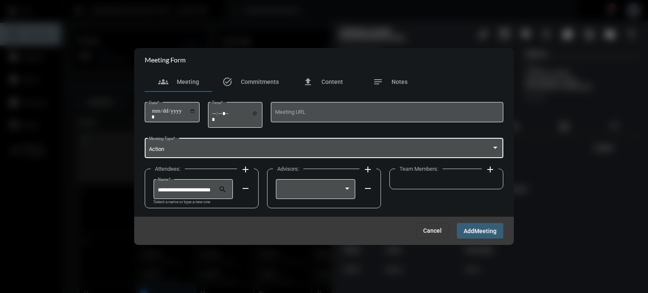
click at [204, 137] on div "Action Meeting Type *" at bounding box center [324, 148] width 351 height 22
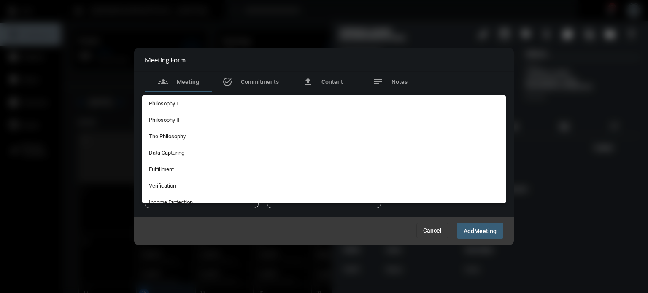
scroll to position [201, 0]
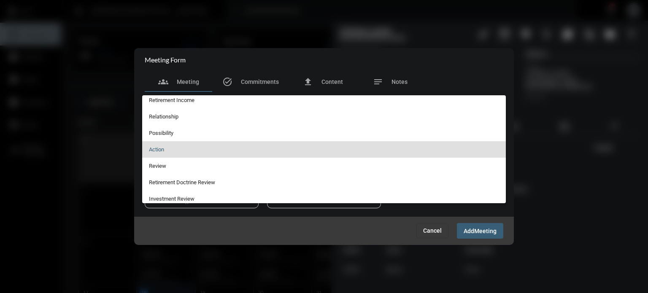
click at [192, 146] on span "Action" at bounding box center [324, 149] width 351 height 16
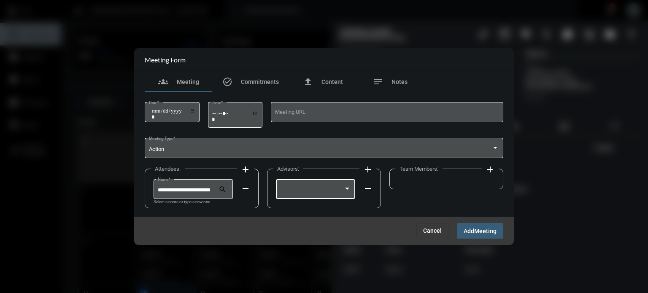
click at [333, 186] on div at bounding box center [315, 189] width 71 height 22
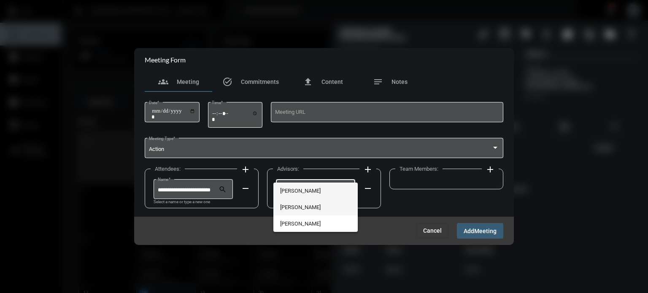
click at [323, 203] on span "[PERSON_NAME]" at bounding box center [315, 207] width 71 height 16
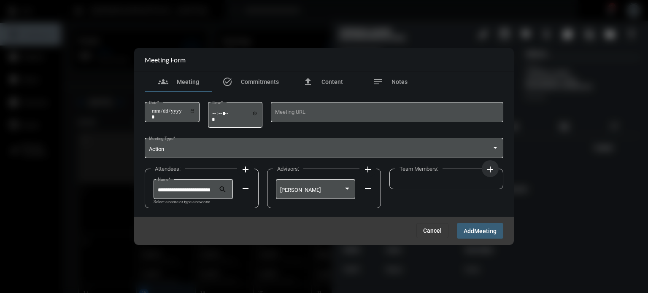
click at [488, 169] on mat-icon "add" at bounding box center [490, 170] width 10 height 10
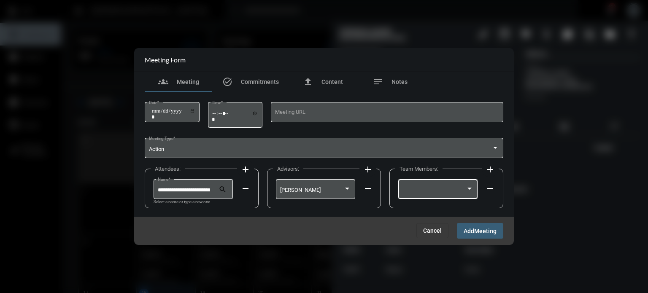
click at [454, 184] on div at bounding box center [437, 189] width 71 height 22
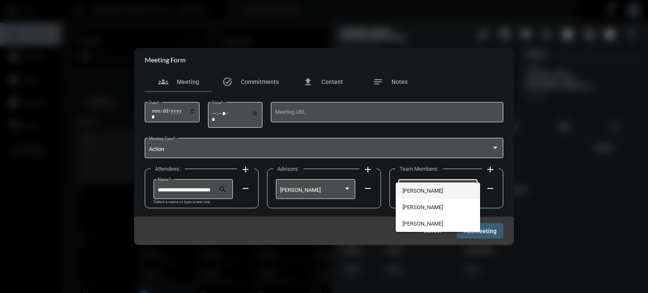
click at [432, 192] on span "[PERSON_NAME]" at bounding box center [437, 191] width 71 height 16
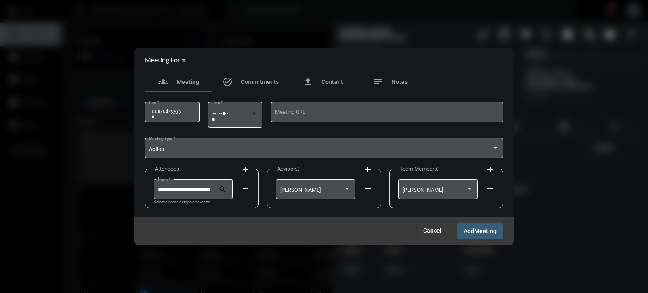
click at [478, 230] on span "Meeting" at bounding box center [485, 231] width 22 height 7
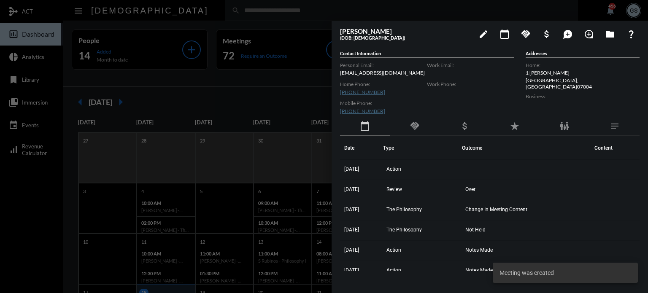
click at [251, 95] on div at bounding box center [324, 146] width 648 height 293
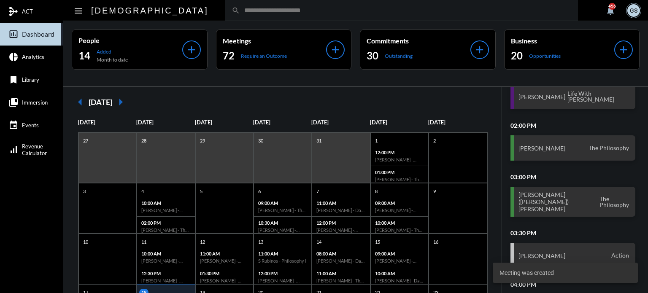
scroll to position [163, 0]
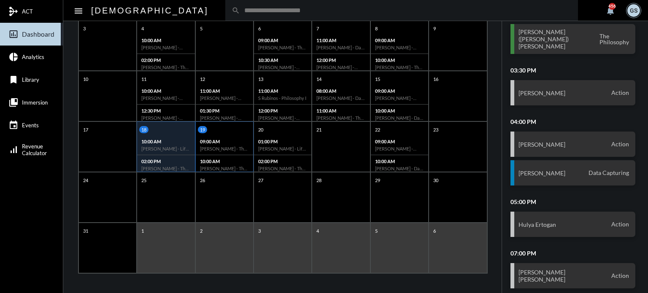
click at [235, 151] on div "09:00 AM Jack Bullock - The Philosophy" at bounding box center [224, 145] width 57 height 20
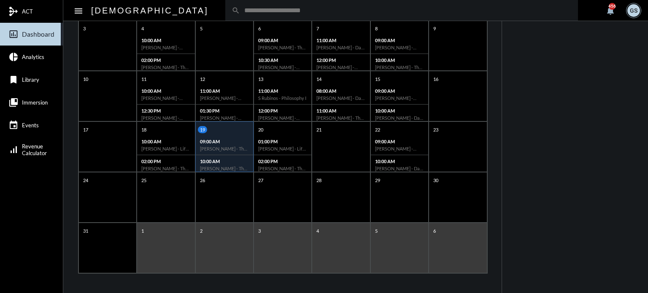
scroll to position [0, 0]
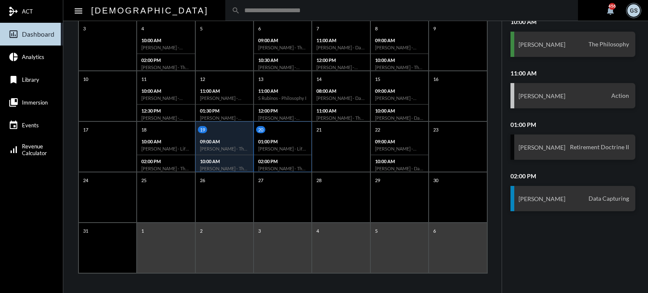
click at [289, 147] on h6 "[PERSON_NAME] - Life With [PERSON_NAME]" at bounding box center [282, 148] width 49 height 5
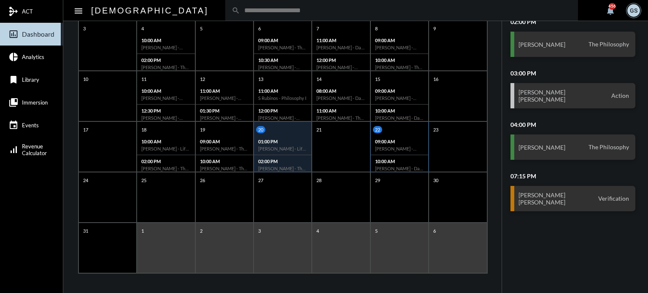
click at [398, 149] on h6 "[PERSON_NAME] - [PERSON_NAME] - Action" at bounding box center [399, 148] width 49 height 5
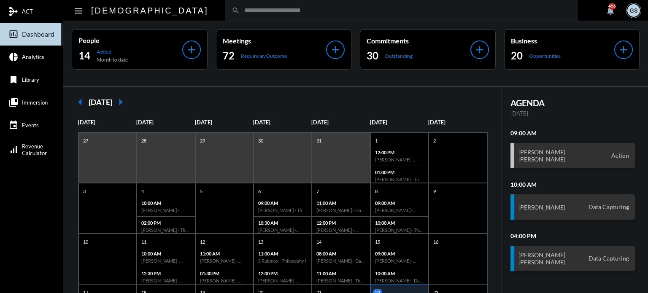
scroll to position [163, 0]
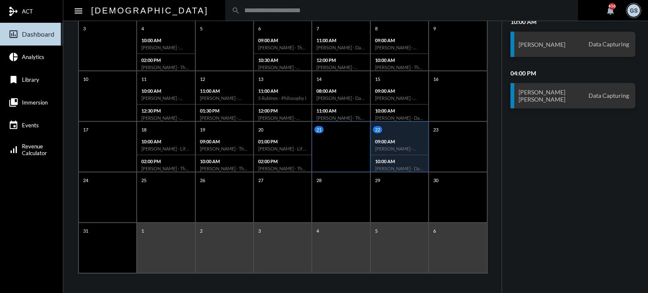
click at [337, 147] on div "21" at bounding box center [341, 147] width 58 height 51
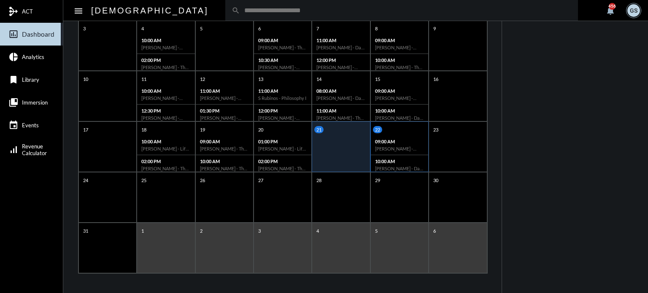
click at [392, 143] on p "09:00 AM" at bounding box center [399, 141] width 49 height 5
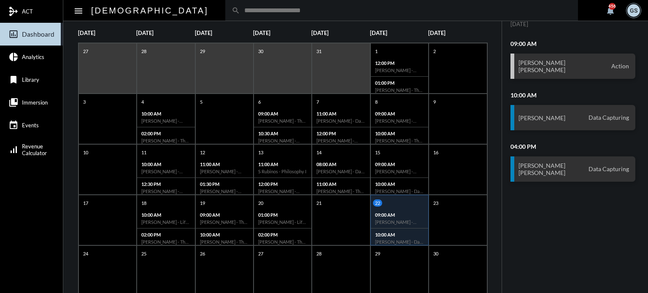
scroll to position [91, 0]
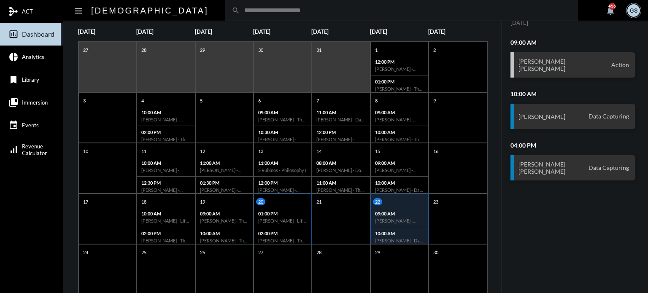
click at [265, 225] on div "01:00 PM Desmond Towns - Life With Alacrity" at bounding box center [282, 218] width 57 height 20
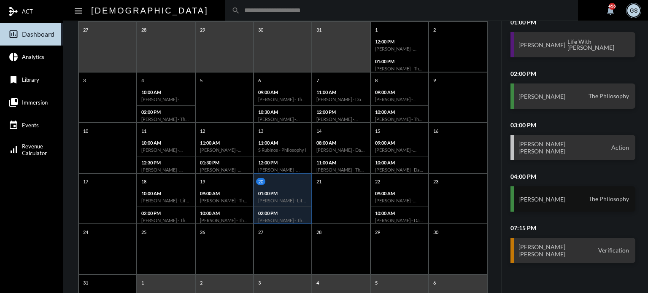
scroll to position [0, 0]
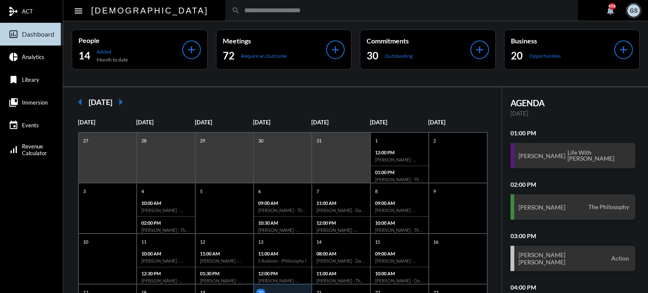
click at [240, 7] on input "text" at bounding box center [406, 10] width 332 height 7
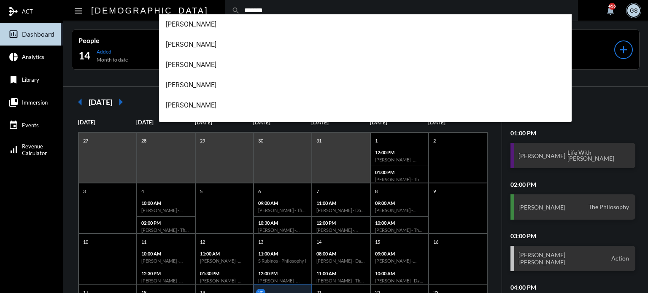
click at [240, 8] on input "*******" at bounding box center [406, 10] width 332 height 7
type input "*******"
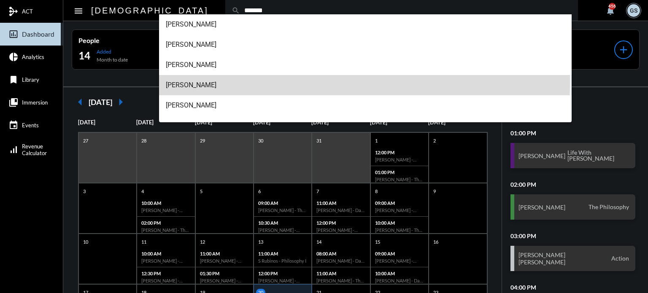
click at [197, 81] on span "[PERSON_NAME]" at bounding box center [366, 85] width 400 height 20
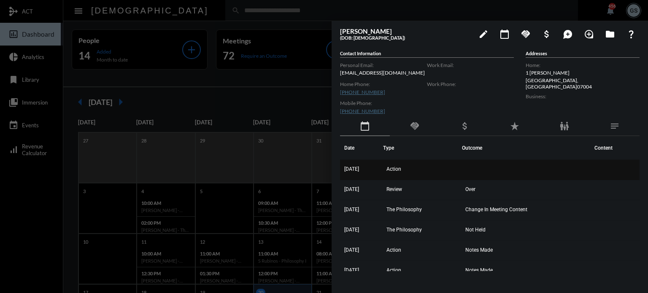
click at [369, 167] on td "[DATE]" at bounding box center [361, 170] width 43 height 20
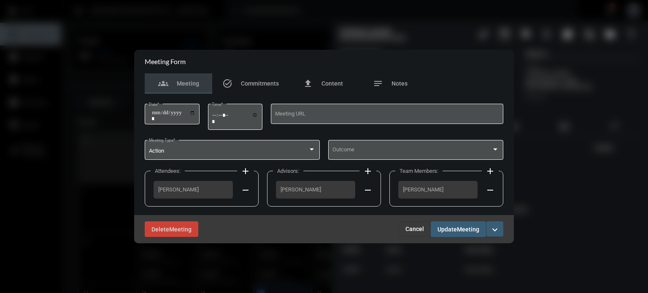
click at [62, 172] on div at bounding box center [324, 146] width 648 height 293
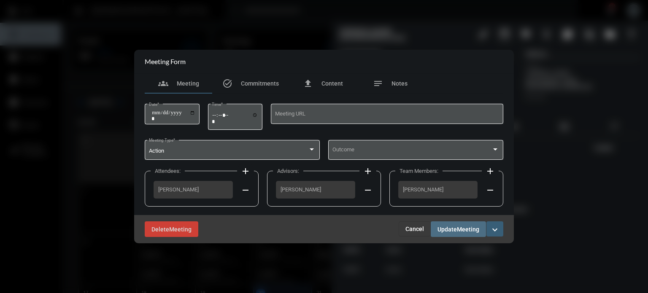
click at [460, 232] on span "Meeting" at bounding box center [468, 229] width 22 height 7
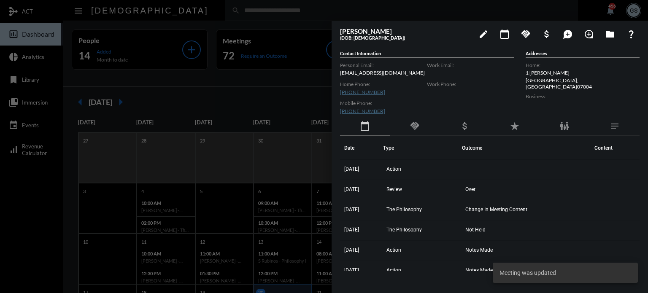
click at [28, 209] on div at bounding box center [324, 146] width 648 height 293
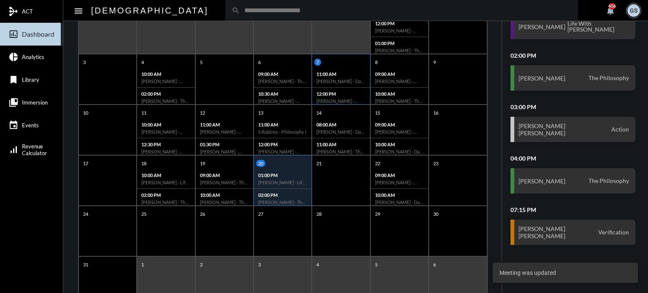
scroll to position [130, 0]
click at [339, 185] on div "21" at bounding box center [341, 180] width 58 height 51
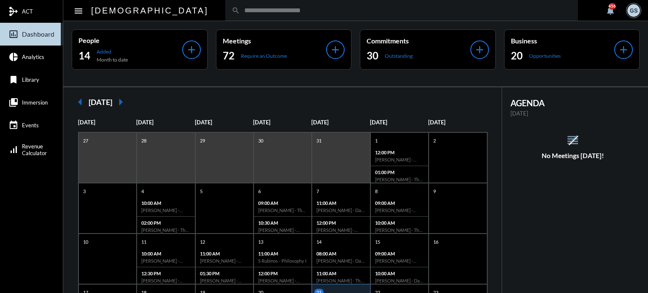
scroll to position [163, 0]
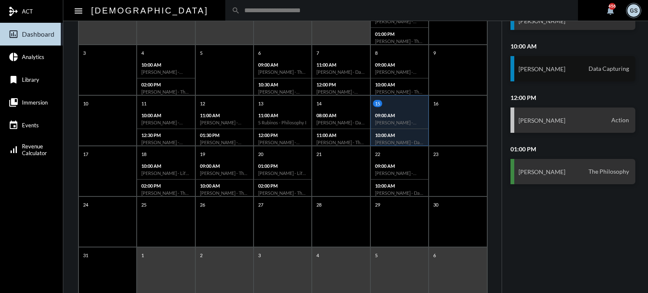
scroll to position [163, 0]
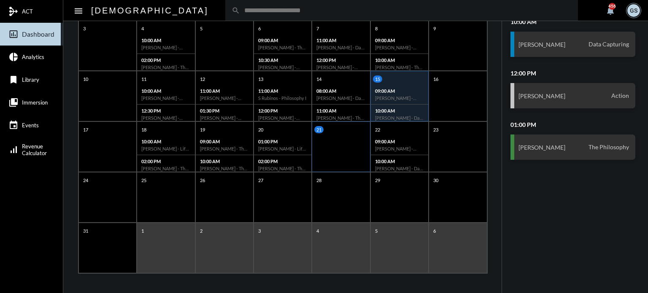
click at [326, 148] on div "21" at bounding box center [341, 147] width 58 height 51
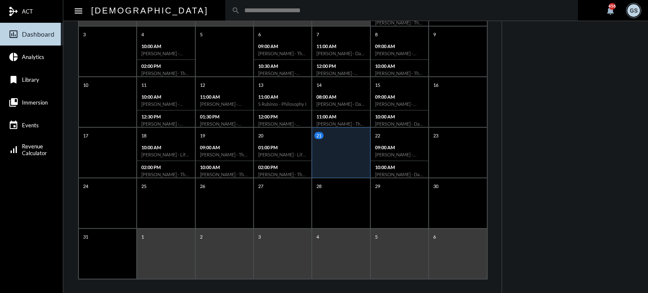
scroll to position [0, 0]
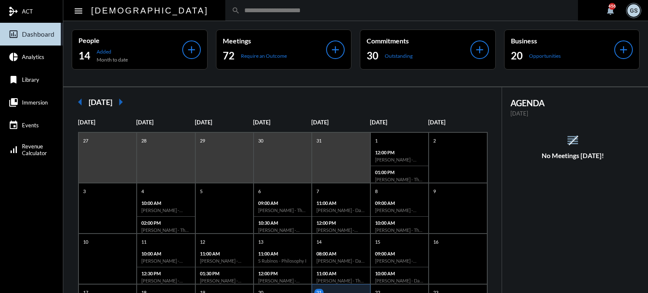
click at [240, 13] on input "text" at bounding box center [406, 10] width 332 height 7
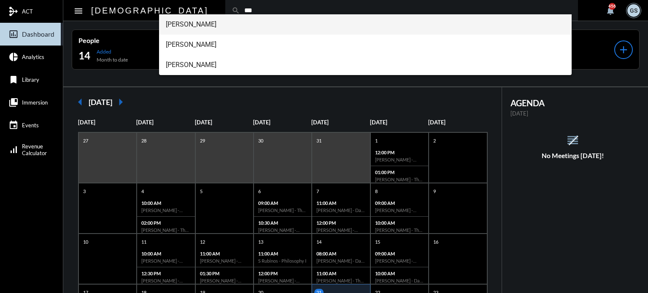
type input "***"
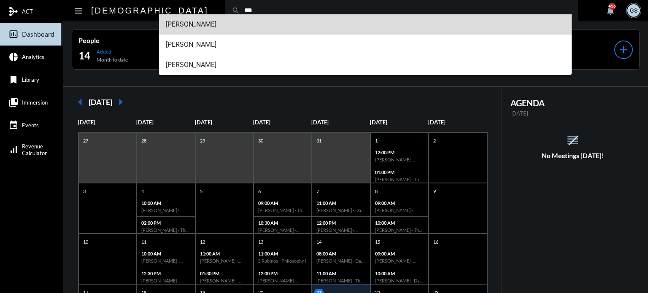
click at [206, 22] on span "[PERSON_NAME]" at bounding box center [366, 24] width 400 height 20
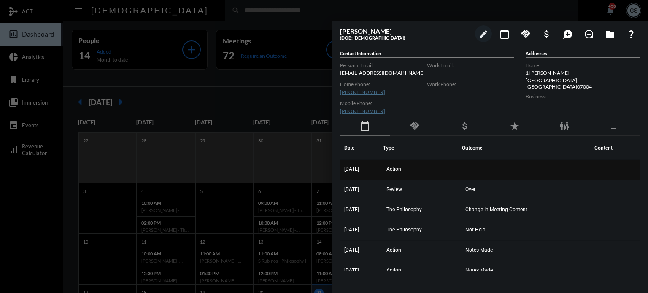
click at [359, 170] on span "[DATE]" at bounding box center [351, 169] width 15 height 6
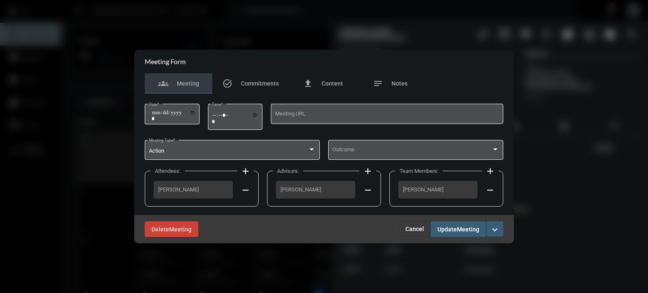
click at [451, 224] on button "Update Meeting" at bounding box center [458, 229] width 55 height 16
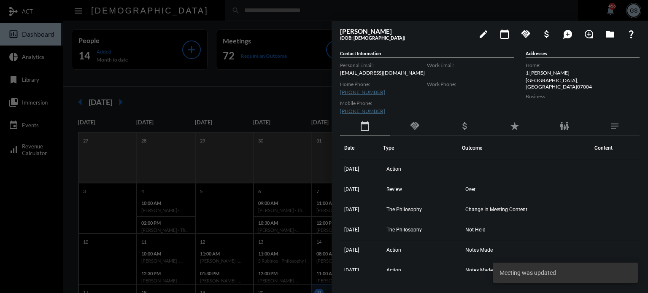
click at [41, 216] on div at bounding box center [324, 146] width 648 height 293
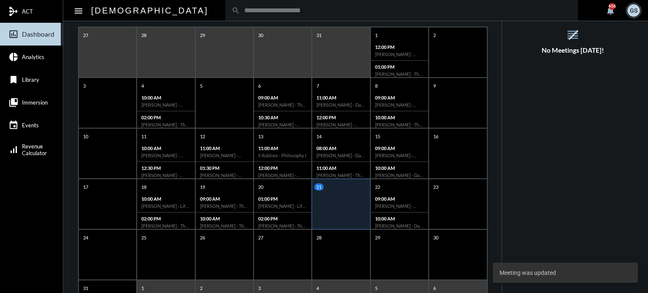
scroll to position [106, 0]
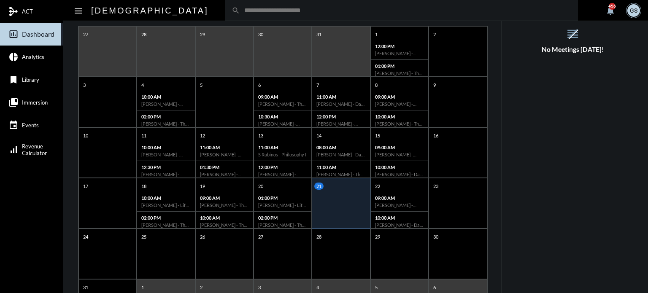
click at [342, 201] on div "21" at bounding box center [341, 203] width 58 height 51
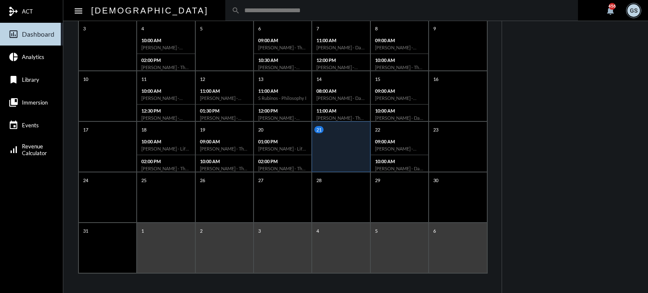
scroll to position [0, 0]
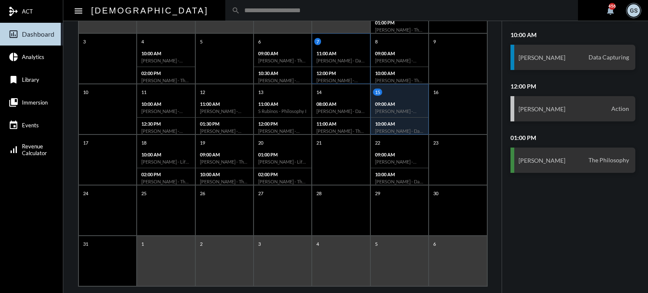
scroll to position [151, 0]
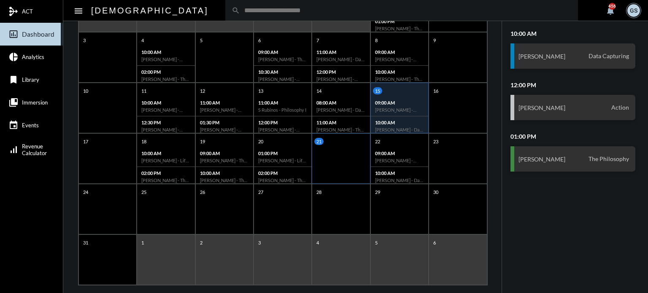
click at [344, 145] on div "21" at bounding box center [341, 158] width 58 height 51
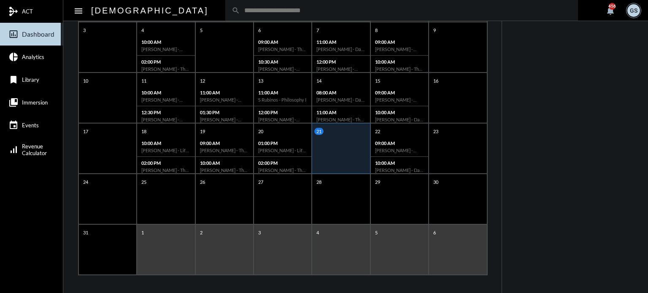
scroll to position [163, 0]
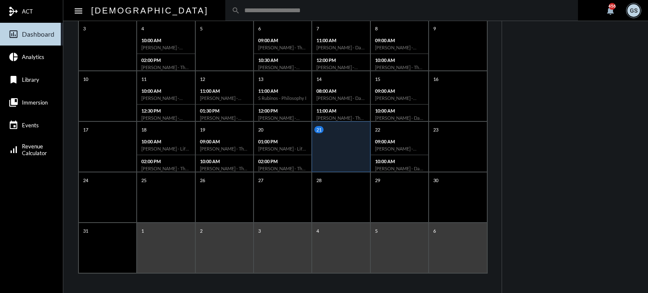
click at [329, 146] on div "21" at bounding box center [341, 147] width 58 height 51
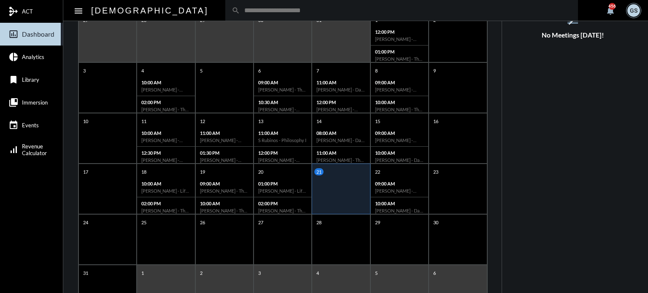
scroll to position [0, 0]
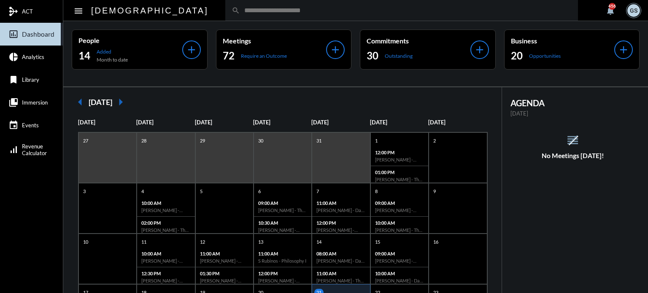
click at [312, 5] on div "search" at bounding box center [401, 10] width 353 height 21
click at [297, 14] on input "text" at bounding box center [406, 10] width 332 height 7
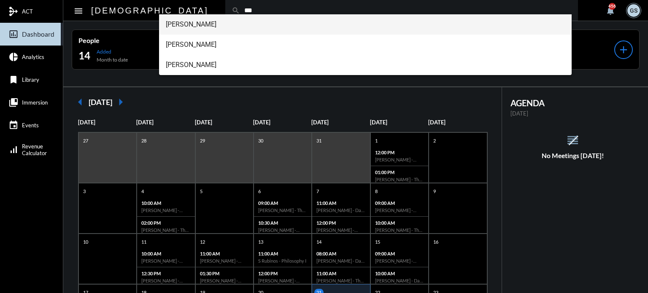
type input "***"
click at [216, 22] on span "[PERSON_NAME]" at bounding box center [366, 24] width 400 height 20
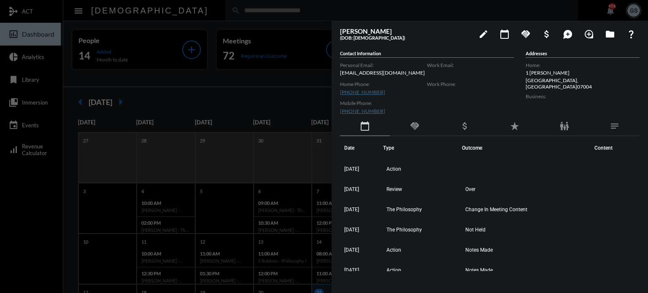
click at [22, 206] on div at bounding box center [324, 146] width 648 height 293
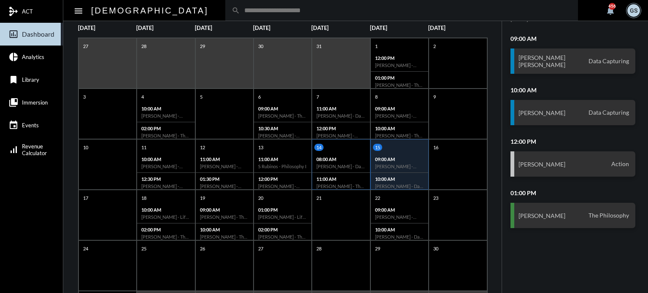
scroll to position [96, 0]
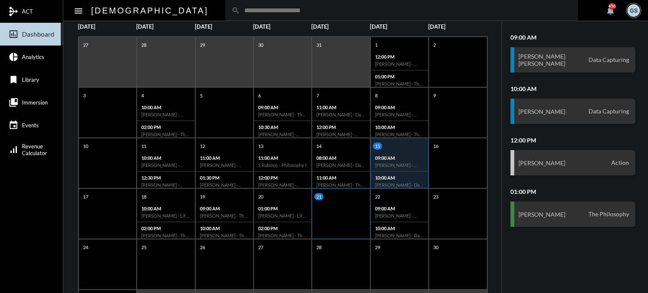
click at [330, 229] on div "21" at bounding box center [341, 214] width 58 height 51
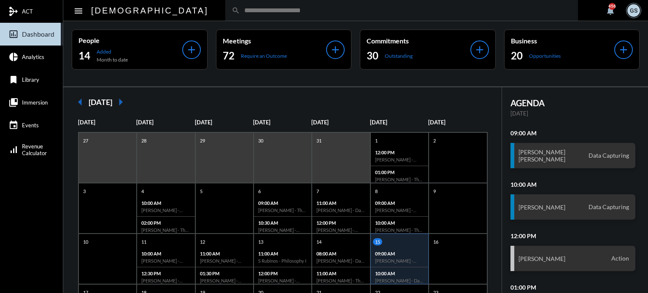
scroll to position [127, 0]
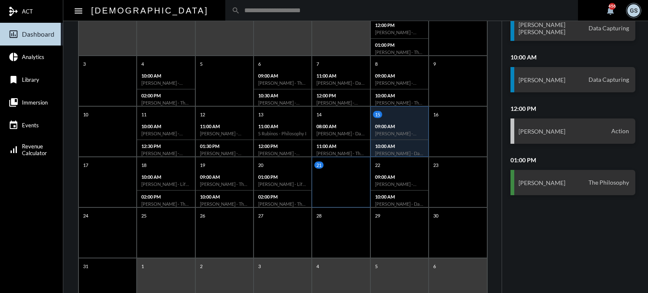
click at [342, 188] on div "21" at bounding box center [341, 182] width 58 height 51
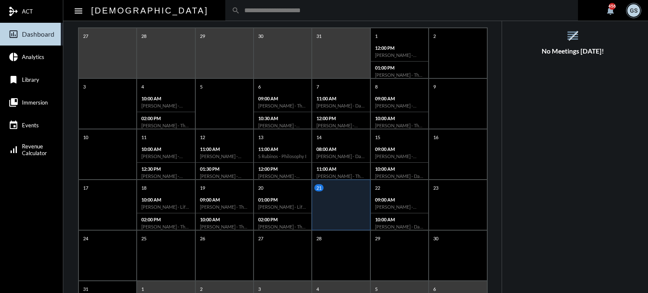
scroll to position [110, 0]
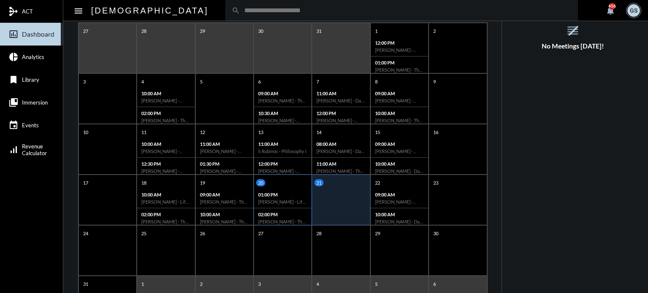
click at [290, 199] on h6 "[PERSON_NAME] - Life With [PERSON_NAME]" at bounding box center [282, 201] width 49 height 5
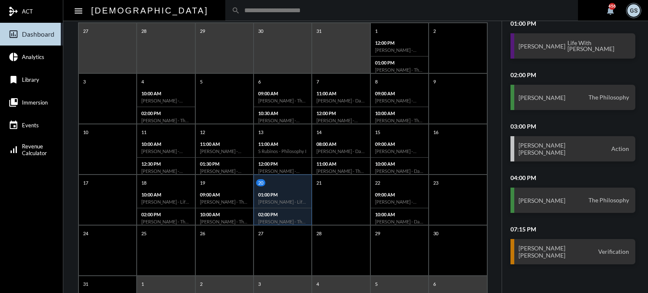
scroll to position [111, 0]
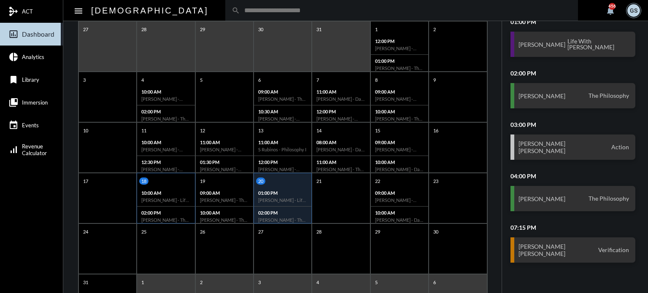
click at [160, 200] on h6 "[PERSON_NAME] - Life With [PERSON_NAME]" at bounding box center [165, 199] width 49 height 5
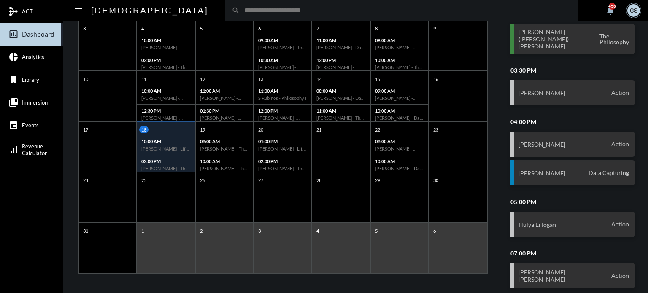
scroll to position [0, 0]
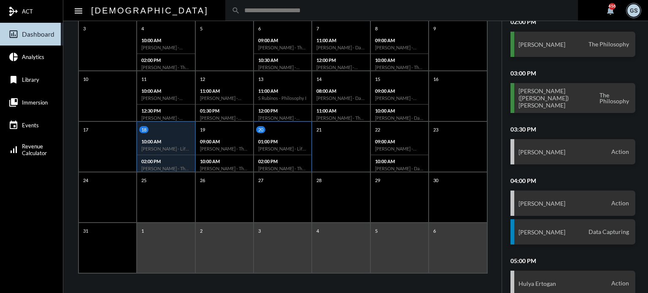
click at [297, 155] on div "02:00 PM [PERSON_NAME] - The Philosophy" at bounding box center [282, 164] width 57 height 19
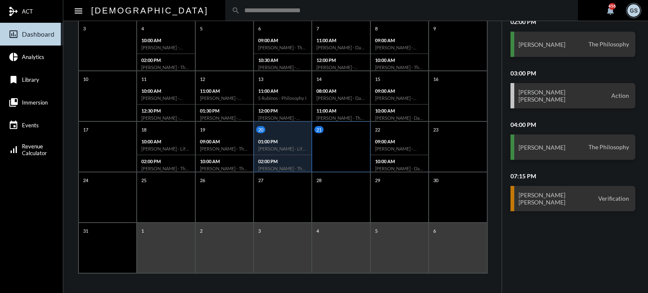
click at [338, 154] on div "21" at bounding box center [341, 147] width 58 height 51
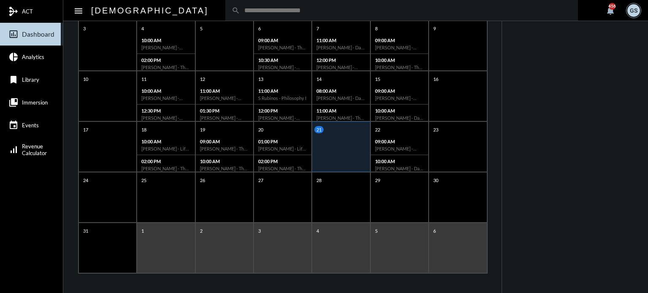
click at [300, 14] on input "text" at bounding box center [406, 10] width 332 height 7
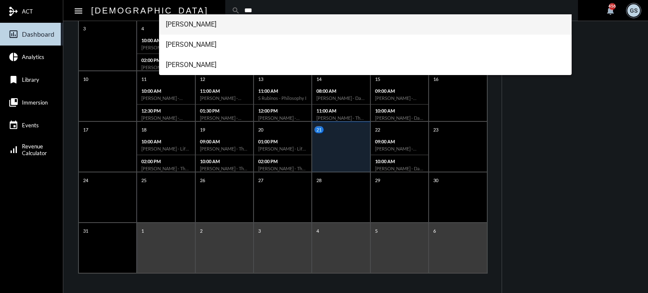
type input "***"
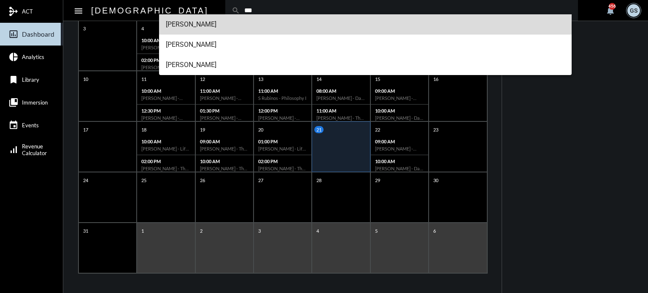
click at [266, 25] on span "[PERSON_NAME]" at bounding box center [366, 24] width 400 height 20
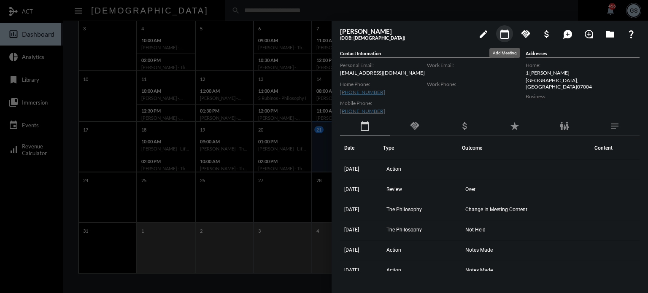
click at [507, 33] on mat-icon "calendar_today" at bounding box center [505, 34] width 10 height 10
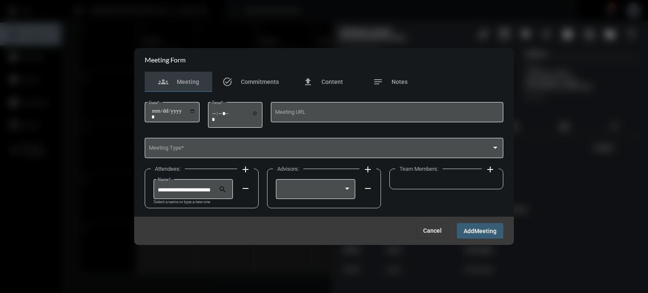
click at [434, 227] on span "Cancel" at bounding box center [432, 230] width 19 height 7
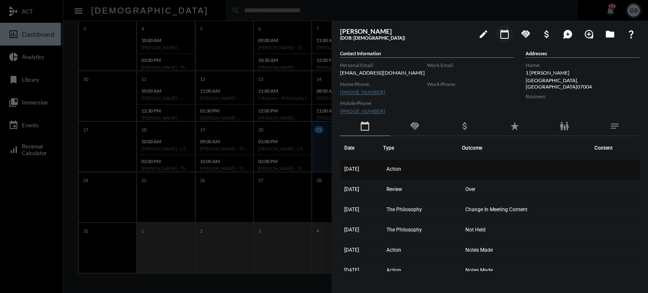
click at [397, 168] on span "Action" at bounding box center [393, 169] width 15 height 6
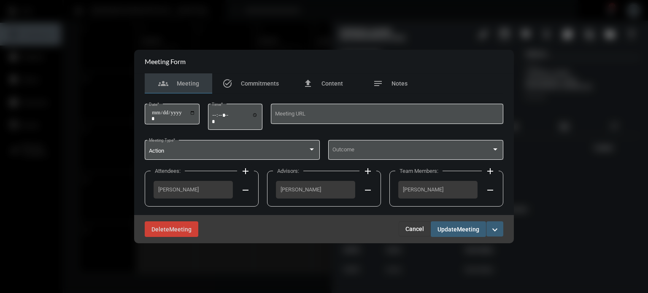
click at [369, 174] on mat-icon "add" at bounding box center [368, 171] width 10 height 10
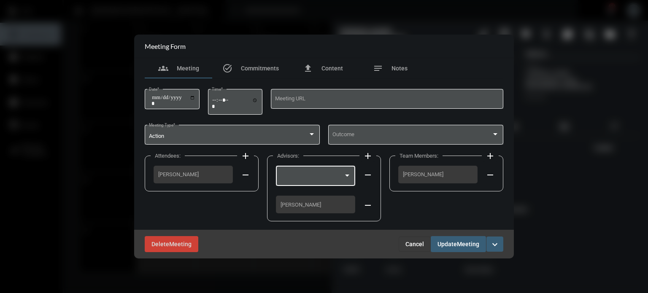
click at [353, 176] on div at bounding box center [315, 176] width 79 height 22
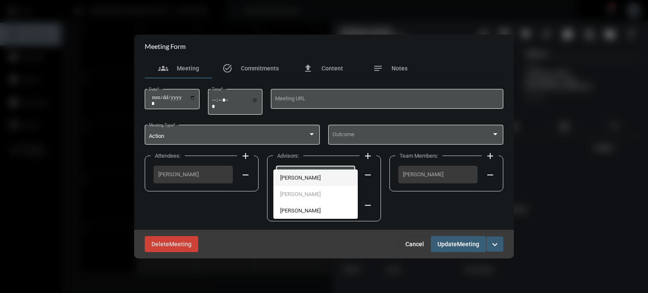
click at [303, 170] on span "[PERSON_NAME]" at bounding box center [315, 178] width 71 height 16
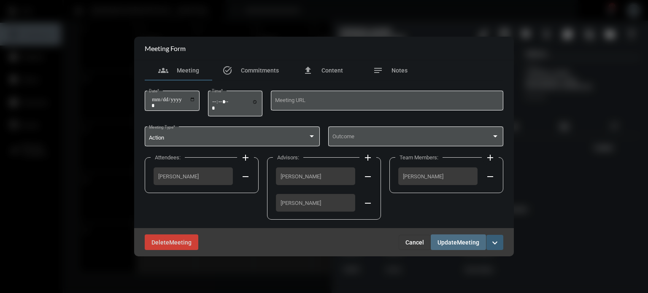
click at [463, 243] on span "Meeting" at bounding box center [468, 242] width 22 height 7
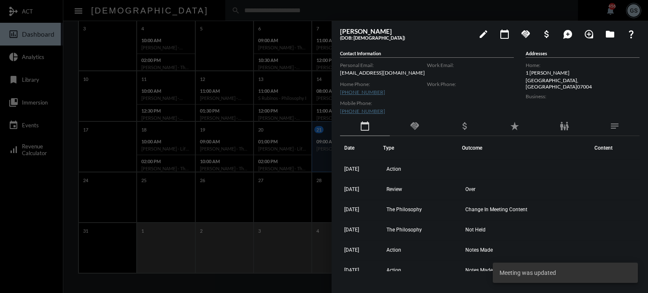
click at [293, 190] on div at bounding box center [324, 146] width 648 height 293
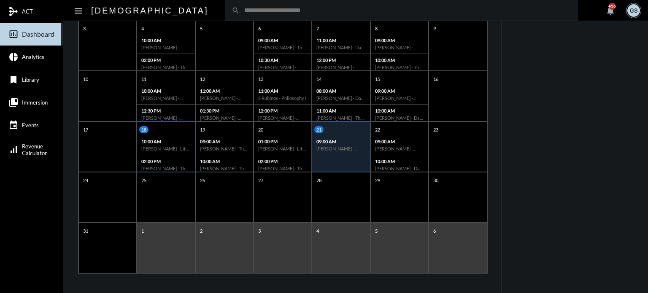
click at [165, 144] on div "10:00 AM [PERSON_NAME] - Life With [PERSON_NAME]" at bounding box center [165, 145] width 57 height 20
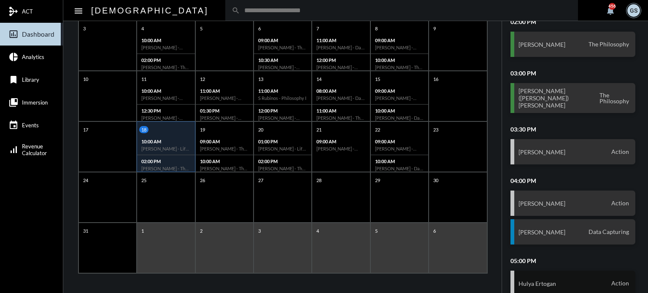
click at [534, 280] on h3 "Hulya Ertogan" at bounding box center [538, 283] width 38 height 7
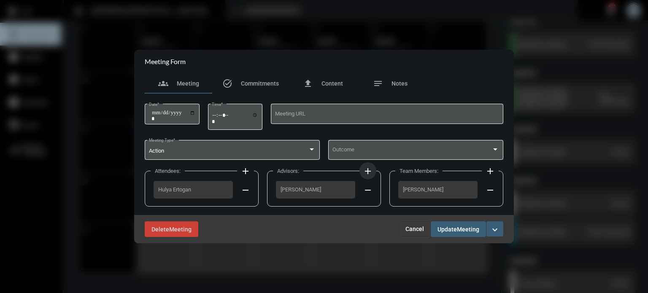
click at [367, 175] on mat-icon "add" at bounding box center [368, 171] width 10 height 10
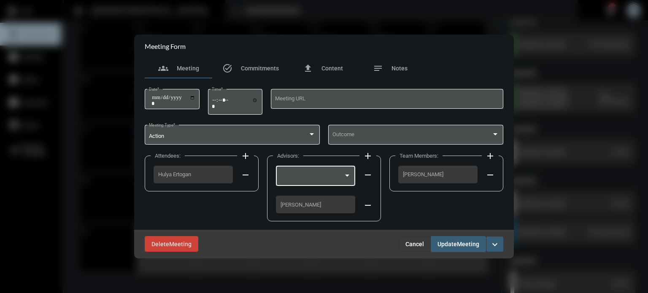
click at [344, 175] on div at bounding box center [347, 175] width 8 height 7
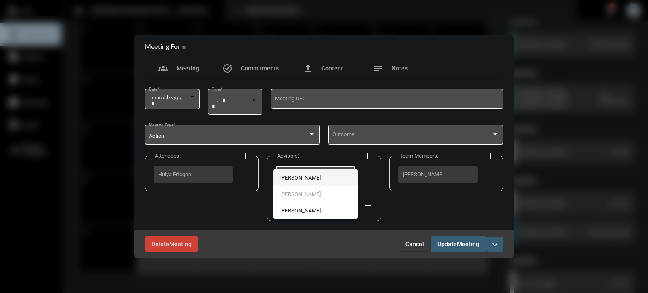
click at [311, 180] on span "[PERSON_NAME]" at bounding box center [315, 178] width 71 height 16
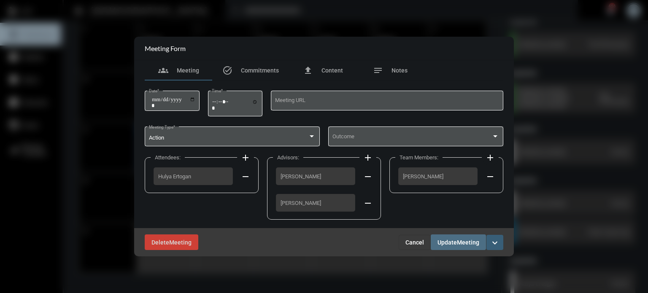
click at [469, 249] on button "Update Meeting" at bounding box center [458, 243] width 55 height 16
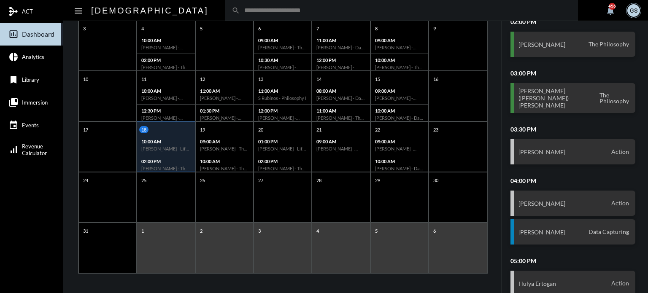
click at [151, 143] on p "10:00 AM" at bounding box center [165, 141] width 49 height 5
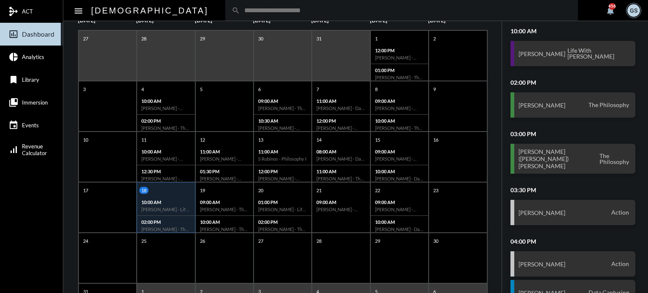
scroll to position [103, 0]
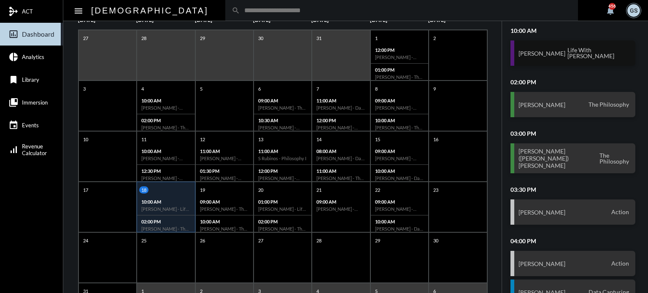
click at [560, 56] on div "[PERSON_NAME] Life With [PERSON_NAME]" at bounding box center [572, 53] width 125 height 25
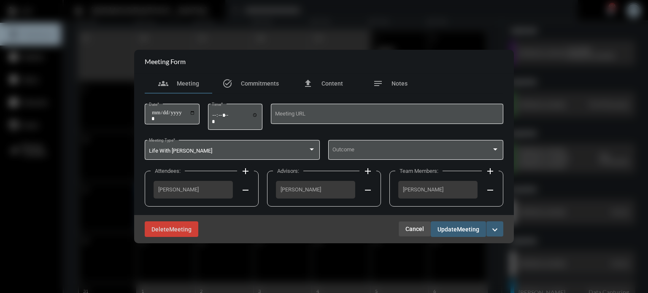
click at [417, 224] on button "Cancel" at bounding box center [415, 228] width 32 height 15
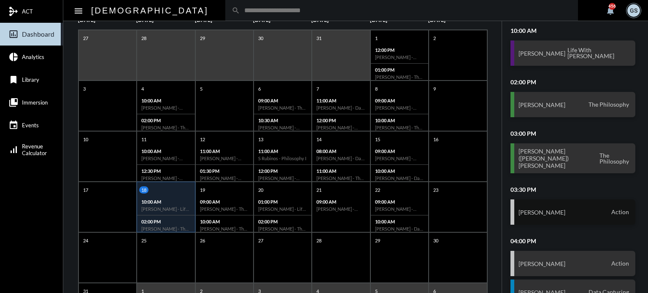
scroll to position [59, 0]
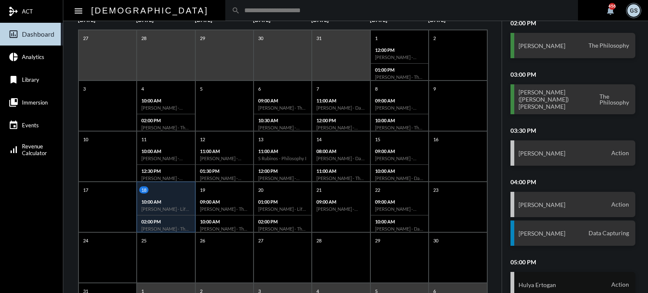
click at [535, 273] on div "Hulya Ertogan Action" at bounding box center [572, 284] width 125 height 25
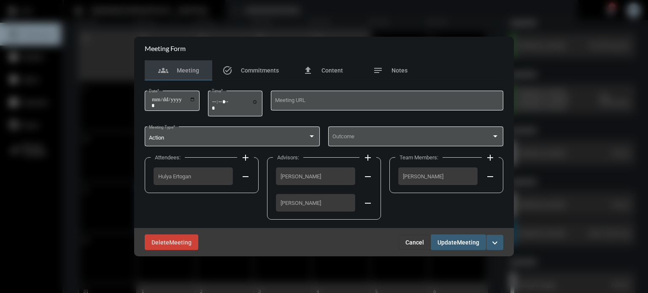
click at [409, 242] on span "Cancel" at bounding box center [414, 242] width 19 height 7
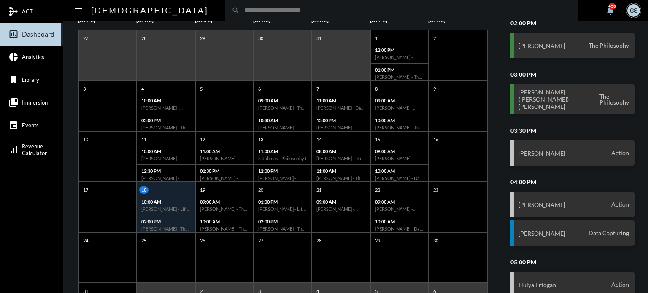
scroll to position [163, 0]
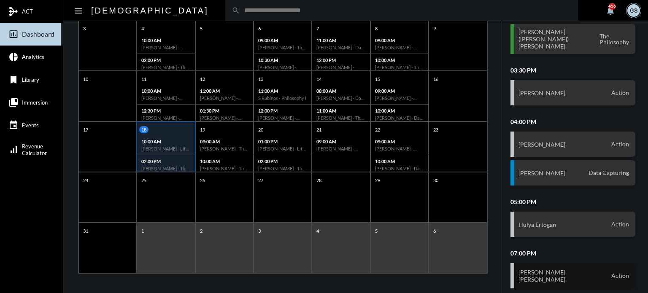
click at [559, 270] on div "[PERSON_NAME] [PERSON_NAME] Action" at bounding box center [572, 275] width 125 height 25
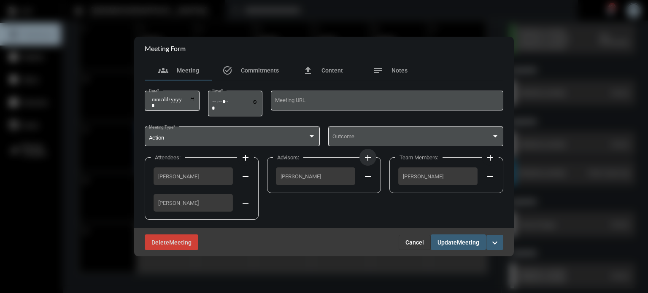
click at [369, 161] on mat-icon "add" at bounding box center [368, 158] width 10 height 10
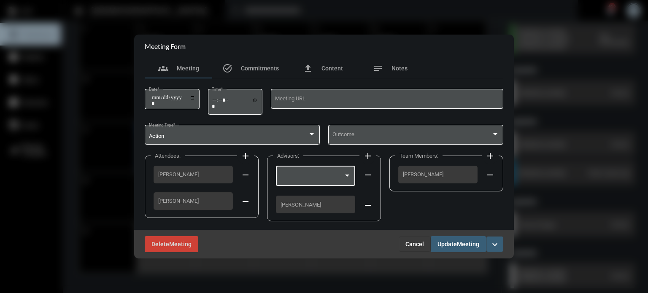
click at [343, 177] on div at bounding box center [347, 175] width 8 height 7
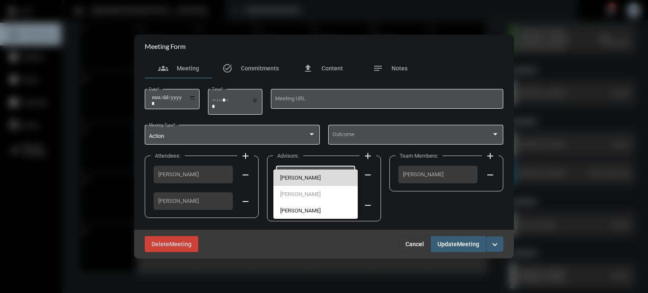
click at [342, 177] on span "[PERSON_NAME]" at bounding box center [315, 178] width 71 height 16
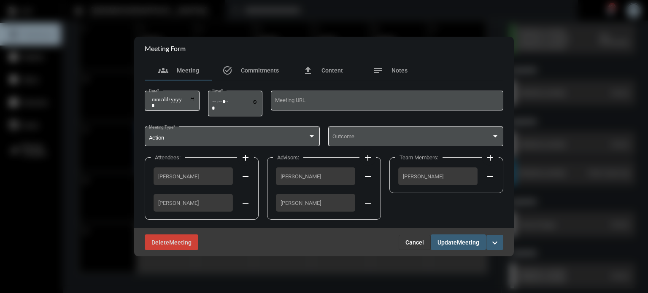
click at [449, 240] on span "Update" at bounding box center [447, 242] width 19 height 7
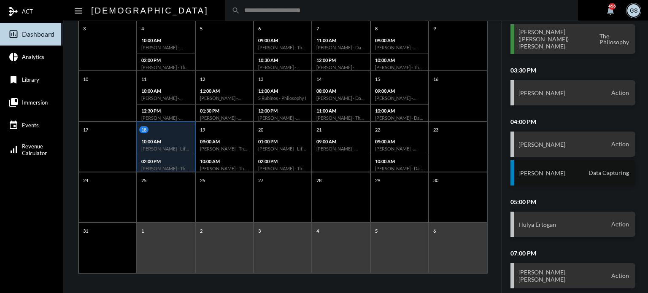
click at [586, 161] on div "[PERSON_NAME] Data Capturing" at bounding box center [572, 172] width 125 height 25
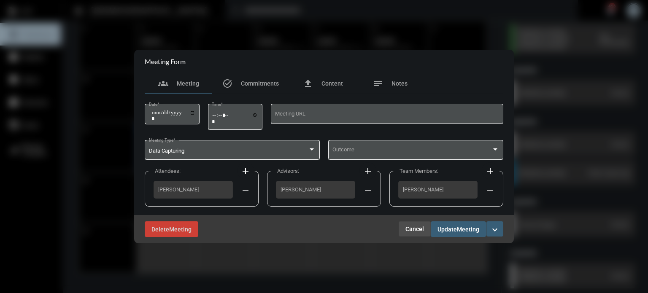
click at [417, 227] on span "Cancel" at bounding box center [414, 229] width 19 height 7
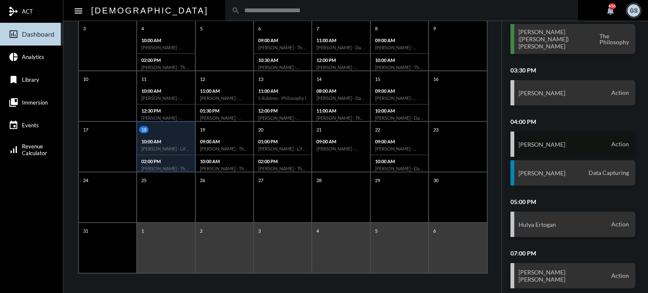
click at [540, 141] on h3 "[PERSON_NAME]" at bounding box center [542, 144] width 47 height 7
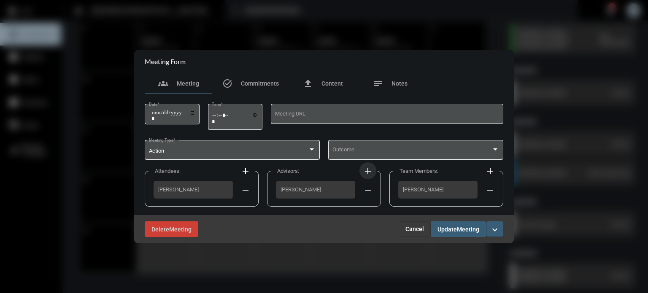
click at [370, 164] on button "add" at bounding box center [367, 170] width 17 height 17
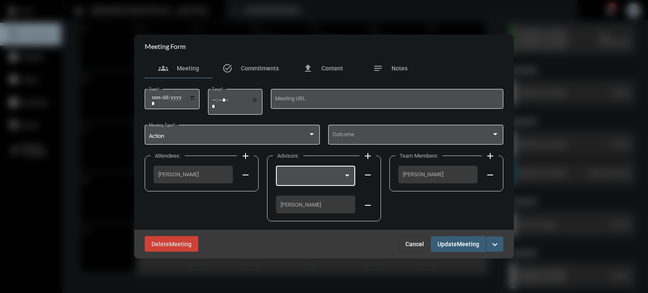
click at [326, 170] on div at bounding box center [315, 176] width 71 height 22
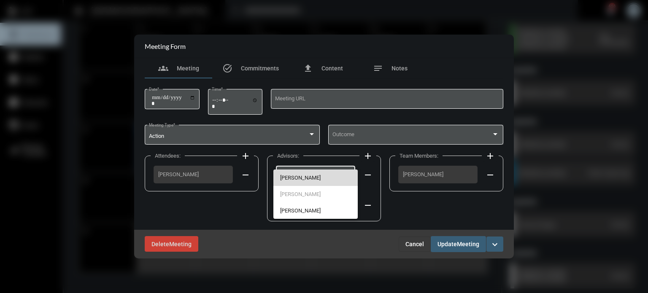
click at [304, 174] on span "[PERSON_NAME]" at bounding box center [315, 178] width 71 height 16
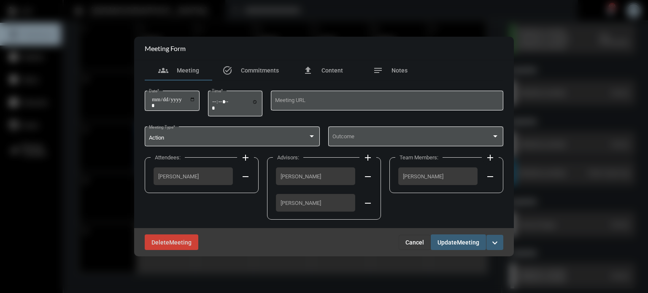
click at [457, 246] on span "Meeting" at bounding box center [468, 242] width 22 height 7
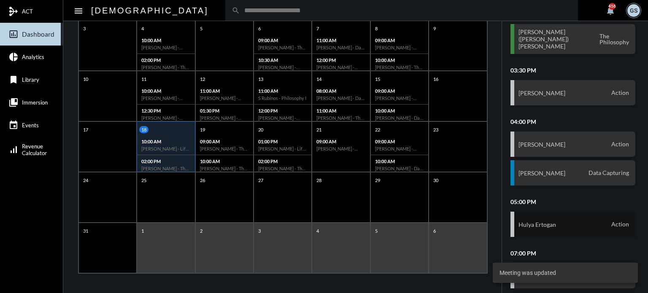
click at [561, 214] on div "Hulya Ertogan Action" at bounding box center [572, 224] width 125 height 25
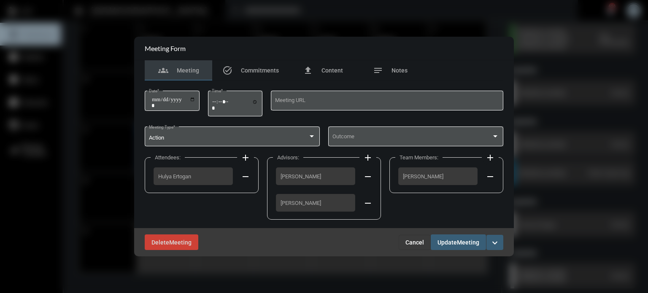
click at [455, 239] on span "Update" at bounding box center [447, 242] width 19 height 7
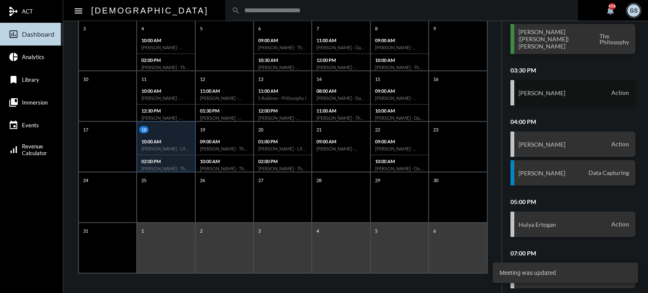
click at [582, 88] on div "[PERSON_NAME] Action" at bounding box center [572, 92] width 125 height 25
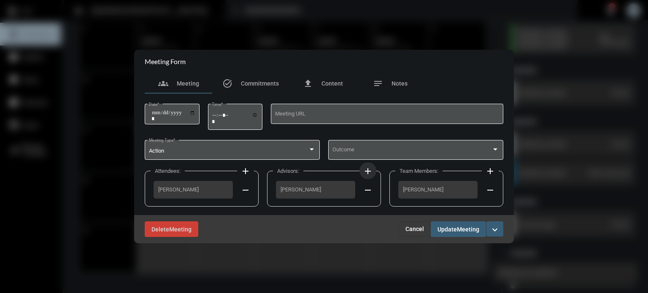
click at [367, 168] on mat-icon "add" at bounding box center [368, 171] width 10 height 10
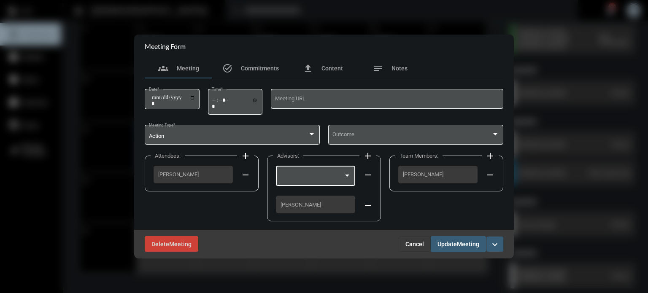
click at [326, 176] on div at bounding box center [312, 177] width 64 height 6
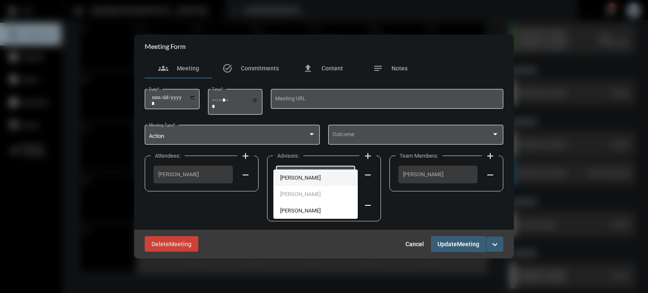
click at [302, 176] on span "[PERSON_NAME]" at bounding box center [315, 178] width 71 height 16
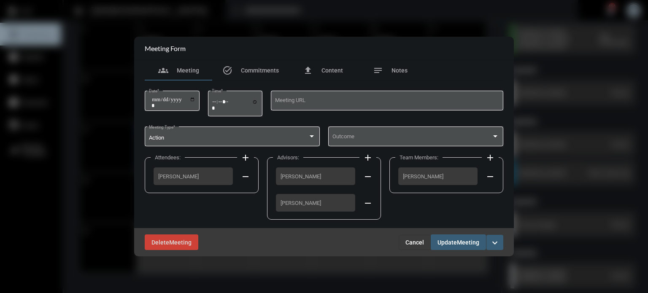
click at [440, 242] on span "Update" at bounding box center [447, 242] width 19 height 7
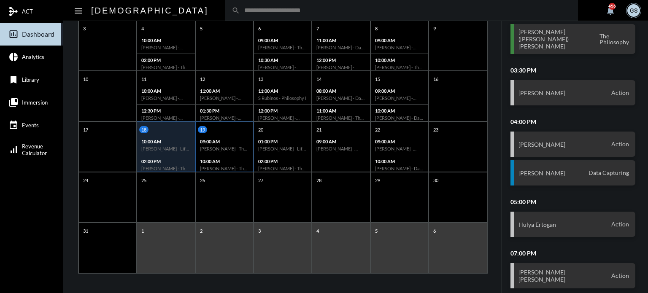
click at [247, 157] on div "10:00 AM [PERSON_NAME] - The Philosophy" at bounding box center [224, 164] width 57 height 19
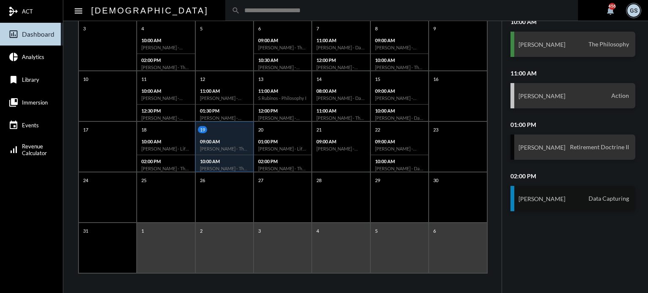
click at [587, 197] on span "Data Capturing" at bounding box center [608, 199] width 45 height 8
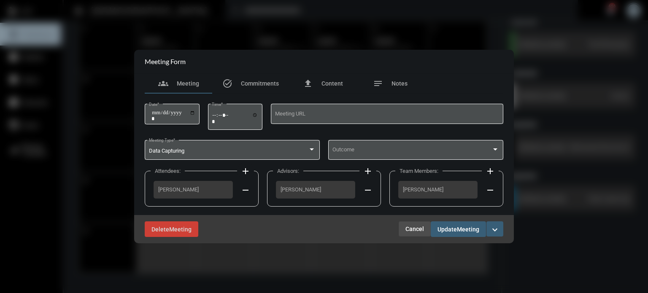
click at [424, 227] on span "Cancel" at bounding box center [414, 229] width 19 height 7
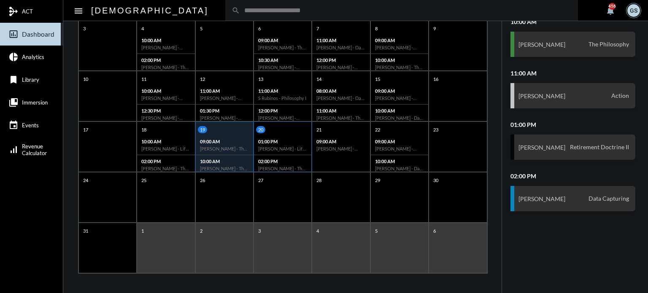
click at [287, 146] on h6 "[PERSON_NAME] - Life With [PERSON_NAME]" at bounding box center [282, 148] width 49 height 5
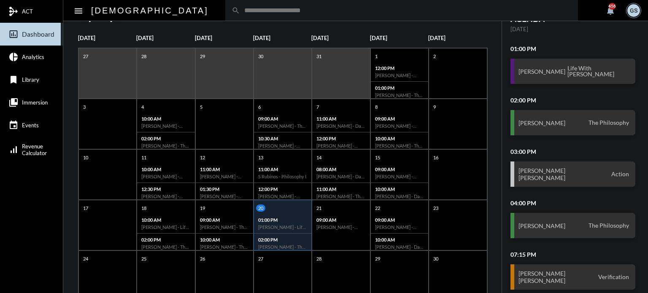
scroll to position [85, 0]
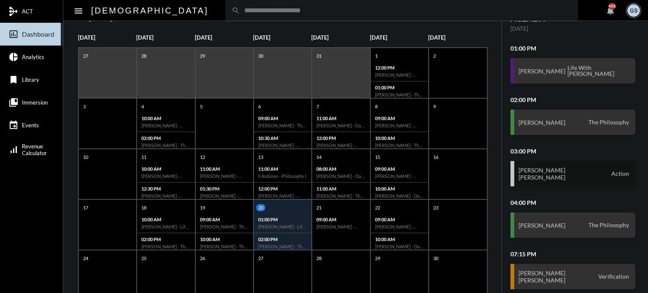
click at [570, 177] on div "[PERSON_NAME] [PERSON_NAME] Action" at bounding box center [572, 173] width 125 height 25
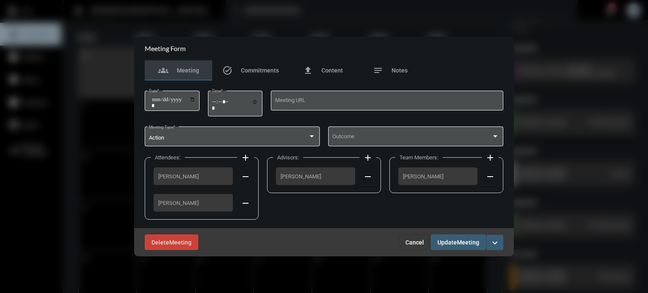
click at [409, 239] on span "Cancel" at bounding box center [414, 242] width 19 height 7
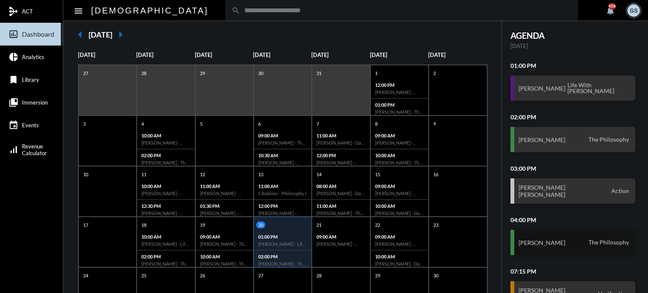
scroll to position [65, 0]
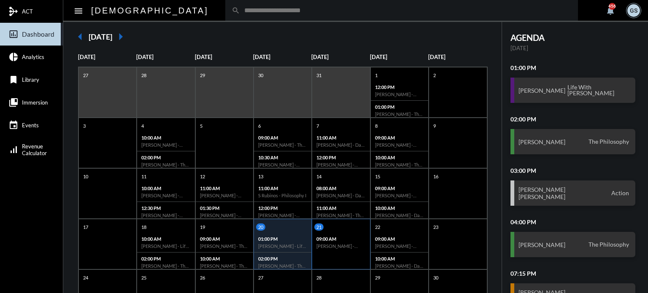
click at [338, 253] on div "21 09:00 AM [PERSON_NAME] - Action" at bounding box center [341, 244] width 58 height 51
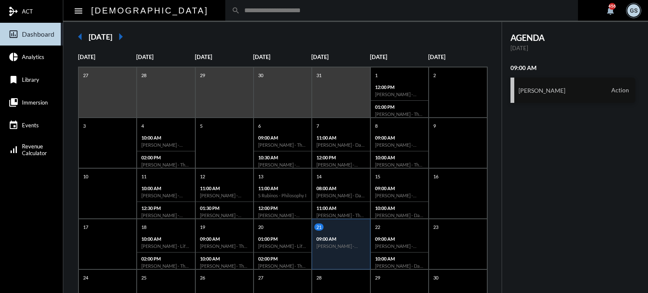
click at [540, 94] on div "[PERSON_NAME] Action" at bounding box center [572, 90] width 125 height 25
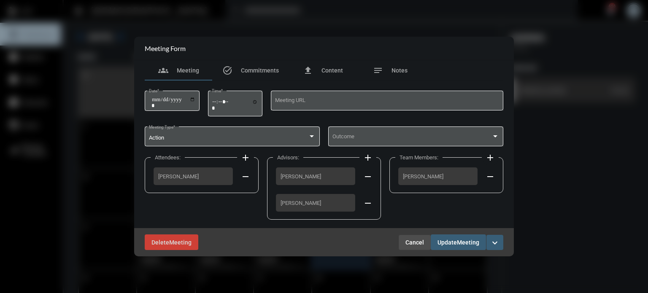
click at [415, 248] on button "Cancel" at bounding box center [415, 242] width 32 height 15
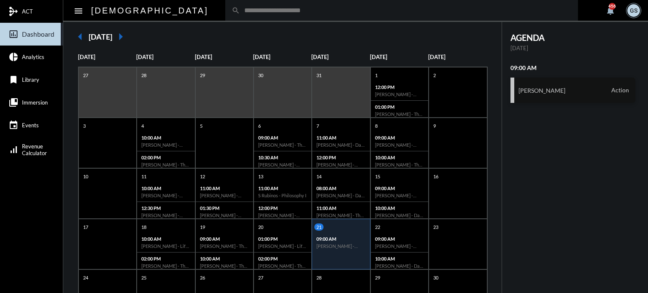
click at [569, 94] on div "[PERSON_NAME] Action" at bounding box center [572, 90] width 125 height 25
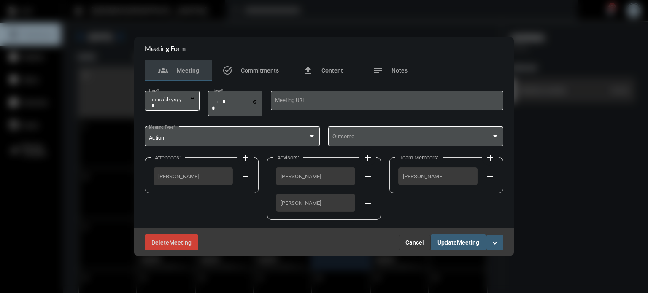
click at [412, 241] on span "Cancel" at bounding box center [414, 242] width 19 height 7
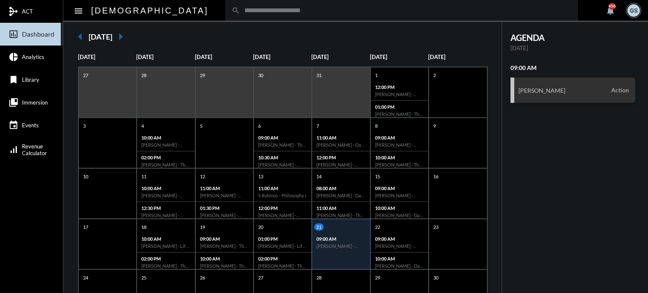
click at [319, 9] on input "text" at bounding box center [406, 10] width 332 height 7
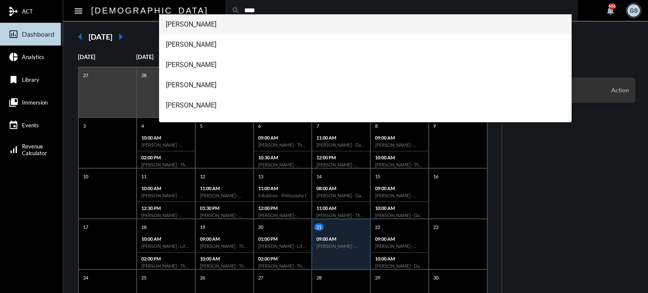
type input "****"
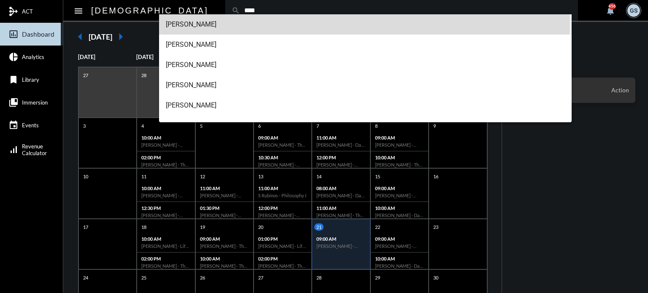
click at [244, 23] on span "[PERSON_NAME]" at bounding box center [366, 24] width 400 height 20
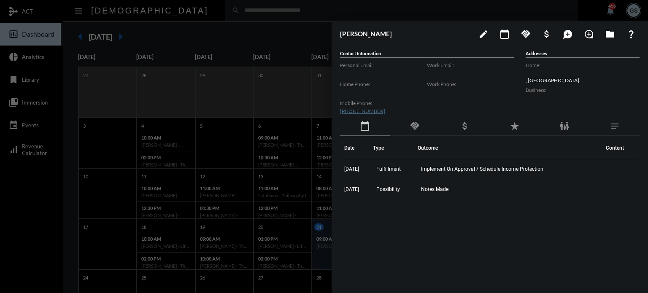
drag, startPoint x: 505, startPoint y: 36, endPoint x: 489, endPoint y: 88, distance: 54.3
click at [489, 88] on div "[PERSON_NAME] edit calendar_today handshake attach_money maps_ugc loupe folder …" at bounding box center [490, 155] width 316 height 268
click at [506, 32] on mat-icon "calendar_today" at bounding box center [505, 34] width 10 height 10
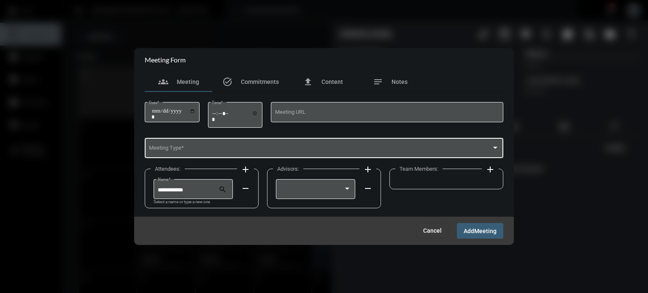
click at [240, 145] on div "Meeting Type *" at bounding box center [324, 148] width 351 height 22
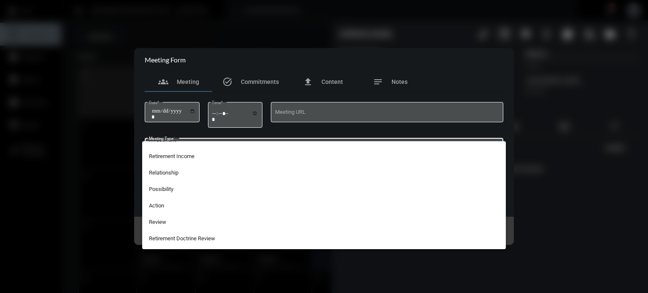
scroll to position [191, 0]
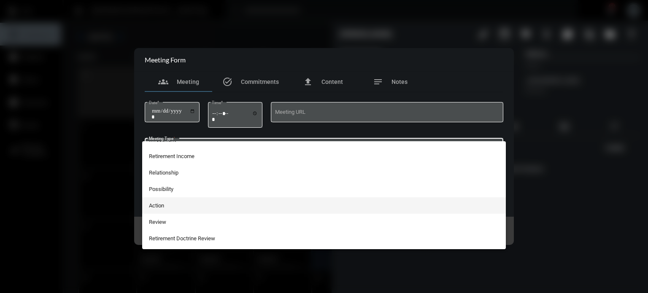
click at [197, 204] on span "Action" at bounding box center [324, 205] width 351 height 16
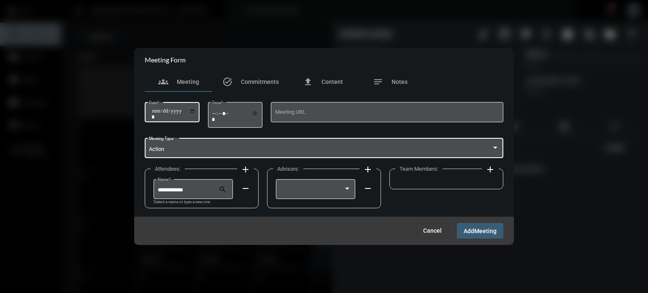
click at [155, 109] on input "Date *" at bounding box center [173, 114] width 44 height 12
type input "**********"
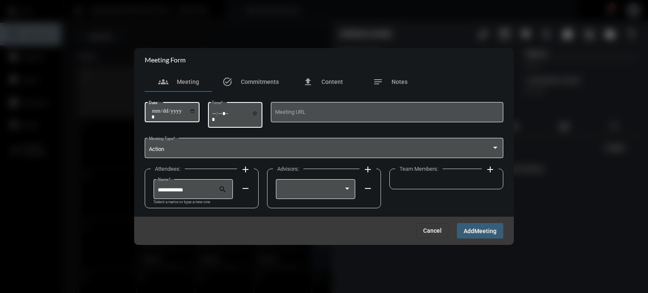
click at [215, 116] on input "Time *" at bounding box center [235, 116] width 46 height 12
type input "*****"
click at [284, 186] on div at bounding box center [315, 189] width 71 height 22
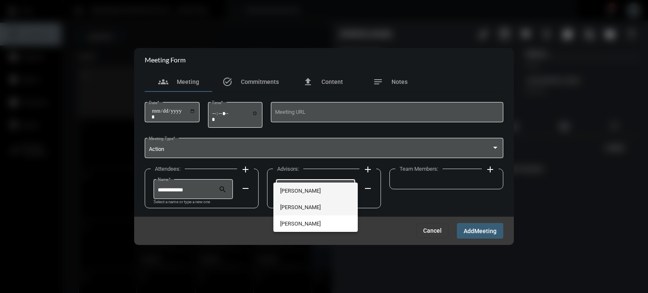
click at [297, 206] on span "[PERSON_NAME]" at bounding box center [315, 207] width 71 height 16
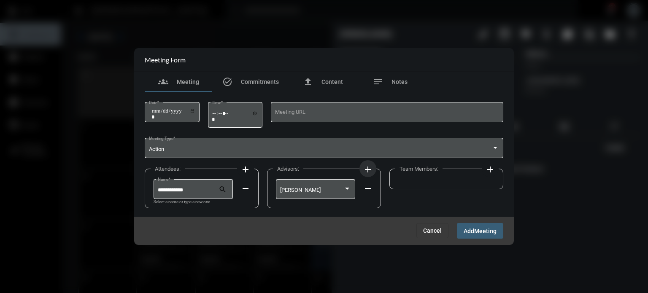
click at [368, 167] on mat-icon "add" at bounding box center [368, 170] width 10 height 10
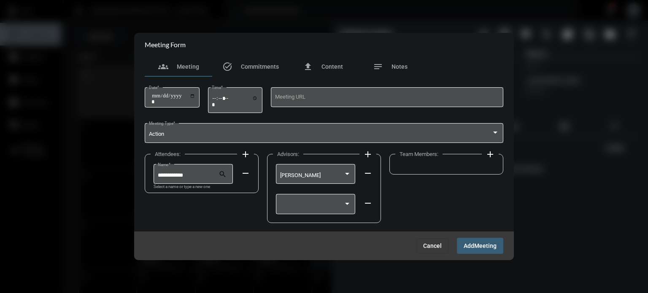
click at [327, 215] on div at bounding box center [315, 207] width 79 height 27
click at [327, 212] on div at bounding box center [315, 204] width 71 height 22
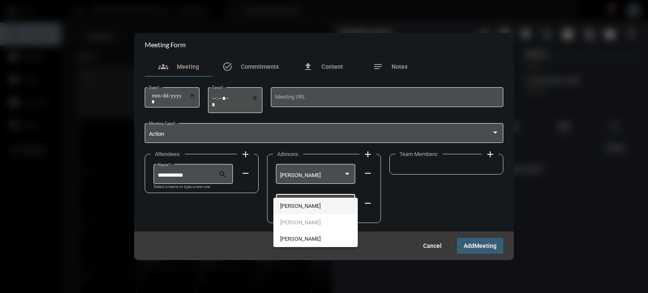
click at [308, 208] on span "[PERSON_NAME]" at bounding box center [315, 206] width 71 height 16
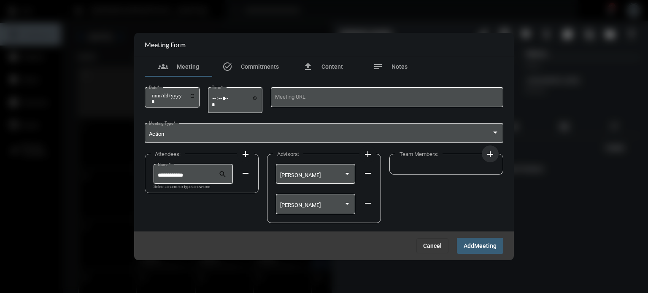
click at [493, 156] on mat-icon "add" at bounding box center [490, 154] width 10 height 10
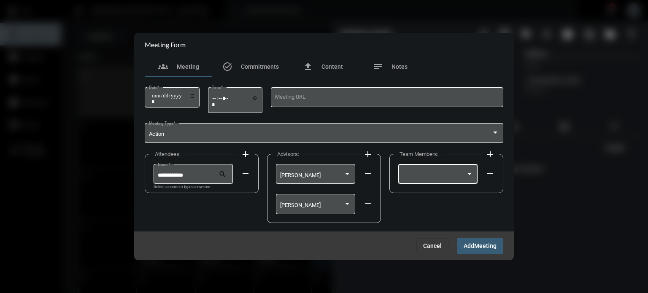
click at [466, 168] on div at bounding box center [437, 174] width 71 height 22
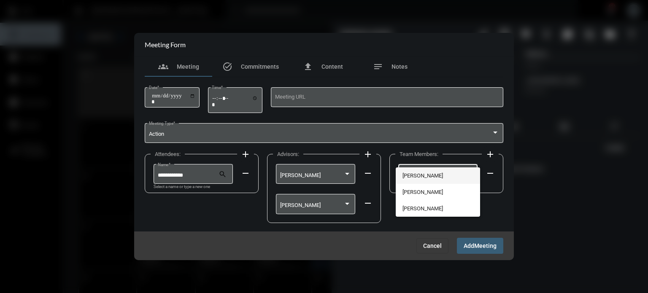
click at [435, 173] on span "[PERSON_NAME]" at bounding box center [437, 175] width 71 height 16
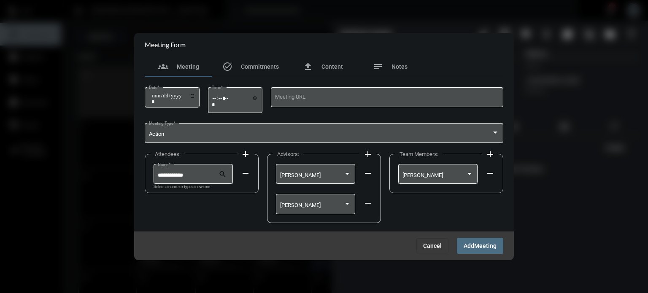
click at [474, 239] on button "Add Meeting" at bounding box center [480, 246] width 46 height 16
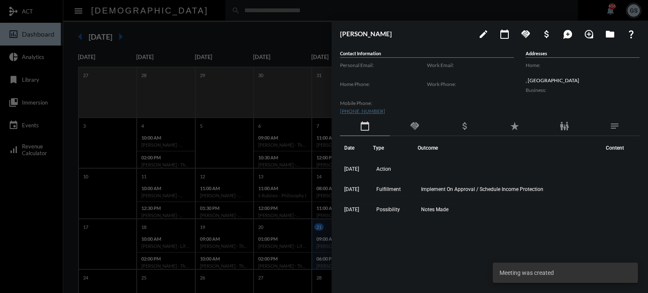
click at [35, 199] on div at bounding box center [324, 146] width 648 height 293
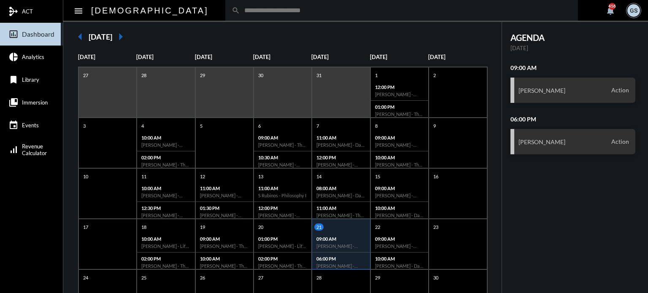
click at [240, 11] on input "text" at bounding box center [406, 10] width 332 height 7
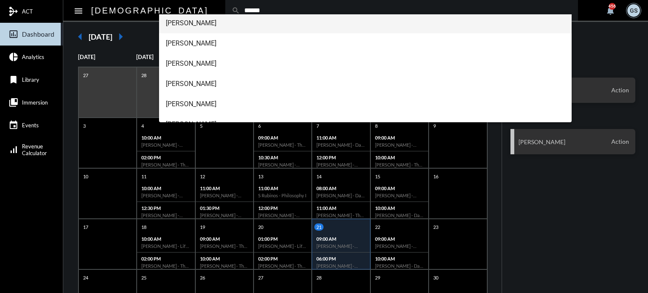
scroll to position [83, 0]
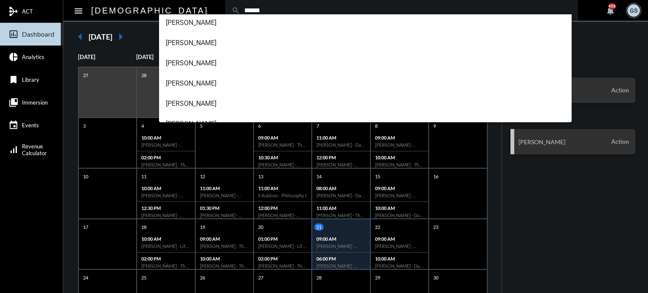
click at [24, 205] on mat-nav-list "mediation ACT insert_chart_outlined Dashboard pie_chart Analytics bookmark Libr…" at bounding box center [31, 146] width 63 height 293
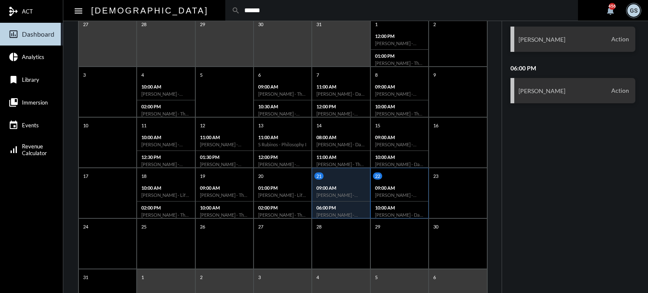
scroll to position [118, 0]
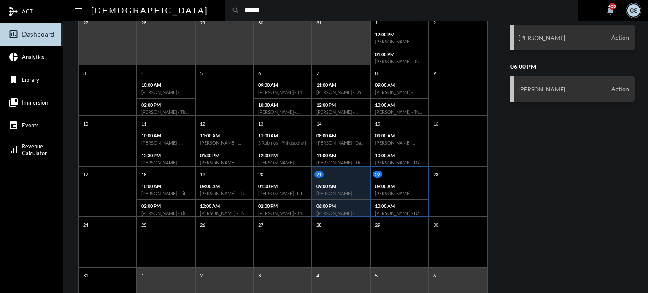
click at [394, 194] on h6 "[PERSON_NAME] - [PERSON_NAME] - Action" at bounding box center [399, 193] width 49 height 5
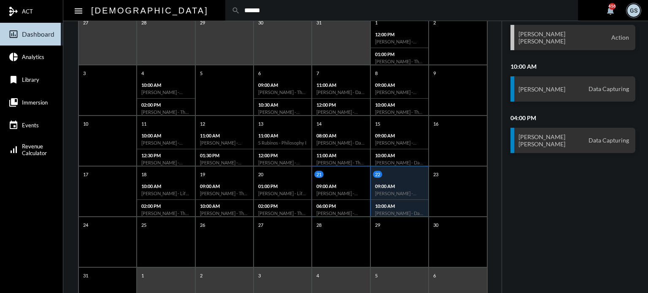
click at [329, 198] on div "09:00 AM [PERSON_NAME] - Action" at bounding box center [340, 190] width 57 height 20
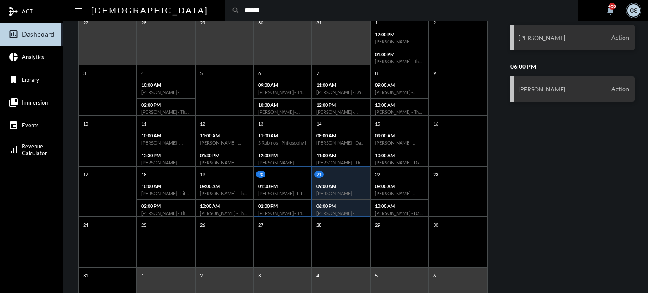
click at [293, 202] on div "02:00 PM [PERSON_NAME] - The Philosophy" at bounding box center [282, 209] width 57 height 19
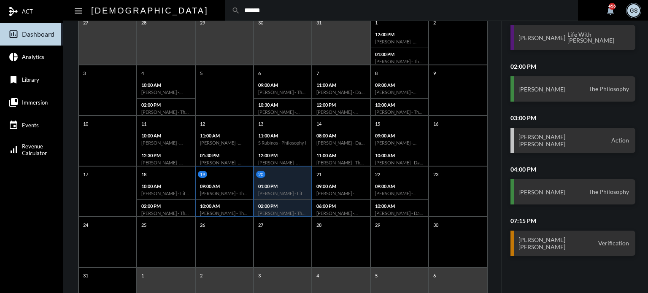
click at [243, 205] on p "10:00 AM" at bounding box center [224, 205] width 49 height 5
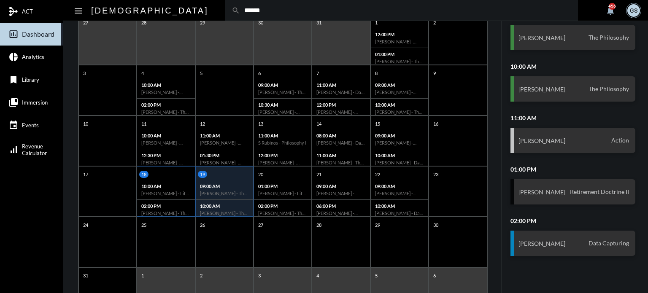
click at [183, 206] on p "02:00 PM" at bounding box center [165, 205] width 49 height 5
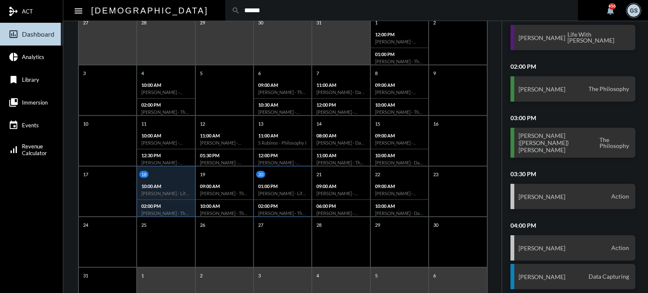
scroll to position [0, 0]
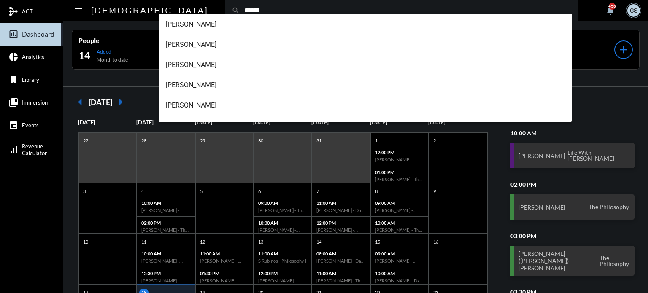
click at [240, 10] on input "******" at bounding box center [406, 10] width 332 height 7
type input "******"
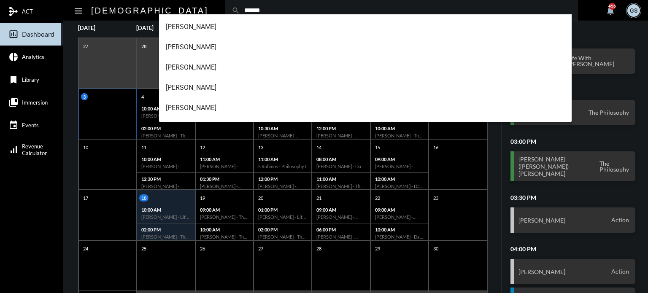
scroll to position [103, 0]
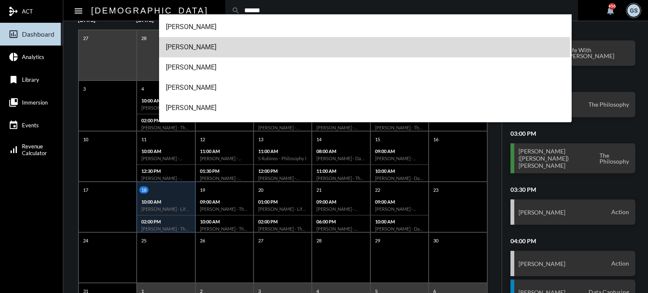
click at [197, 48] on span "[PERSON_NAME]" at bounding box center [366, 47] width 400 height 20
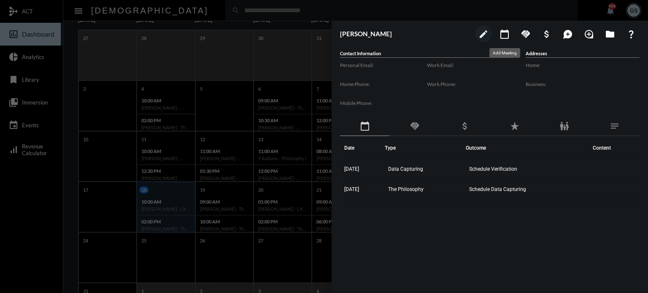
click at [504, 37] on mat-icon "calendar_today" at bounding box center [505, 34] width 10 height 10
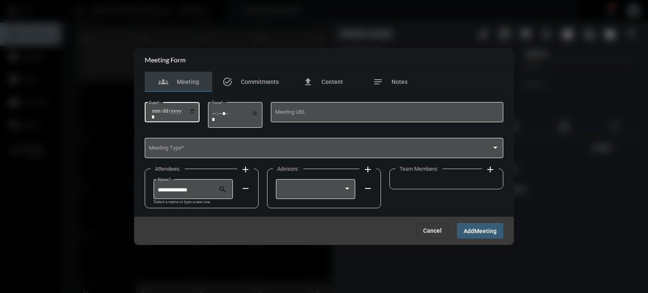
click at [158, 108] on input "Date *" at bounding box center [173, 114] width 44 height 12
type input "**********"
click at [219, 115] on input "Time *" at bounding box center [235, 116] width 46 height 12
type input "*****"
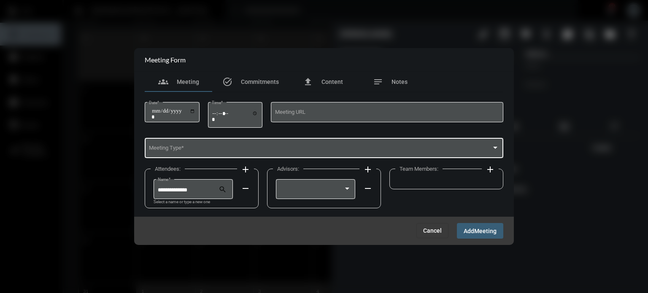
click at [230, 153] on div "Meeting Type *" at bounding box center [324, 148] width 351 height 22
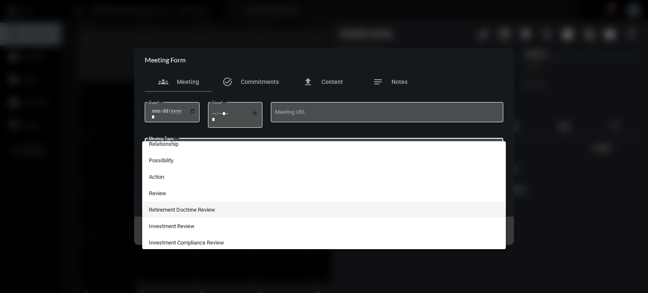
scroll to position [221, 0]
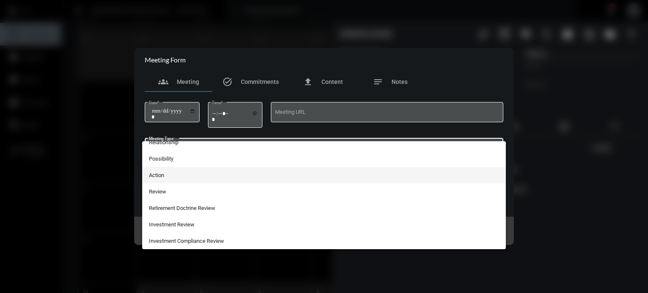
click at [176, 174] on span "Action" at bounding box center [324, 175] width 351 height 16
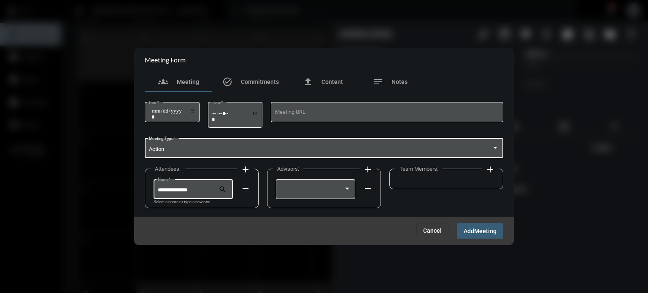
click at [185, 190] on input "**********" at bounding box center [188, 190] width 61 height 6
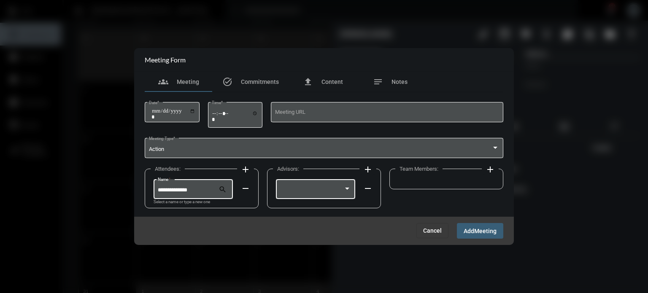
click at [320, 187] on div at bounding box center [315, 189] width 71 height 22
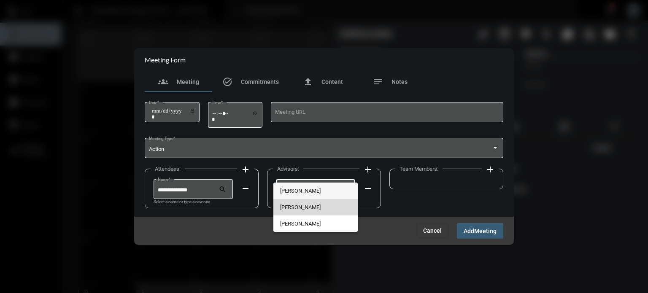
click at [303, 207] on span "[PERSON_NAME]" at bounding box center [315, 207] width 71 height 16
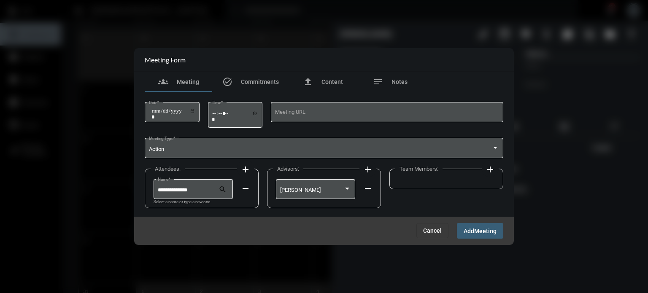
click at [367, 167] on mat-icon "add" at bounding box center [368, 170] width 10 height 10
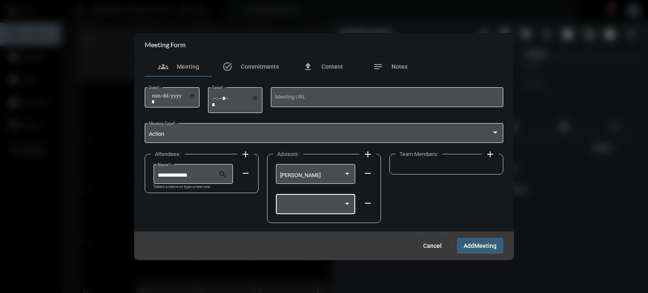
click at [322, 200] on div at bounding box center [315, 204] width 71 height 22
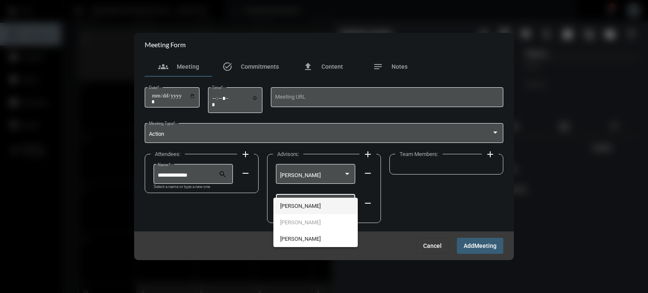
click at [316, 203] on span "[PERSON_NAME]" at bounding box center [315, 206] width 71 height 16
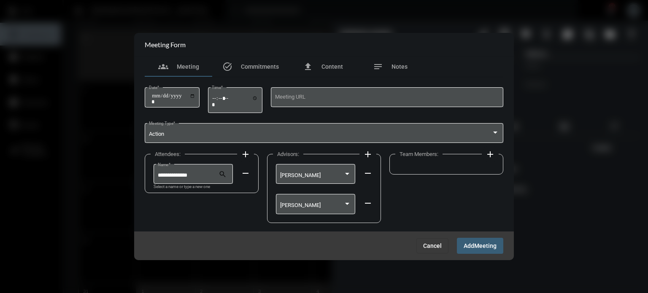
click at [466, 165] on div "Team Members: add" at bounding box center [446, 164] width 114 height 21
click at [492, 155] on mat-icon "add" at bounding box center [490, 154] width 10 height 10
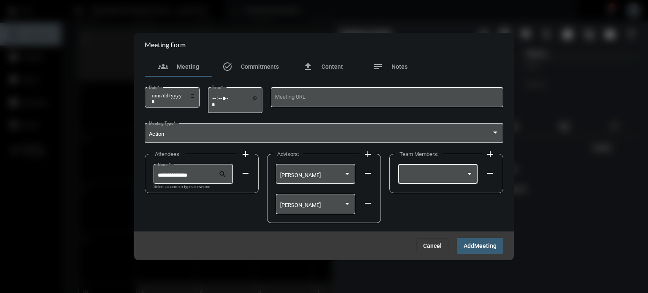
click at [458, 165] on div at bounding box center [437, 174] width 71 height 22
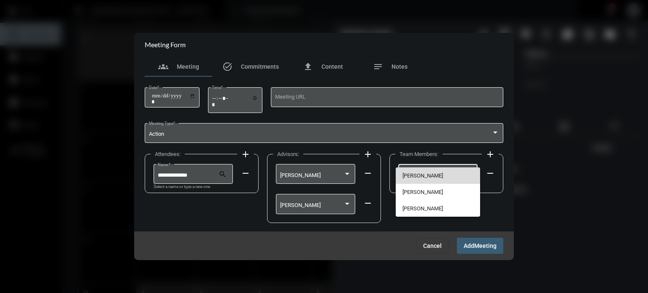
click at [438, 178] on span "[PERSON_NAME]" at bounding box center [437, 175] width 71 height 16
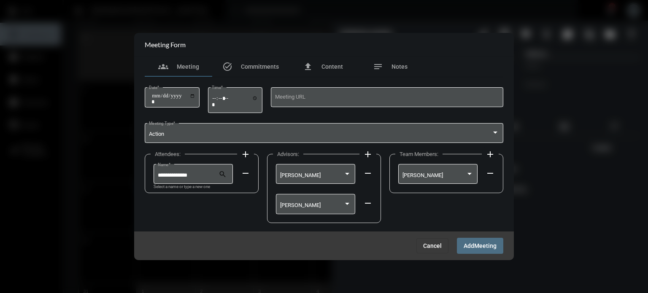
click at [473, 249] on span "Add" at bounding box center [469, 246] width 11 height 7
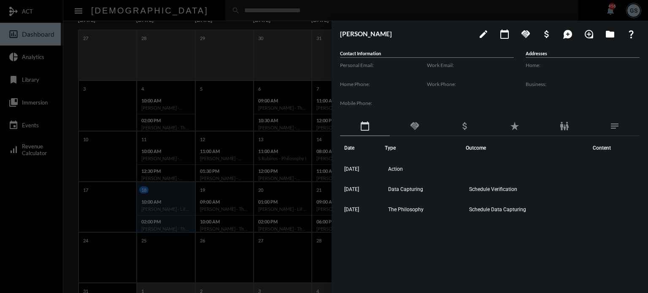
click at [265, 212] on div at bounding box center [324, 146] width 648 height 293
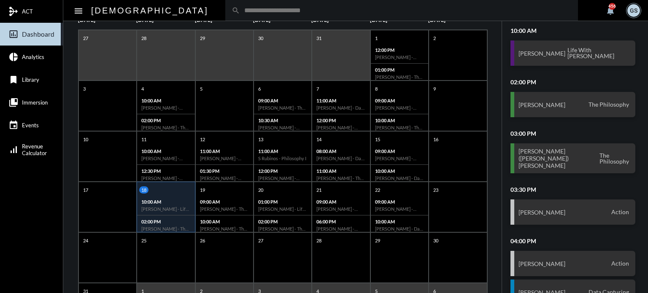
click at [168, 203] on p "10:00 AM" at bounding box center [165, 201] width 49 height 5
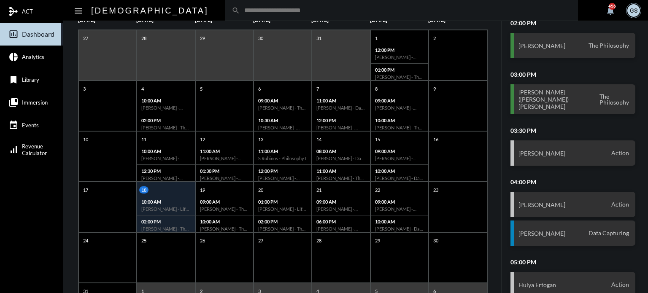
scroll to position [163, 0]
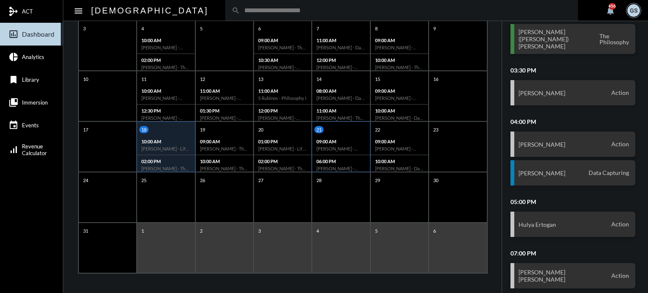
click at [346, 156] on div "06:00 PM [PERSON_NAME] - Action" at bounding box center [340, 164] width 57 height 19
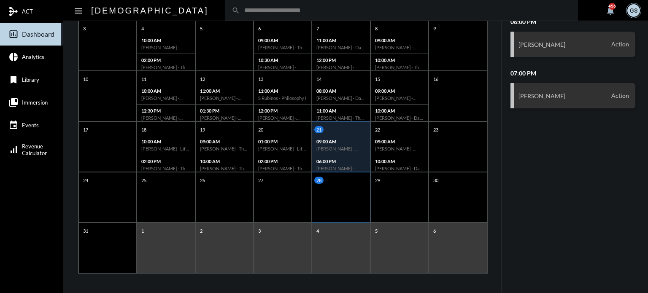
click at [365, 203] on div "28" at bounding box center [341, 197] width 58 height 51
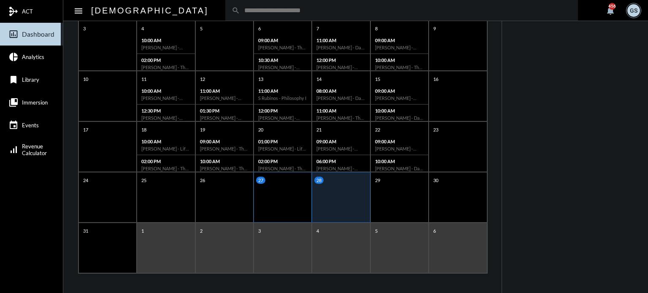
click at [267, 208] on div "27" at bounding box center [283, 197] width 58 height 51
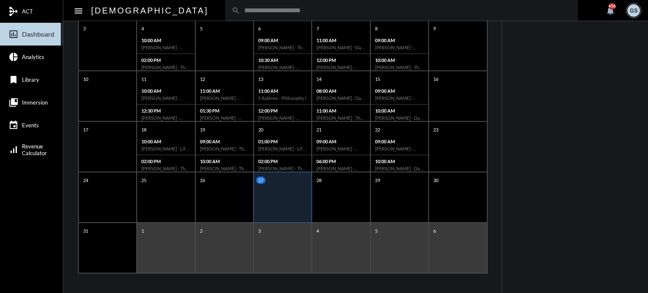
click at [31, 223] on mat-nav-list "mediation ACT insert_chart_outlined Dashboard pie_chart Analytics bookmark Libr…" at bounding box center [31, 146] width 63 height 293
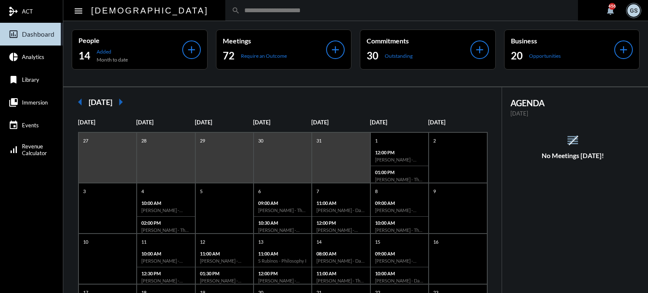
scroll to position [163, 0]
